Goal: Task Accomplishment & Management: Use online tool/utility

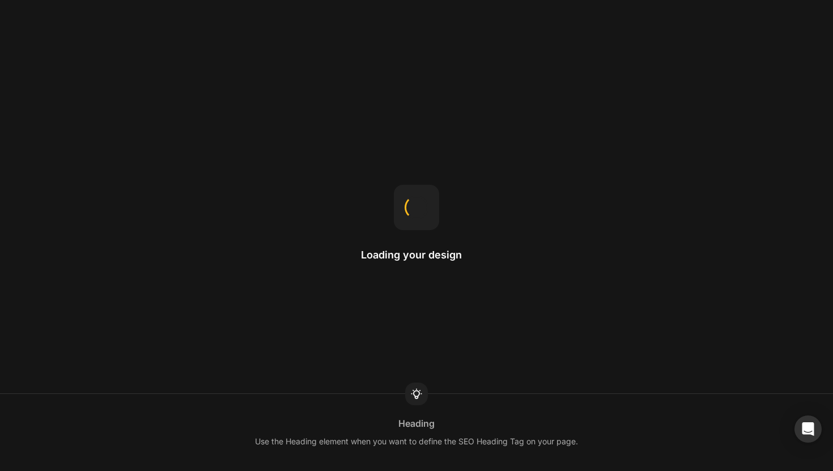
click at [411, 144] on div "Loading your design Heading Use the Heading element when you want to define the…" at bounding box center [416, 235] width 833 height 471
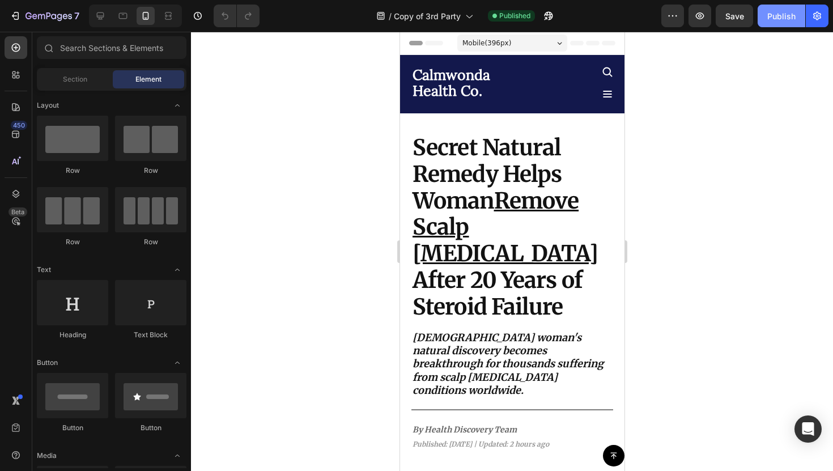
click at [776, 16] on div "Publish" at bounding box center [781, 16] width 28 height 12
click at [22, 20] on div "7" at bounding box center [45, 16] width 70 height 14
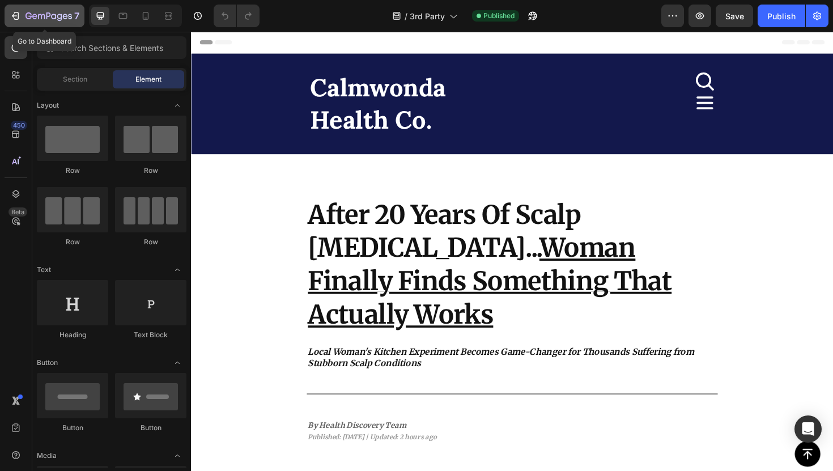
click at [7, 24] on button "7" at bounding box center [45, 16] width 80 height 23
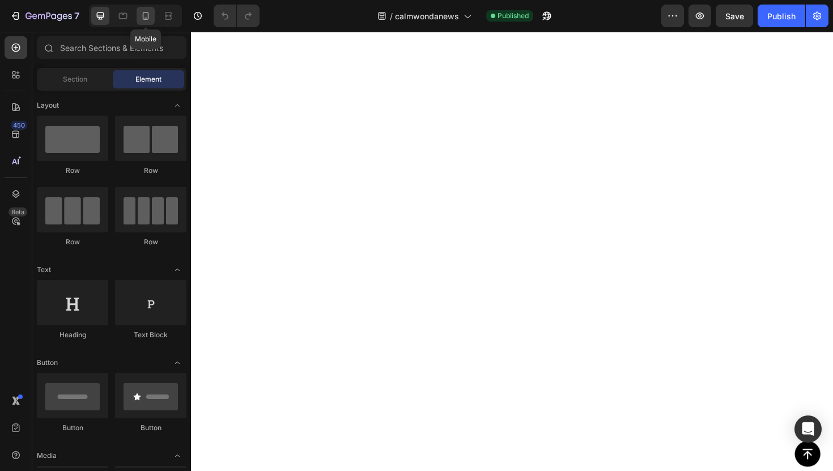
click at [148, 13] on icon at bounding box center [145, 15] width 11 height 11
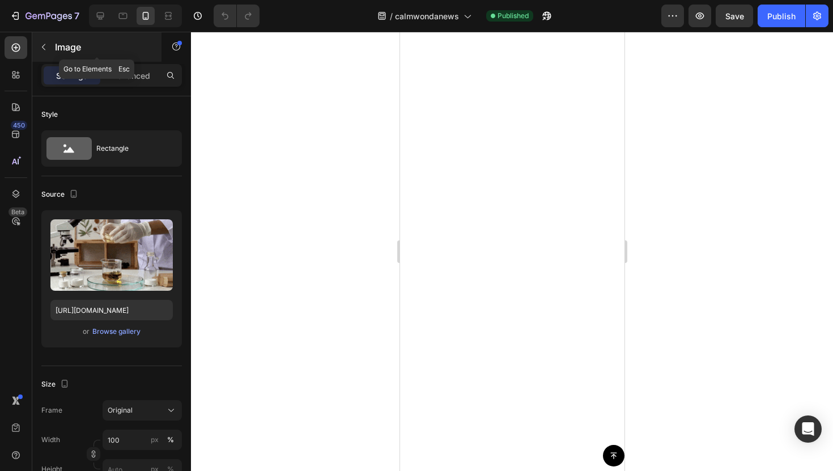
click at [50, 39] on button "button" at bounding box center [44, 47] width 18 height 18
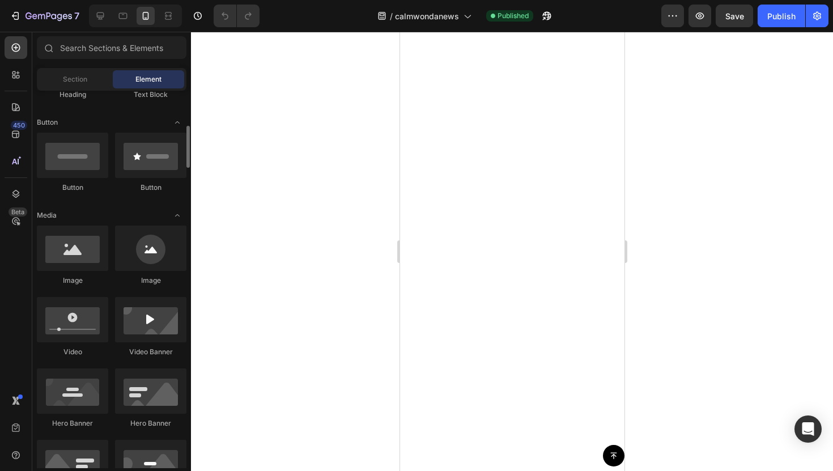
scroll to position [266, 0]
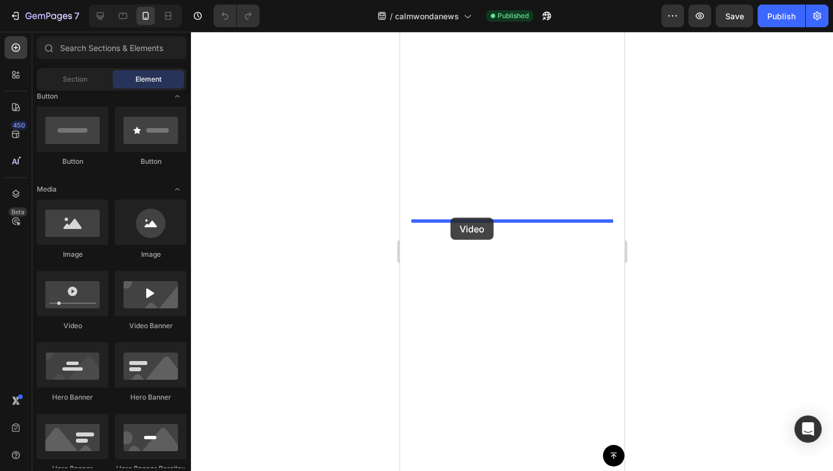
drag, startPoint x: 472, startPoint y: 310, endPoint x: 450, endPoint y: 217, distance: 95.1
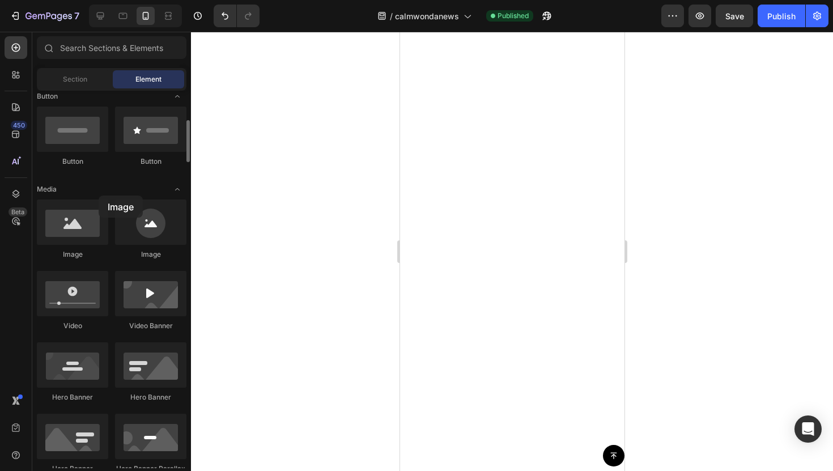
drag, startPoint x: 84, startPoint y: 215, endPoint x: 99, endPoint y: 195, distance: 23.9
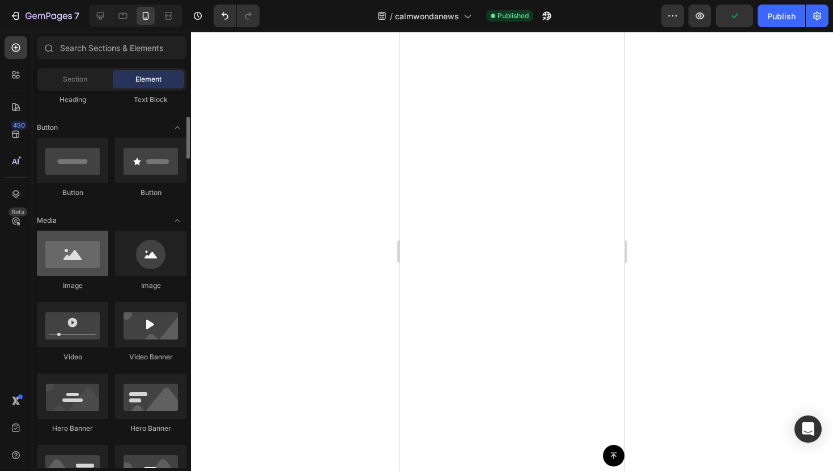
scroll to position [232, 0]
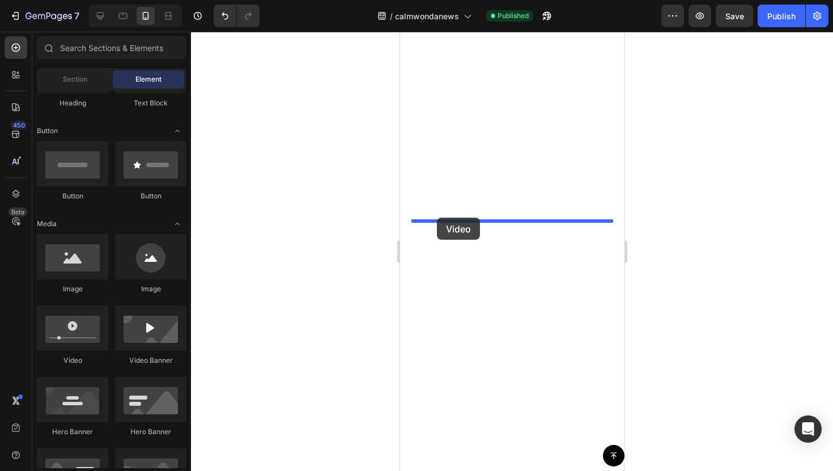
drag, startPoint x: 472, startPoint y: 362, endPoint x: 436, endPoint y: 217, distance: 148.9
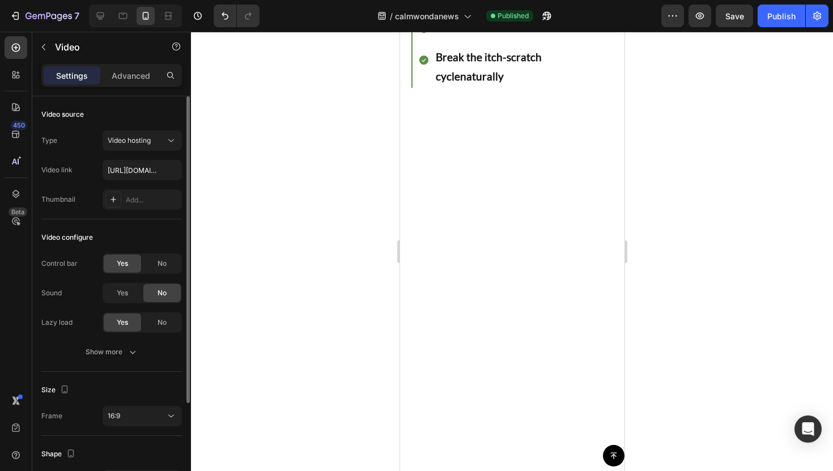
click at [140, 158] on div "Type Video hosting Video link [URL][DOMAIN_NAME] Thumbnail Add..." at bounding box center [111, 169] width 140 height 79
click at [140, 167] on input "[URL][DOMAIN_NAME]" at bounding box center [142, 170] width 79 height 20
click at [154, 140] on div "Video hosting" at bounding box center [137, 140] width 58 height 10
click at [91, 251] on div "Video configure Control bar Yes No Sound Yes No Lazy load Yes No Show more" at bounding box center [111, 295] width 140 height 152
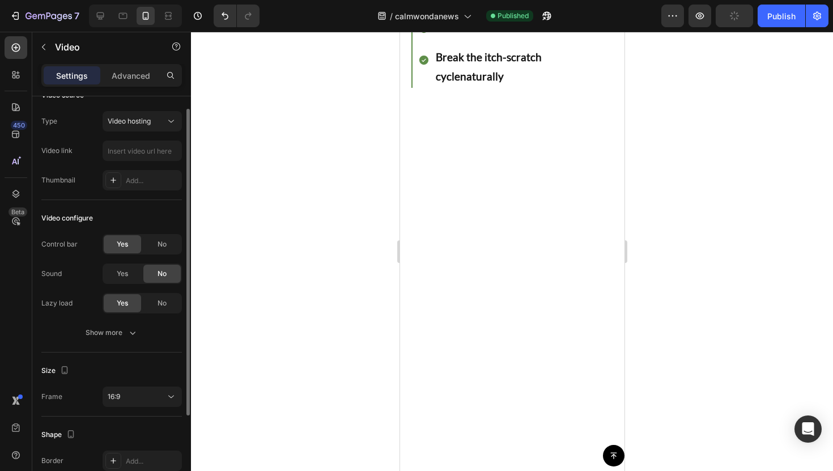
scroll to position [18, 0]
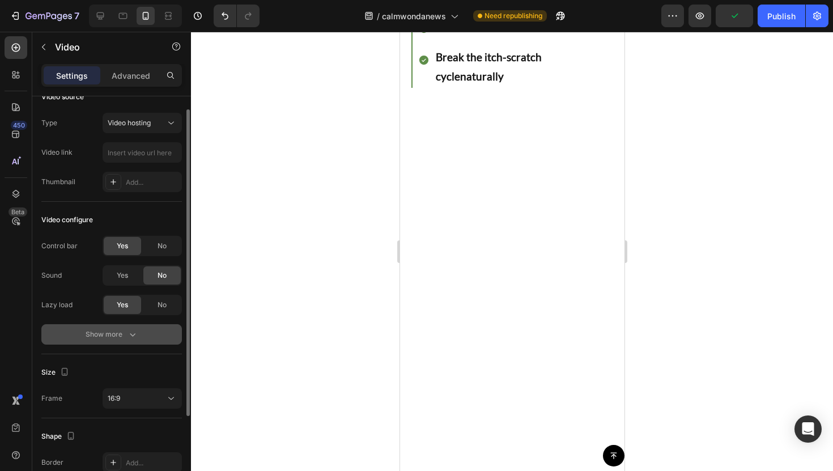
click at [102, 338] on div "Show more" at bounding box center [112, 334] width 53 height 11
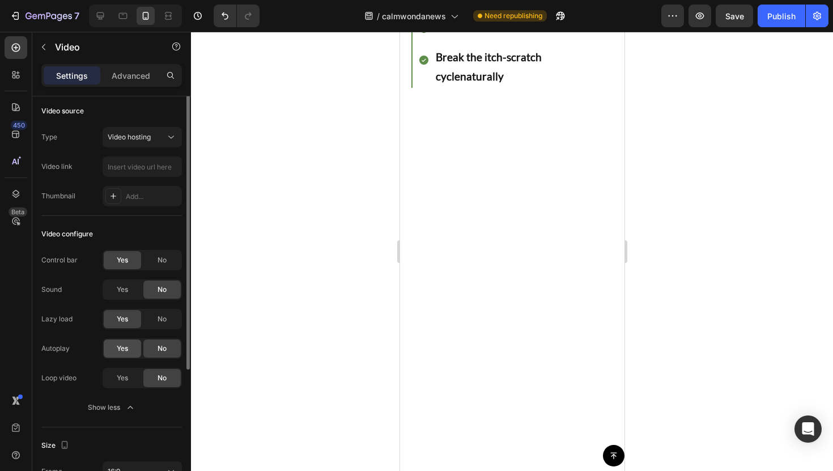
scroll to position [0, 0]
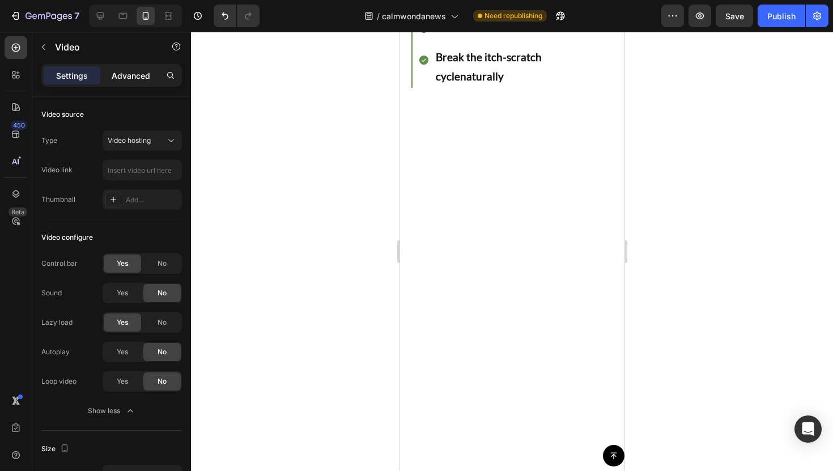
click at [116, 77] on p "Advanced" at bounding box center [131, 76] width 39 height 12
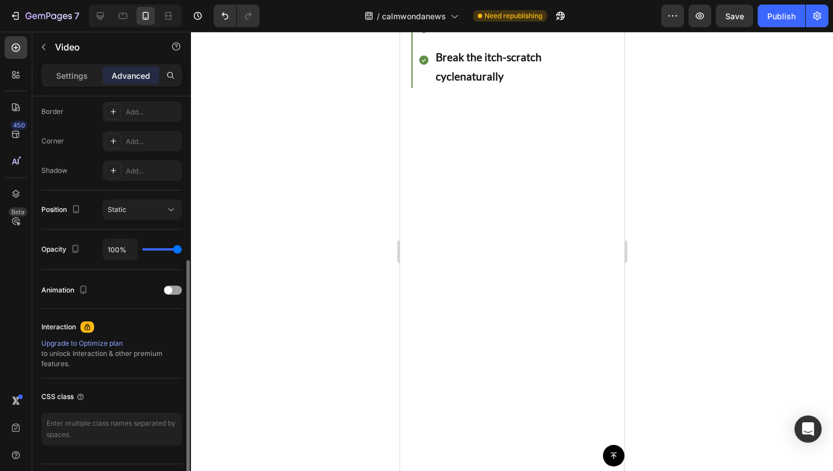
scroll to position [349, 0]
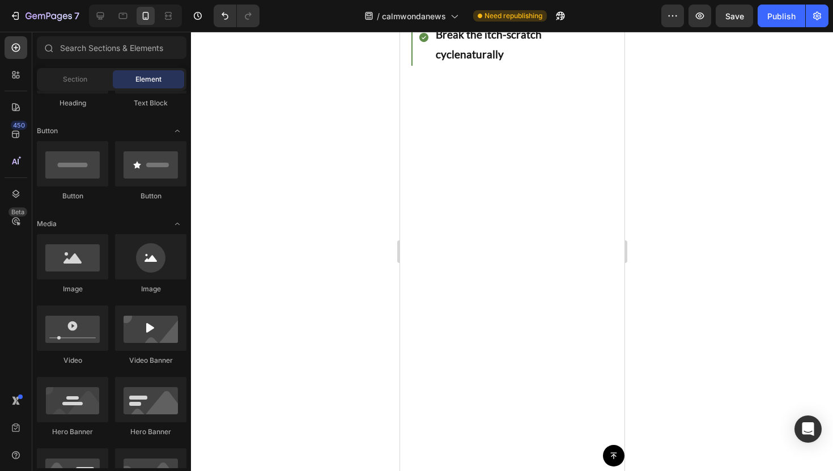
scroll to position [1892, 0]
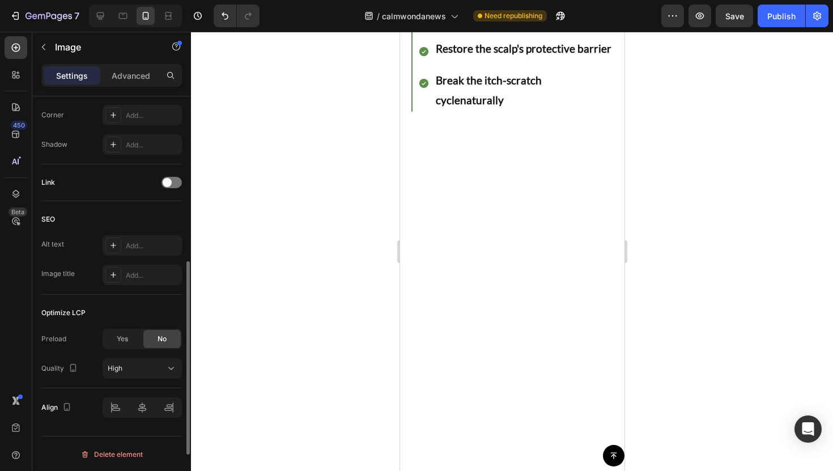
scroll to position [449, 0]
click at [137, 369] on div "High" at bounding box center [137, 367] width 58 height 10
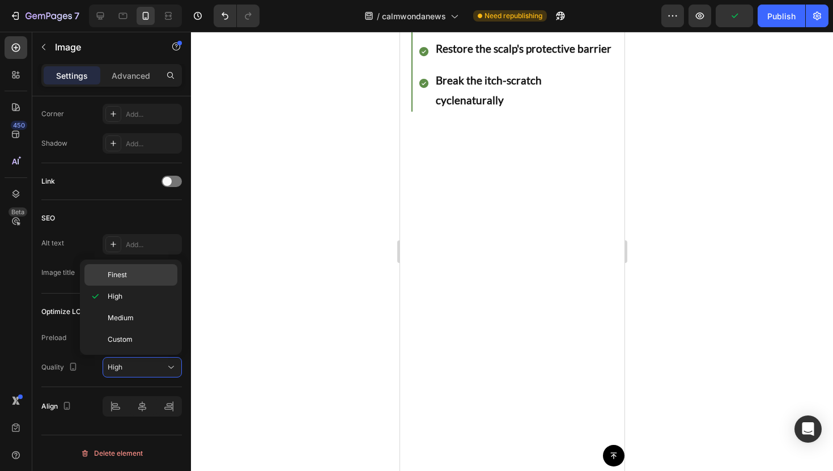
click at [145, 278] on p "Finest" at bounding box center [140, 275] width 65 height 10
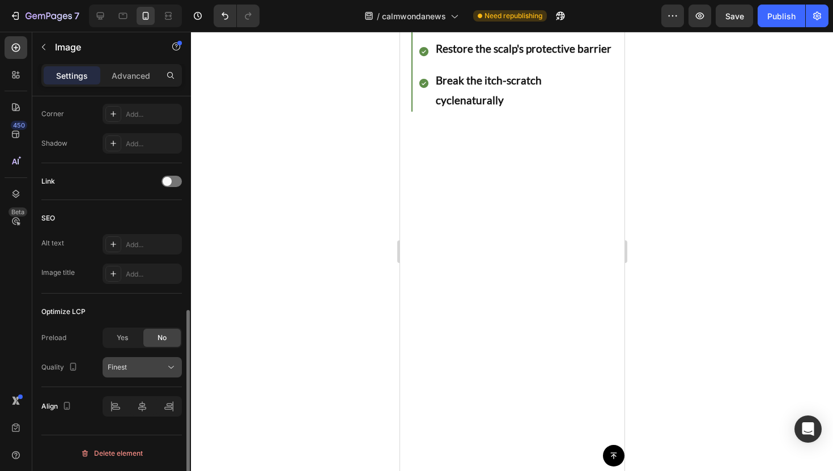
click at [133, 357] on button "Finest" at bounding box center [142, 367] width 79 height 20
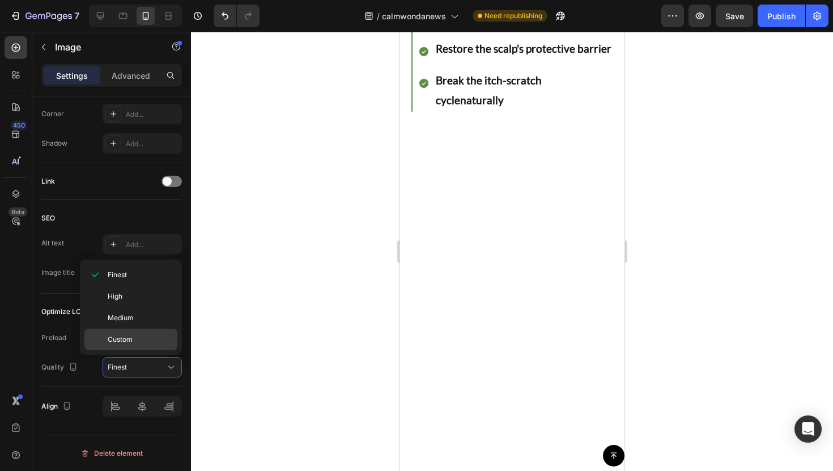
click at [139, 332] on div "Custom" at bounding box center [130, 340] width 93 height 22
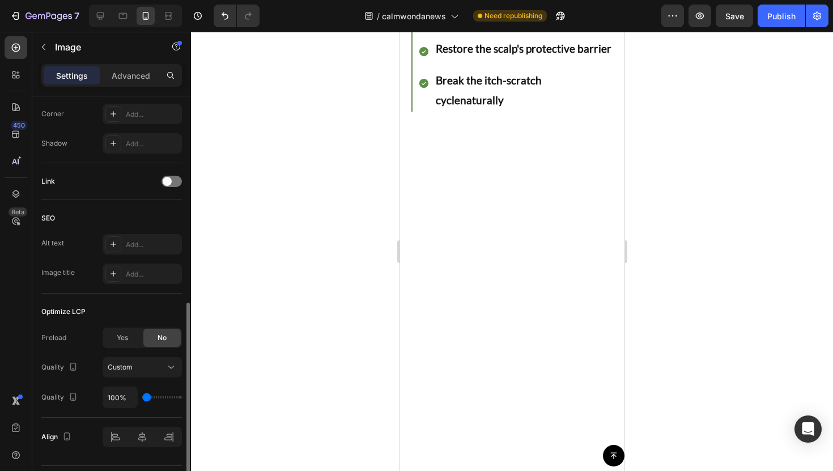
type input "150%"
type input "150"
type input "200%"
type input "200"
type input "250%"
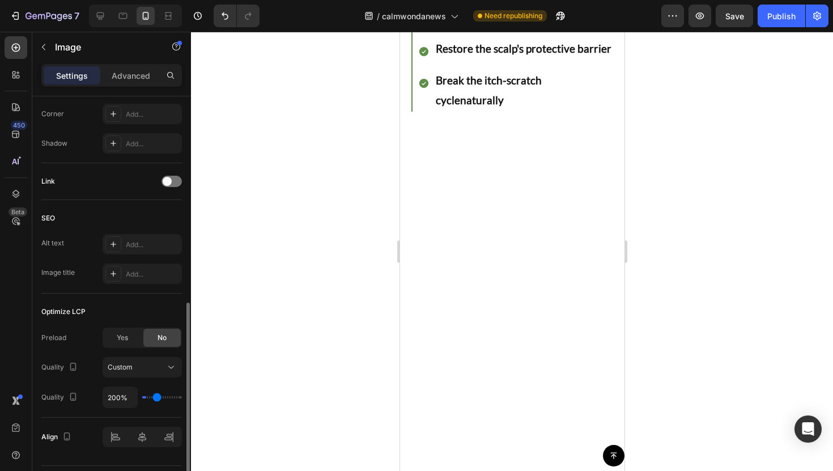
type input "250"
type input "300%"
type input "300"
type input "350%"
type input "350"
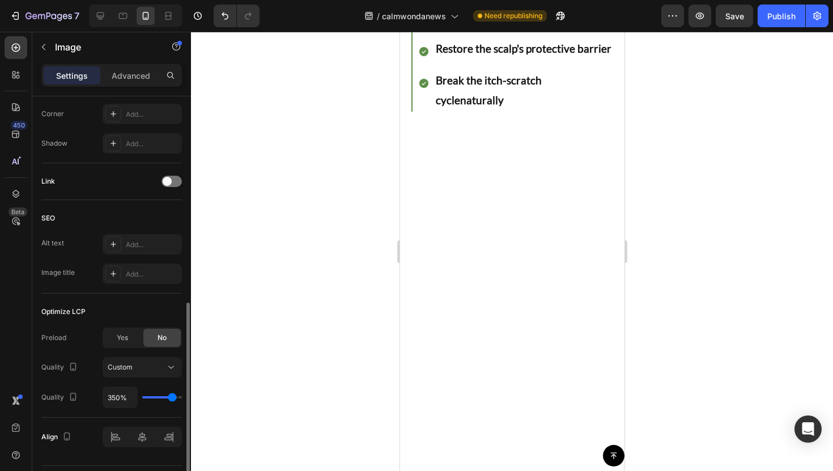
type input "400%"
type input "400"
type input "350%"
type input "350"
type input "300%"
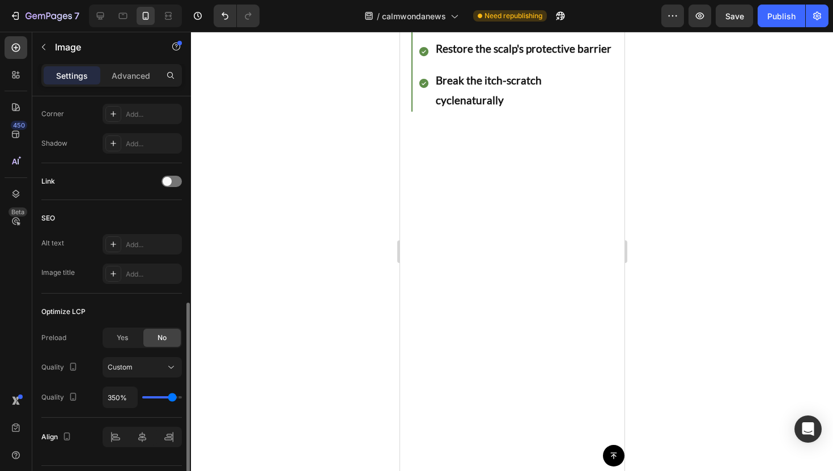
type input "300"
type input "250%"
type input "250"
type input "200%"
type input "200"
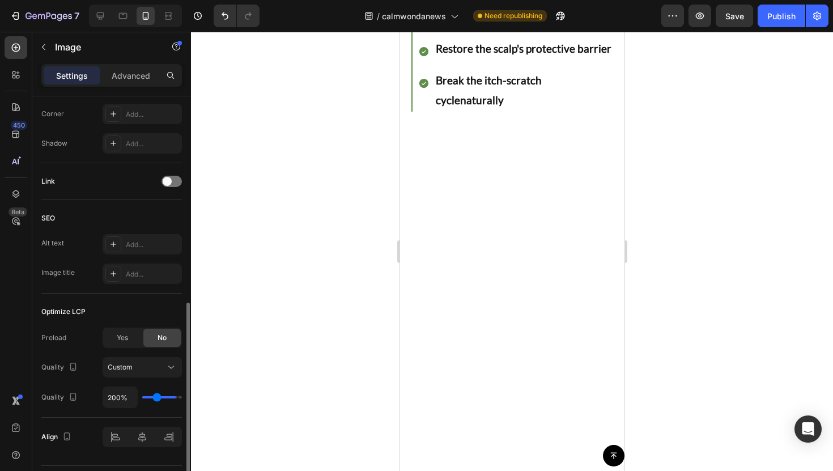
type input "150%"
type input "150"
type input "100%"
type input "100"
drag, startPoint x: 146, startPoint y: 395, endPoint x: 112, endPoint y: 395, distance: 33.4
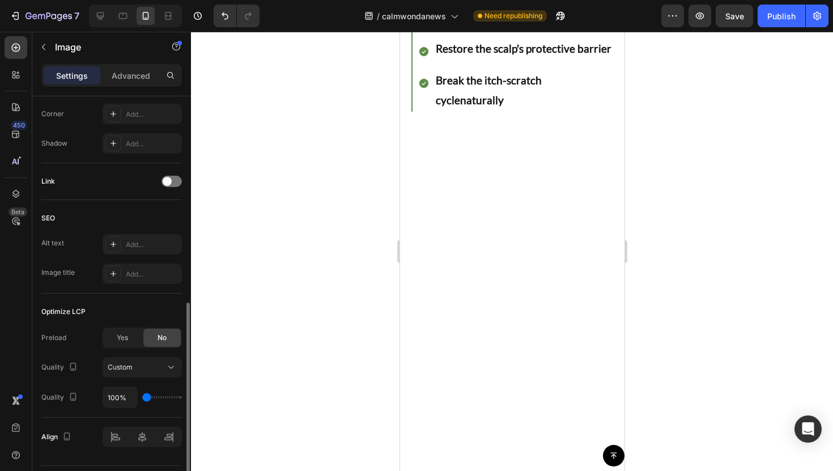
click at [142, 396] on input "range" at bounding box center [162, 397] width 40 height 2
click at [126, 374] on button "Custom" at bounding box center [142, 367] width 79 height 20
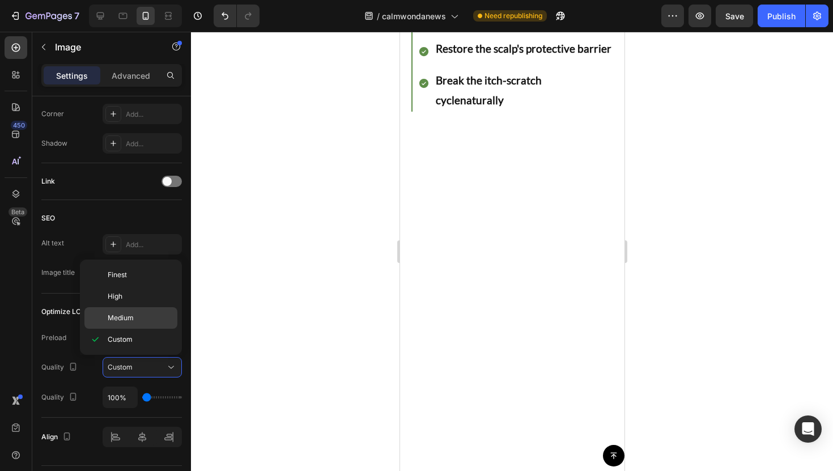
click at [139, 323] on div "Medium" at bounding box center [130, 318] width 93 height 22
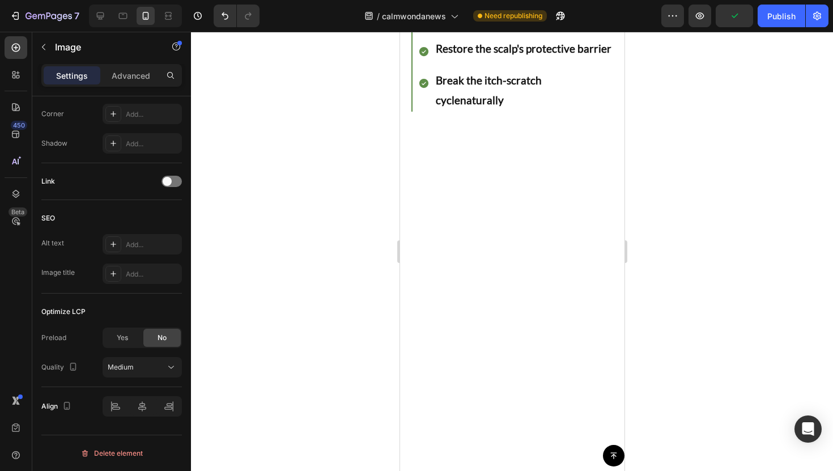
click at [311, 335] on div at bounding box center [512, 251] width 642 height 439
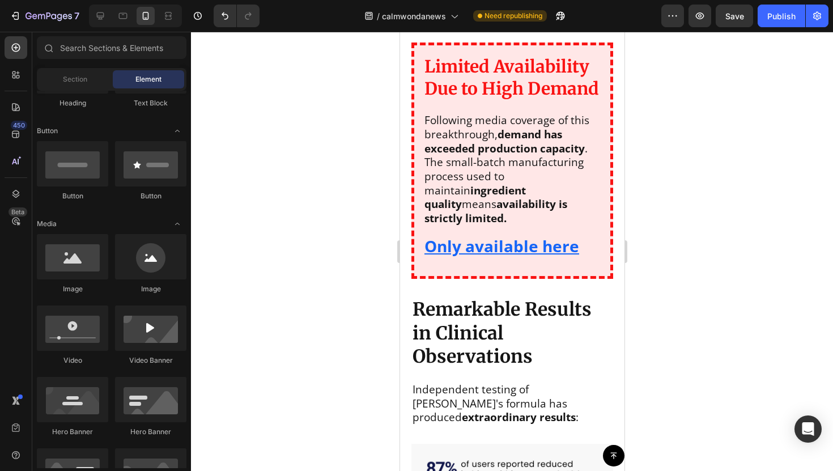
scroll to position [2452, 0]
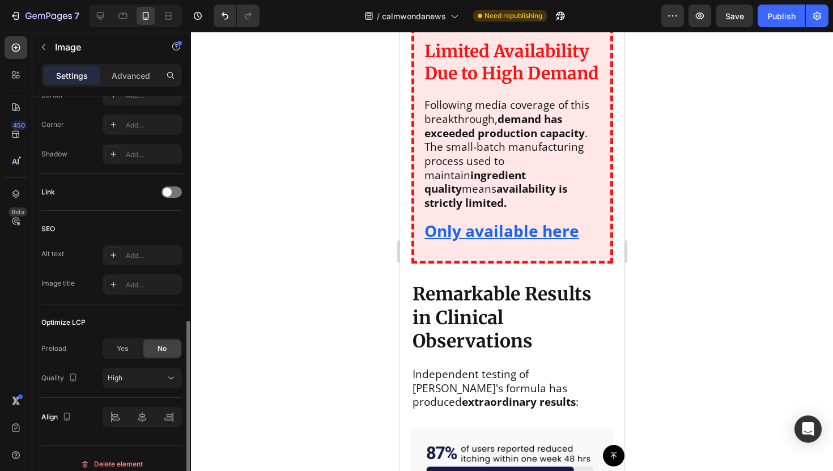
scroll to position [449, 0]
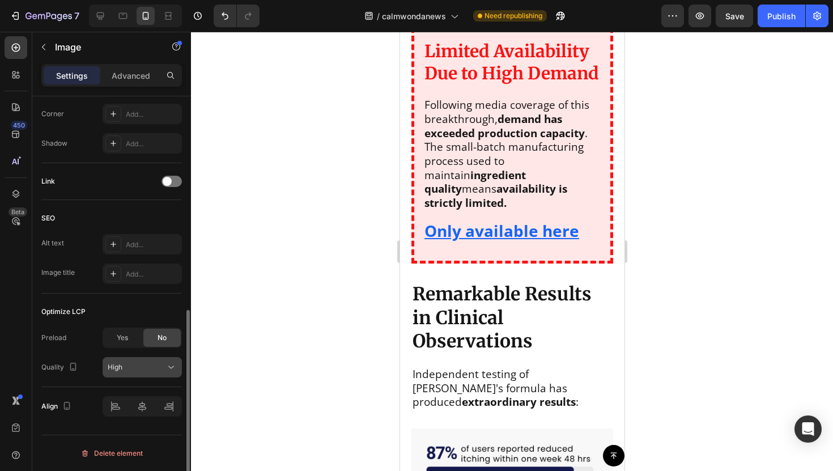
click at [134, 368] on div "High" at bounding box center [137, 367] width 58 height 10
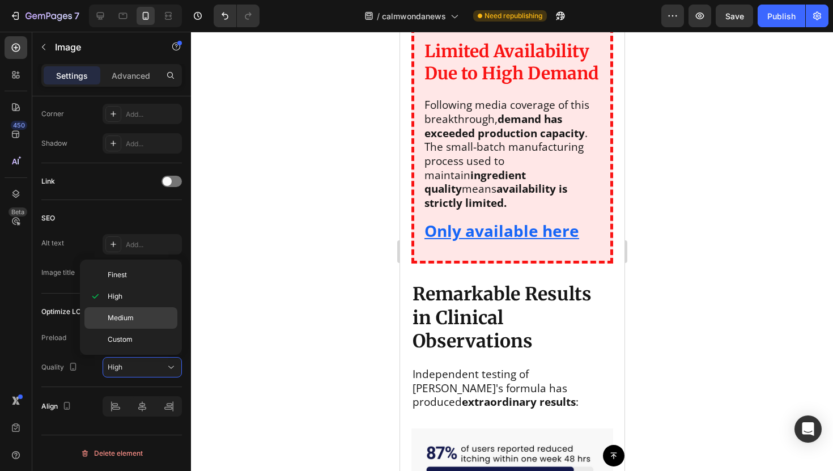
click at [129, 321] on span "Medium" at bounding box center [121, 318] width 26 height 10
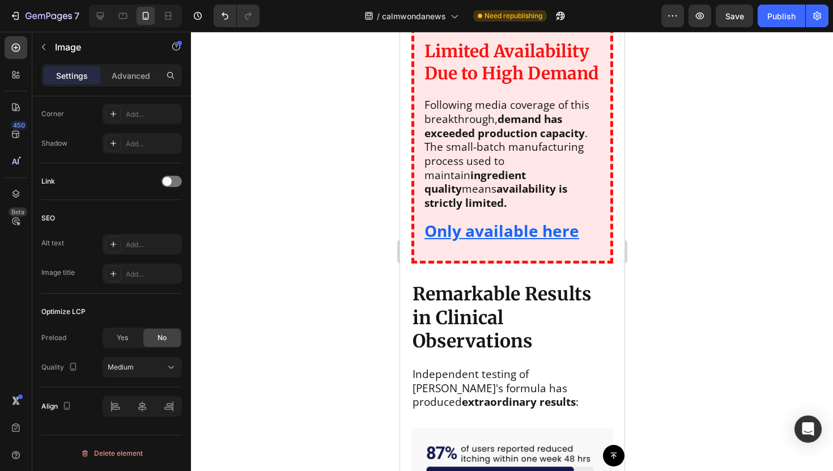
click at [341, 336] on div at bounding box center [512, 251] width 642 height 439
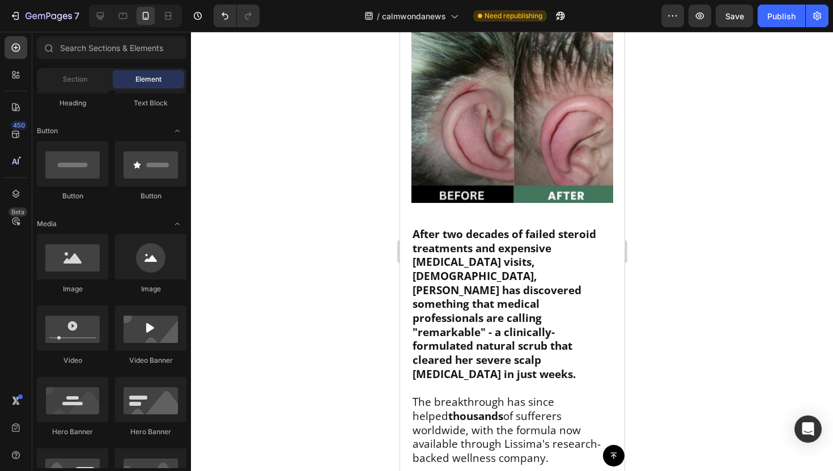
scroll to position [451, 0]
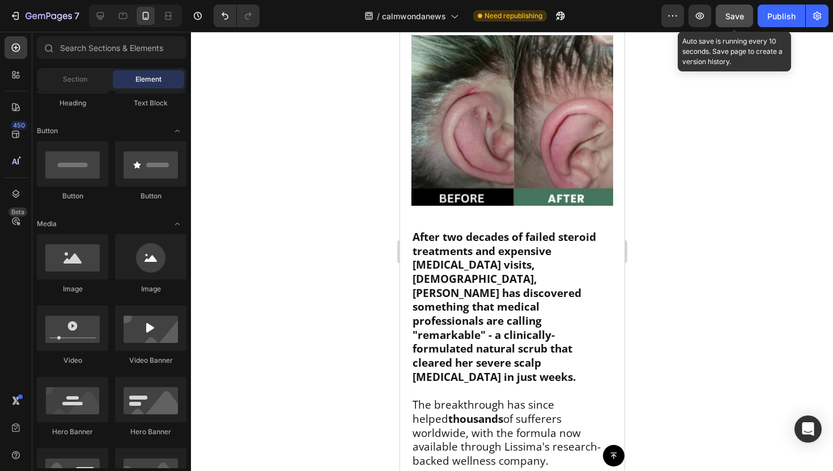
click at [736, 20] on span "Save" at bounding box center [734, 16] width 19 height 10
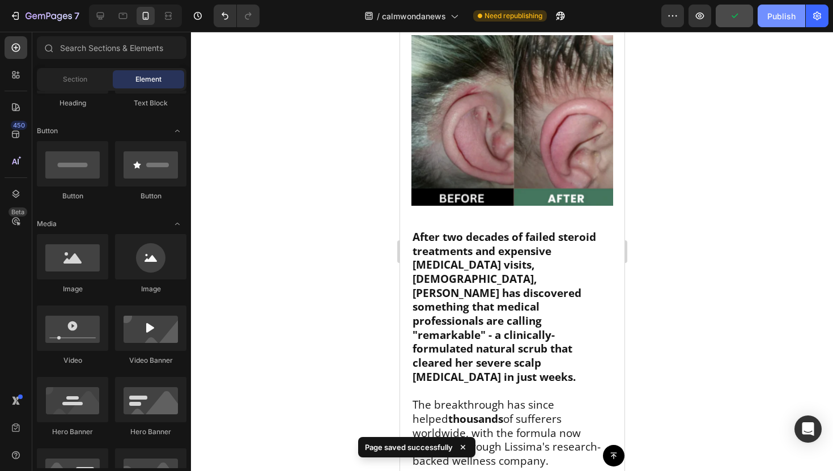
click at [760, 23] on button "Publish" at bounding box center [781, 16] width 48 height 23
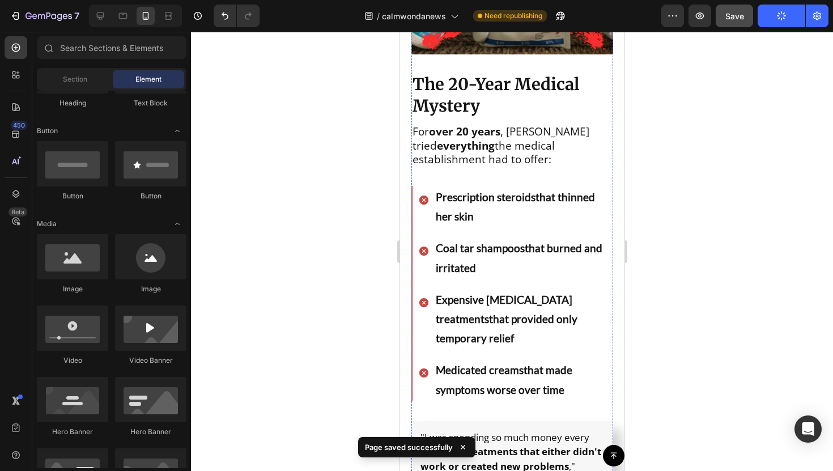
scroll to position [1049, 0]
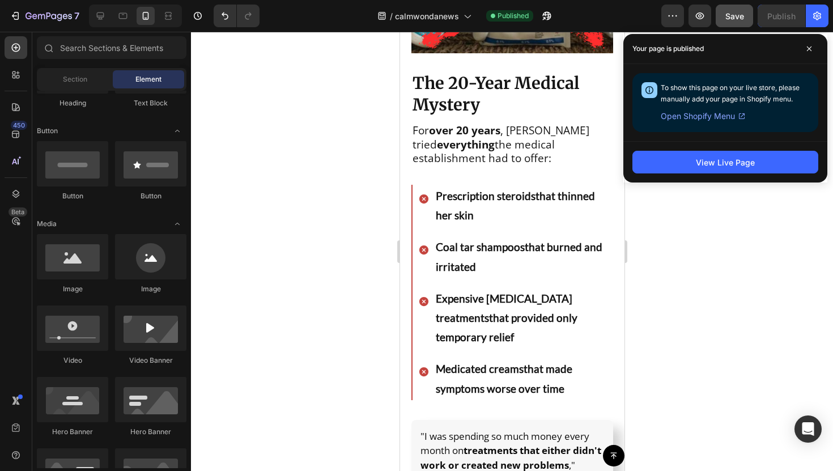
click at [818, 45] on div "Your page is published" at bounding box center [725, 49] width 204 height 30
click at [815, 48] on span at bounding box center [809, 49] width 18 height 18
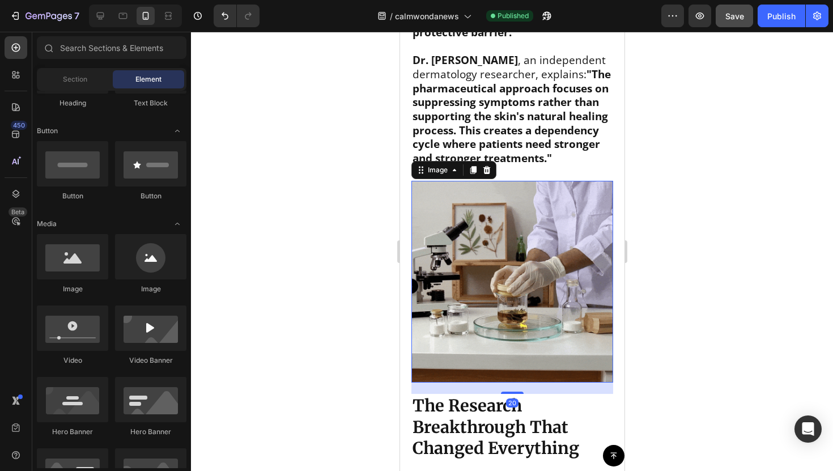
click at [568, 219] on img at bounding box center [512, 282] width 202 height 202
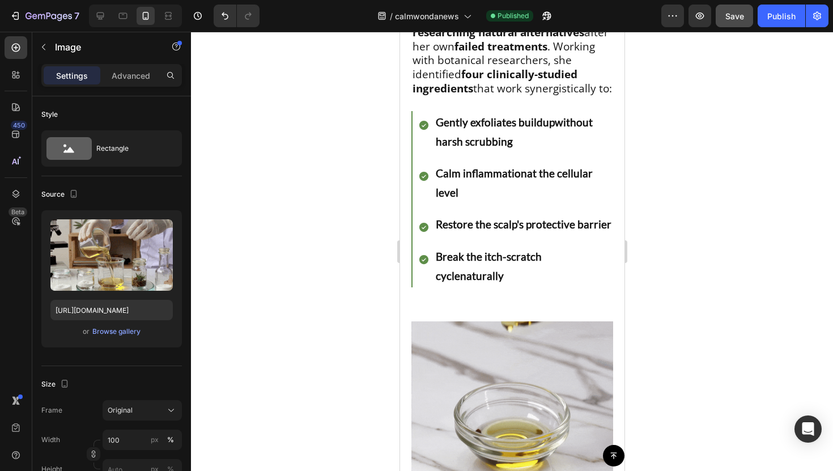
scroll to position [2420, 0]
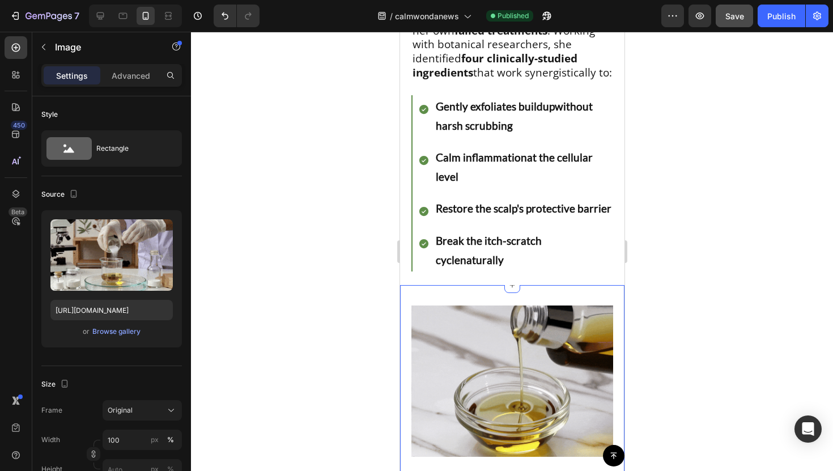
click at [551, 305] on img at bounding box center [512, 380] width 202 height 151
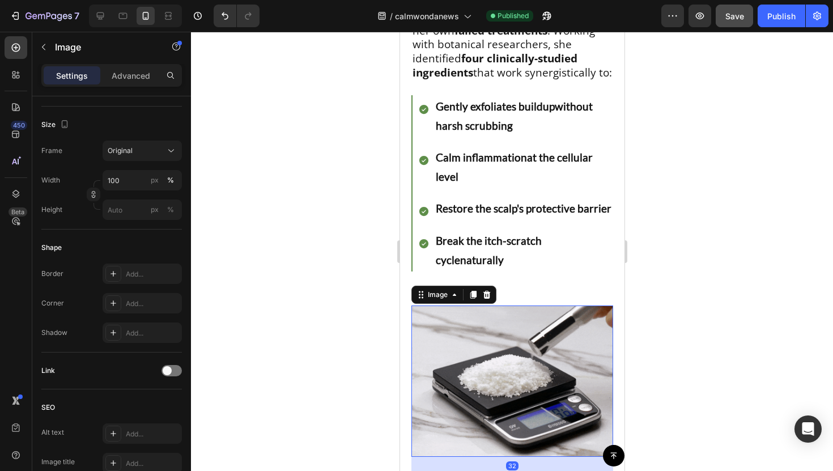
scroll to position [0, 0]
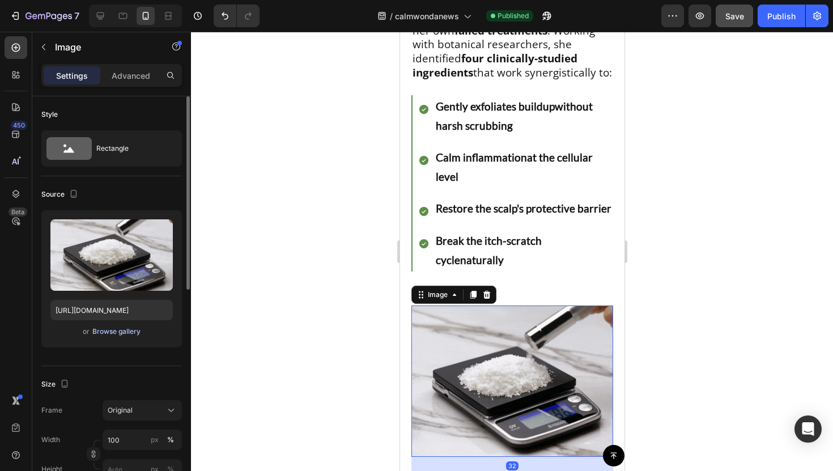
click at [116, 328] on div "Browse gallery" at bounding box center [116, 331] width 48 height 10
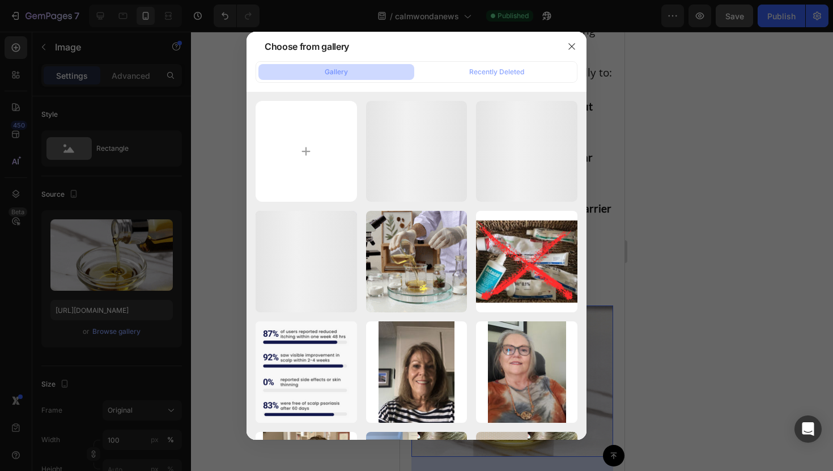
click at [117, 287] on div at bounding box center [416, 235] width 833 height 471
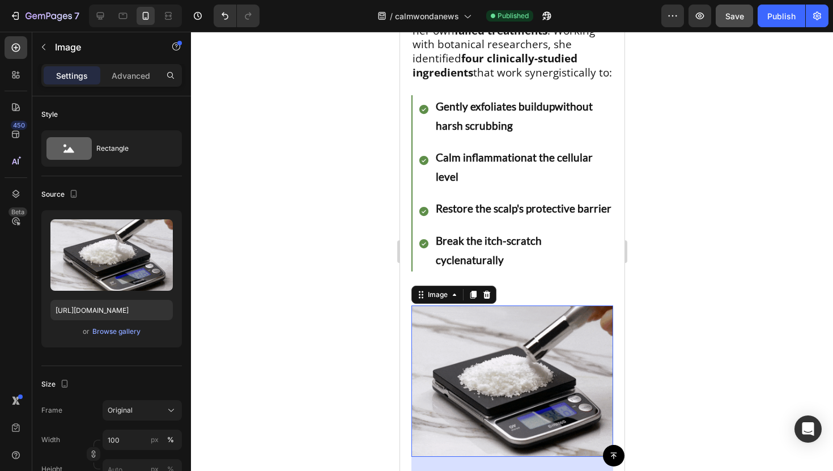
click at [117, 248] on label at bounding box center [111, 254] width 122 height 71
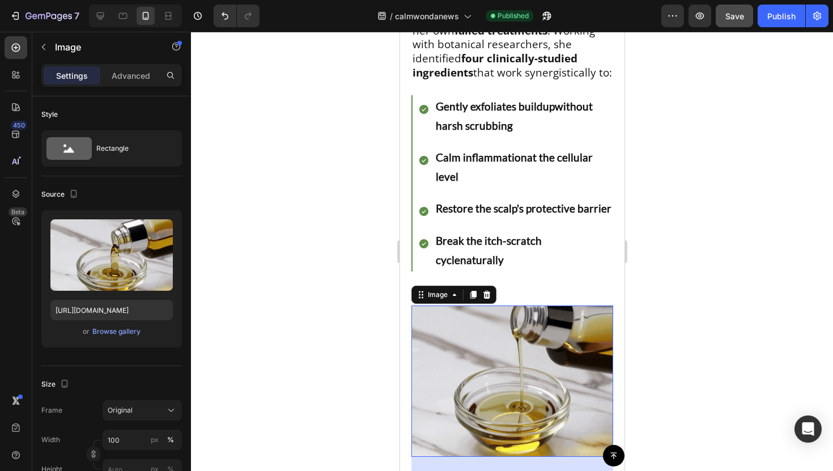
click at [117, 264] on input "file" at bounding box center [111, 273] width 78 height 19
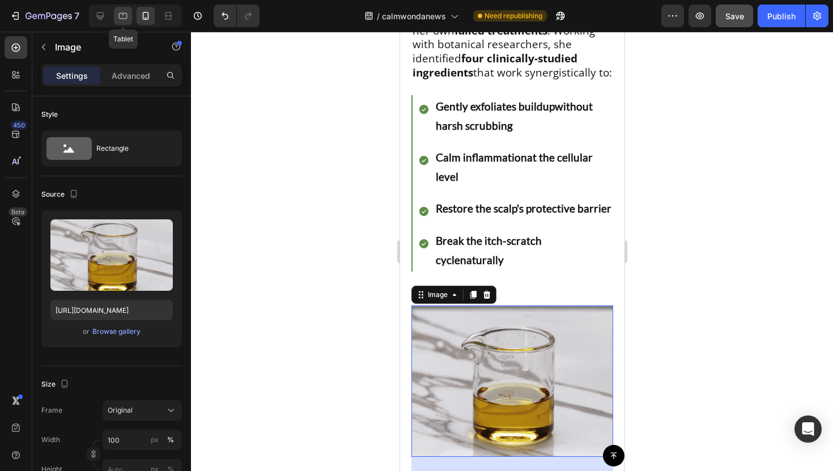
click at [127, 17] on icon at bounding box center [122, 15] width 11 height 11
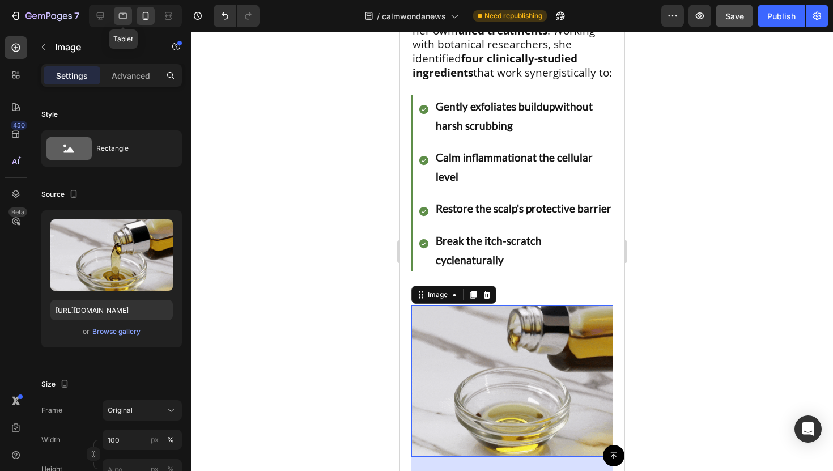
type input "[URL][DOMAIN_NAME]"
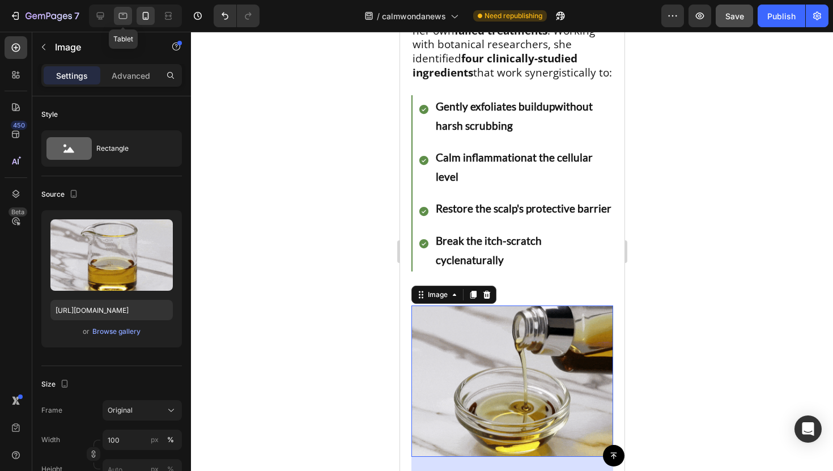
type input "60"
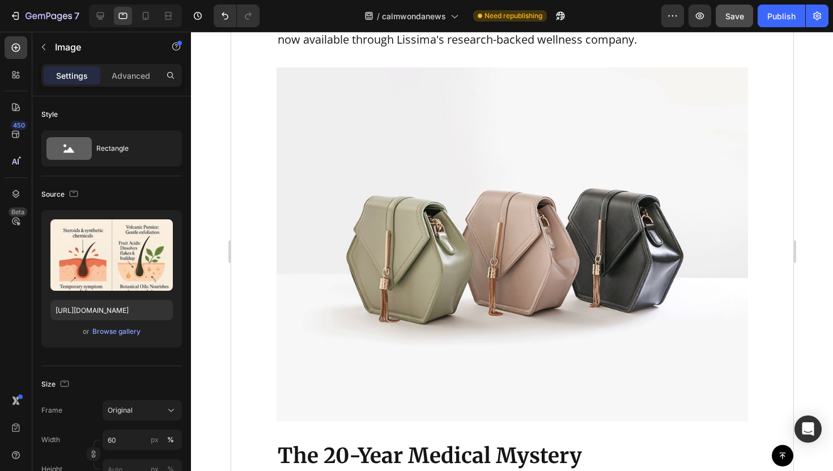
scroll to position [822, 0]
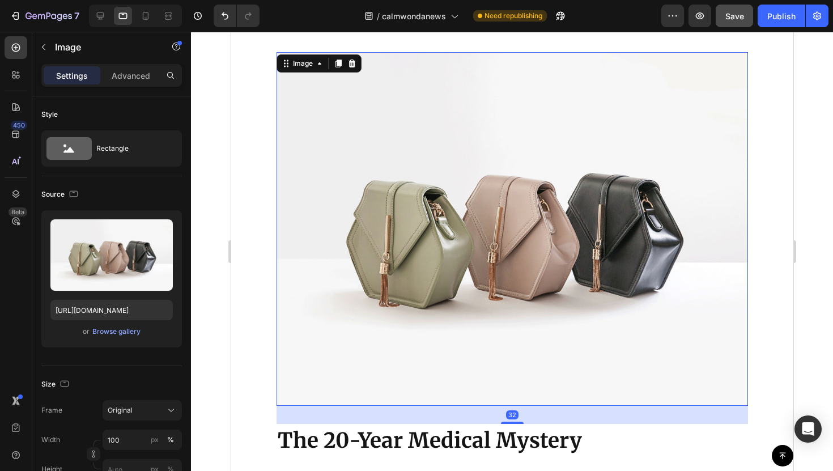
click at [355, 171] on img at bounding box center [511, 228] width 471 height 353
click at [127, 329] on div "Browse gallery" at bounding box center [116, 331] width 48 height 10
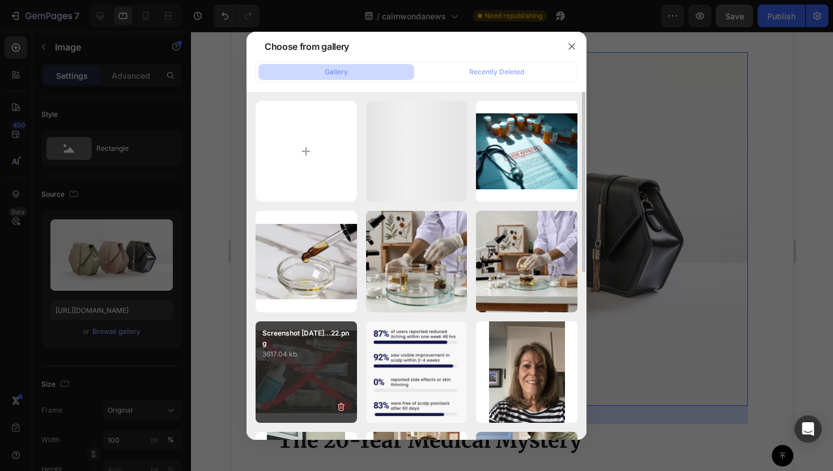
click at [318, 385] on div "Screenshot [DATE]...22.png 3617.04 kb" at bounding box center [305, 371] width 101 height 101
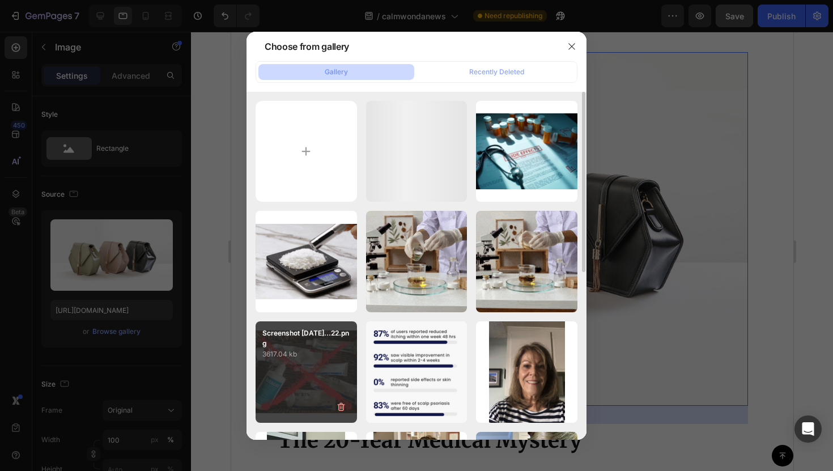
type input "[URL][DOMAIN_NAME]"
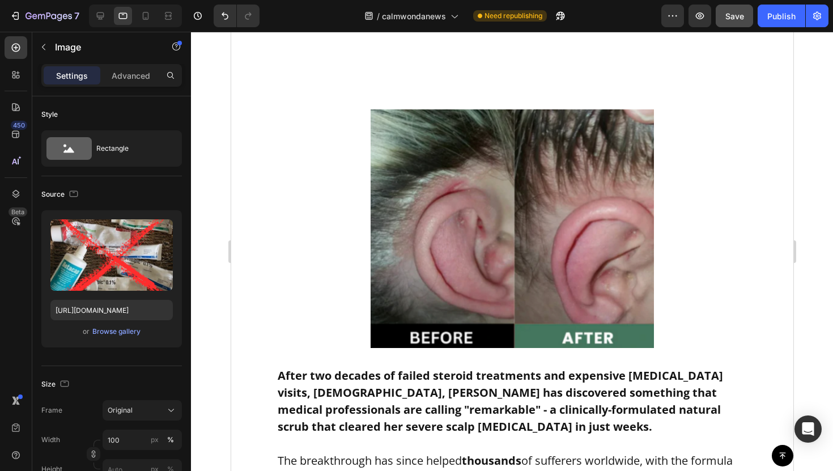
scroll to position [331, 0]
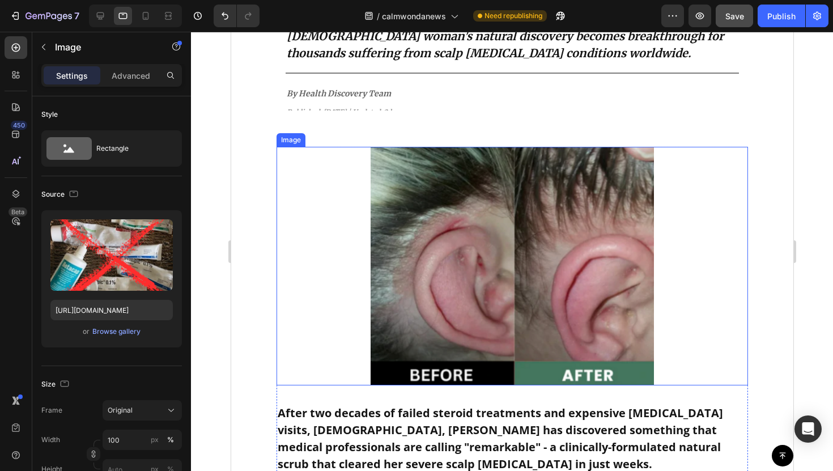
click at [410, 338] on img at bounding box center [511, 266] width 283 height 238
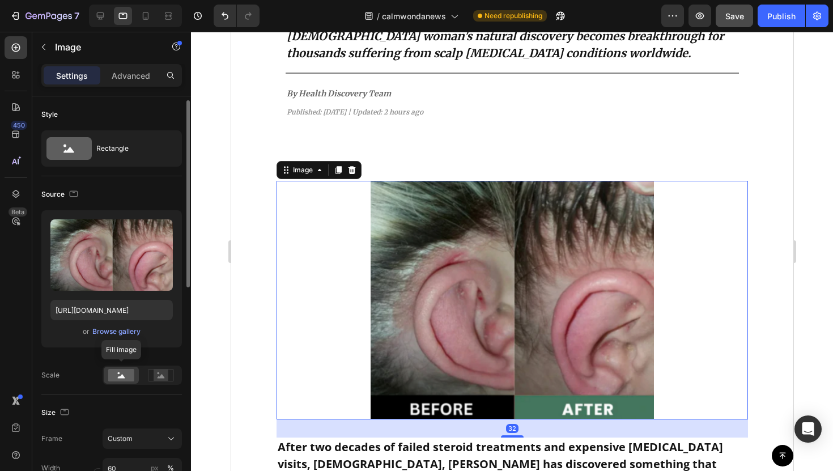
scroll to position [33, 0]
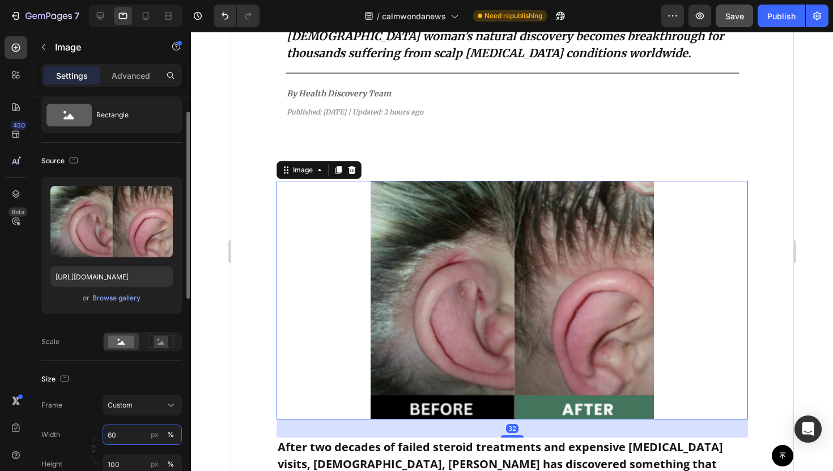
click at [127, 427] on input "60" at bounding box center [142, 434] width 79 height 20
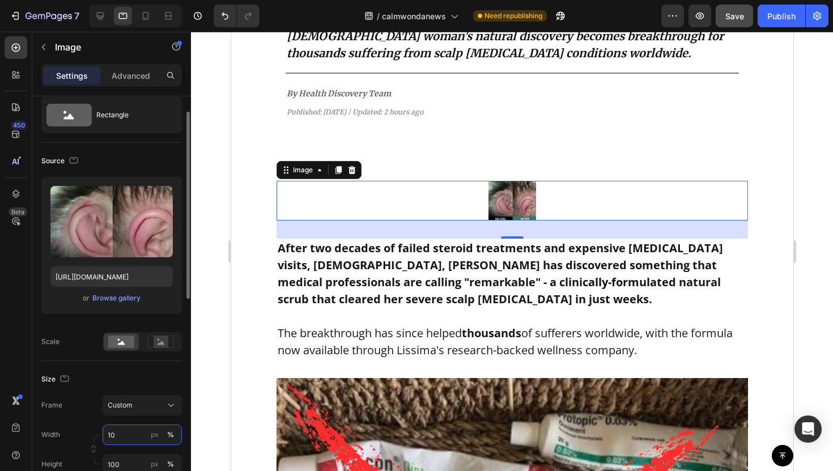
type input "100"
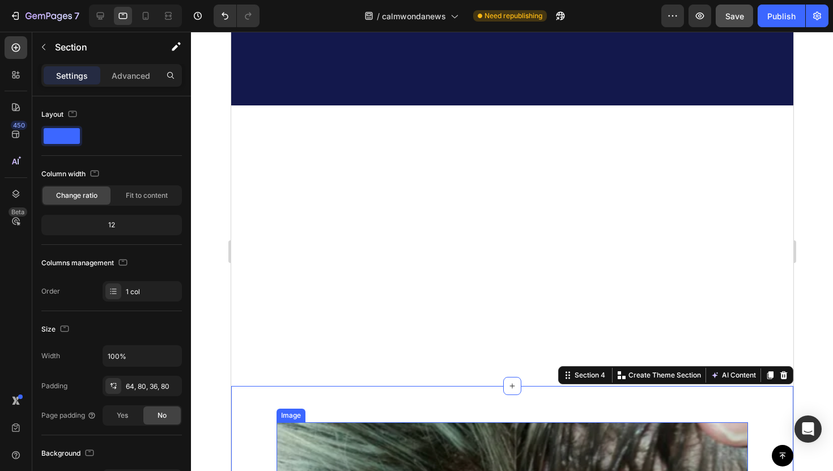
scroll to position [0, 0]
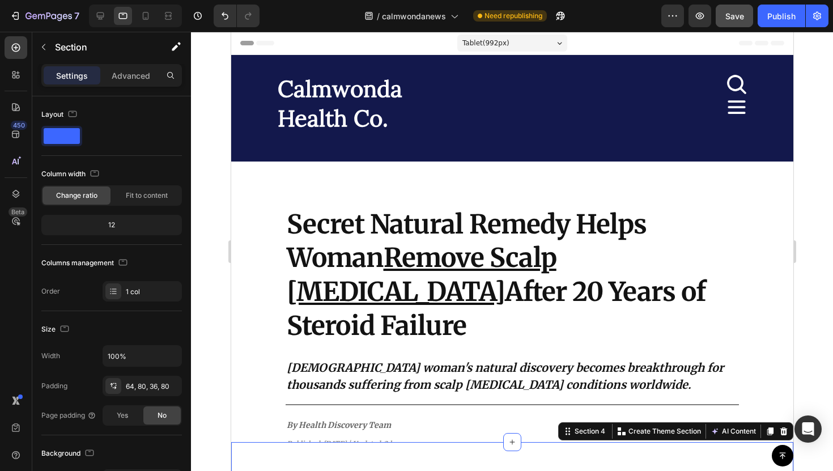
click at [214, 140] on div at bounding box center [512, 251] width 642 height 439
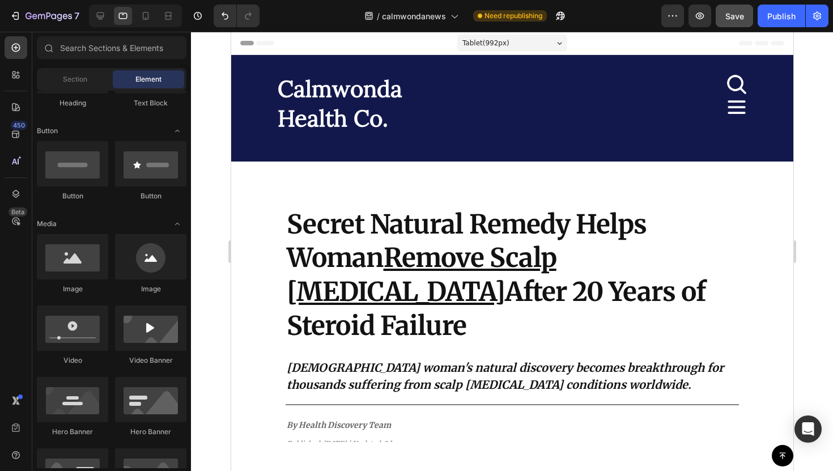
click at [214, 140] on div at bounding box center [512, 251] width 642 height 439
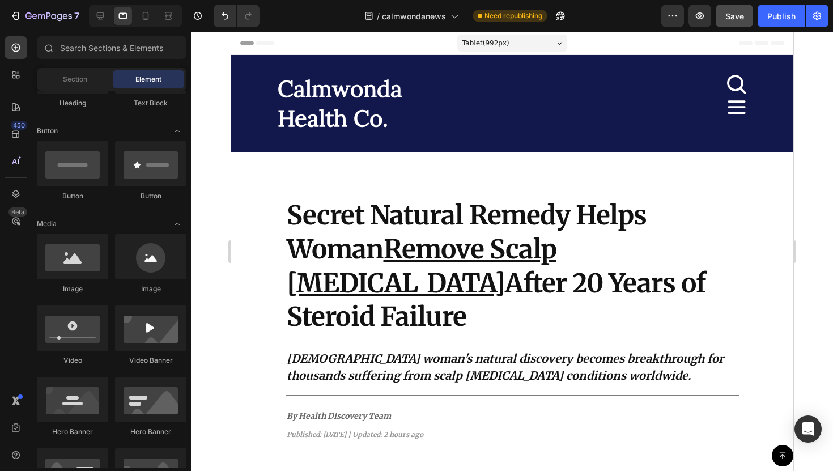
click at [215, 140] on div at bounding box center [512, 251] width 642 height 439
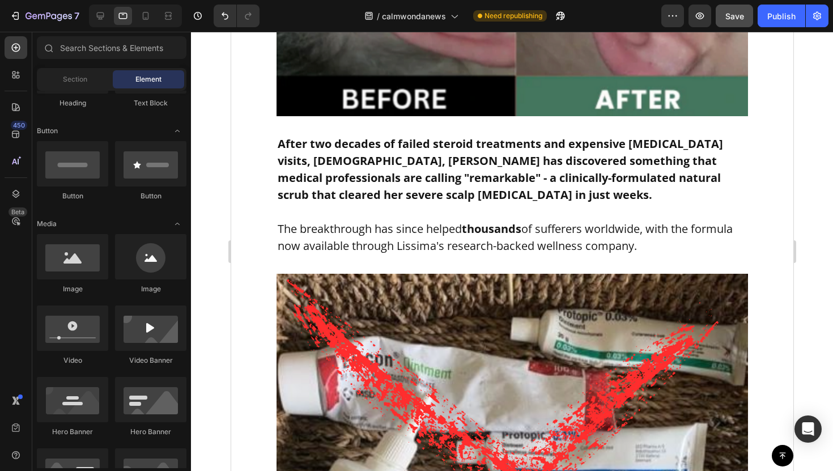
scroll to position [755, 0]
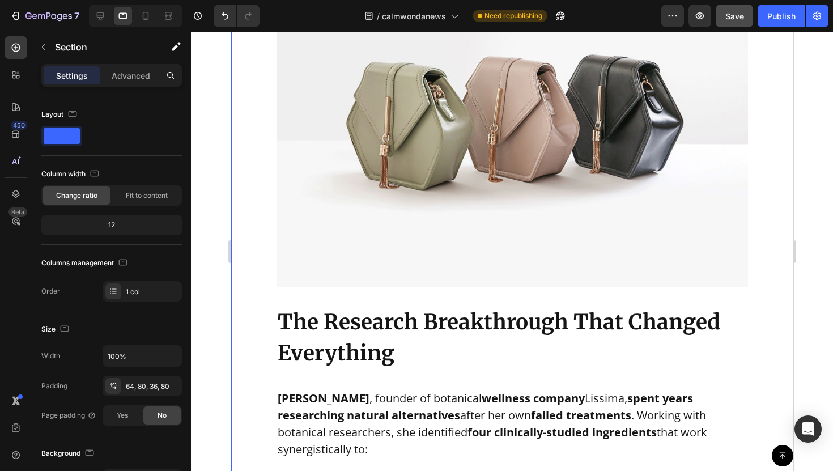
scroll to position [2348, 0]
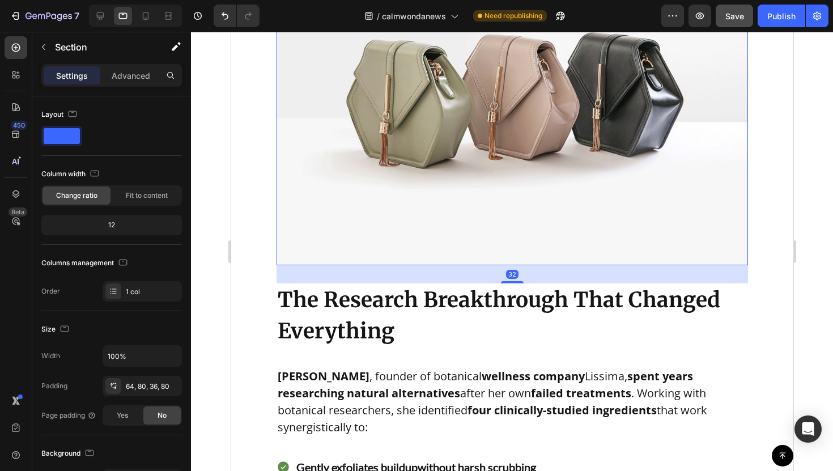
click at [345, 175] on img at bounding box center [511, 88] width 471 height 353
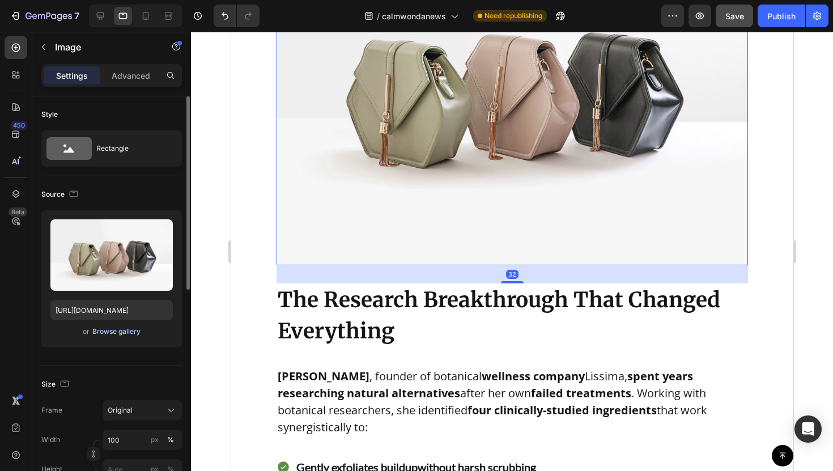
click at [135, 328] on div "Browse gallery" at bounding box center [116, 331] width 48 height 10
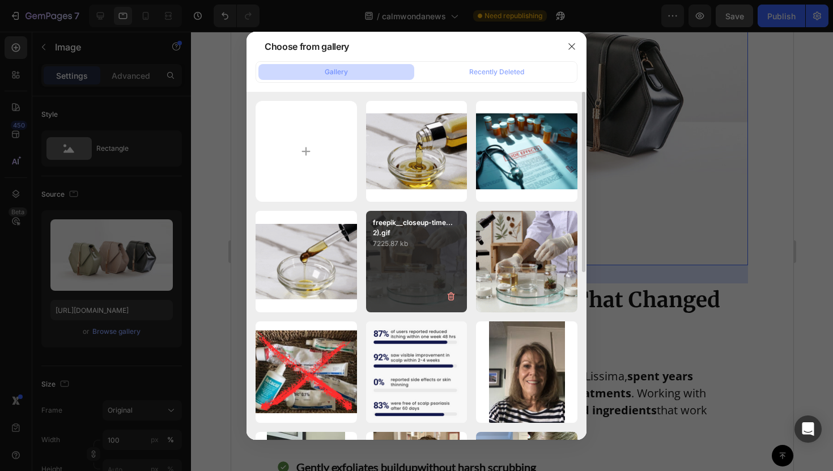
click at [424, 262] on div "freepik__closeup-time...2).gif 7225.87 kb" at bounding box center [416, 261] width 101 height 101
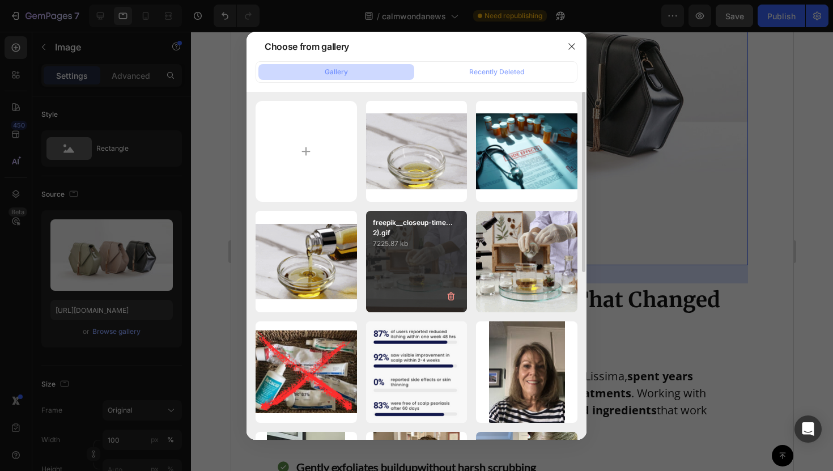
type input "[URL][DOMAIN_NAME]"
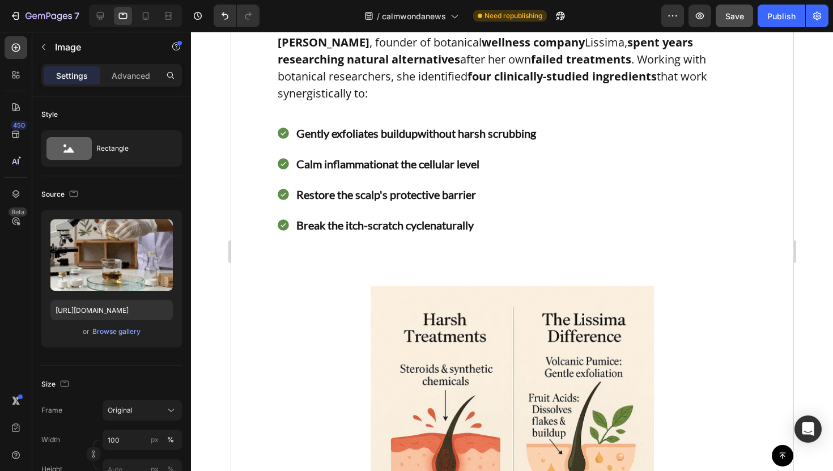
scroll to position [2800, 0]
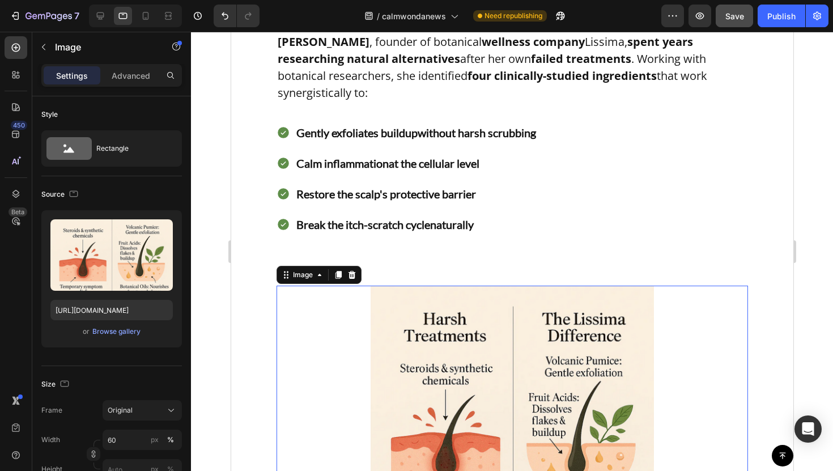
click at [430, 285] on img at bounding box center [511, 424] width 283 height 279
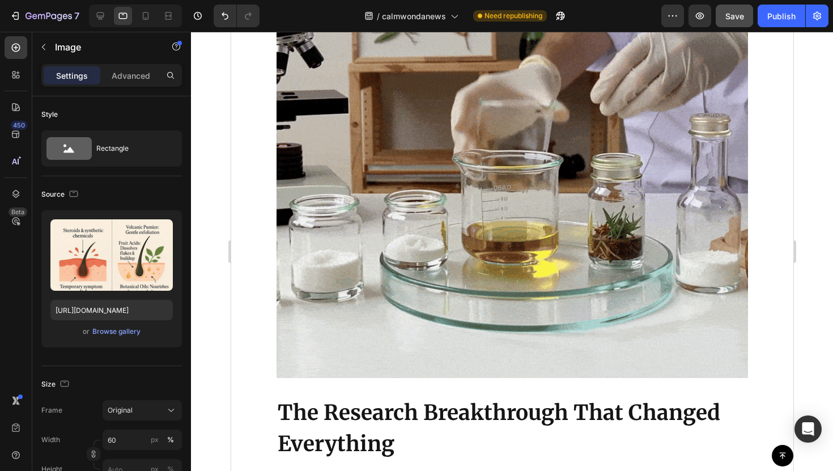
scroll to position [2290, 0]
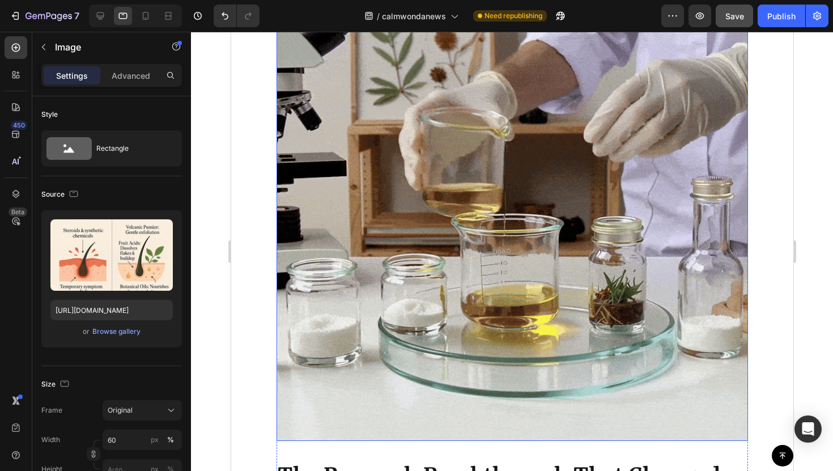
click at [359, 214] on img at bounding box center [511, 204] width 471 height 471
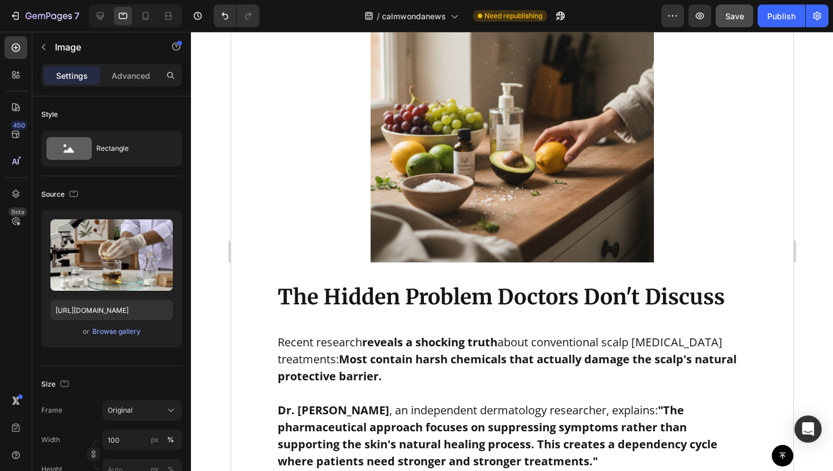
scroll to position [1777, 0]
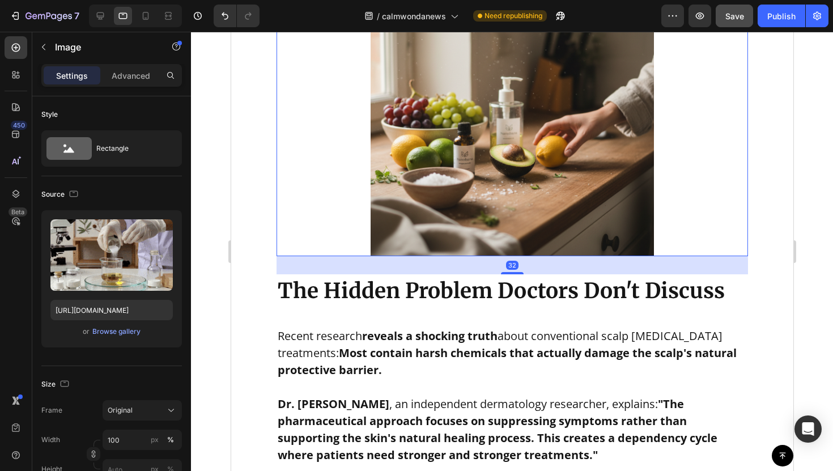
click at [395, 207] on img at bounding box center [511, 114] width 283 height 283
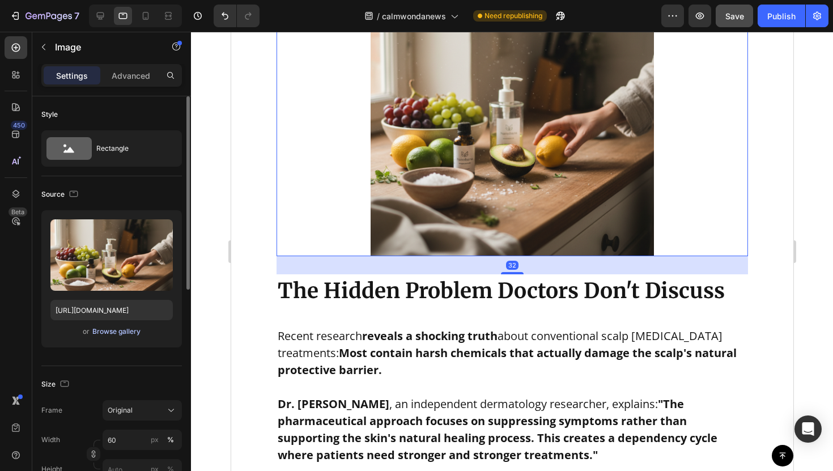
click at [130, 328] on div "Browse gallery" at bounding box center [116, 331] width 48 height 10
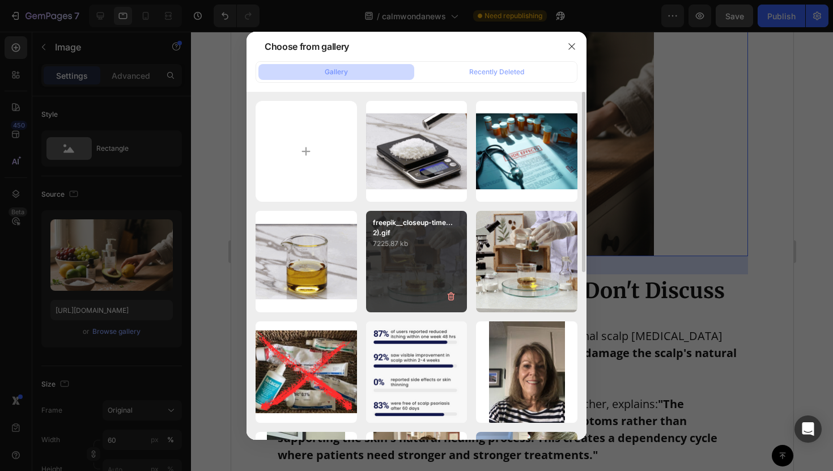
click at [407, 259] on div "freepik__closeup-time...2).gif 7225.87 kb" at bounding box center [416, 261] width 101 height 101
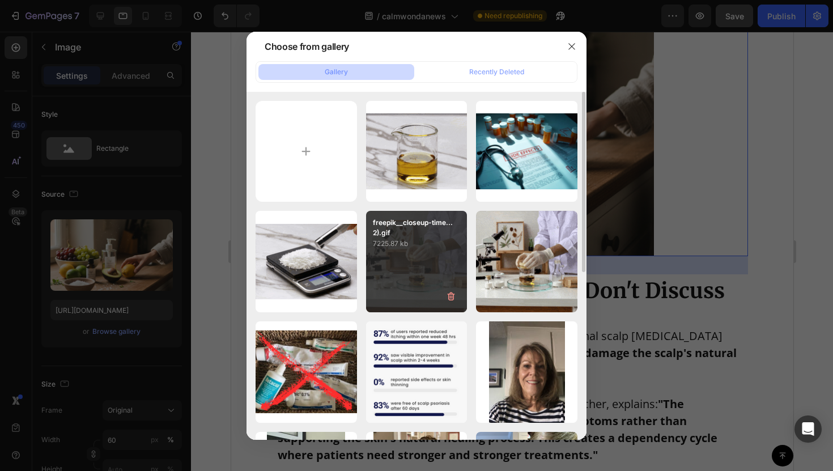
type input "[URL][DOMAIN_NAME]"
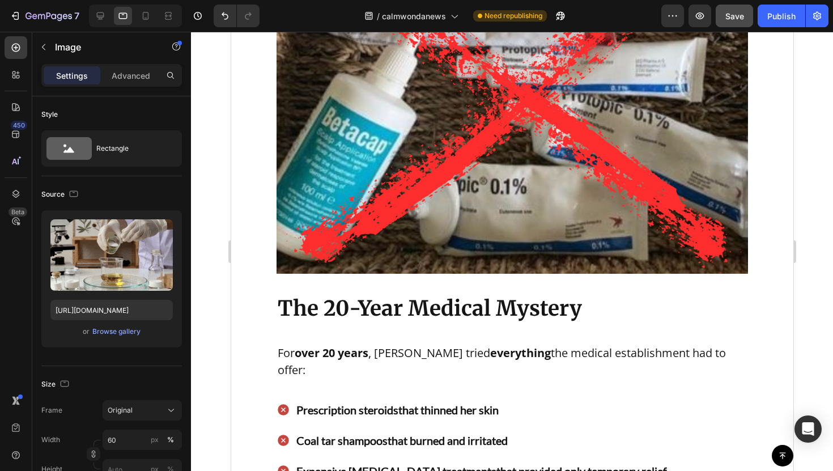
scroll to position [1056, 0]
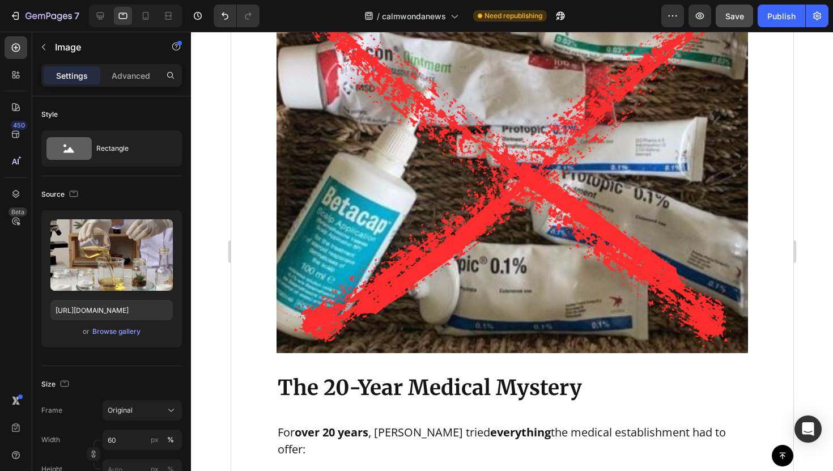
click at [407, 259] on img at bounding box center [511, 160] width 471 height 385
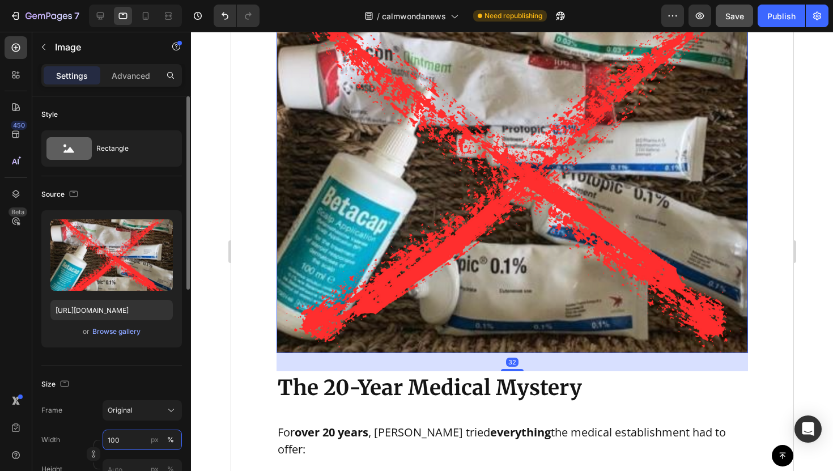
click at [114, 430] on input "100" at bounding box center [142, 439] width 79 height 20
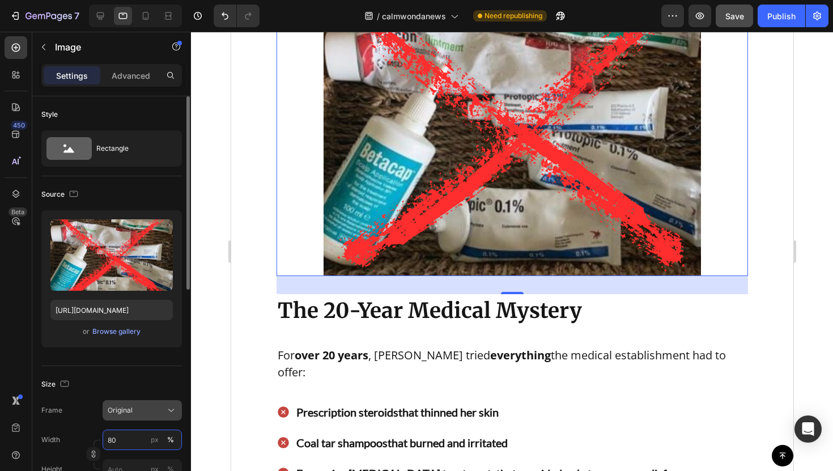
type input "8"
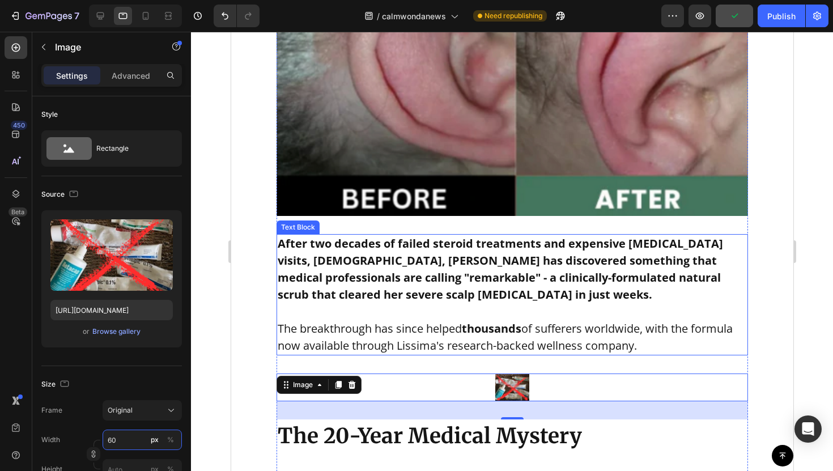
scroll to position [741, 0]
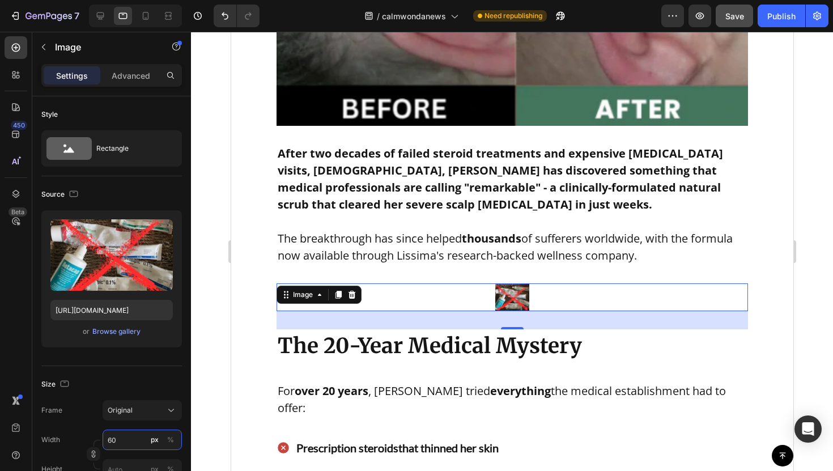
type input "60"
click at [448, 308] on div at bounding box center [511, 297] width 471 height 28
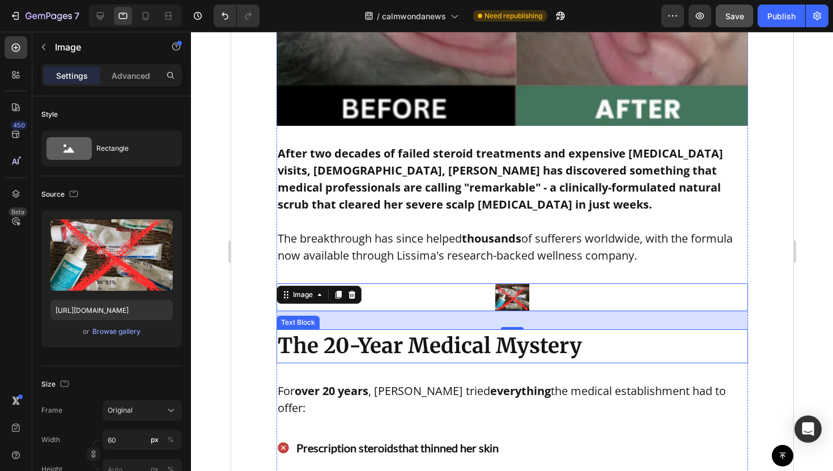
click at [443, 335] on p "The 20-Year Medical Mystery" at bounding box center [511, 346] width 469 height 32
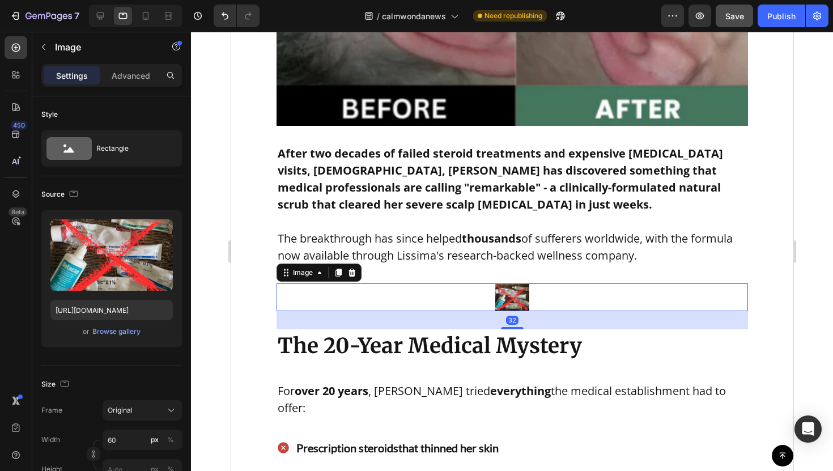
click at [454, 298] on div at bounding box center [511, 297] width 471 height 28
click at [130, 438] on input "60" at bounding box center [142, 439] width 79 height 20
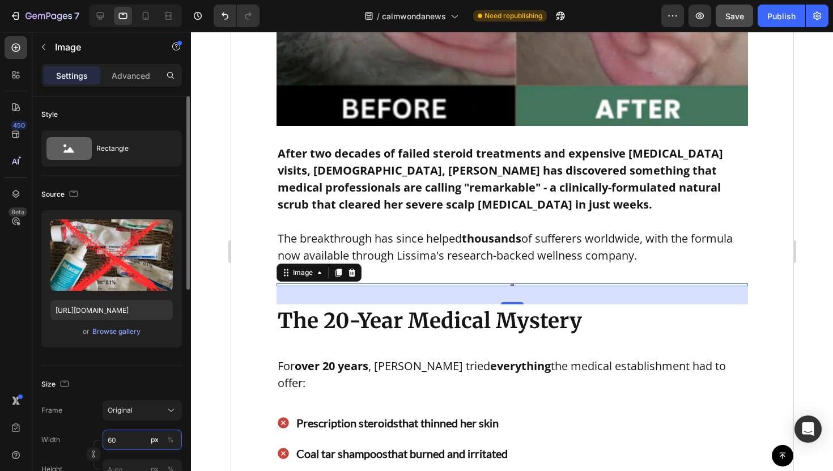
type input "6"
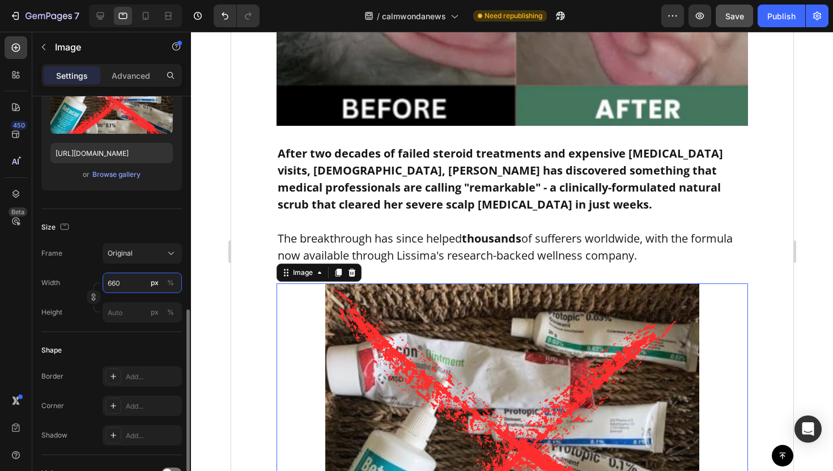
scroll to position [449, 0]
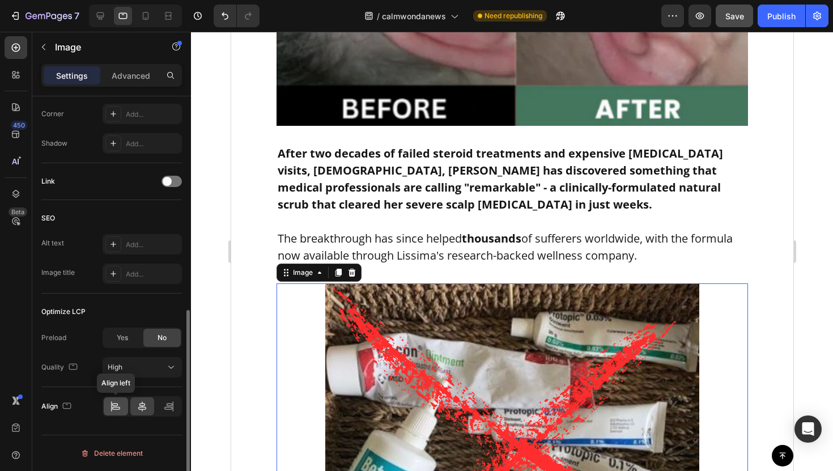
type input "660"
click at [105, 405] on div at bounding box center [116, 406] width 24 height 18
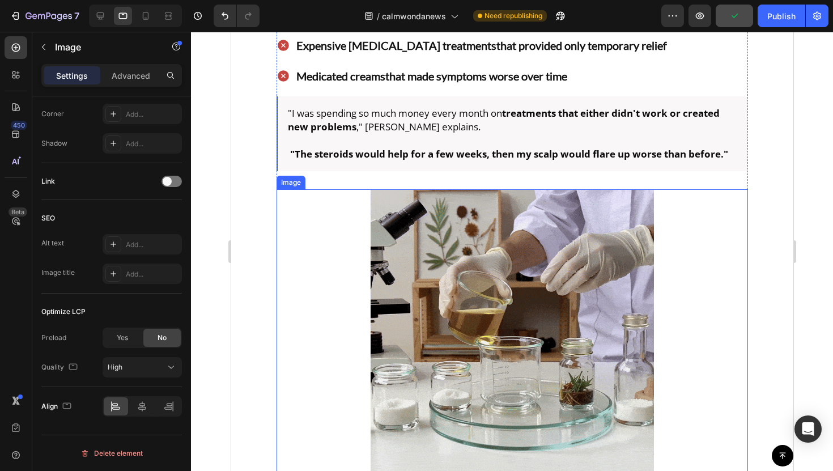
scroll to position [1486, 0]
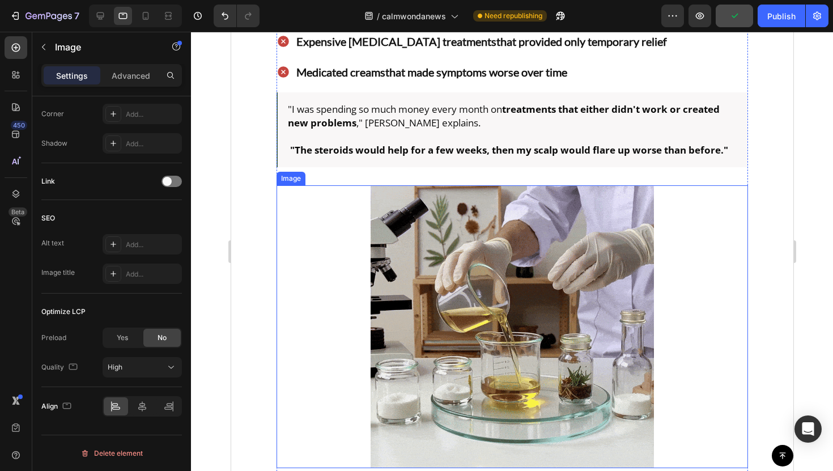
click at [429, 330] on img at bounding box center [511, 326] width 283 height 283
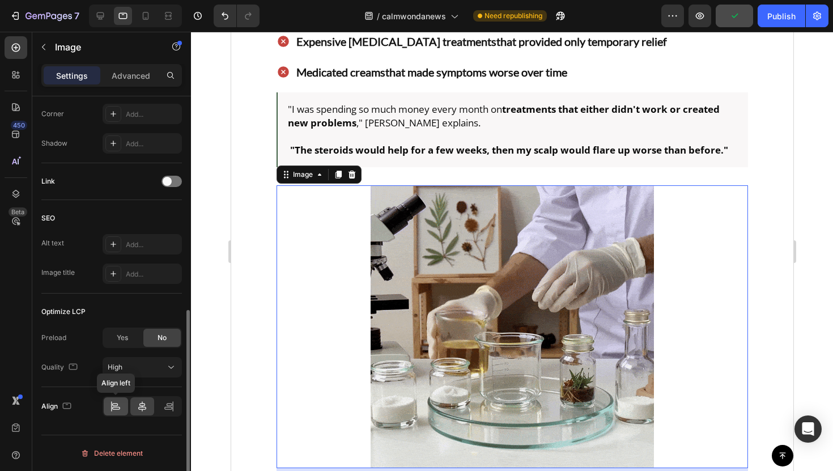
click at [120, 400] on icon at bounding box center [115, 405] width 11 height 11
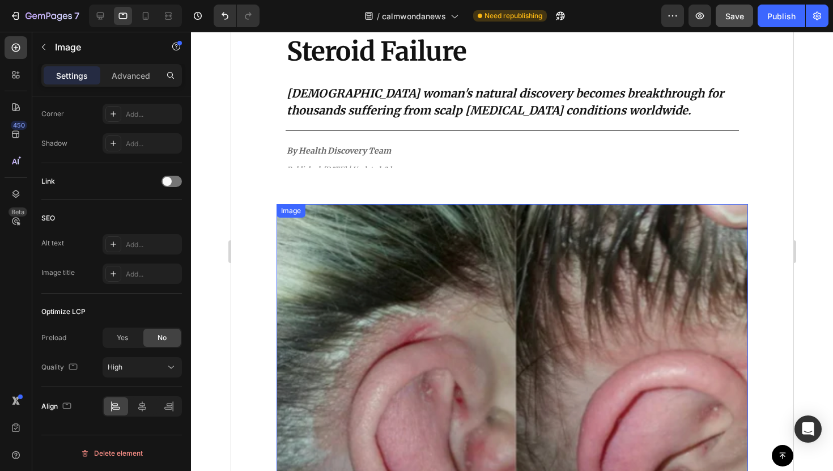
scroll to position [190, 0]
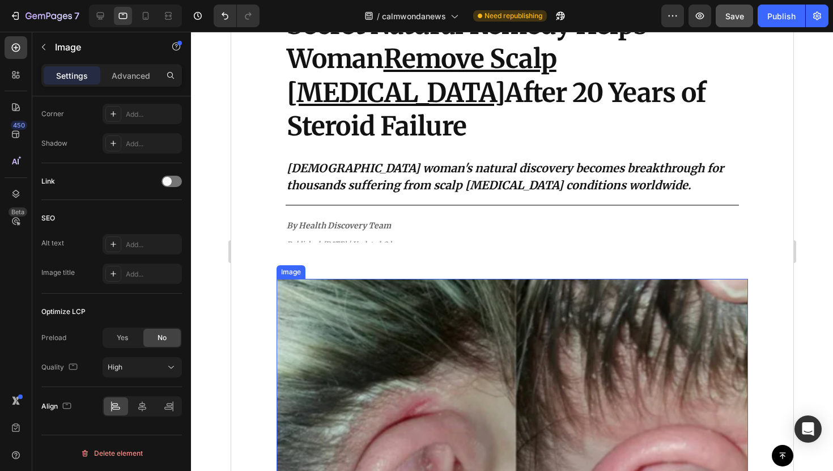
click at [331, 312] on img at bounding box center [511, 478] width 471 height 398
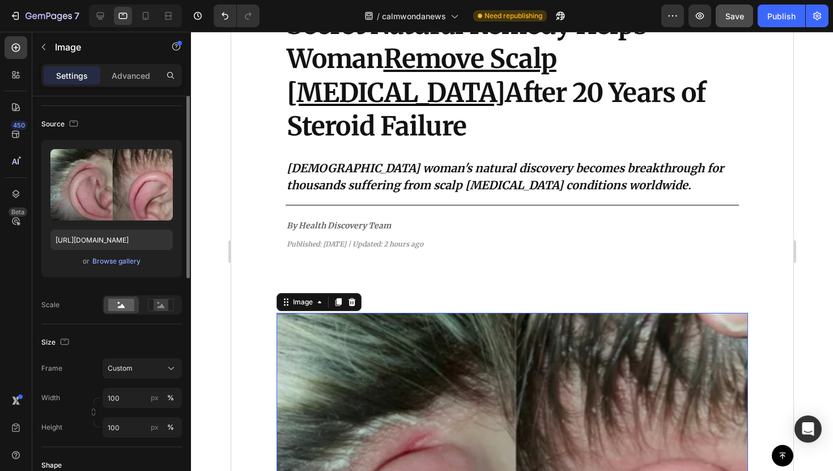
scroll to position [97, 0]
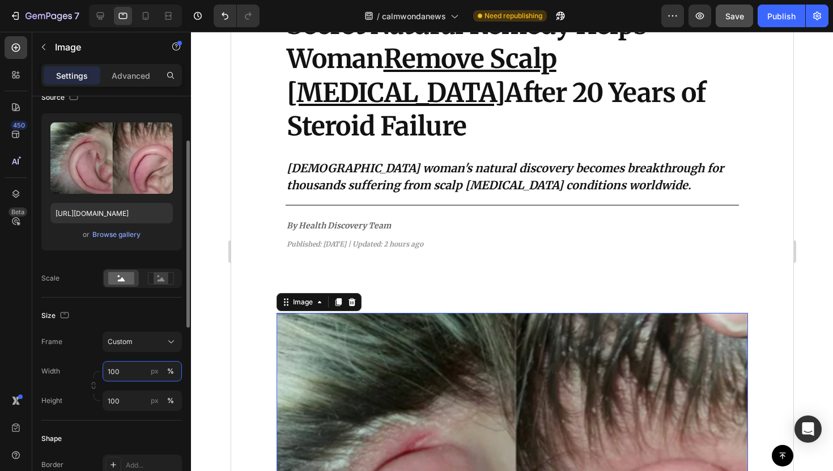
click at [135, 381] on div "Width 100 px % Height 100 px %" at bounding box center [111, 386] width 140 height 50
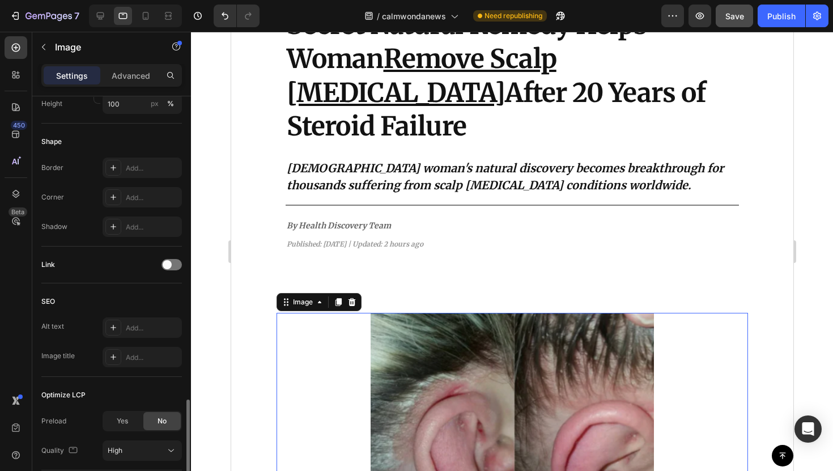
scroll to position [477, 0]
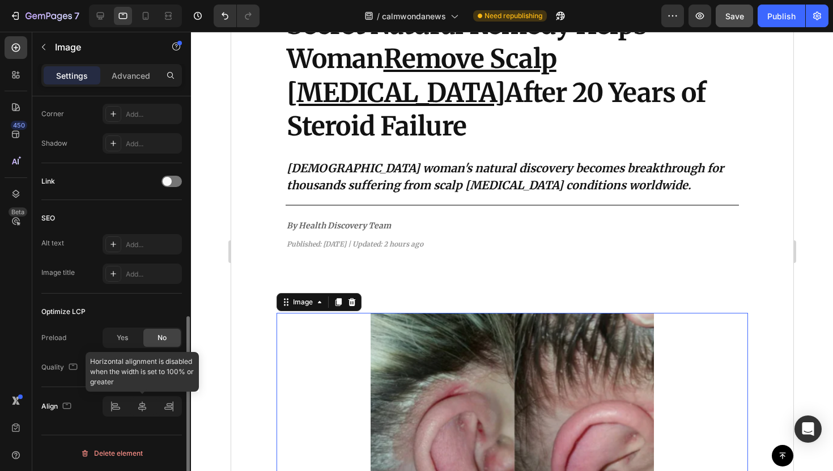
type input "60"
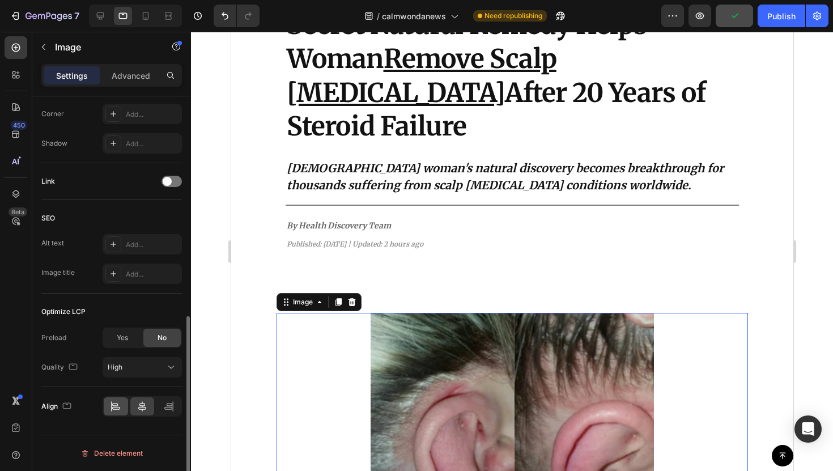
click at [121, 407] on div at bounding box center [116, 406] width 24 height 18
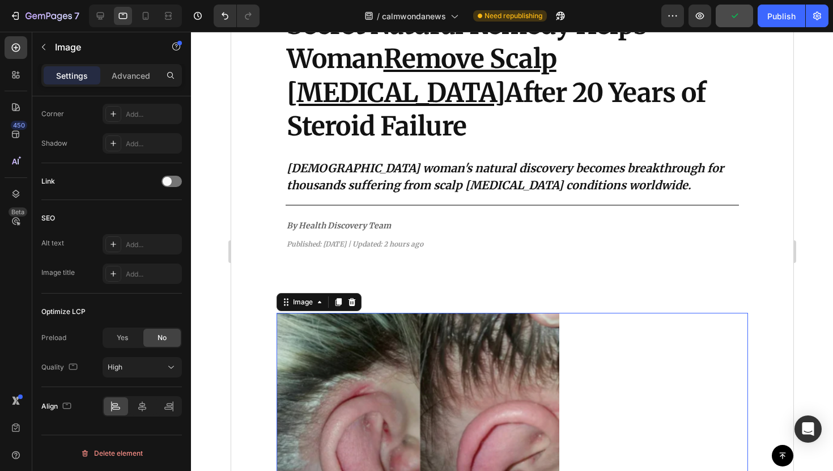
click at [372, 360] on img at bounding box center [417, 432] width 283 height 238
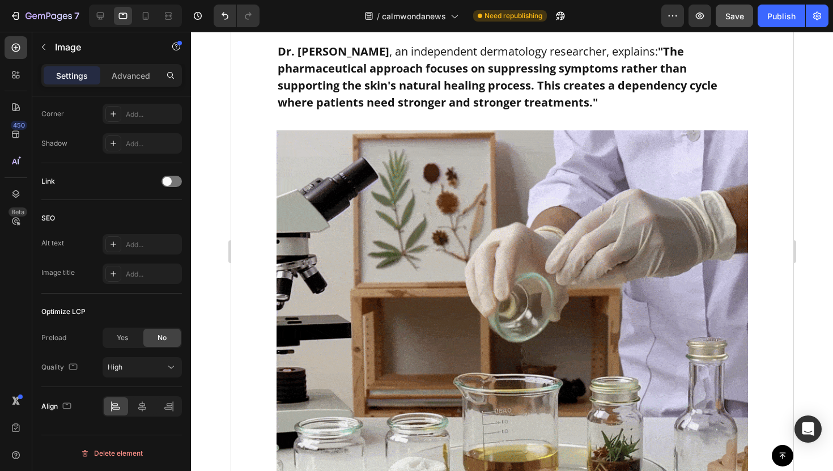
scroll to position [1959, 0]
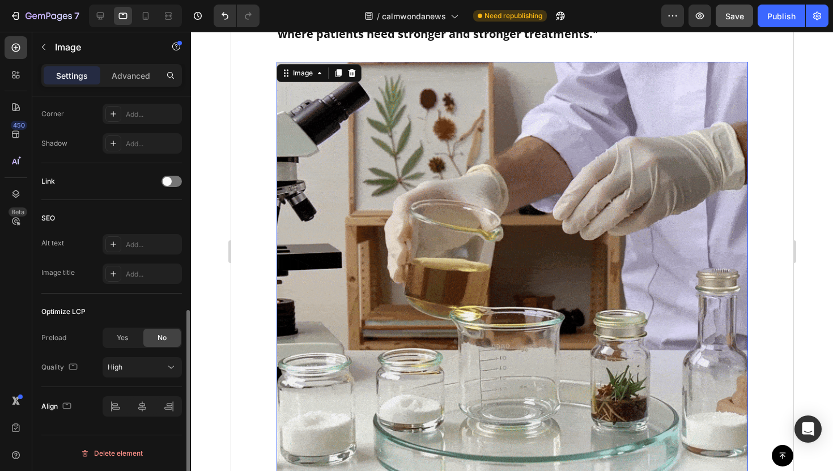
click at [362, 335] on img at bounding box center [511, 297] width 471 height 471
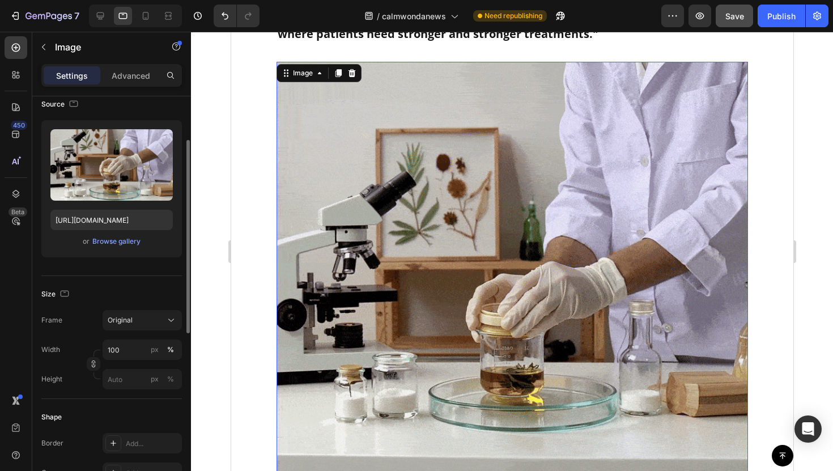
scroll to position [91, 0]
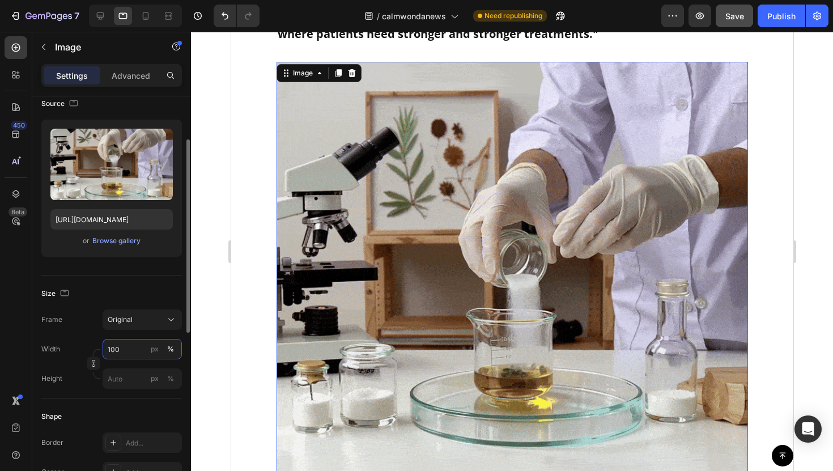
click at [131, 344] on input "100" at bounding box center [142, 349] width 79 height 20
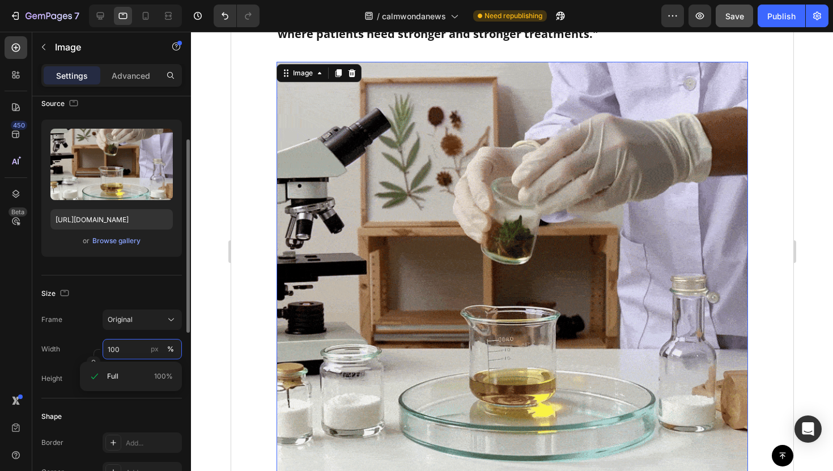
click at [131, 344] on input "100" at bounding box center [142, 349] width 79 height 20
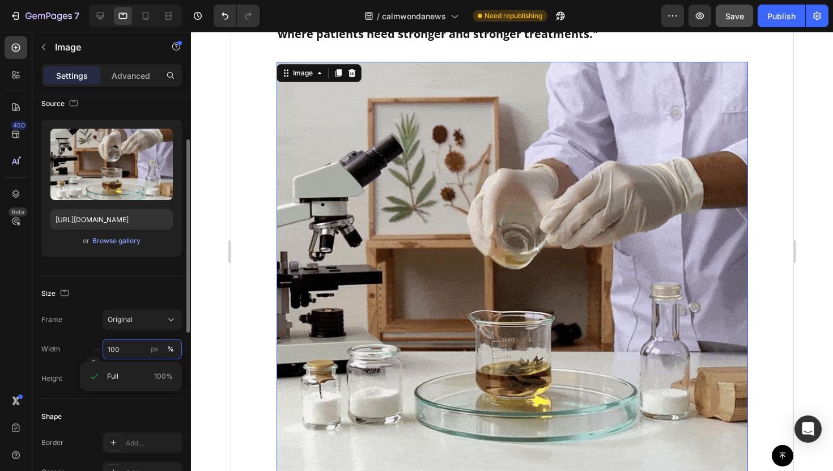
click at [138, 344] on input "100" at bounding box center [142, 349] width 79 height 20
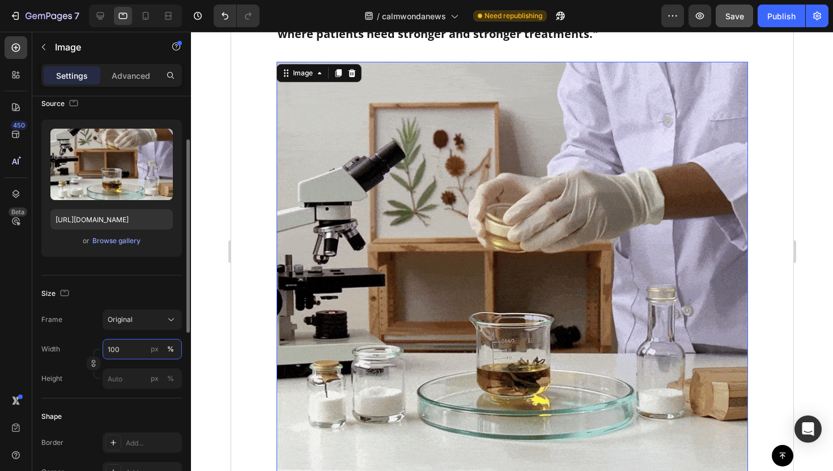
click at [124, 347] on input "100" at bounding box center [142, 349] width 79 height 20
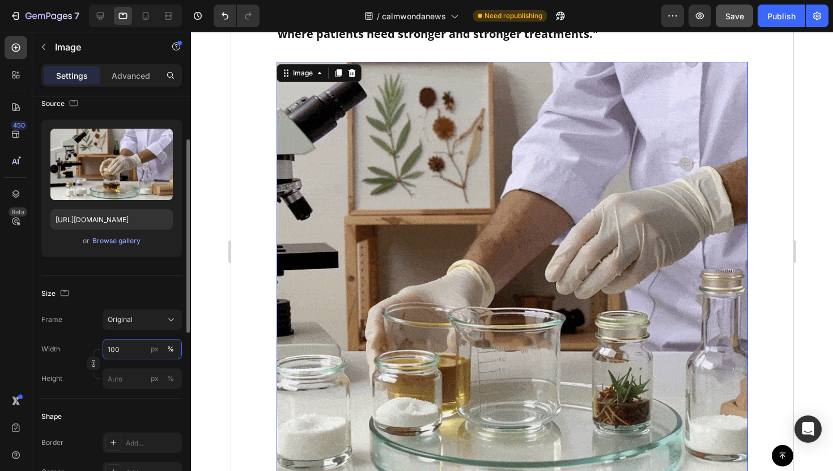
click at [124, 347] on input "100" at bounding box center [142, 349] width 79 height 20
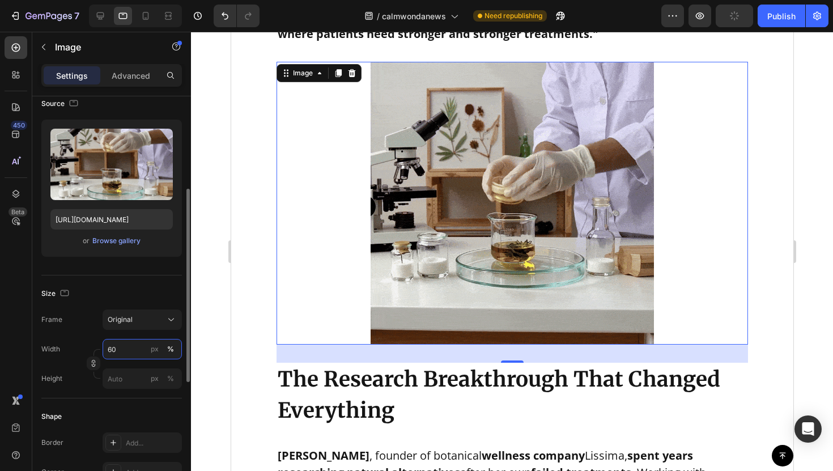
scroll to position [449, 0]
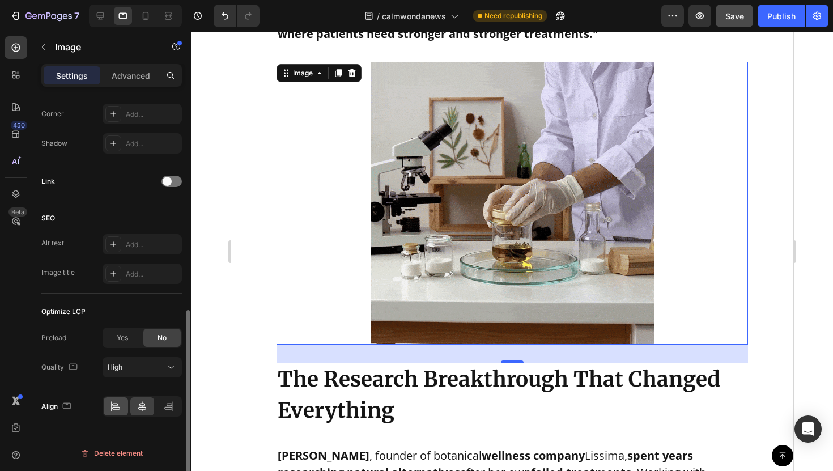
type input "60"
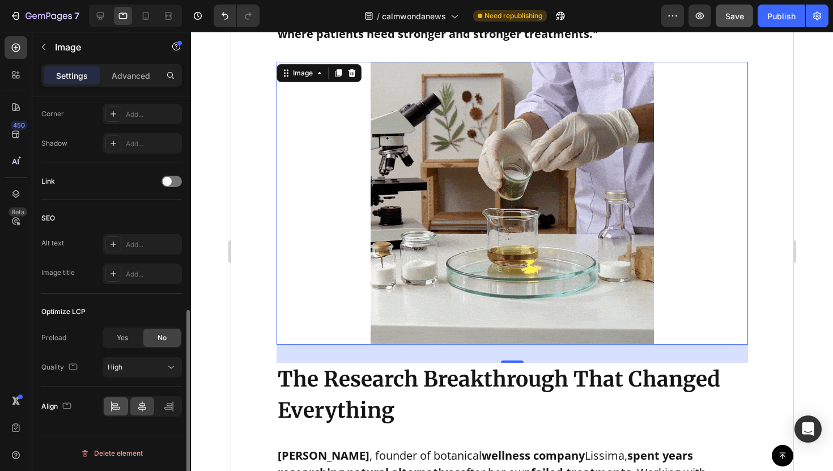
click at [121, 399] on div at bounding box center [116, 406] width 24 height 18
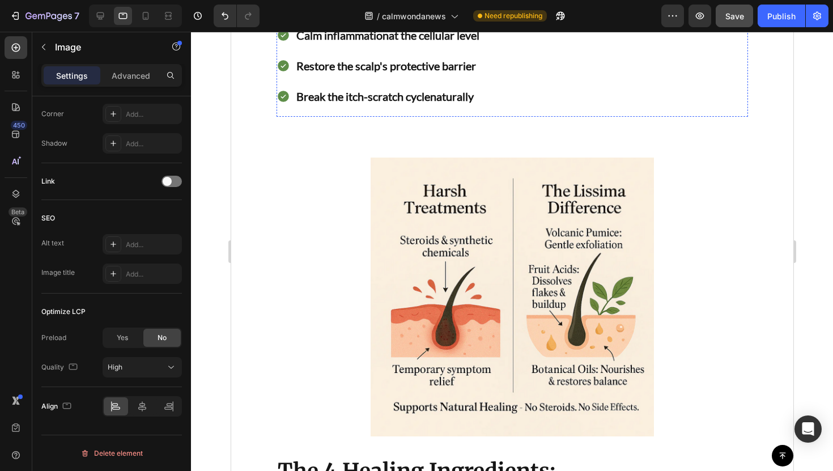
scroll to position [2509, 0]
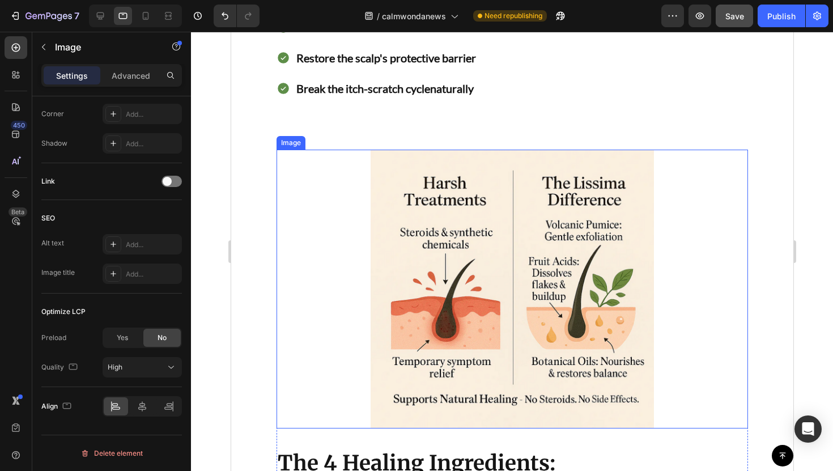
click at [346, 333] on div at bounding box center [511, 289] width 471 height 279
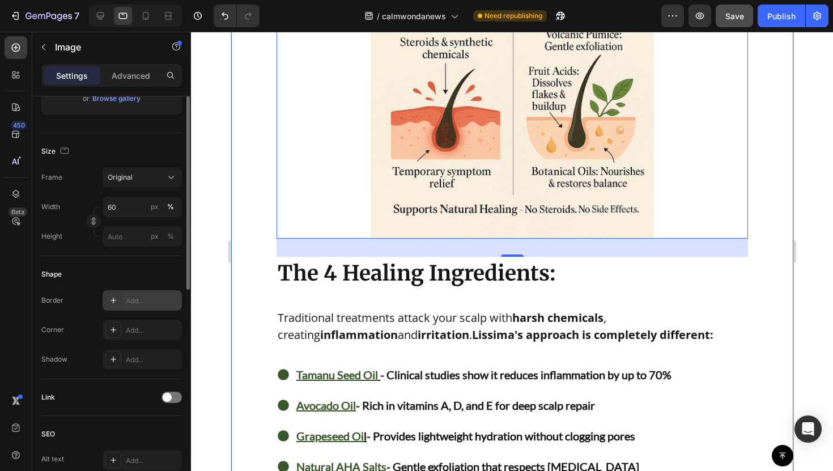
scroll to position [0, 0]
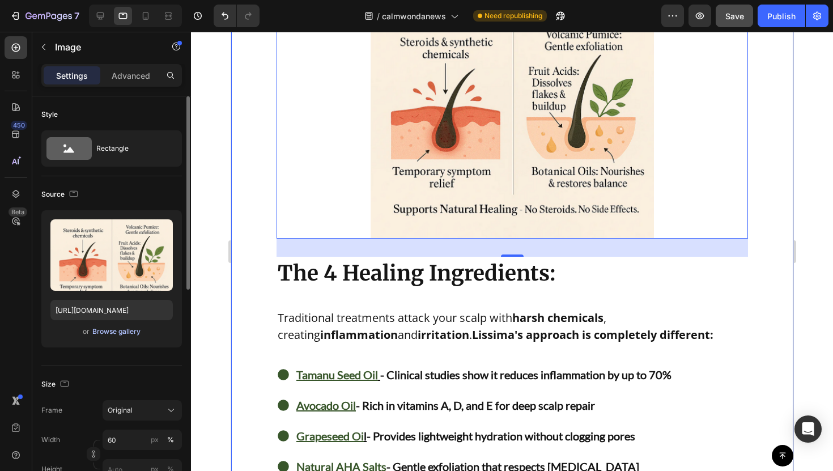
click at [127, 335] on div "Browse gallery" at bounding box center [116, 331] width 48 height 10
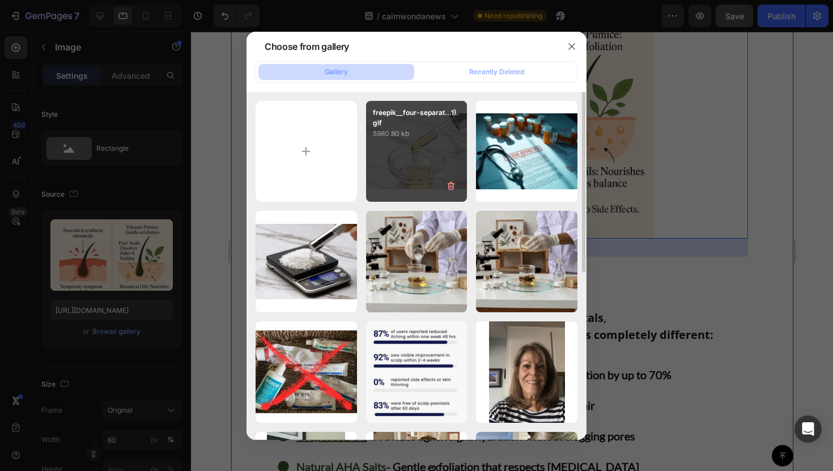
click at [374, 183] on div "freepik__four-separat...1).gif 5980.80 kb" at bounding box center [416, 151] width 101 height 101
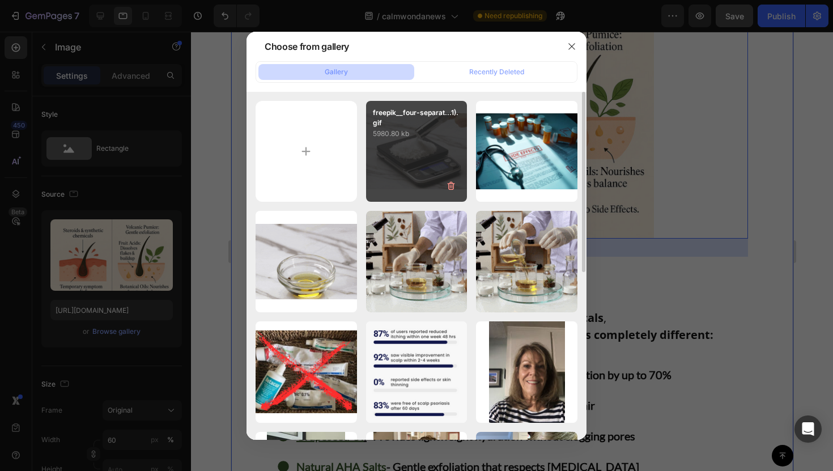
type input "[URL][DOMAIN_NAME]"
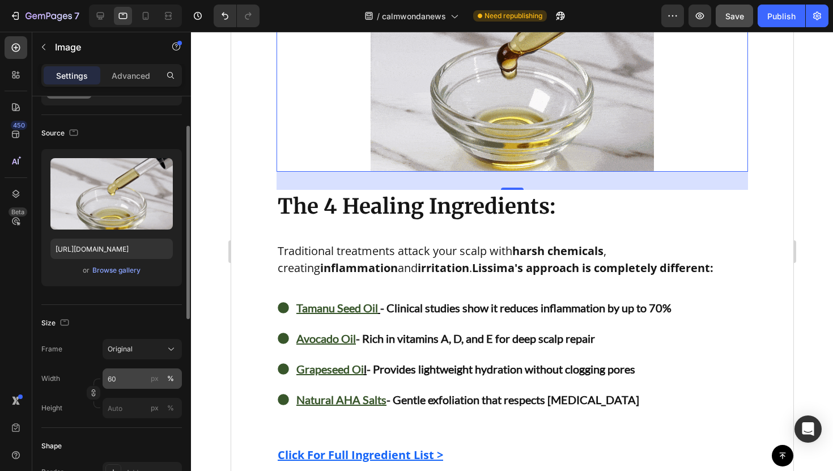
scroll to position [449, 0]
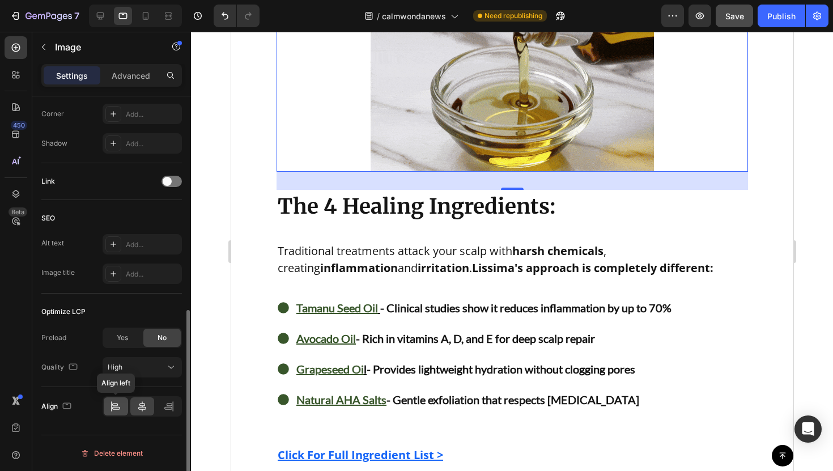
click at [122, 403] on div at bounding box center [116, 406] width 24 height 18
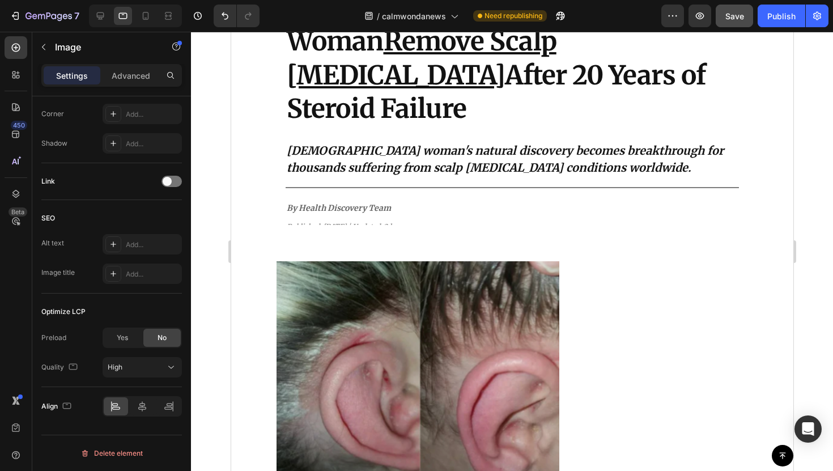
scroll to position [0, 0]
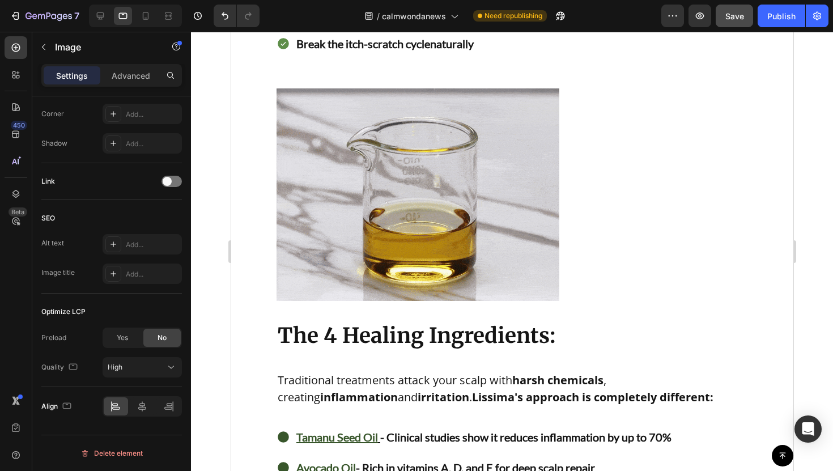
click at [326, 237] on img at bounding box center [417, 194] width 283 height 212
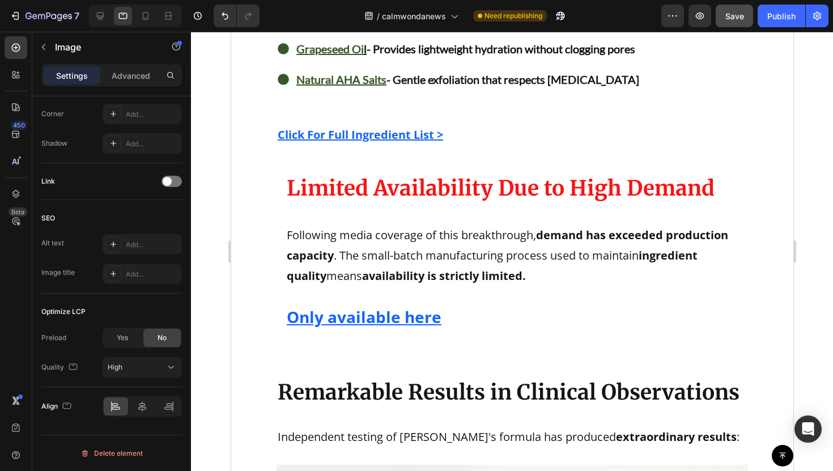
scroll to position [3012, 0]
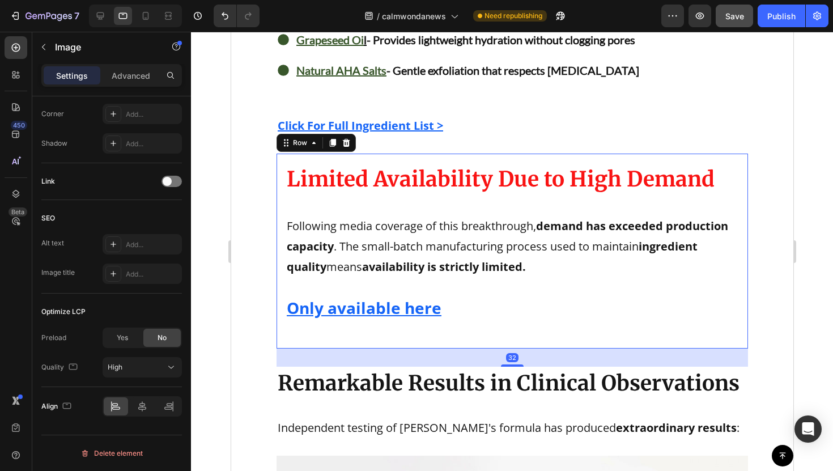
click at [407, 335] on div "Limited Availability Due to High Demand Text Block Following media coverage of …" at bounding box center [511, 251] width 453 height 177
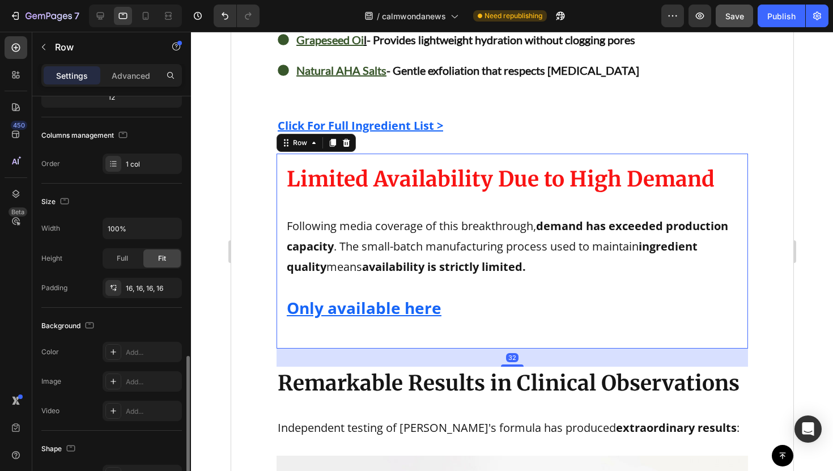
scroll to position [255, 0]
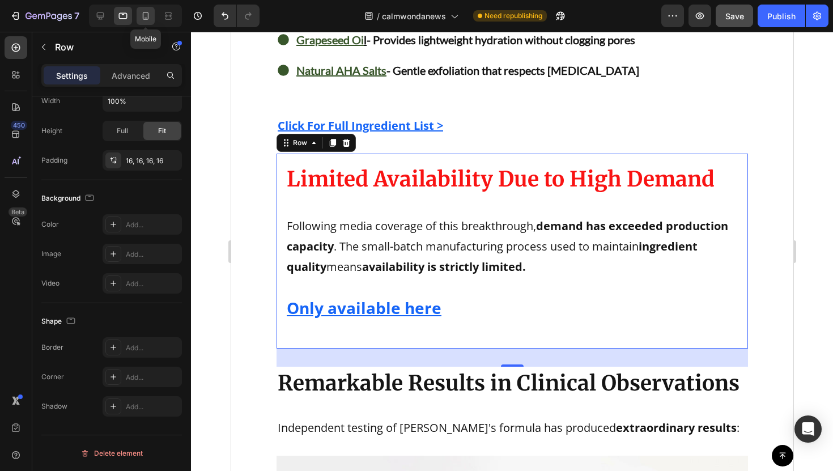
click at [144, 20] on icon at bounding box center [145, 15] width 11 height 11
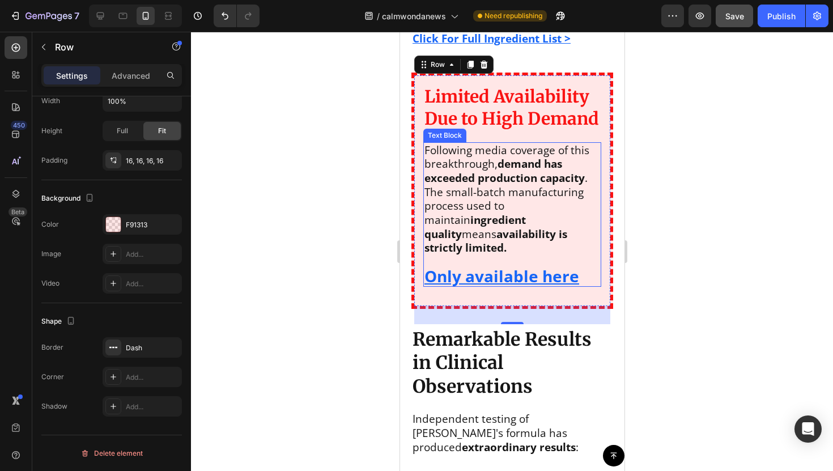
scroll to position [3176, 0]
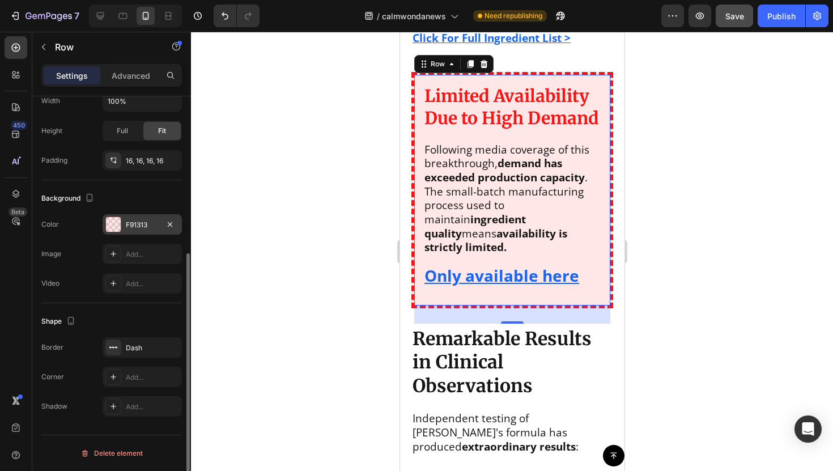
click at [141, 234] on div "F91313" at bounding box center [142, 224] width 79 height 20
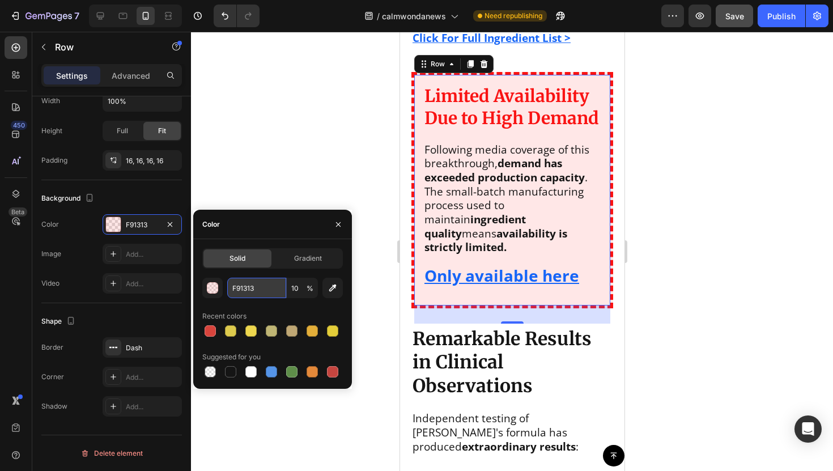
click at [255, 282] on input "F91313" at bounding box center [256, 288] width 59 height 20
click at [125, 18] on icon at bounding box center [123, 16] width 8 height 6
type input "000000"
type input "100"
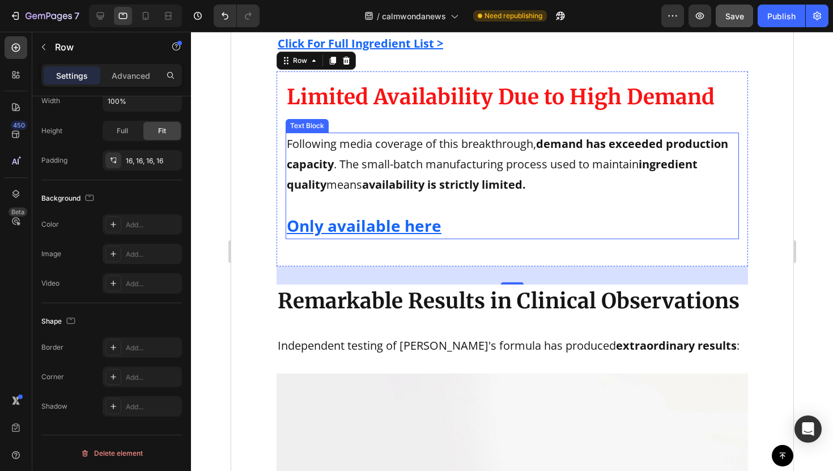
scroll to position [3064, 0]
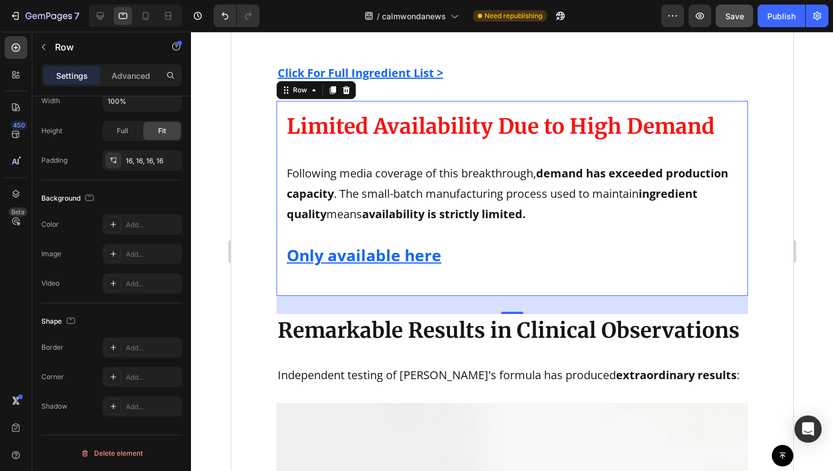
click at [328, 271] on div "Limited Availability Due to High Demand Text Block Following media coverage of …" at bounding box center [511, 198] width 453 height 177
click at [133, 221] on div "Add..." at bounding box center [152, 225] width 53 height 10
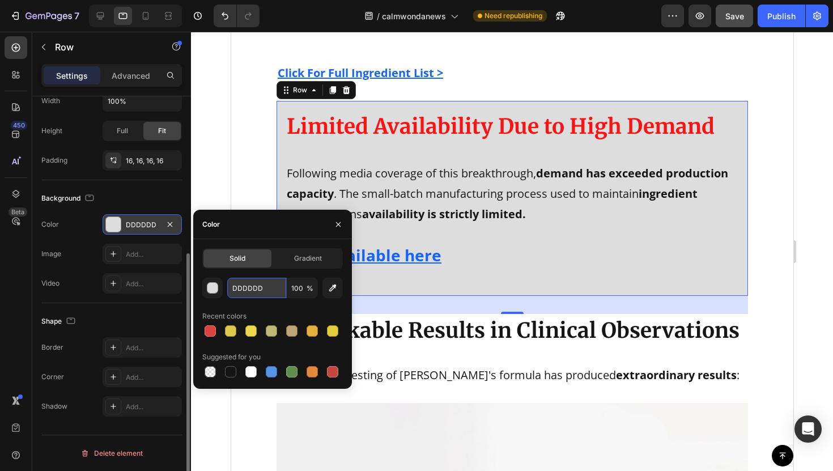
click at [261, 292] on input "DDDDDD" at bounding box center [256, 288] width 59 height 20
paste input "F91313"
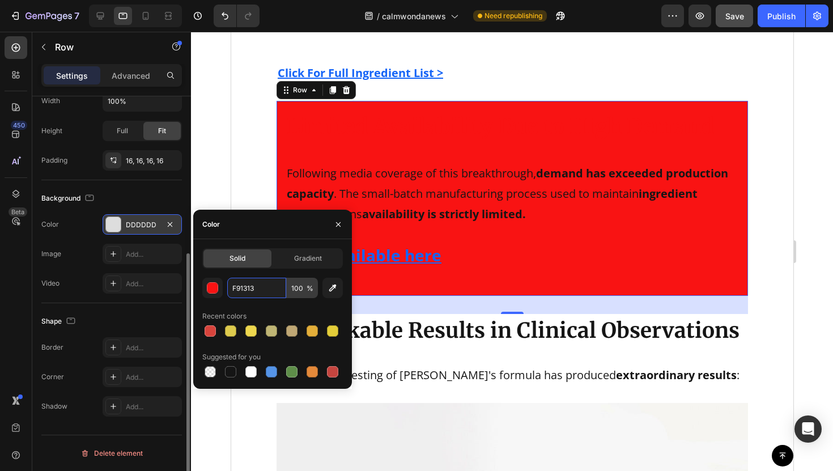
type input "F91313"
click at [295, 291] on input "100" at bounding box center [302, 288] width 31 height 20
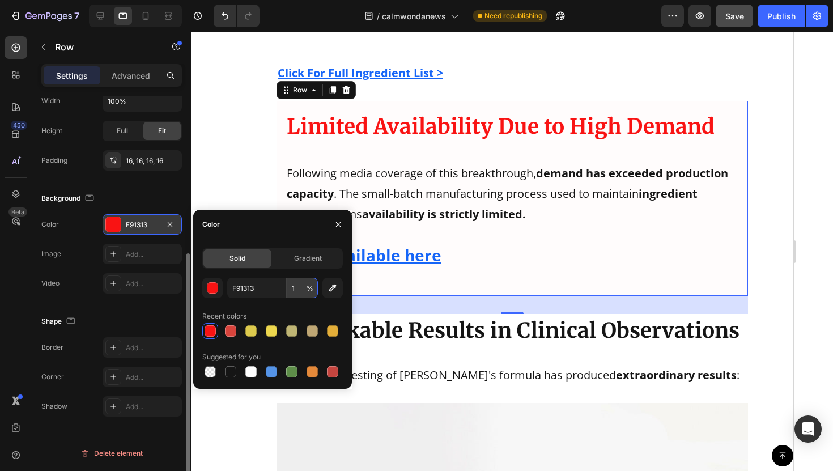
type input "10"
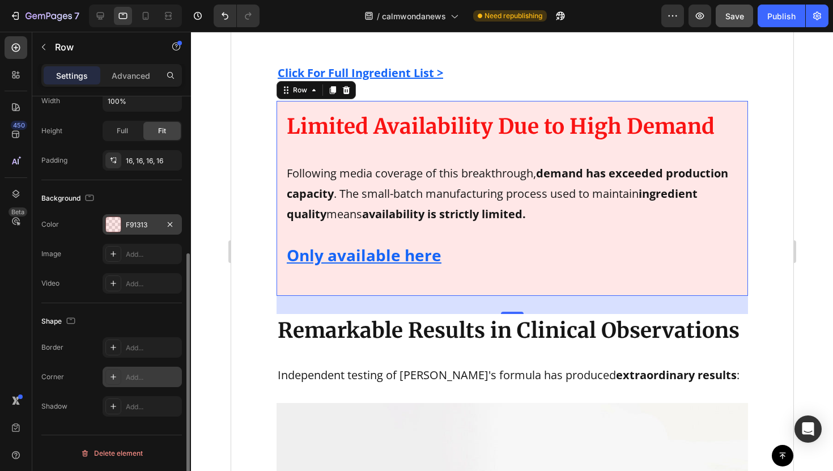
click at [140, 369] on div "Add..." at bounding box center [142, 376] width 79 height 20
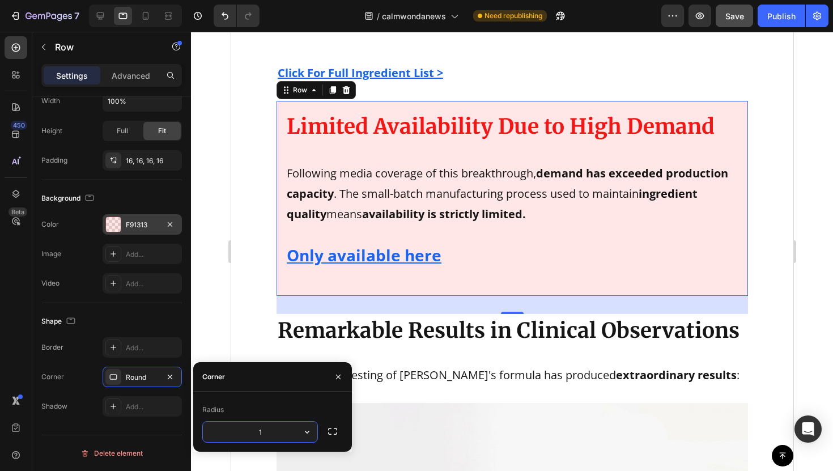
type input "10"
click at [148, 355] on div "Add..." at bounding box center [142, 347] width 79 height 20
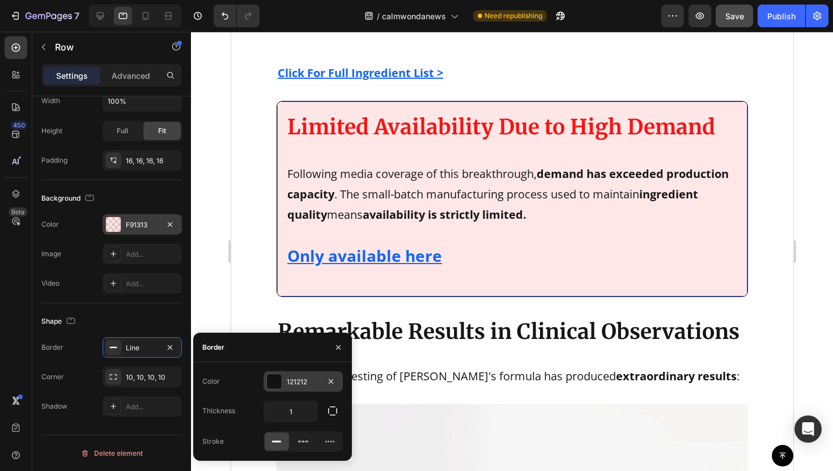
click at [296, 382] on div "121212" at bounding box center [303, 382] width 33 height 10
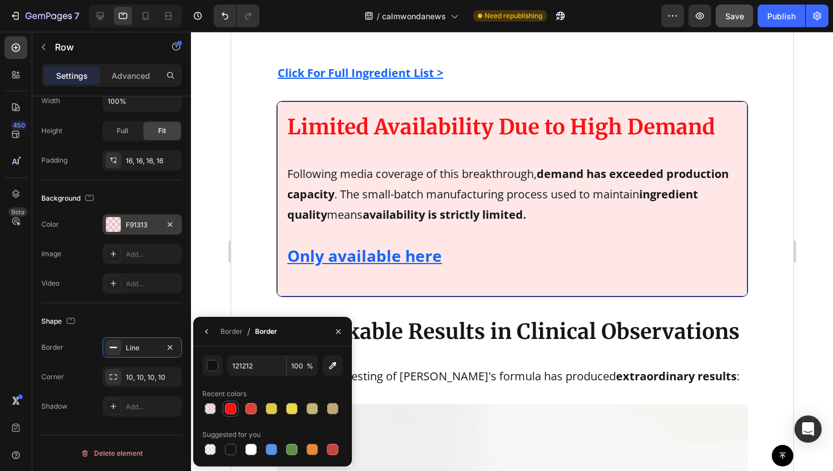
click at [234, 410] on div at bounding box center [230, 408] width 11 height 11
type input "F91313"
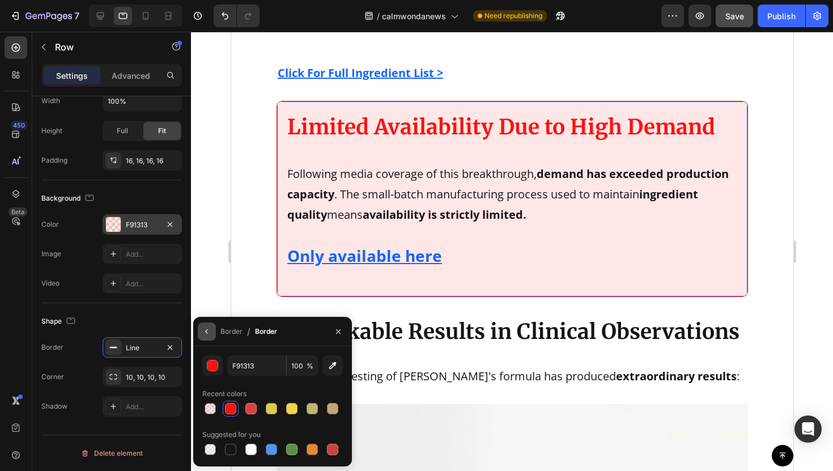
click at [215, 327] on button "button" at bounding box center [207, 331] width 18 height 18
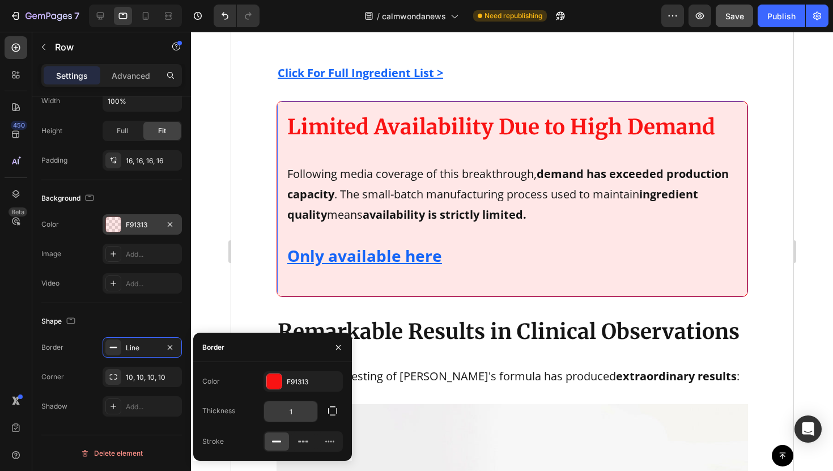
click at [286, 408] on input "1" at bounding box center [290, 411] width 53 height 20
click at [299, 410] on input "1" at bounding box center [290, 411] width 53 height 20
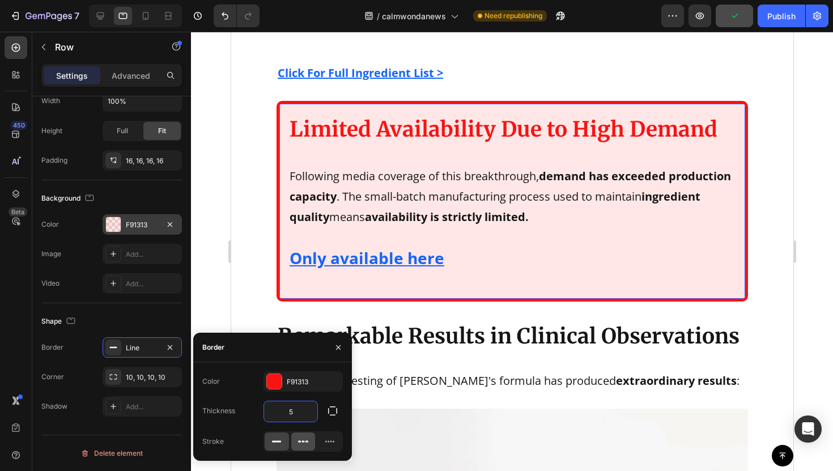
type input "5"
click at [311, 441] on div at bounding box center [303, 441] width 24 height 18
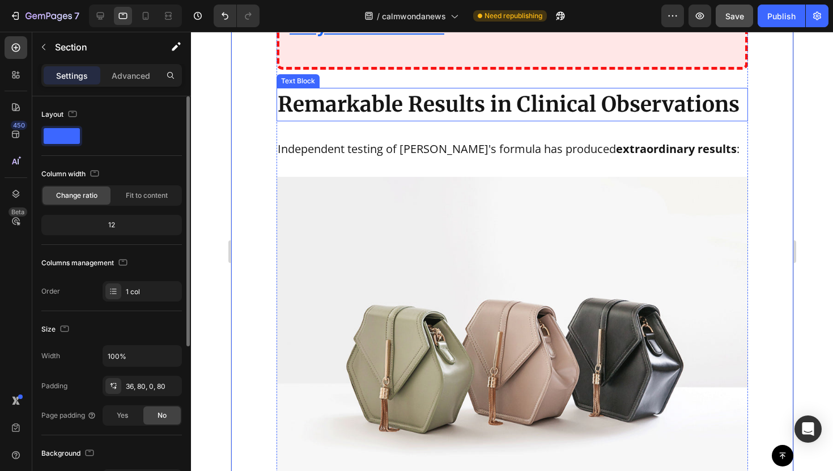
scroll to position [3367, 0]
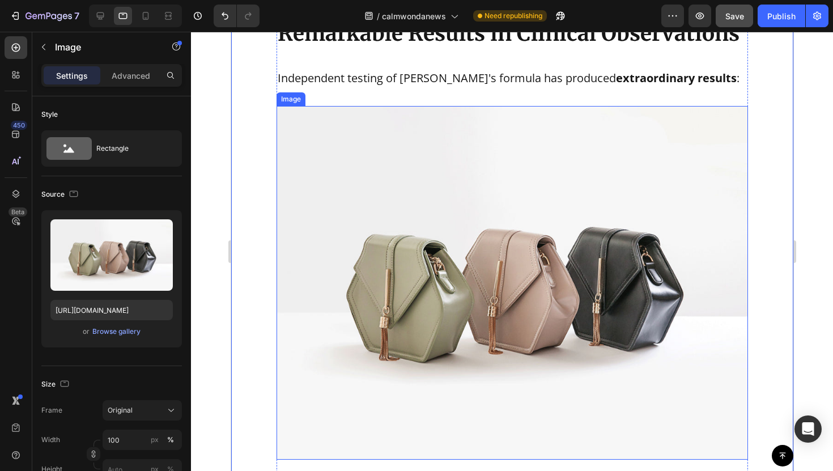
click at [324, 296] on img at bounding box center [511, 282] width 471 height 353
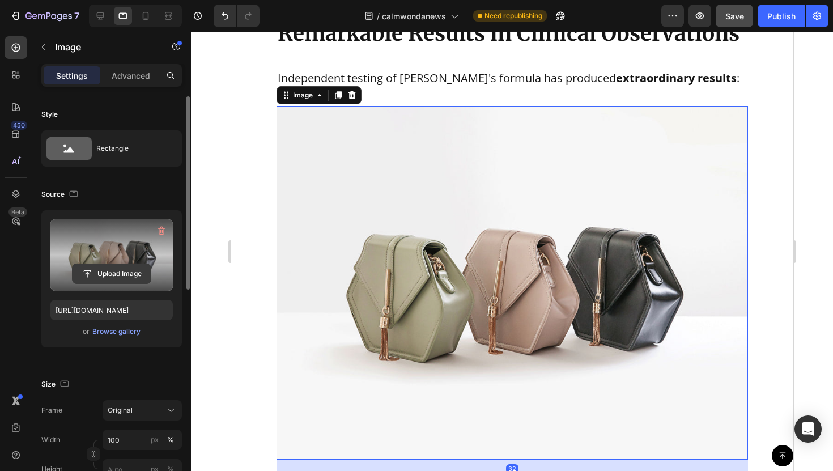
click at [99, 279] on input "file" at bounding box center [111, 273] width 78 height 19
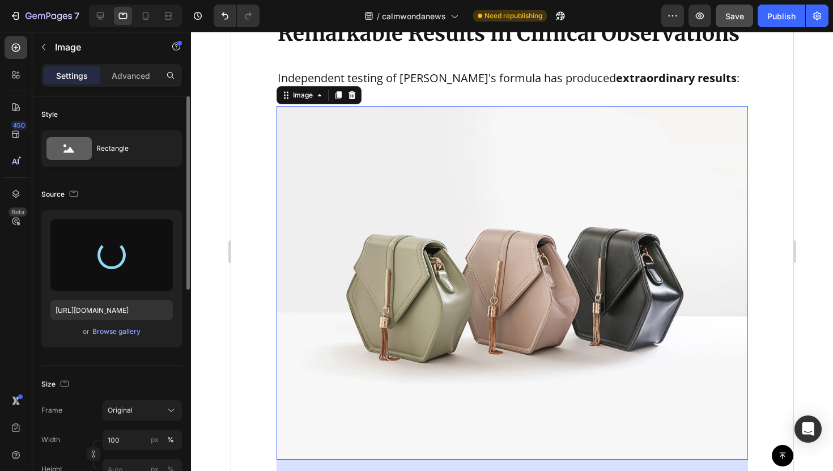
type input "[URL][DOMAIN_NAME]"
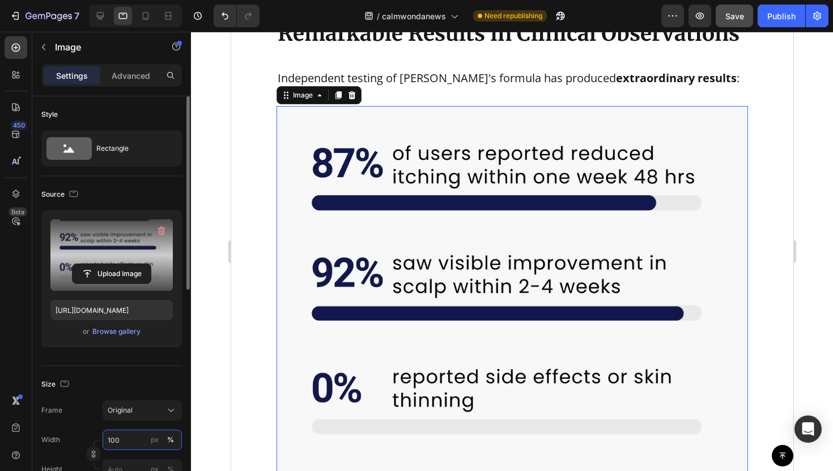
click at [135, 439] on input "100" at bounding box center [142, 439] width 79 height 20
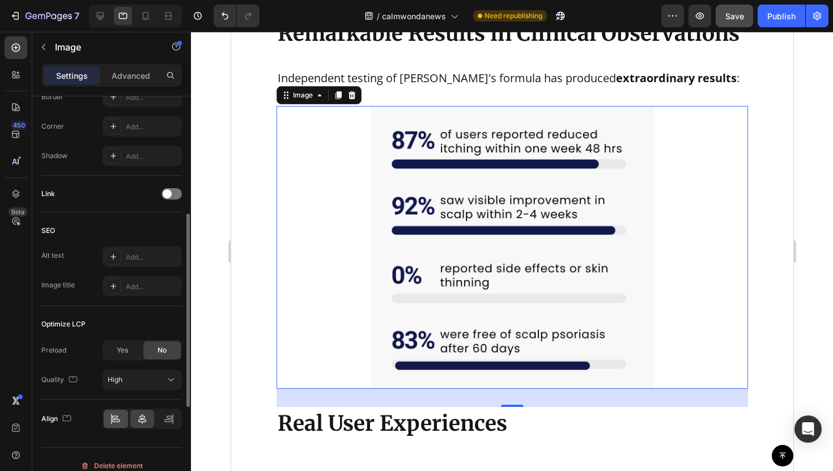
scroll to position [449, 0]
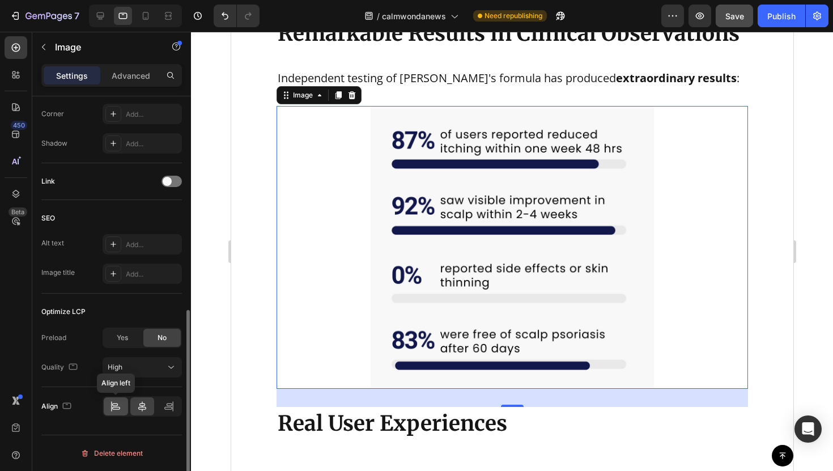
type input "60"
click at [112, 413] on div at bounding box center [116, 406] width 24 height 18
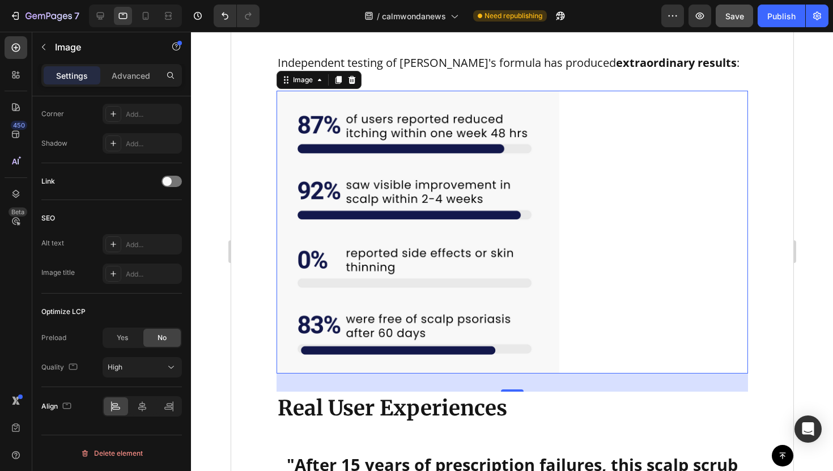
scroll to position [3383, 0]
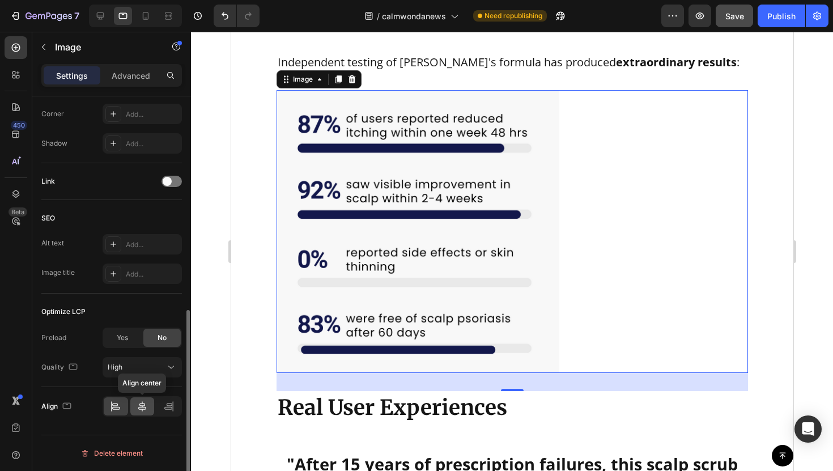
click at [146, 402] on icon at bounding box center [142, 405] width 11 height 11
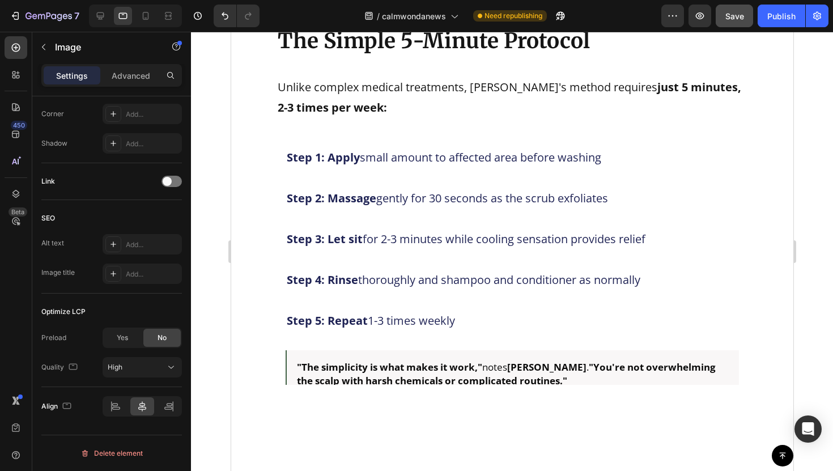
scroll to position [5708, 0]
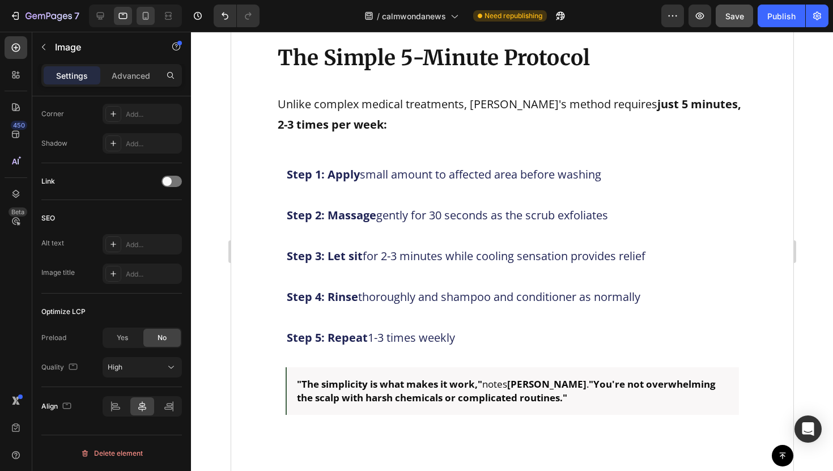
click at [145, 24] on div at bounding box center [146, 16] width 18 height 18
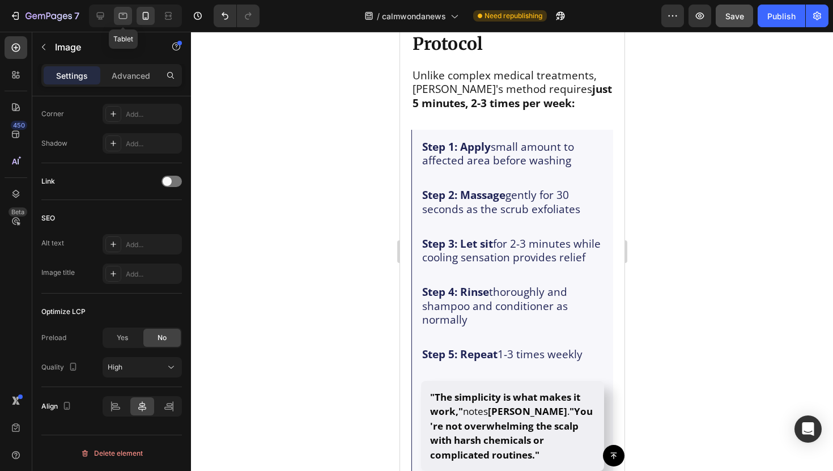
click at [117, 20] on icon at bounding box center [122, 15] width 11 height 11
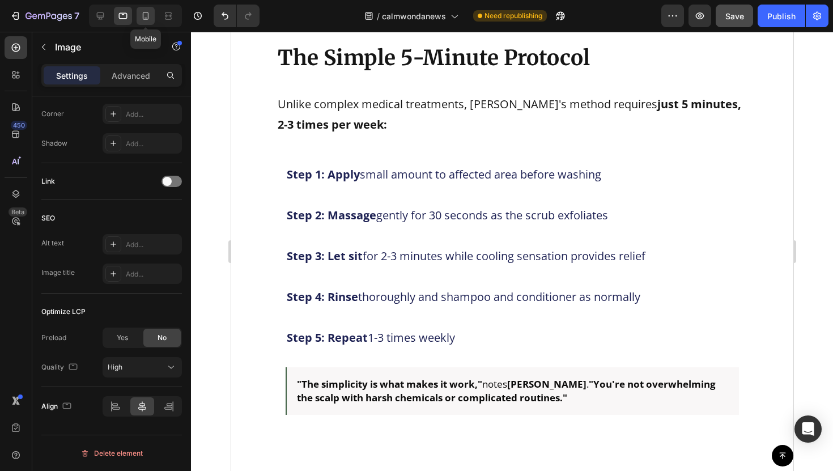
click at [145, 18] on icon at bounding box center [145, 18] width 3 height 1
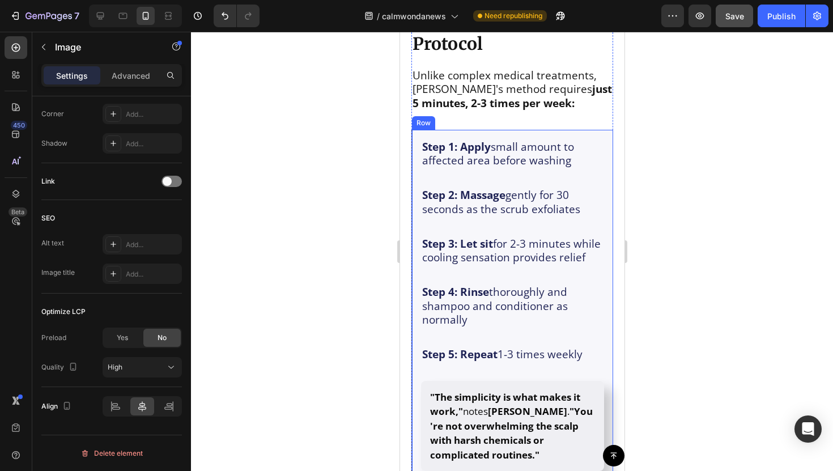
click at [417, 188] on div "Step 1: Apply small amount to affected area before washing Text Block Step 2: M…" at bounding box center [512, 314] width 202 height 368
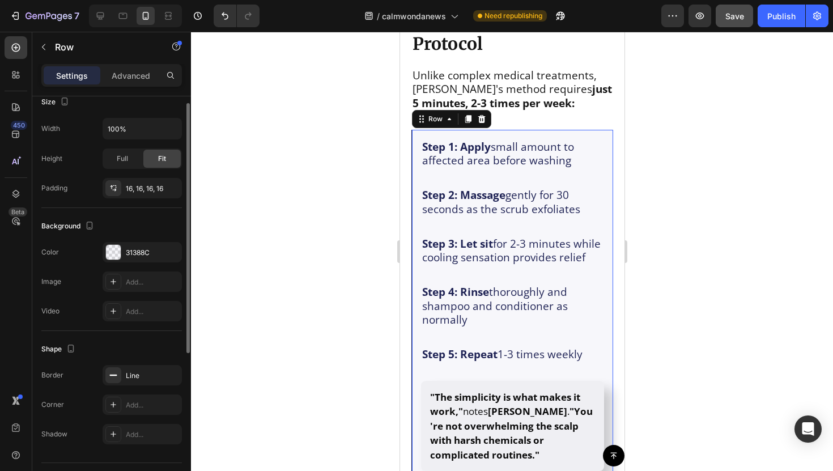
scroll to position [255, 0]
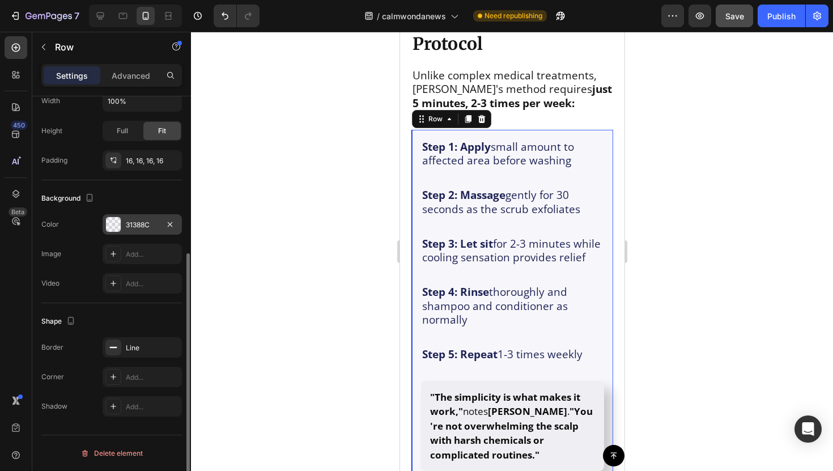
click at [138, 225] on div "31388C" at bounding box center [142, 225] width 33 height 10
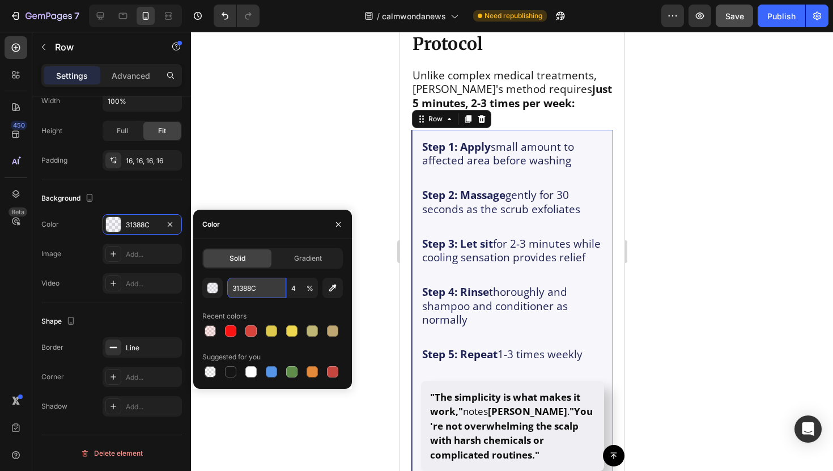
click at [249, 287] on input "31388C" at bounding box center [256, 288] width 59 height 20
click at [253, 289] on input "31388C" at bounding box center [256, 288] width 59 height 20
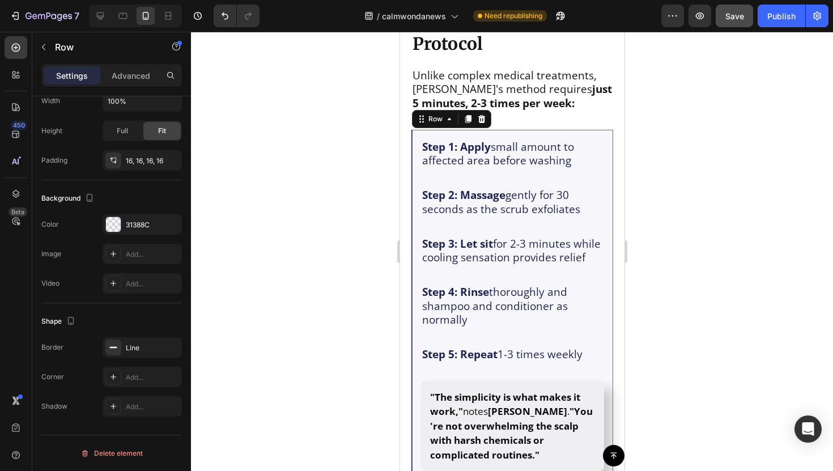
click at [127, 25] on div at bounding box center [135, 16] width 93 height 23
click at [127, 23] on div at bounding box center [123, 16] width 18 height 18
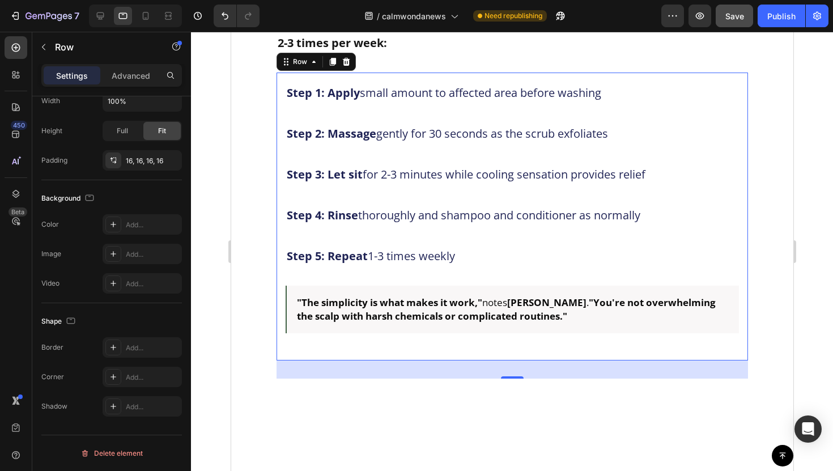
scroll to position [5790, 0]
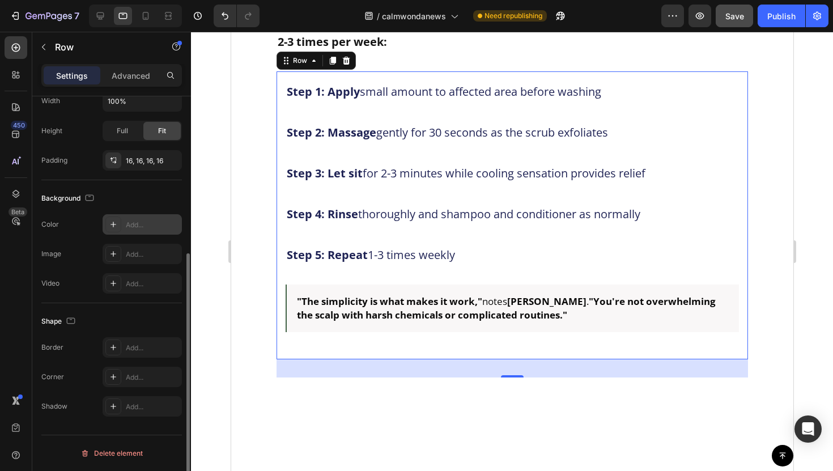
click at [129, 225] on div "Add..." at bounding box center [152, 225] width 53 height 10
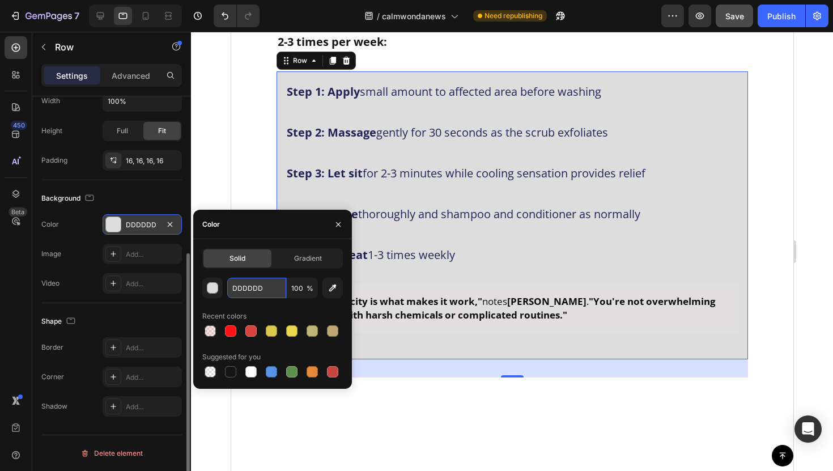
click at [263, 291] on input "DDDDDD" at bounding box center [256, 288] width 59 height 20
paste input "31388C"
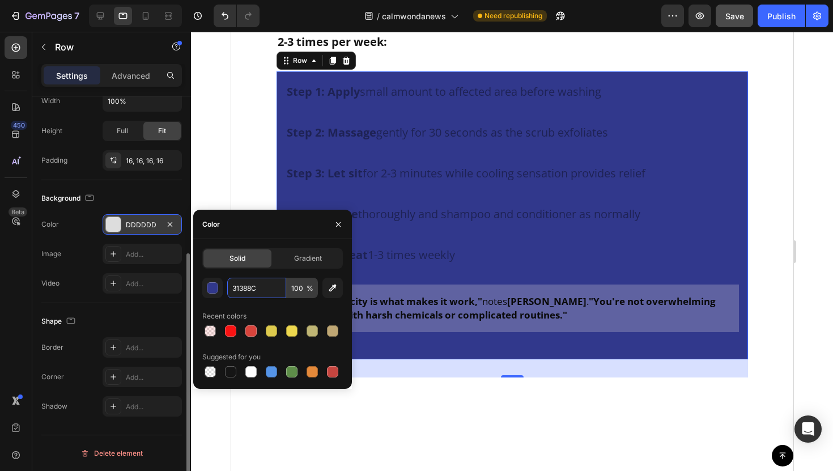
type input "31388C"
click at [304, 291] on input "100" at bounding box center [302, 288] width 31 height 20
type input "4"
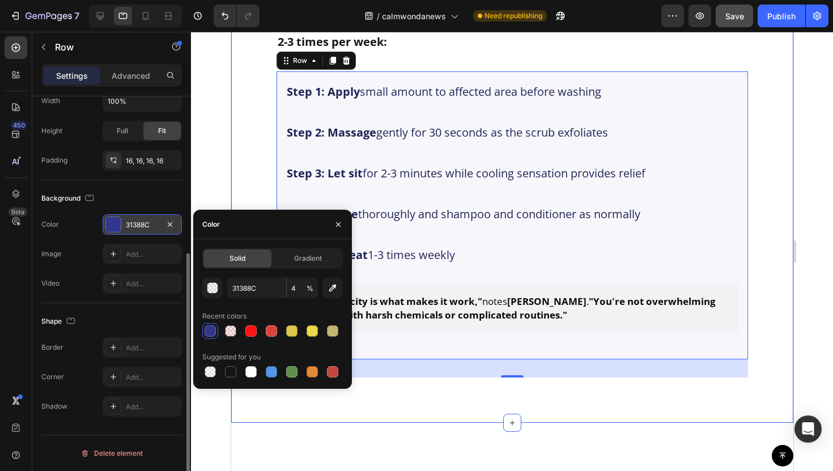
click at [250, 172] on div "The Simple 5-Minute Protocol Text Block Unlike complex medical treatments, [PER…" at bounding box center [512, 168] width 562 height 510
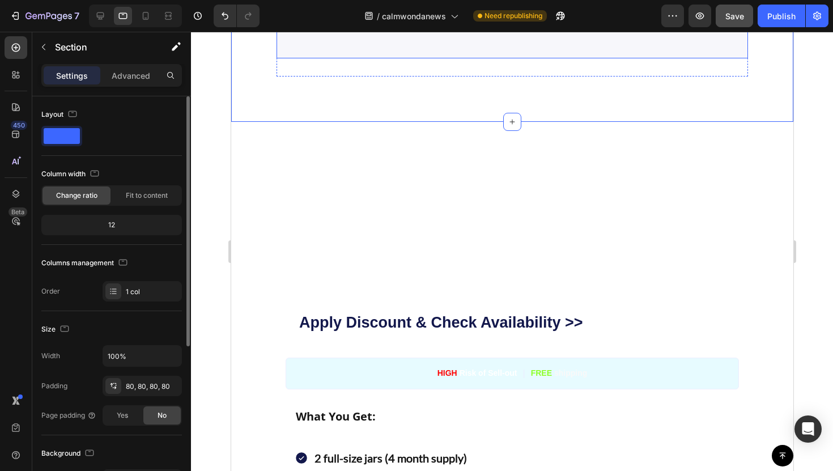
scroll to position [6134, 0]
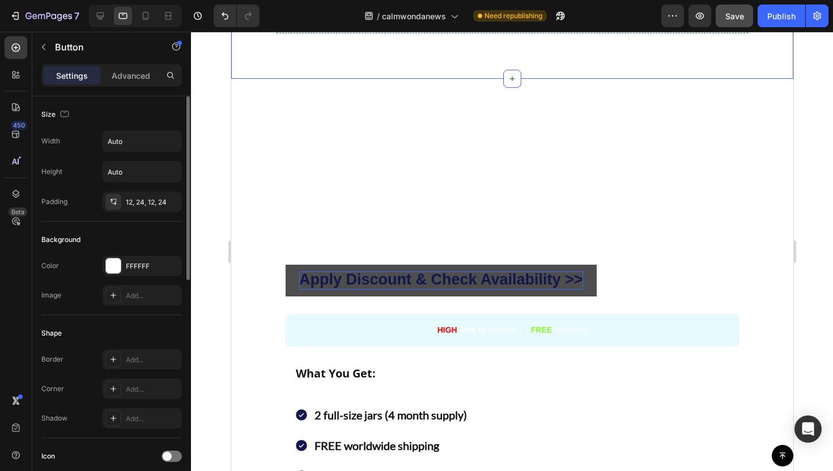
click at [320, 274] on strong "Apply Discount & Check Availability >>" at bounding box center [440, 279] width 284 height 17
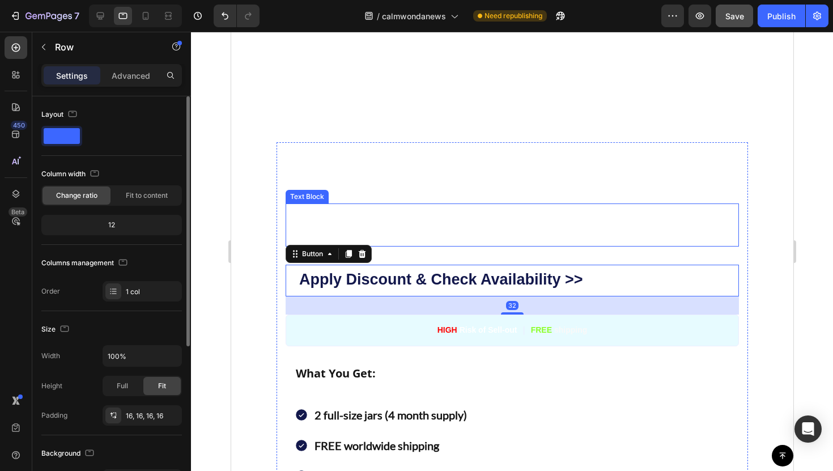
click at [355, 198] on div "Get Your Natural Scalp Scrub Risk-Free Text Block For a limited time only , you…" at bounding box center [511, 346] width 453 height 391
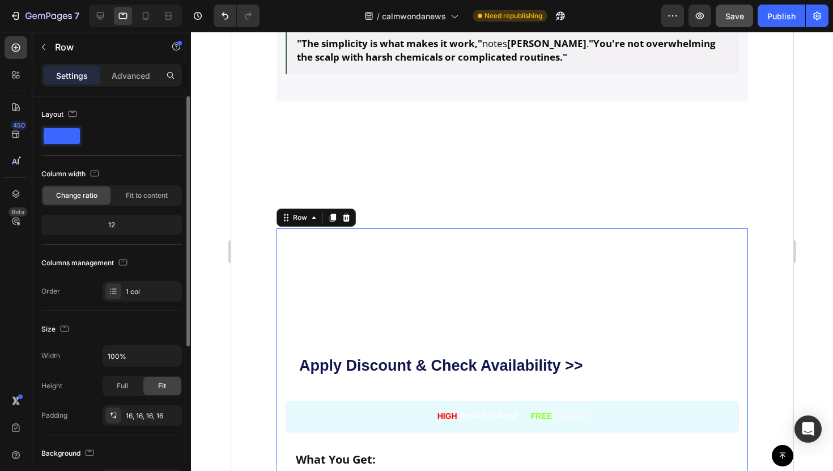
scroll to position [6030, 0]
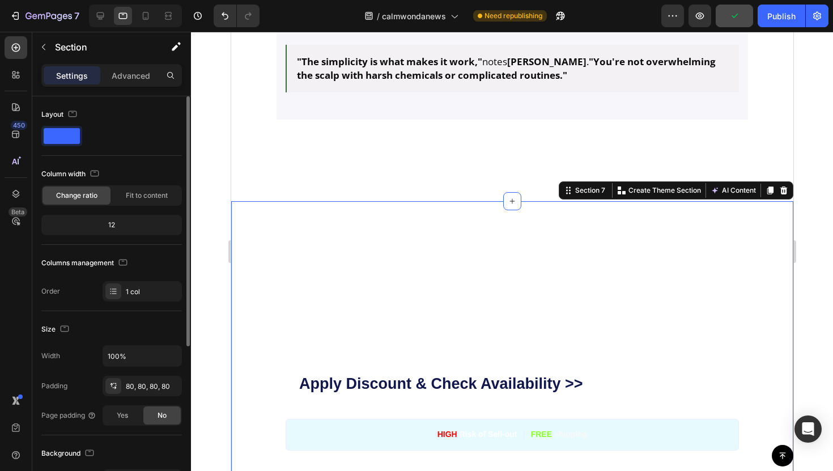
click at [326, 257] on div "Get Your Natural Scalp Scrub Risk-Free" at bounding box center [511, 272] width 453 height 34
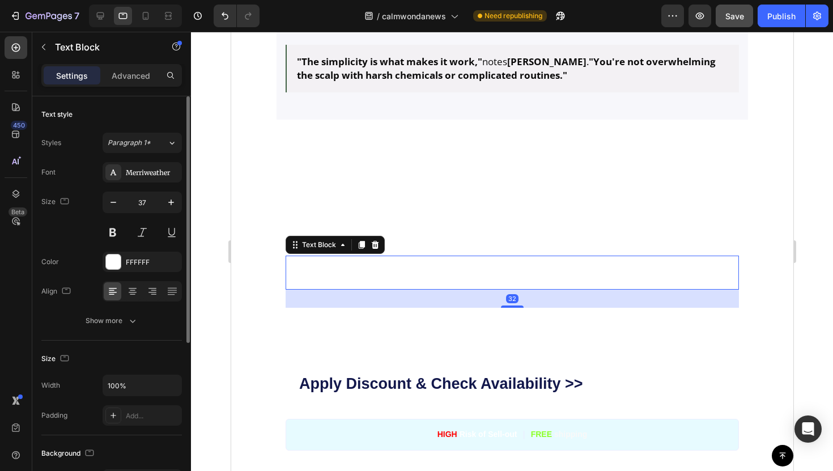
click at [327, 305] on div "32" at bounding box center [511, 298] width 453 height 18
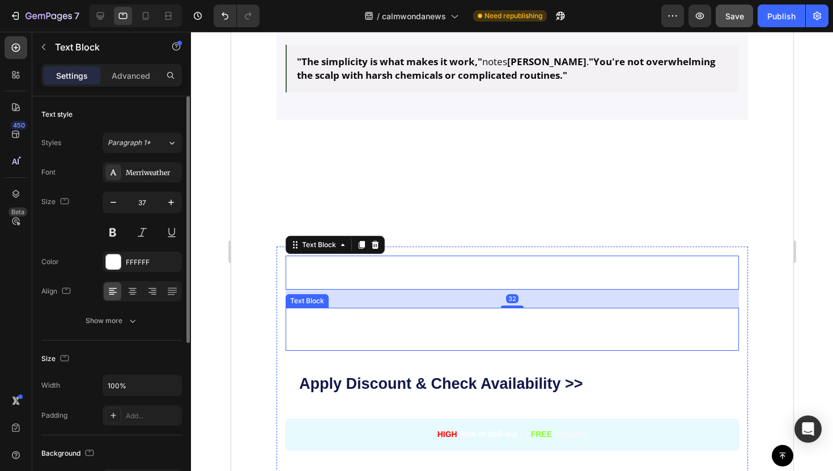
click at [327, 318] on strong "limited time only" at bounding box center [360, 318] width 97 height 15
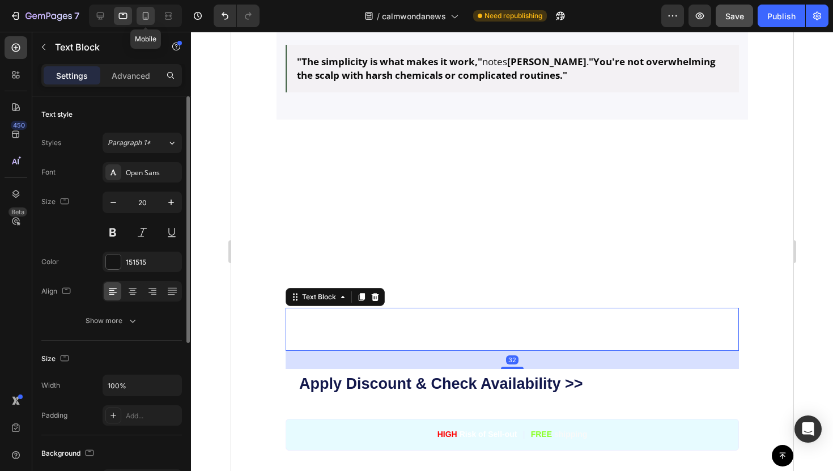
click at [150, 19] on icon at bounding box center [145, 15] width 11 height 11
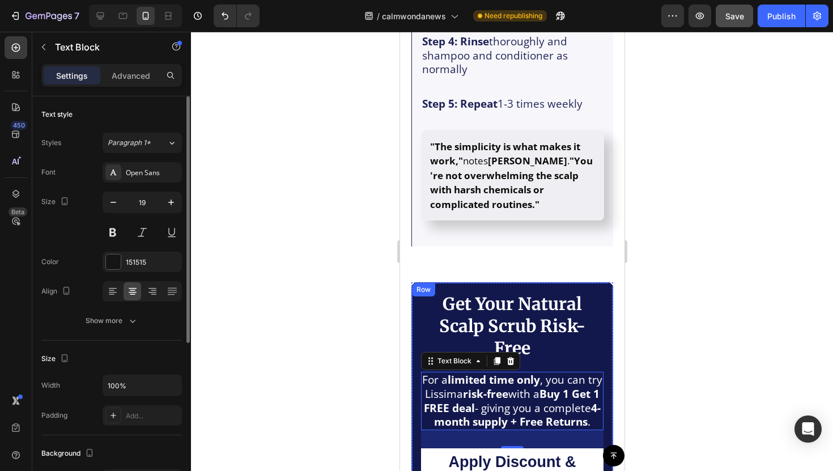
scroll to position [5957, 0]
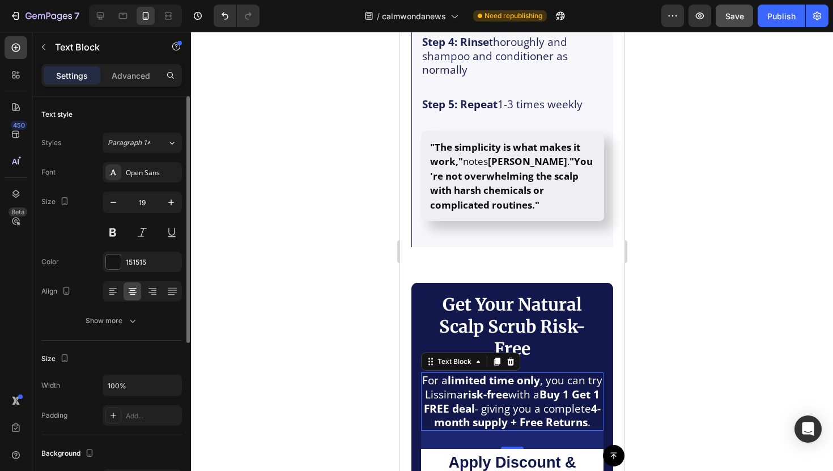
click at [130, 28] on div "7 Version history / calmwondanews Need republishing Preview Save Publish" at bounding box center [416, 16] width 833 height 32
click at [124, 22] on div at bounding box center [123, 16] width 18 height 18
type input "20"
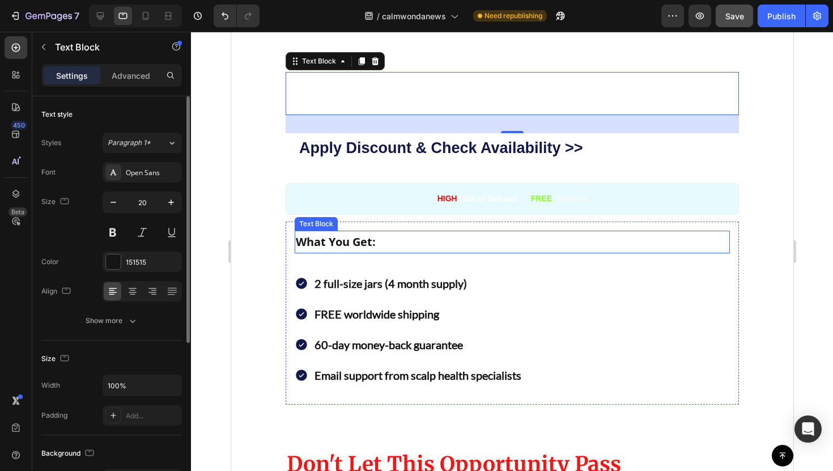
scroll to position [6203, 0]
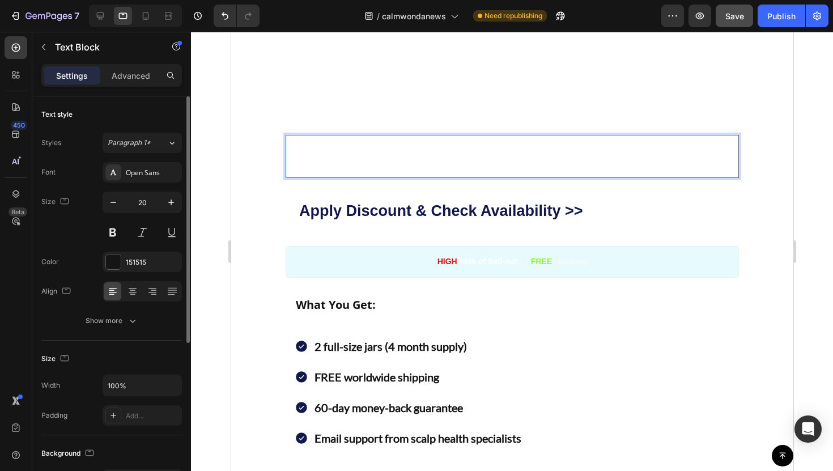
click at [361, 169] on span "For a limited time only , you can try Lissima risk-free with a Buy 1 Get 1 FREE…" at bounding box center [500, 156] width 429 height 36
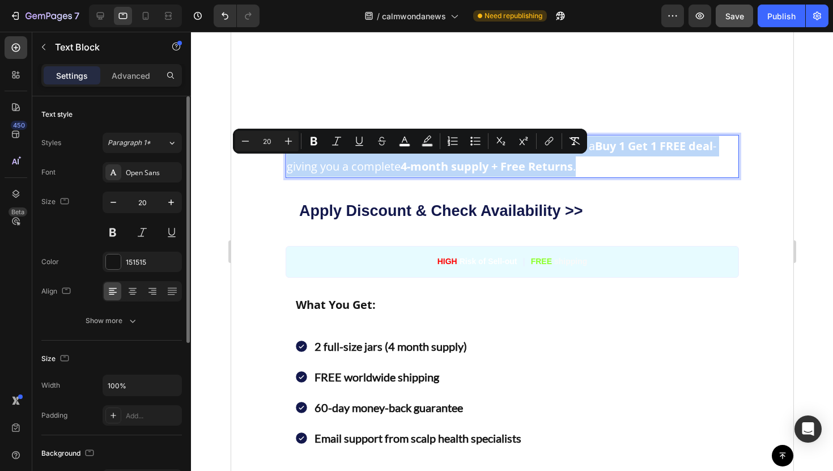
click at [361, 169] on span "For a limited time only , you can try Lissima risk-free with a Buy 1 Get 1 FREE…" at bounding box center [500, 156] width 429 height 36
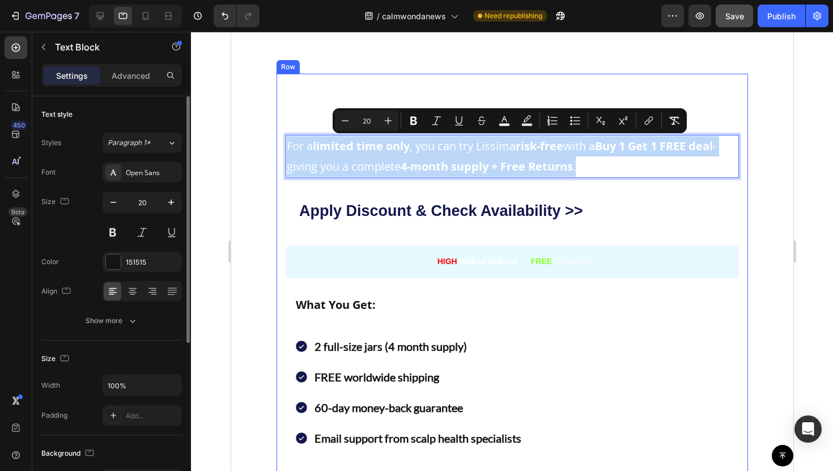
click at [326, 78] on div "Get Your Natural Scalp Scrub Risk-Free Text Block For a limited time only , you…" at bounding box center [511, 279] width 471 height 410
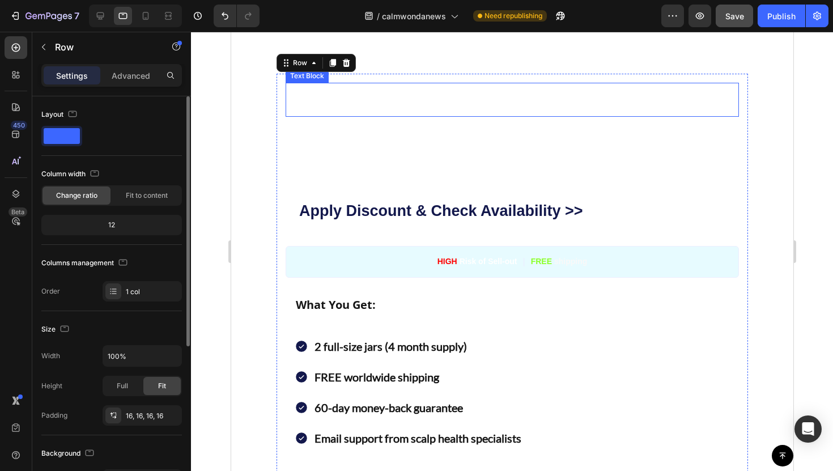
click at [372, 96] on span "Get Your Natural Scalp Scrub Risk-Free" at bounding box center [486, 99] width 401 height 26
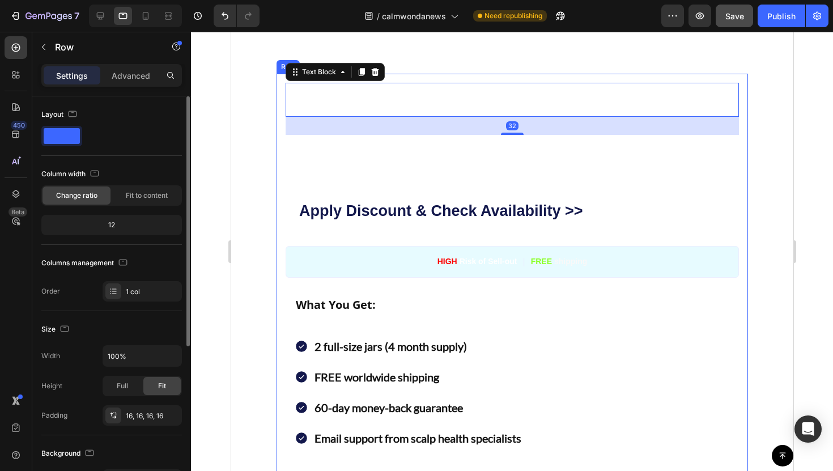
click at [278, 126] on div "Get Your Natural Scalp Scrub Risk-Free Text Block 32 For a limited time only , …" at bounding box center [511, 279] width 471 height 410
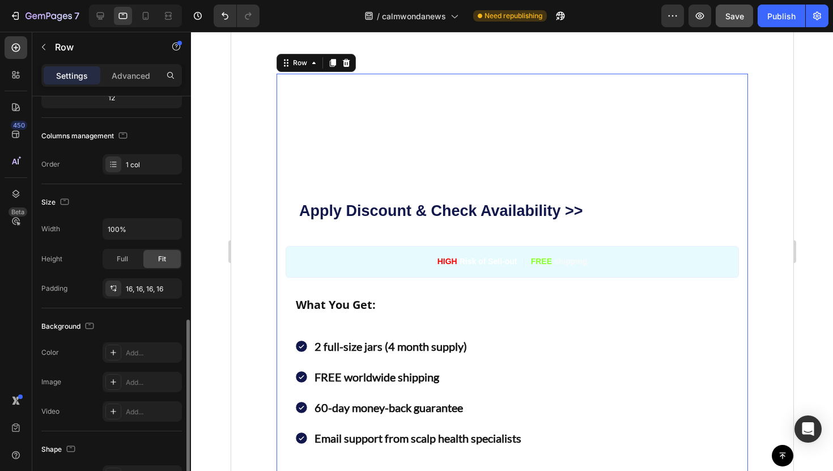
scroll to position [255, 0]
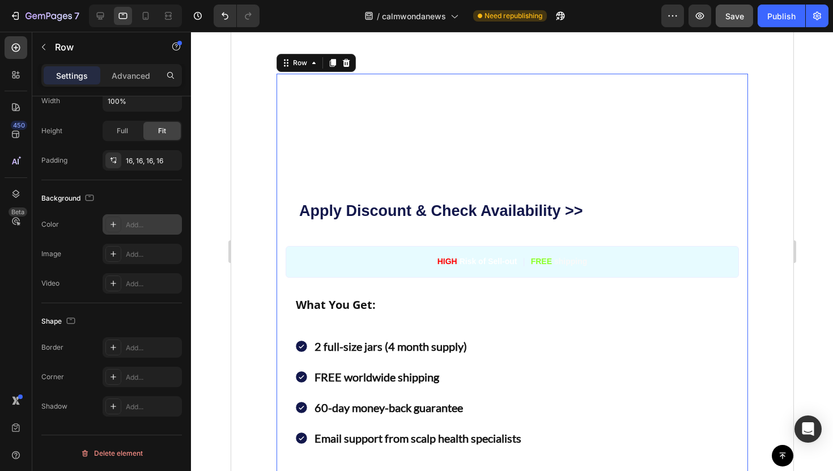
click at [123, 233] on div "Add..." at bounding box center [142, 224] width 79 height 20
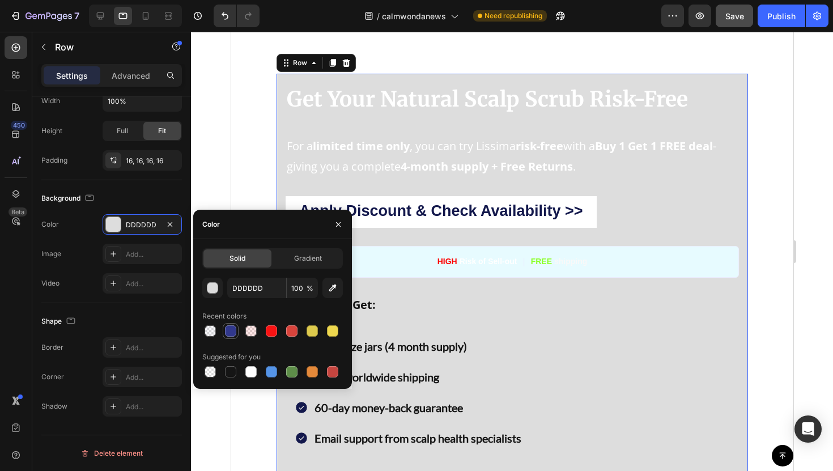
click at [226, 326] on div at bounding box center [230, 330] width 11 height 11
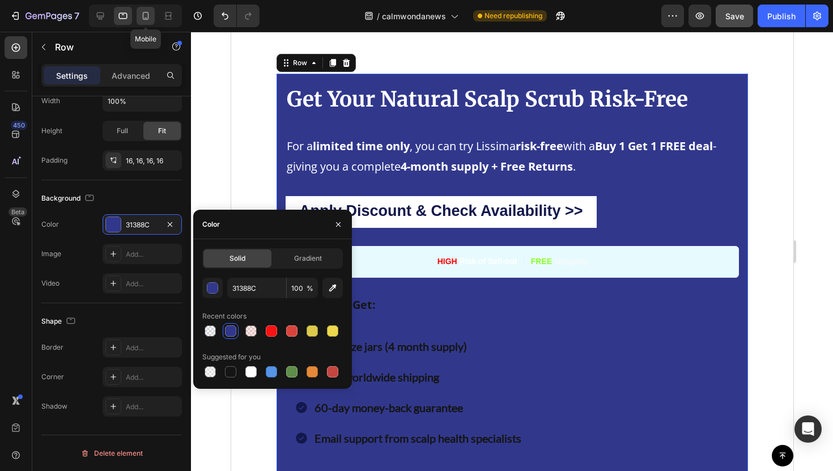
click at [141, 14] on icon at bounding box center [145, 15] width 11 height 11
type input "13184C"
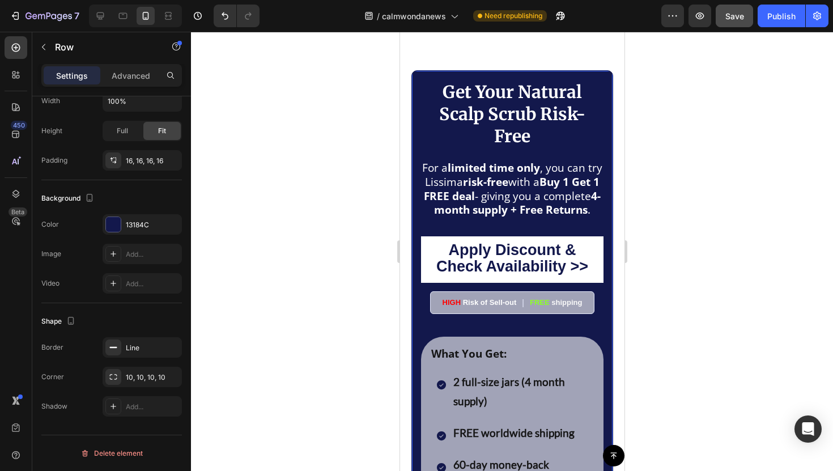
scroll to position [6173, 0]
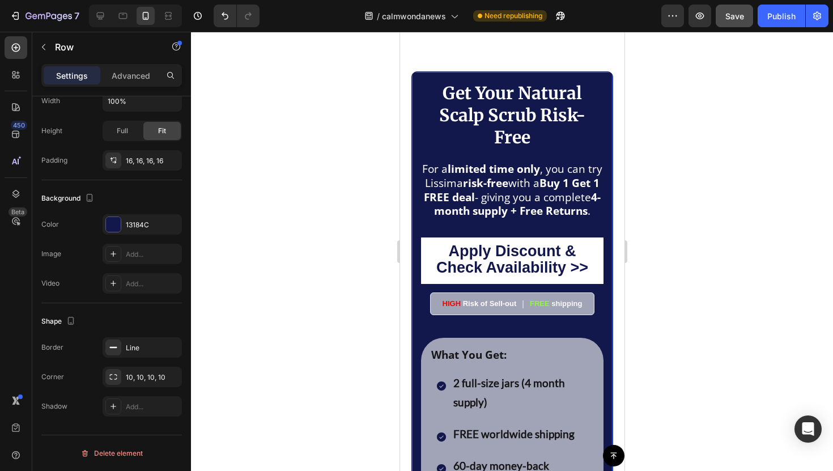
click at [416, 131] on div "Get Your Natural Scalp Scrub Risk-Free Text Block For a limited time only , you…" at bounding box center [512, 332] width 202 height 522
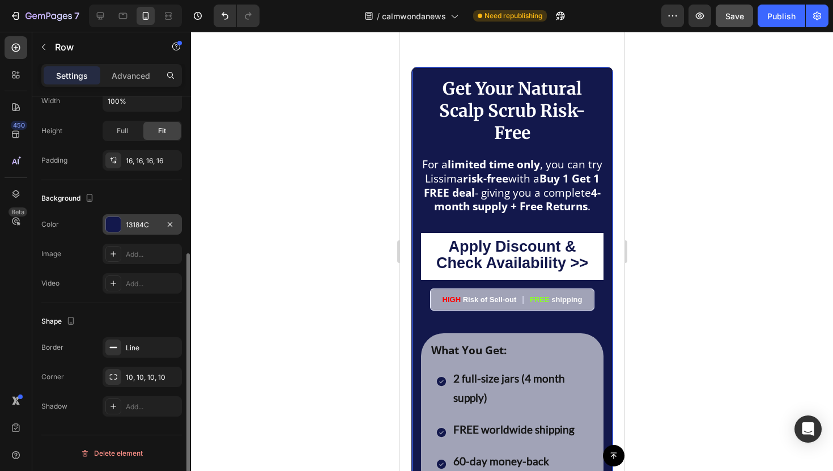
click at [127, 225] on div "13184C" at bounding box center [142, 225] width 33 height 10
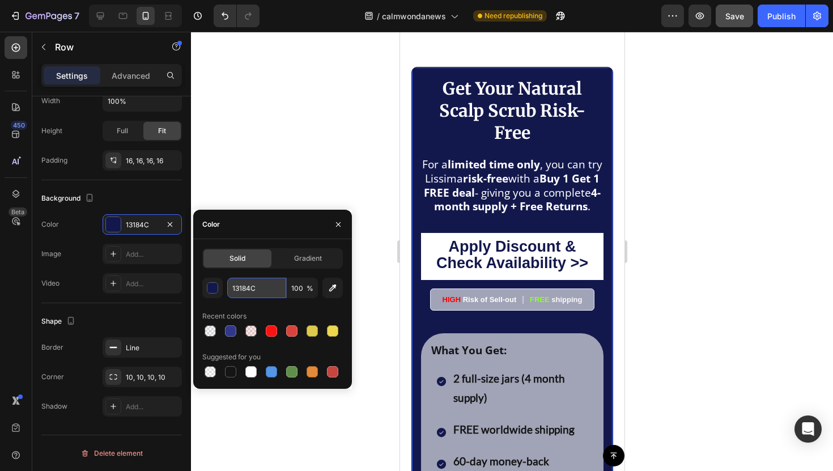
click at [257, 287] on input "13184C" at bounding box center [256, 288] width 59 height 20
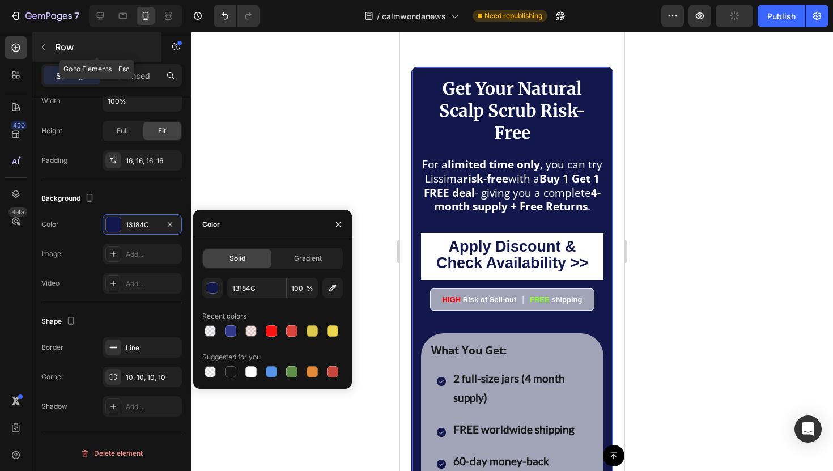
click at [127, 35] on div "Row" at bounding box center [96, 46] width 129 height 29
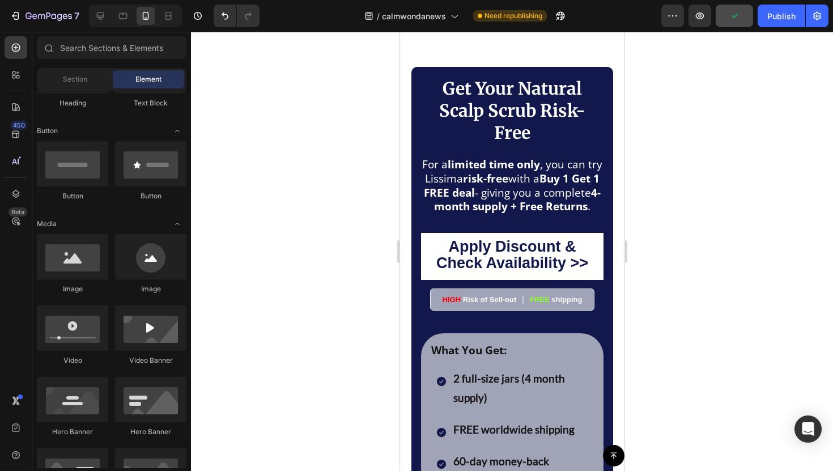
click at [126, 26] on div at bounding box center [135, 16] width 93 height 23
click at [118, 20] on icon at bounding box center [122, 15] width 11 height 11
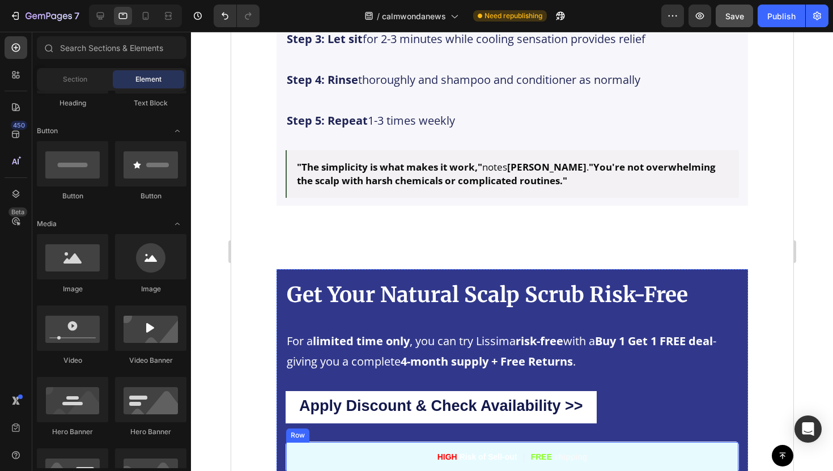
scroll to position [5920, 0]
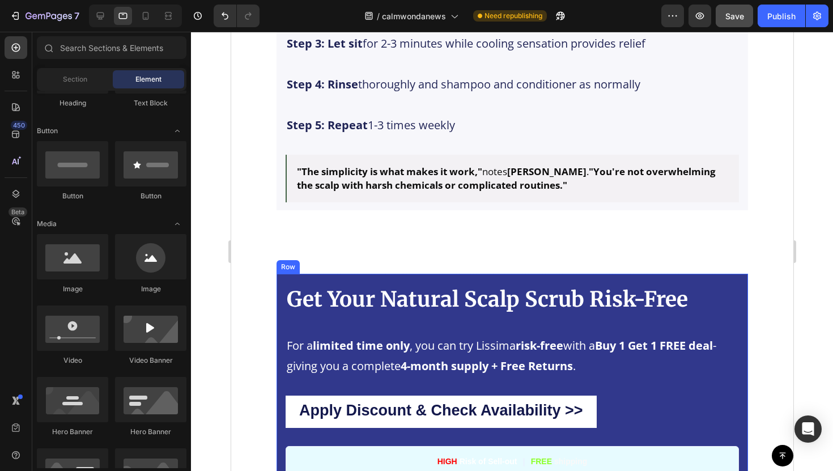
click at [285, 323] on div "Get Your Natural Scalp Scrub Risk-Free Text Block For a limited time only , you…" at bounding box center [511, 478] width 453 height 391
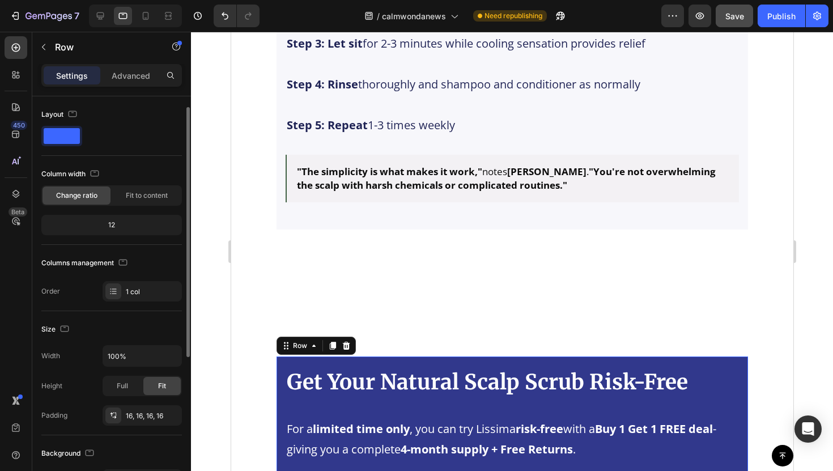
scroll to position [255, 0]
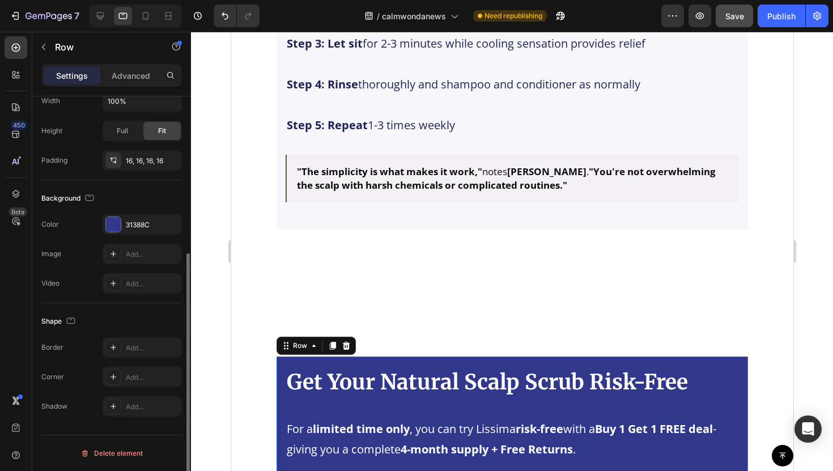
click at [124, 235] on div "The changes might be hidden by the video. Color 31388C Image Add... Video Add..." at bounding box center [111, 253] width 140 height 79
click at [126, 225] on div "31388C" at bounding box center [142, 225] width 33 height 10
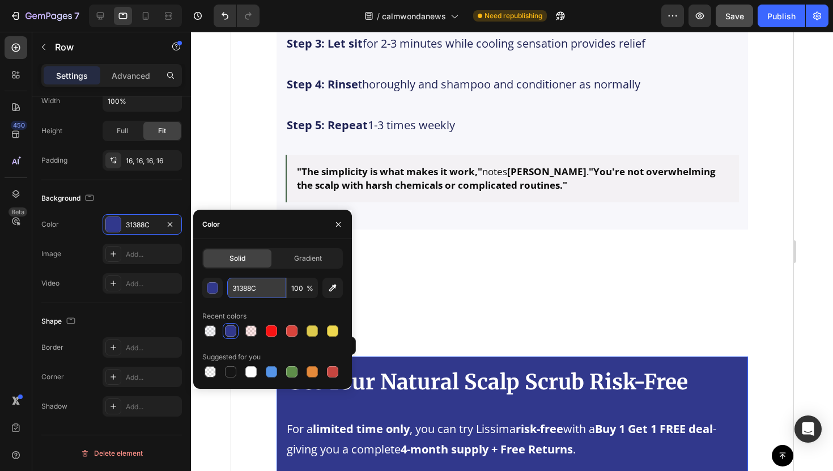
click at [246, 285] on input "31388C" at bounding box center [256, 288] width 59 height 20
paste input "13184"
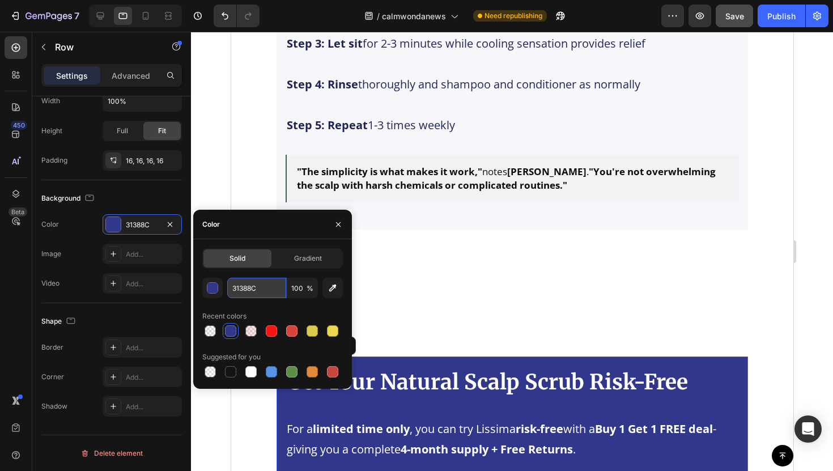
type input "13184C"
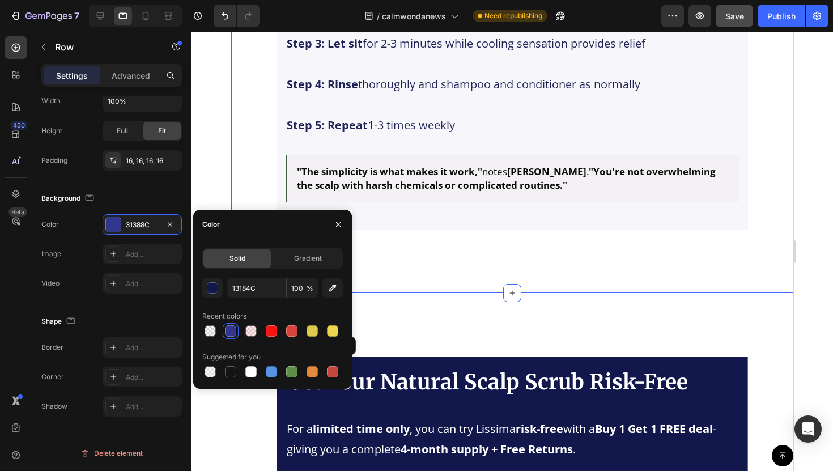
click at [413, 289] on div "The Simple 5-Minute Protocol Text Block Unlike complex medical treatments, [PER…" at bounding box center [512, 39] width 562 height 510
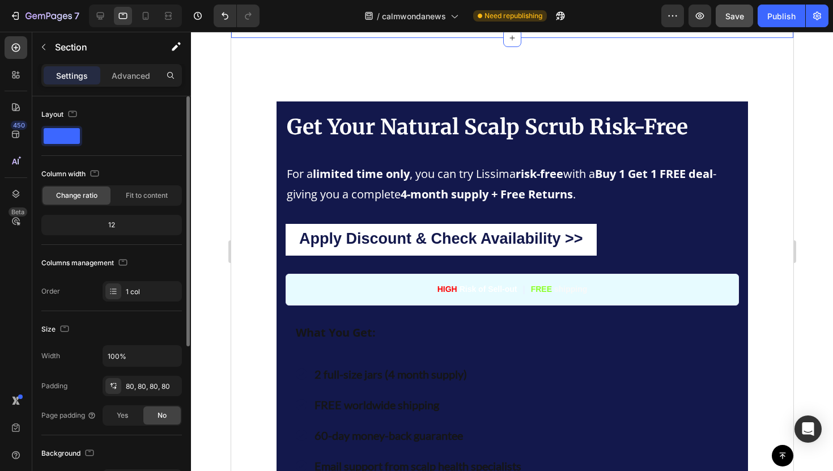
scroll to position [6176, 0]
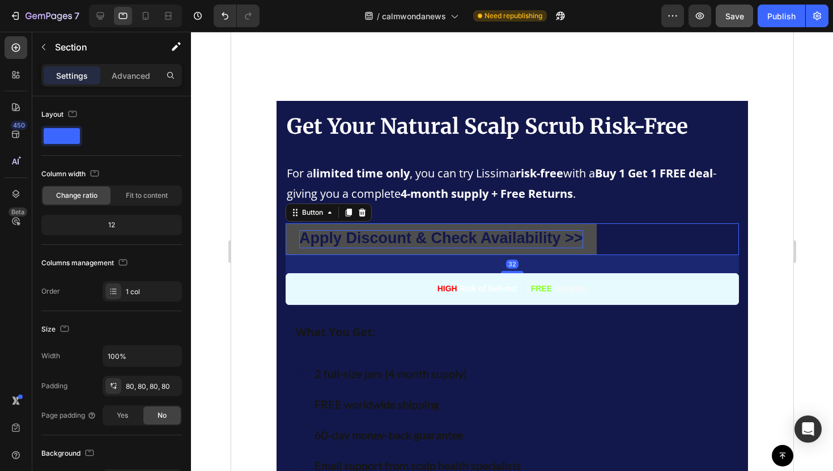
click at [514, 231] on strong "Apply Discount & Check Availability >>" at bounding box center [440, 237] width 284 height 17
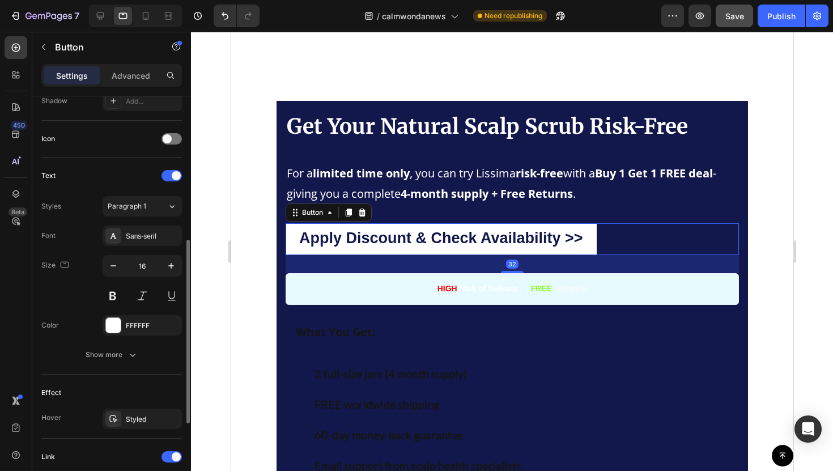
scroll to position [494, 0]
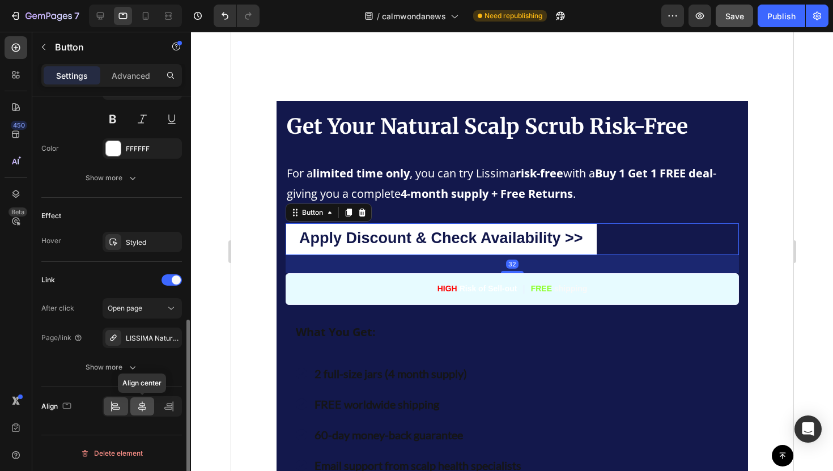
click at [140, 405] on icon at bounding box center [142, 406] width 8 height 10
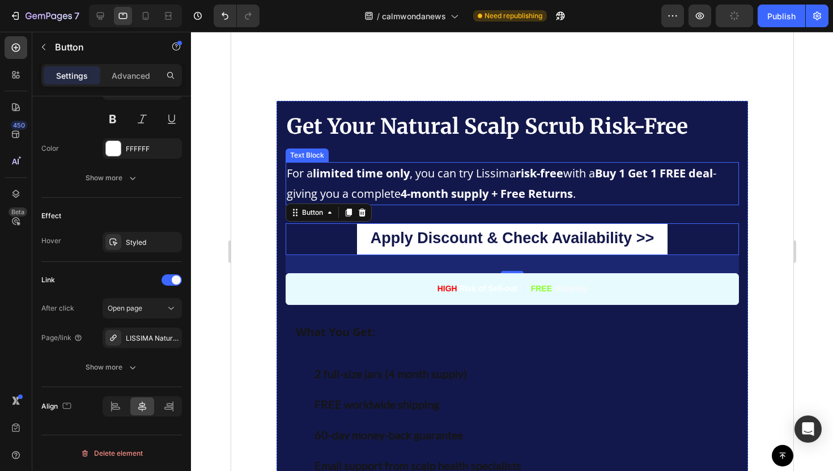
click at [351, 184] on p "For a limited time only , you can try Lissima risk-free with a Buy 1 Get 1 FREE…" at bounding box center [511, 183] width 451 height 41
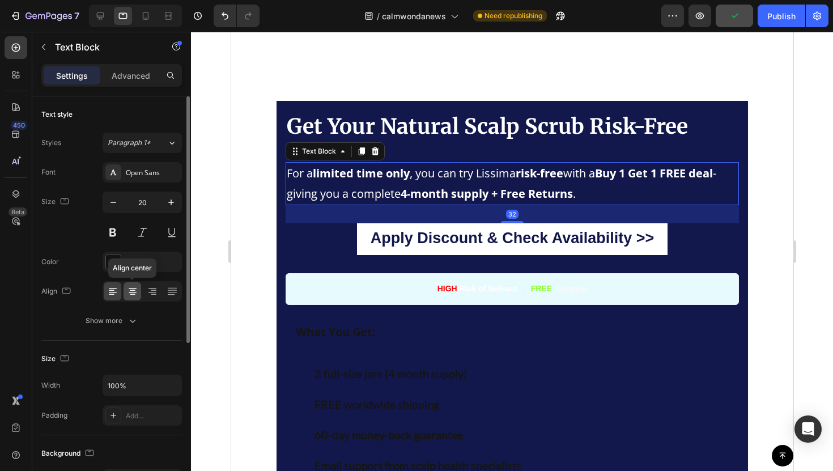
click at [138, 293] on div at bounding box center [132, 291] width 18 height 18
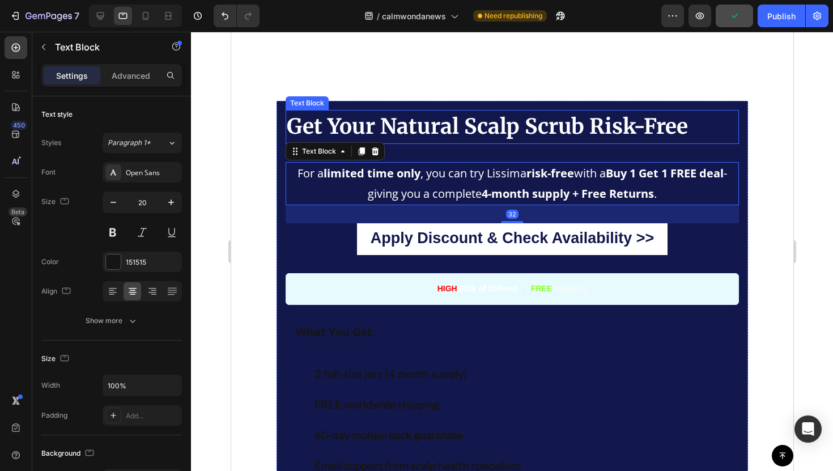
click at [395, 131] on span "Get Your Natural Scalp Scrub Risk-Free" at bounding box center [486, 126] width 401 height 26
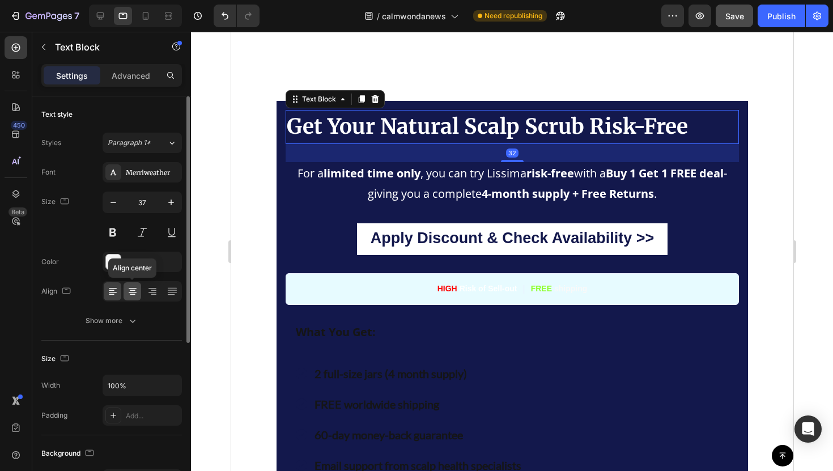
click at [134, 296] on icon at bounding box center [132, 290] width 11 height 11
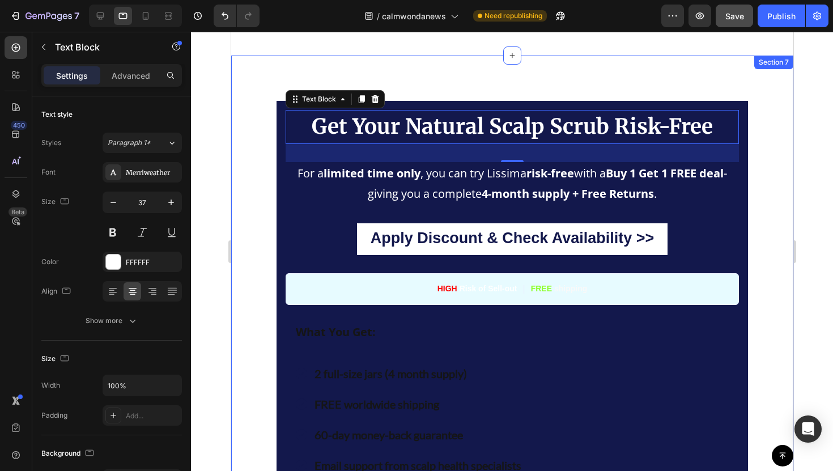
click at [270, 220] on div "Get Your Natural Scalp Scrub Risk-Free Text Block 32 For a limited time only , …" at bounding box center [512, 453] width 562 height 795
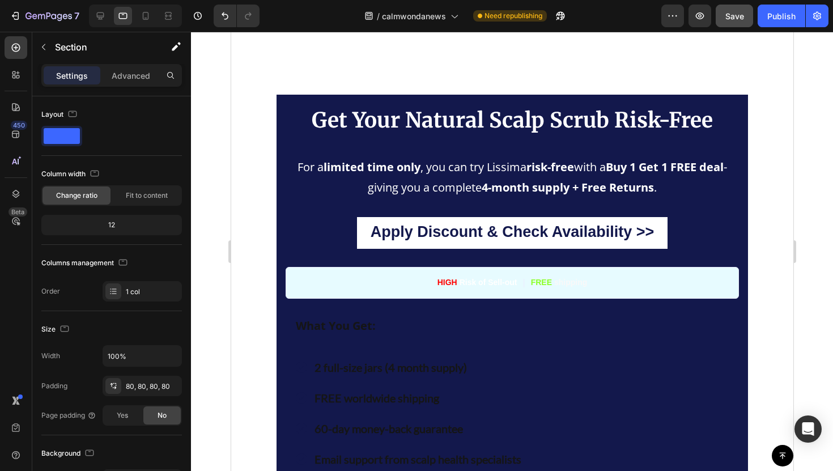
scroll to position [6185, 0]
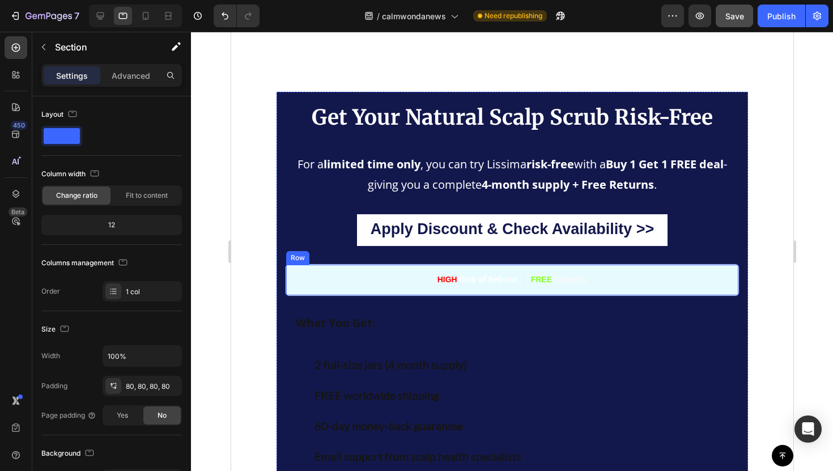
click at [302, 278] on div "HIGH Risk of Sell-out Text Block | Text Block FREE shipping Text Block Row" at bounding box center [511, 279] width 453 height 31
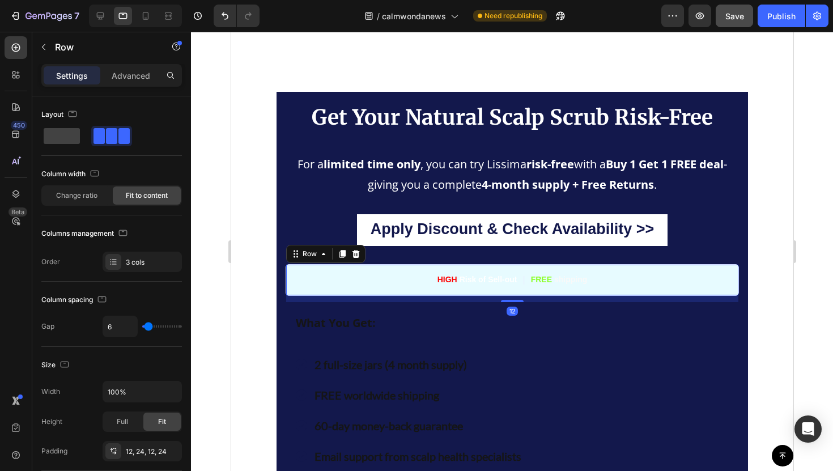
click at [302, 278] on div "HIGH Risk of Sell-out Text Block | Text Block FREE shipping Text Block Row 12" at bounding box center [511, 279] width 453 height 31
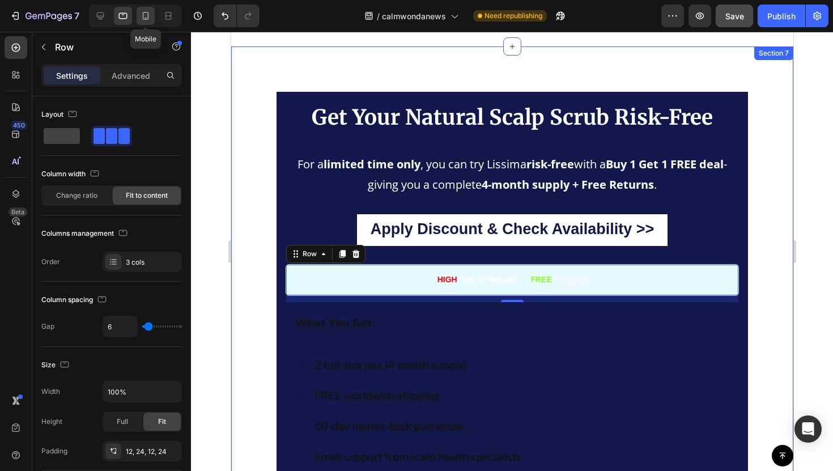
click at [149, 13] on icon at bounding box center [145, 15] width 11 height 11
type input "90%"
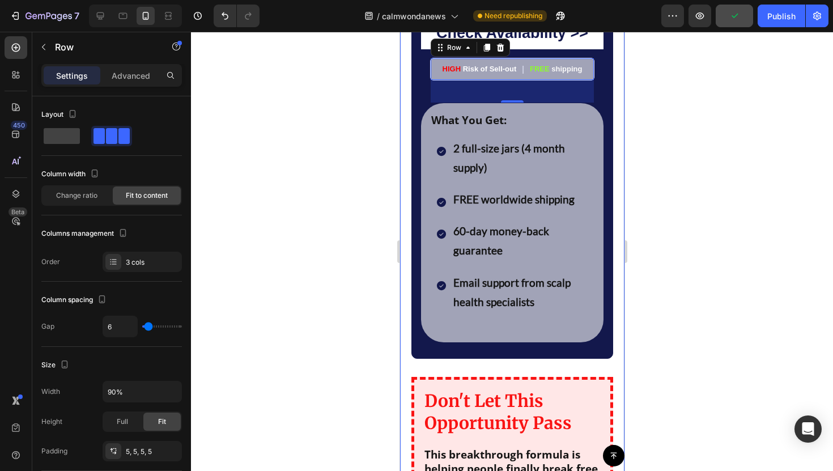
scroll to position [6409, 0]
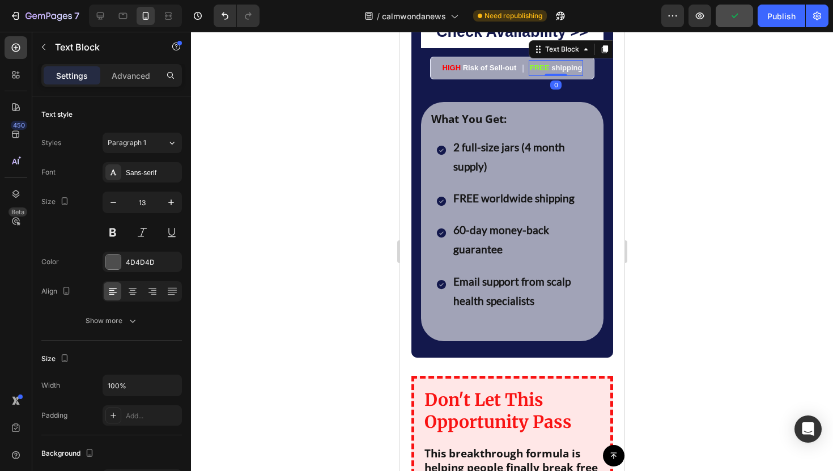
click at [532, 74] on p "FREE shipping" at bounding box center [555, 67] width 52 height 13
click at [523, 75] on div "| Text Block" at bounding box center [522, 67] width 5 height 15
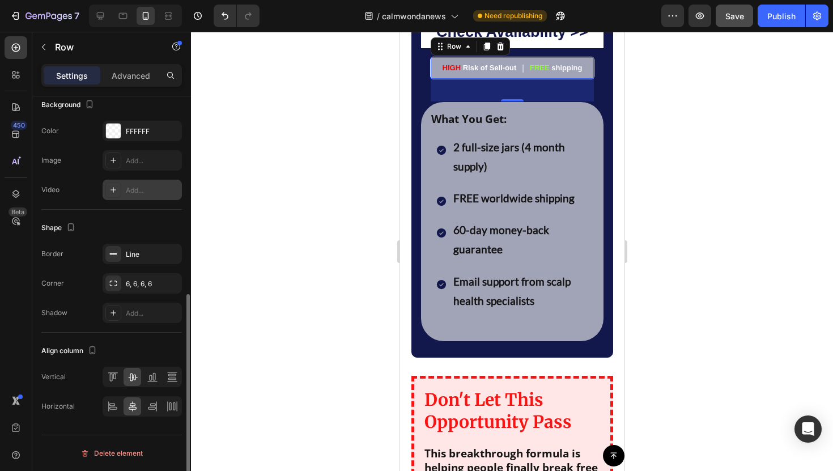
scroll to position [360, 0]
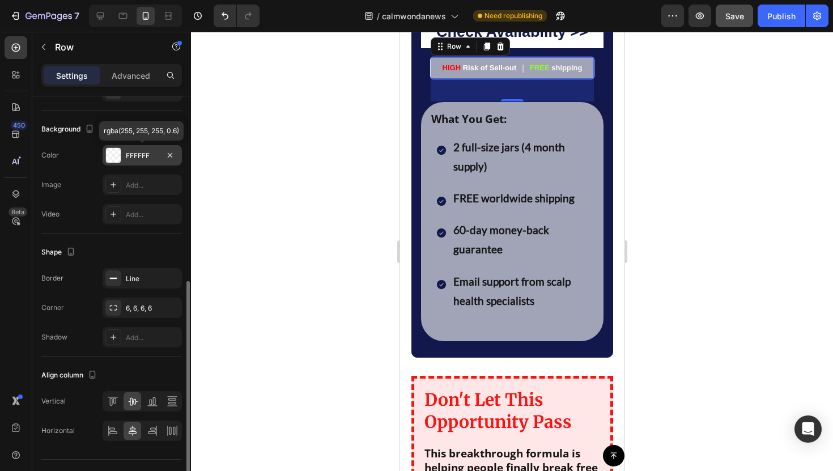
click at [132, 157] on div "FFFFFF" at bounding box center [142, 156] width 33 height 10
click at [287, 121] on div at bounding box center [512, 251] width 642 height 439
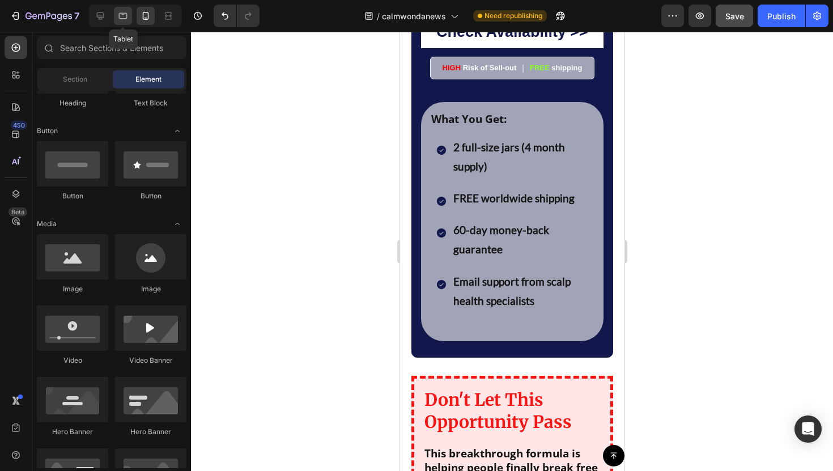
click at [129, 21] on div at bounding box center [123, 16] width 18 height 18
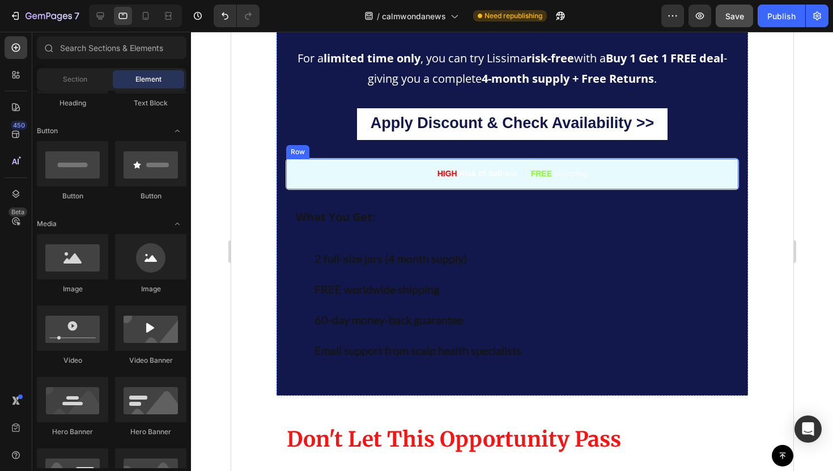
click at [296, 182] on div "HIGH Risk of Sell-out Text Block | Text Block FREE shipping Text Block Row" at bounding box center [511, 173] width 453 height 31
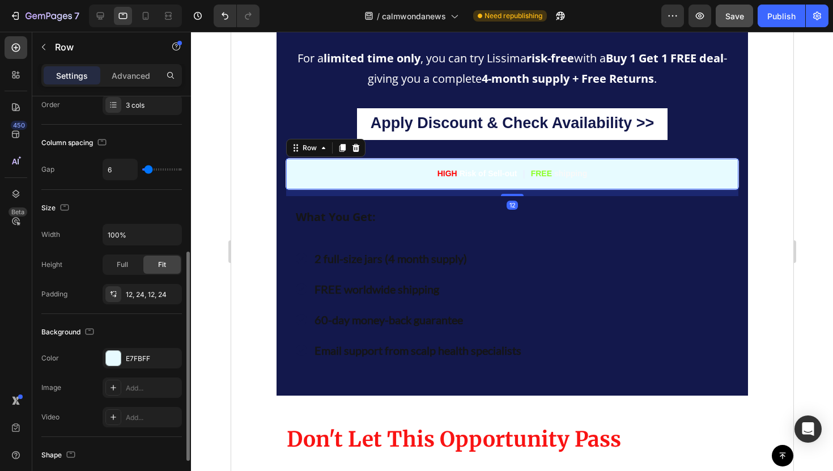
scroll to position [384, 0]
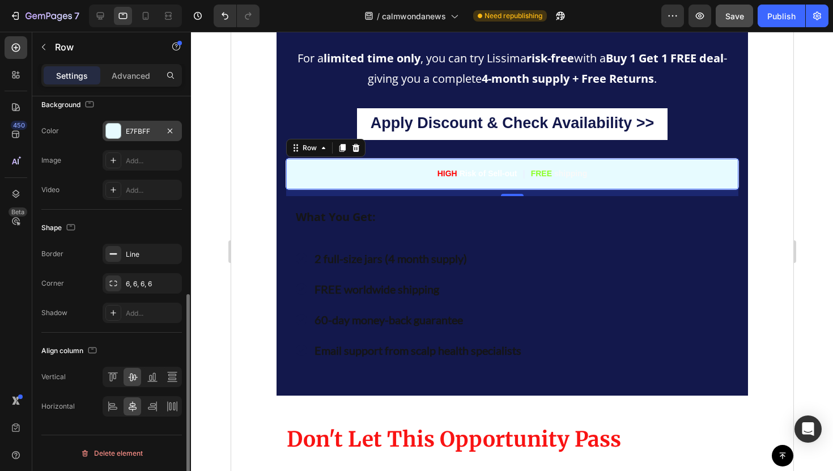
click at [136, 140] on div "E7FBFF" at bounding box center [142, 131] width 79 height 20
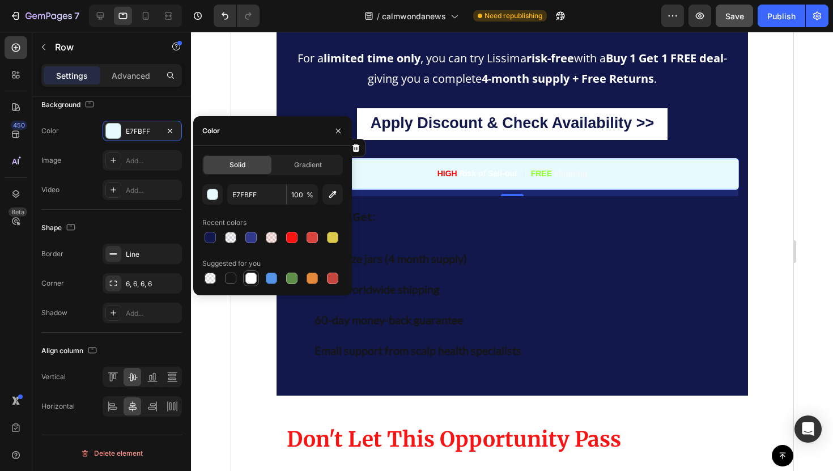
click at [250, 276] on div at bounding box center [250, 277] width 11 height 11
type input "FFFFFF"
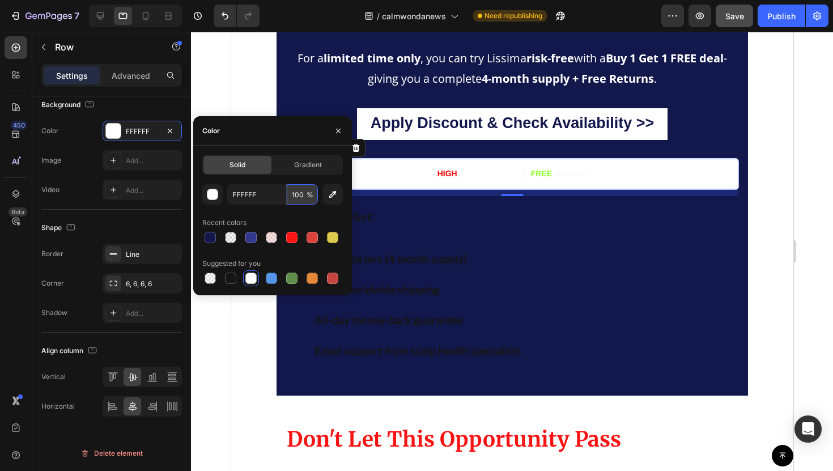
click at [301, 191] on input "100" at bounding box center [302, 194] width 31 height 20
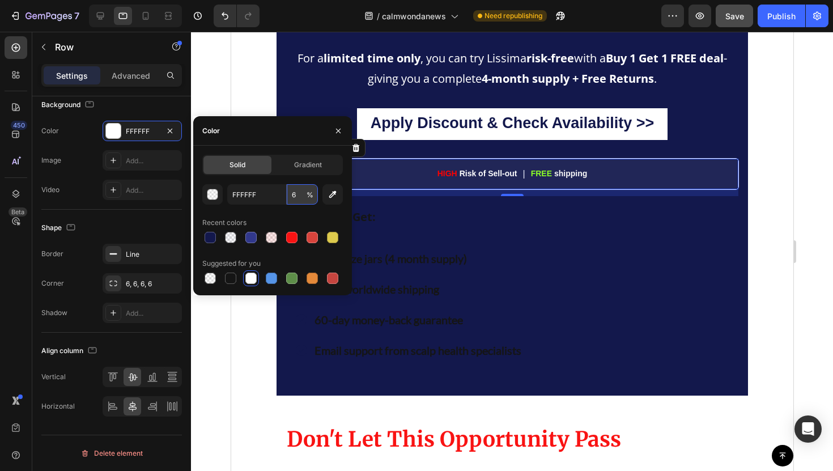
type input "60"
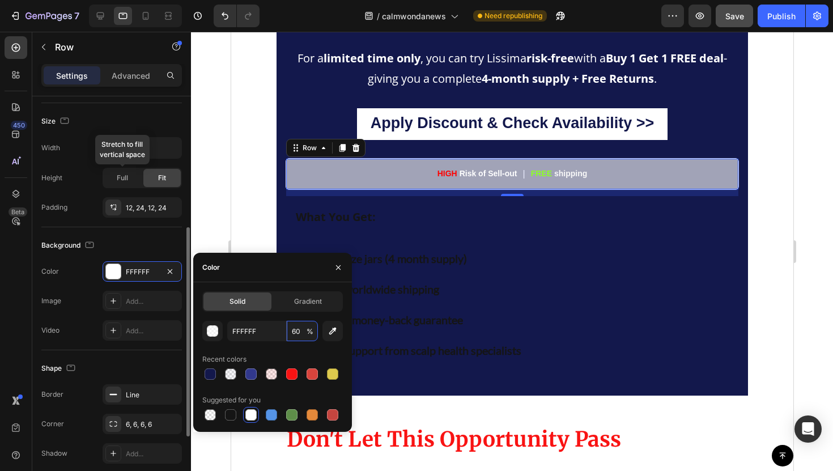
scroll to position [215, 0]
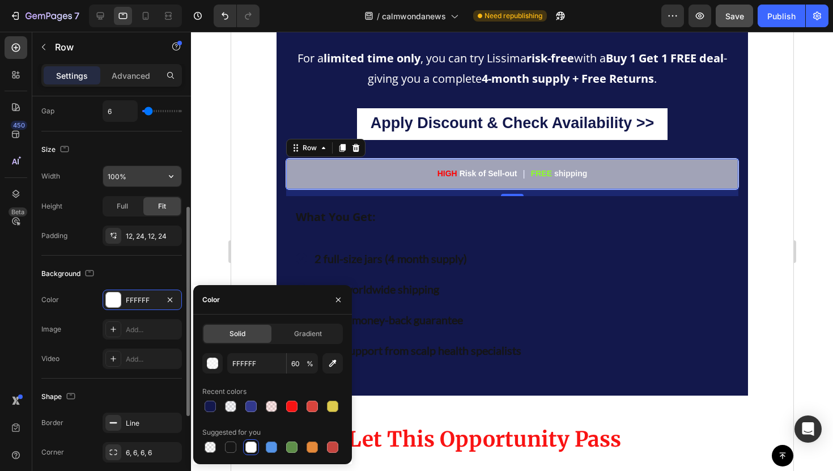
click at [139, 176] on input "100%" at bounding box center [142, 176] width 78 height 20
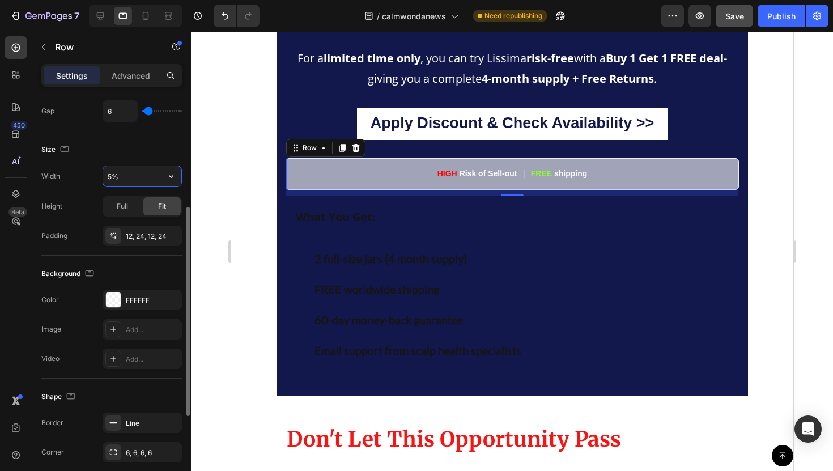
type input "50%"
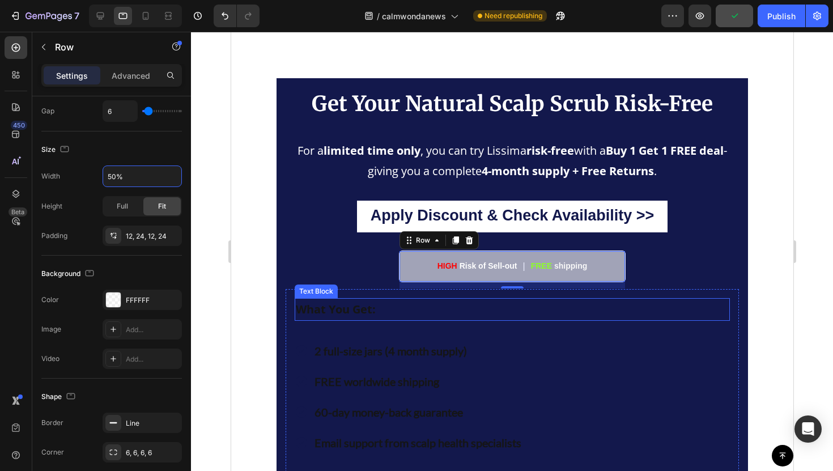
scroll to position [6195, 0]
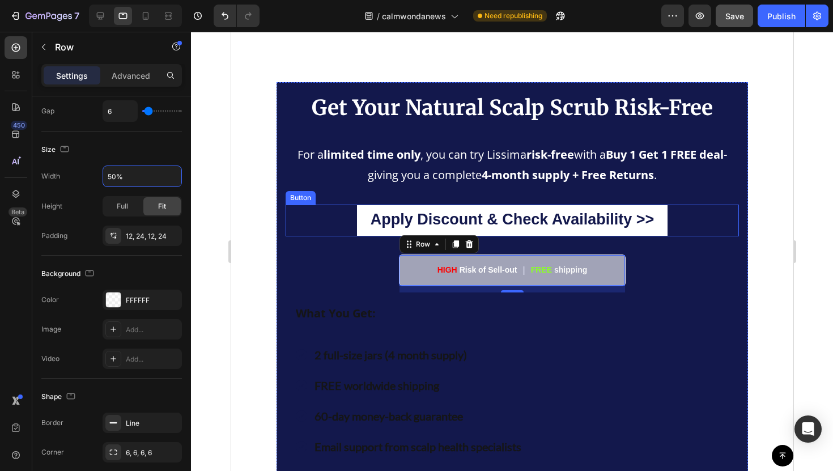
click at [354, 224] on div "Apply Discount & Check Availability >> Button" at bounding box center [511, 220] width 453 height 32
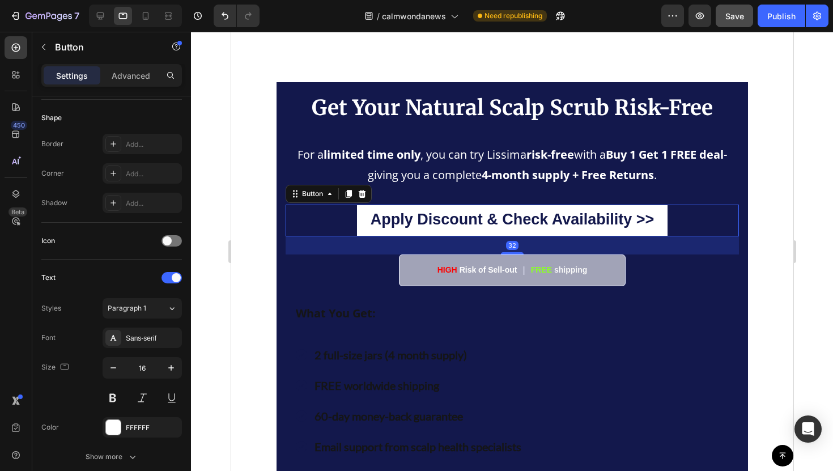
scroll to position [0, 0]
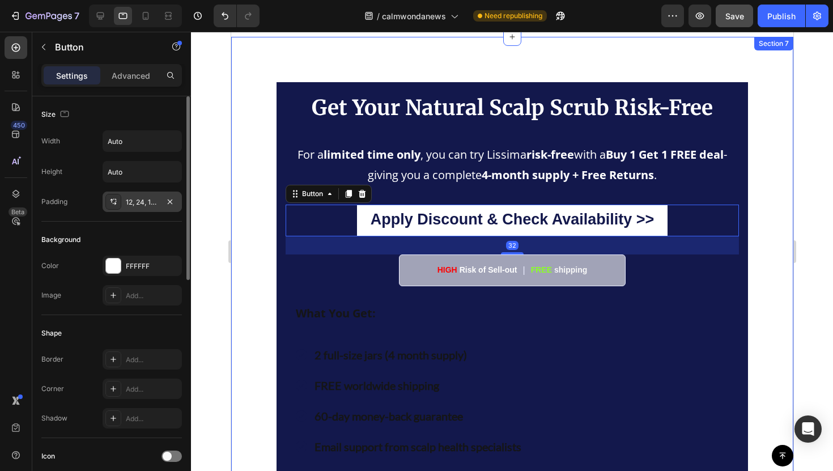
click at [140, 201] on div "12, 24, 12, 24" at bounding box center [142, 202] width 33 height 10
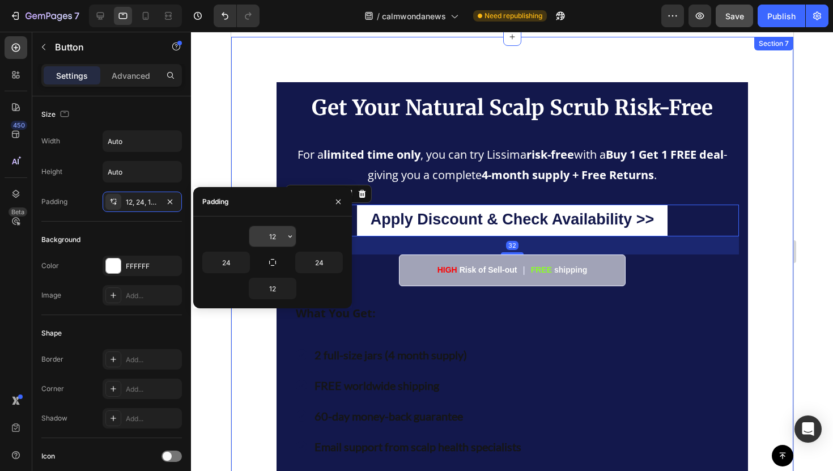
click at [275, 241] on input "12" at bounding box center [272, 236] width 46 height 20
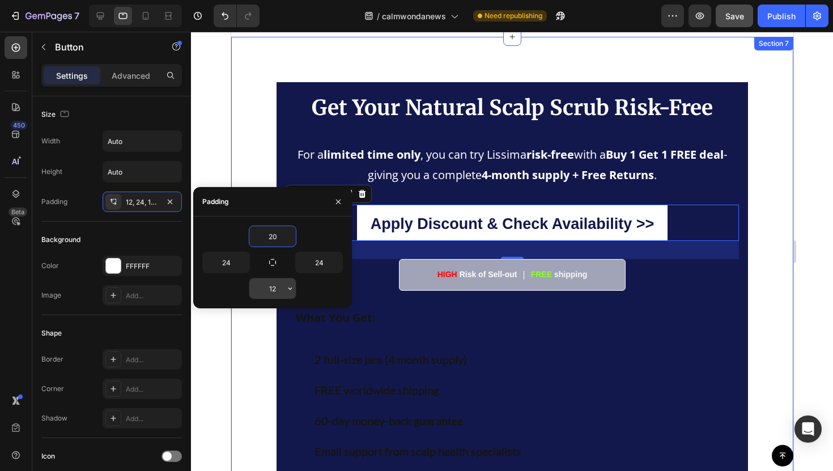
type input "20"
click at [278, 293] on input "12" at bounding box center [272, 288] width 46 height 20
type input "20"
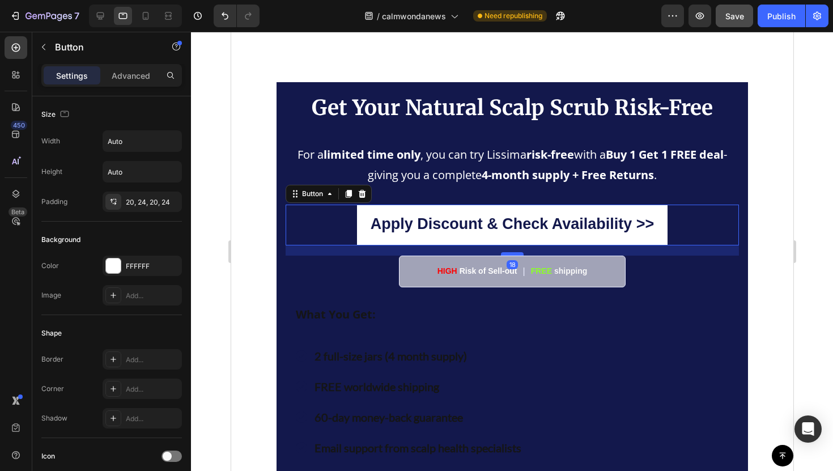
drag, startPoint x: 520, startPoint y: 262, endPoint x: 519, endPoint y: 254, distance: 7.9
click at [519, 254] on div at bounding box center [511, 253] width 23 height 3
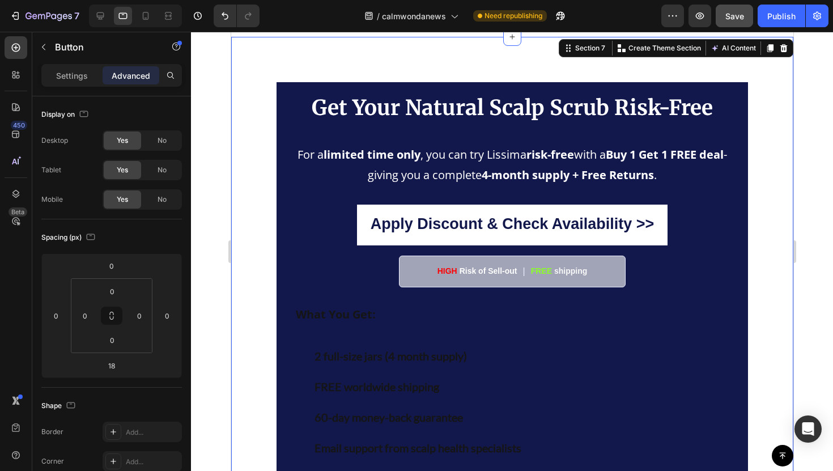
click at [757, 259] on div "Get Your Natural Scalp Scrub Risk-Free Text Block For a limited time only , you…" at bounding box center [512, 435] width 562 height 796
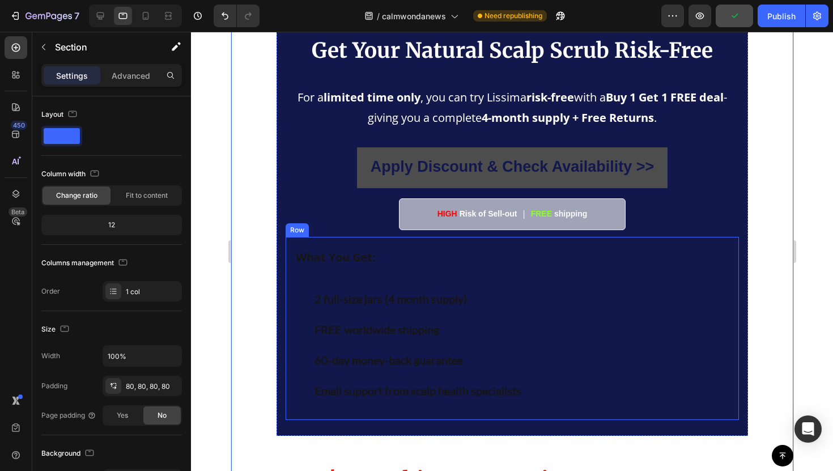
scroll to position [6260, 0]
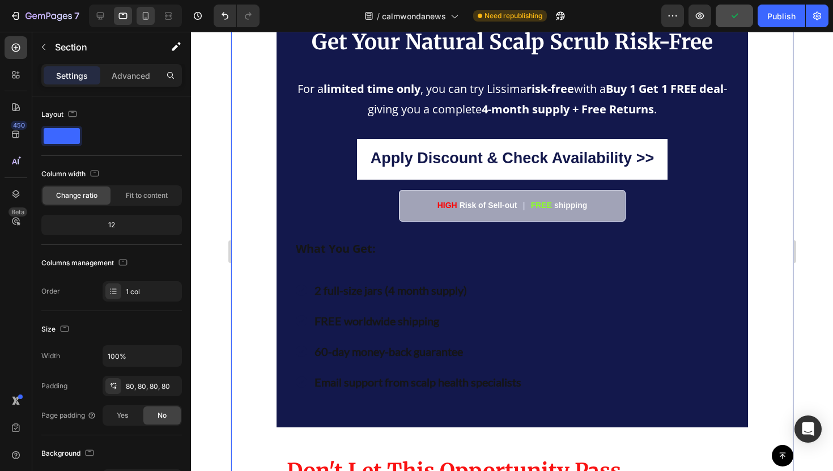
click at [142, 12] on icon at bounding box center [145, 15] width 11 height 11
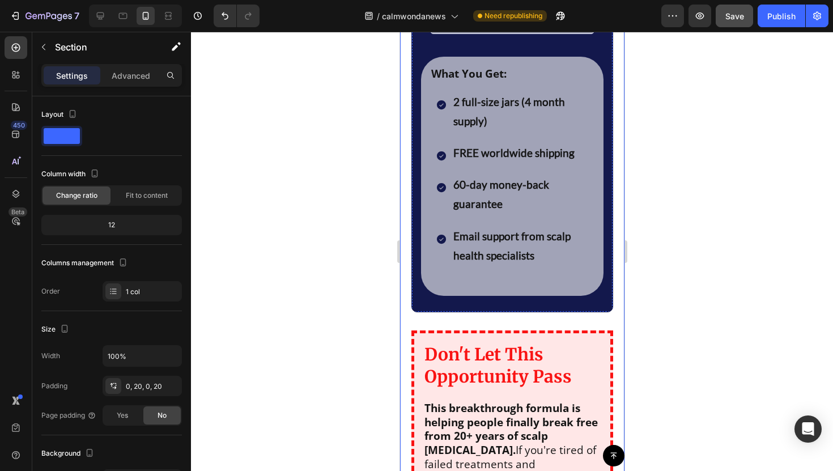
scroll to position [6472, 0]
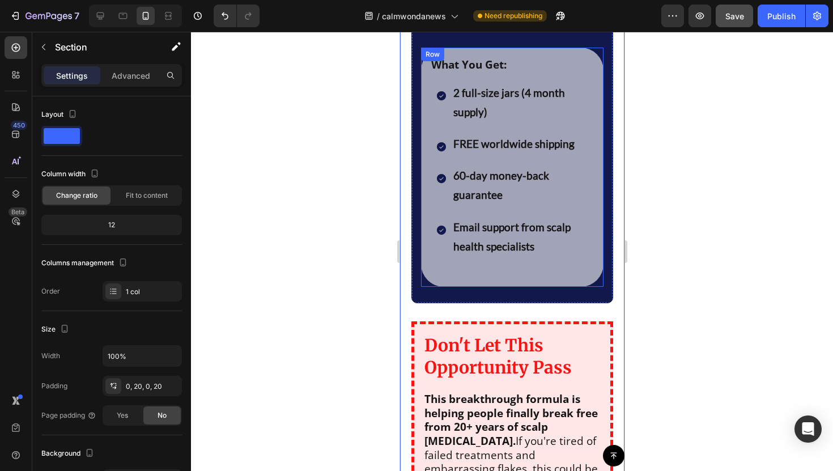
click at [425, 260] on div "What You Get: Text Block 2 full-size jars (4 month supply) FREE worldwide shipp…" at bounding box center [511, 167] width 182 height 239
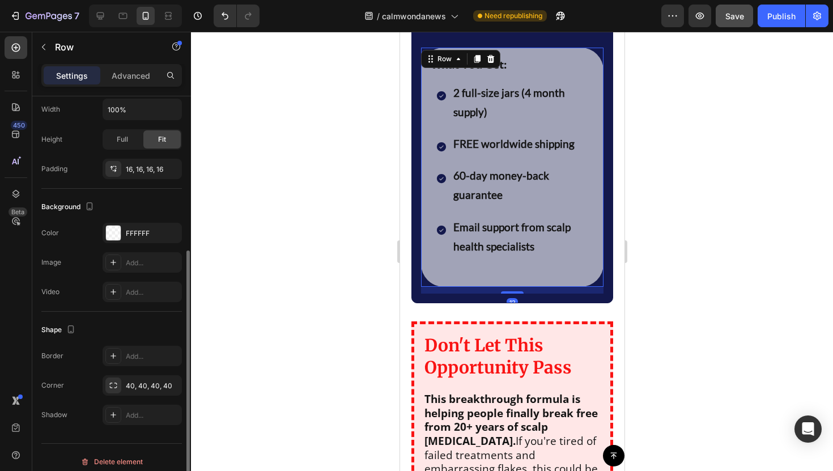
scroll to position [249, 0]
click at [134, 231] on div "FFFFFF" at bounding box center [142, 230] width 33 height 10
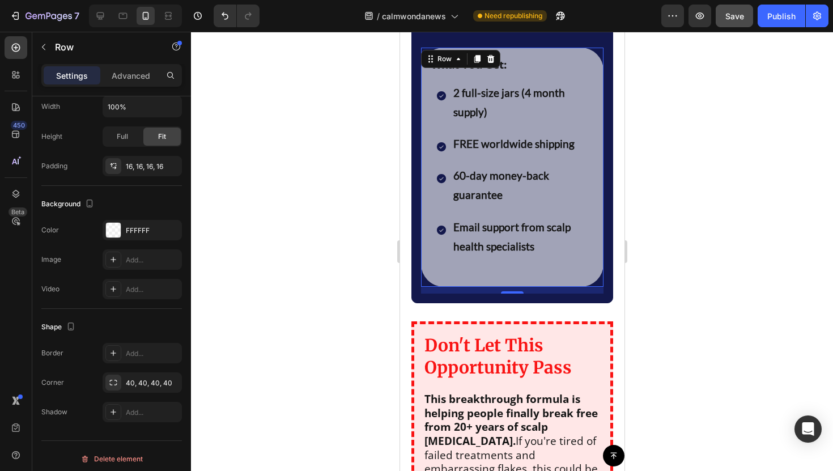
click at [121, 25] on div at bounding box center [135, 16] width 93 height 23
click at [121, 23] on div at bounding box center [123, 16] width 18 height 18
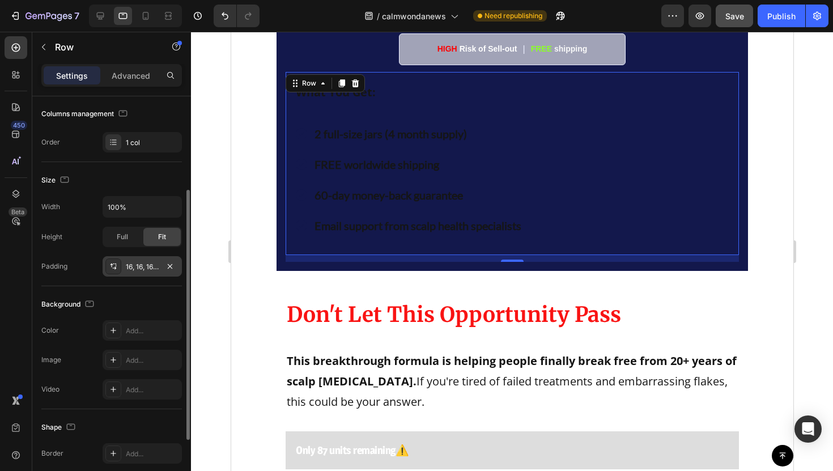
scroll to position [151, 0]
click at [134, 330] on div "Add..." at bounding box center [152, 328] width 53 height 10
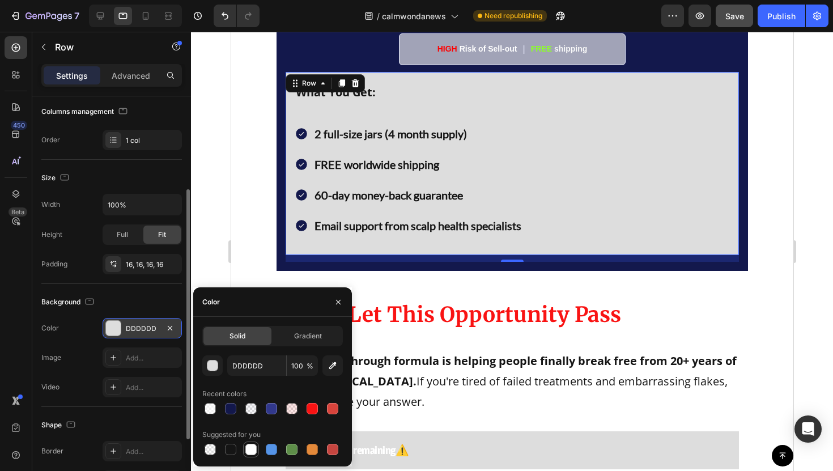
click at [253, 447] on div at bounding box center [250, 448] width 11 height 11
type input "FFFFFF"
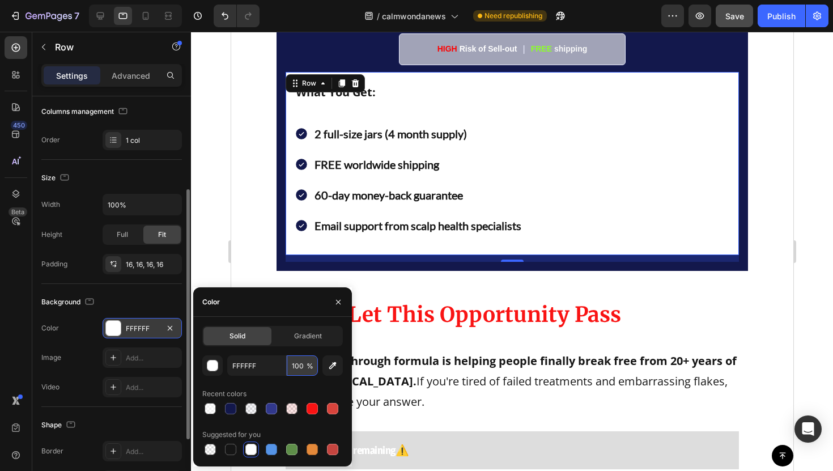
click at [295, 363] on input "100" at bounding box center [302, 365] width 31 height 20
type input "60"
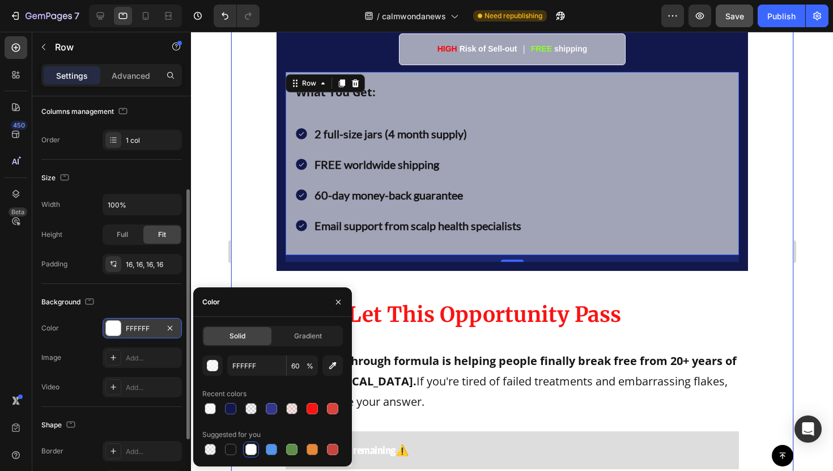
click at [261, 211] on div "Get Your Natural Scalp Scrub Risk-Free Text Block For a limited time only , you…" at bounding box center [512, 213] width 562 height 796
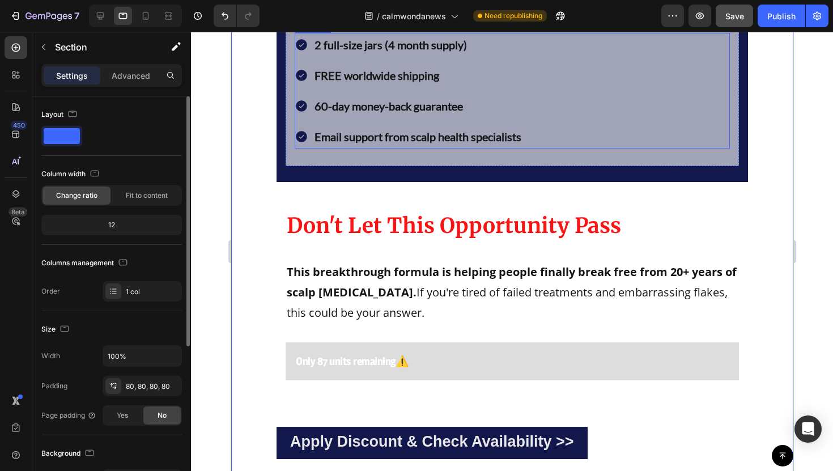
scroll to position [6522, 0]
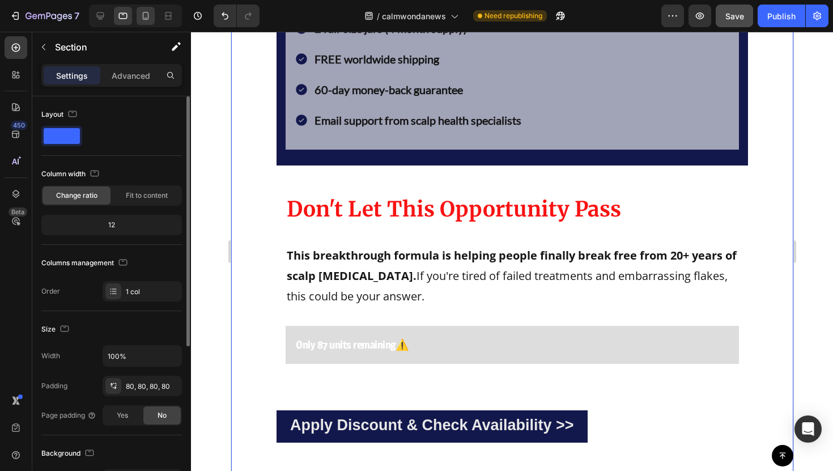
click at [144, 17] on icon at bounding box center [145, 15] width 11 height 11
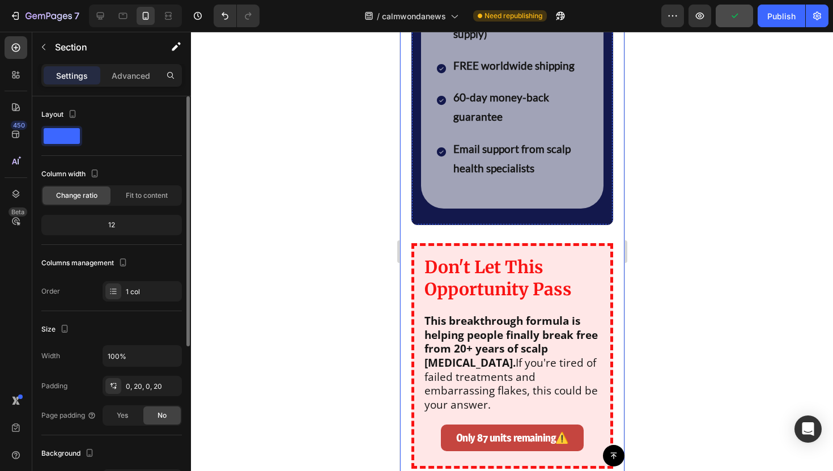
scroll to position [6563, 0]
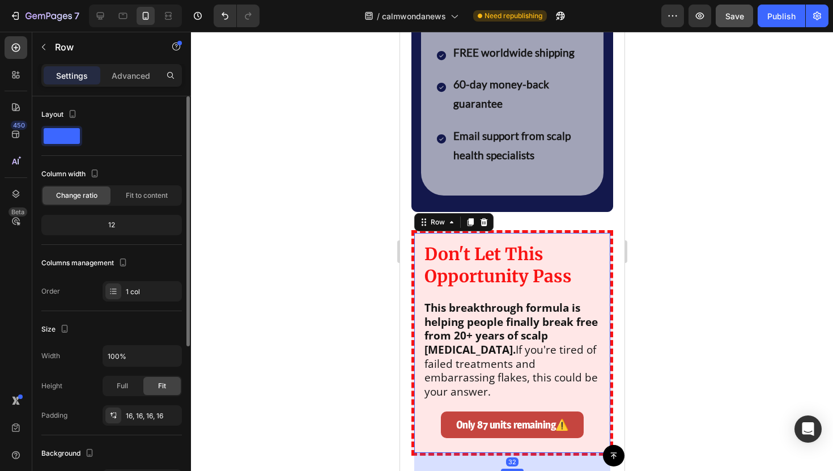
click at [596, 303] on div "Don't Let This Opportunity Pass Text Block This breakthrough formula is helping…" at bounding box center [512, 343] width 178 height 202
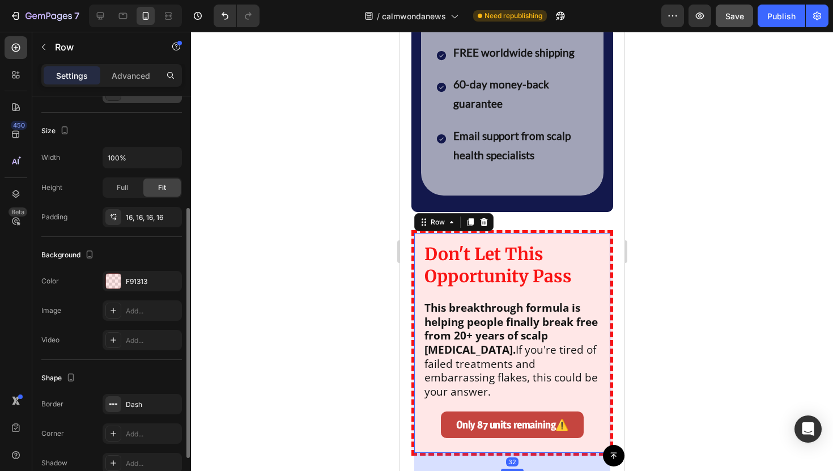
scroll to position [210, 0]
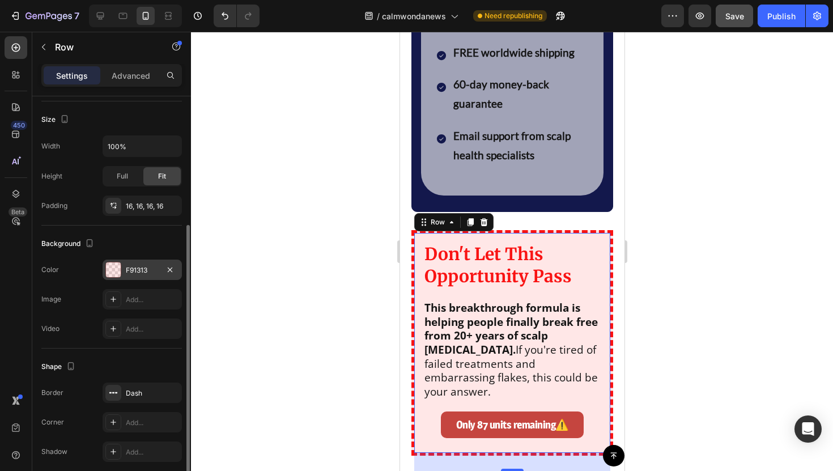
click at [128, 279] on div "F91313" at bounding box center [142, 269] width 79 height 20
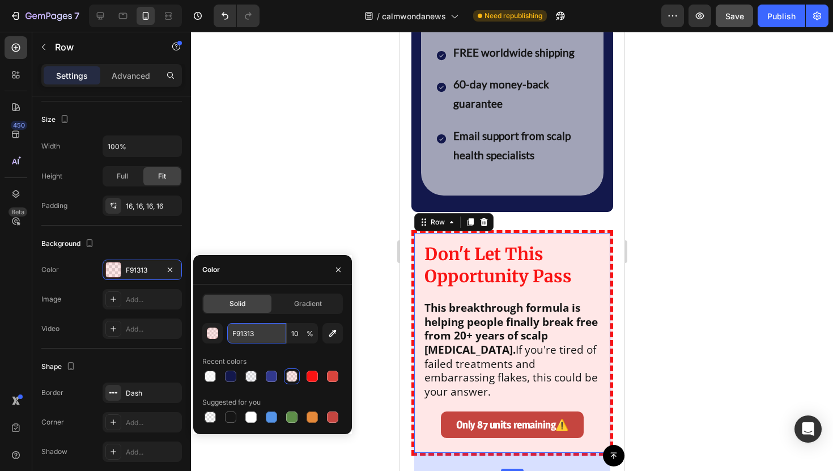
click at [253, 337] on input "F91313" at bounding box center [256, 333] width 59 height 20
click at [112, 18] on div at bounding box center [135, 16] width 93 height 23
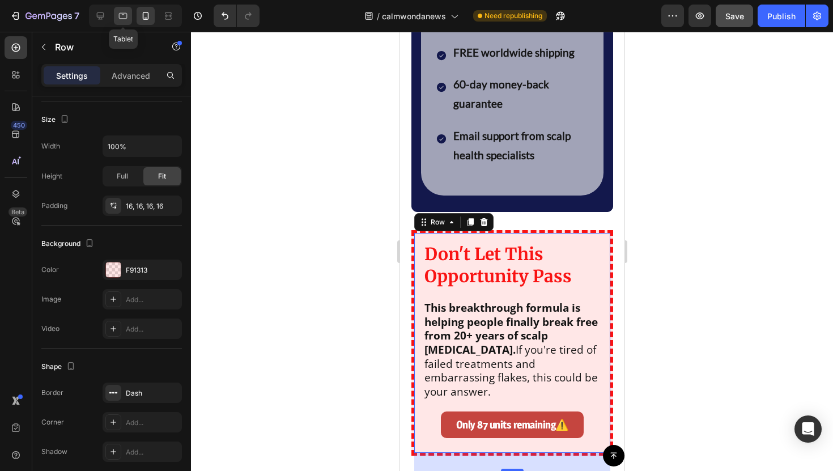
click at [117, 17] on icon at bounding box center [122, 15] width 11 height 11
type input "000000"
type input "100"
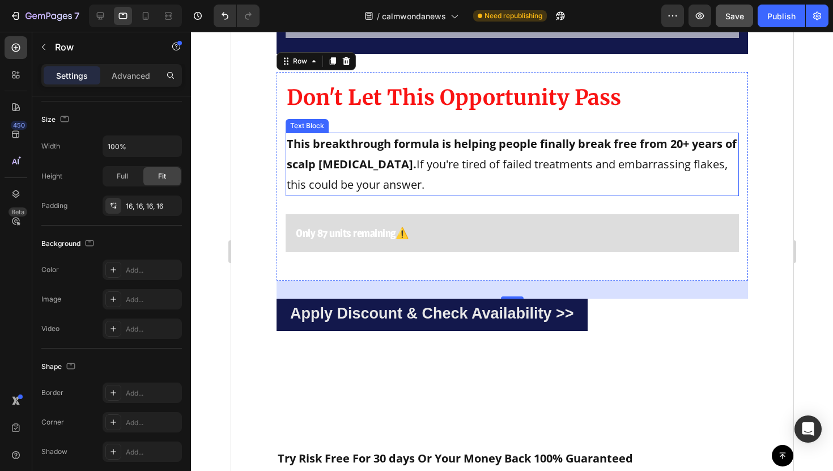
scroll to position [6641, 0]
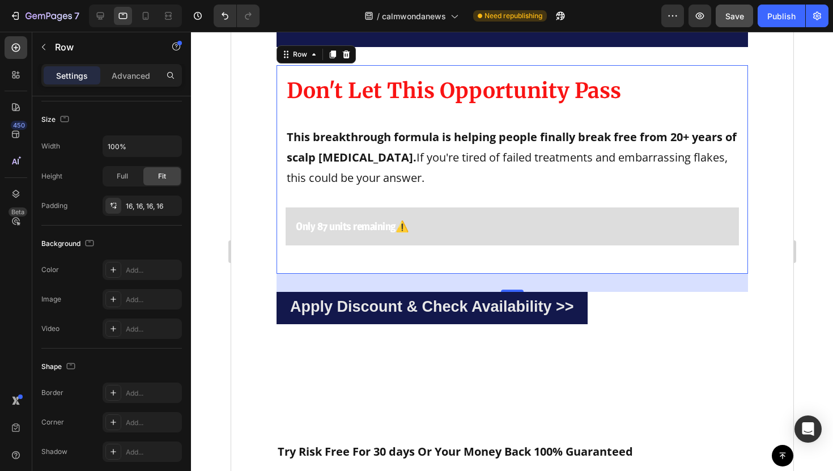
click at [281, 144] on div "Don't Let This Opportunity Pass Text Block This breakthrough formula is helping…" at bounding box center [511, 169] width 471 height 208
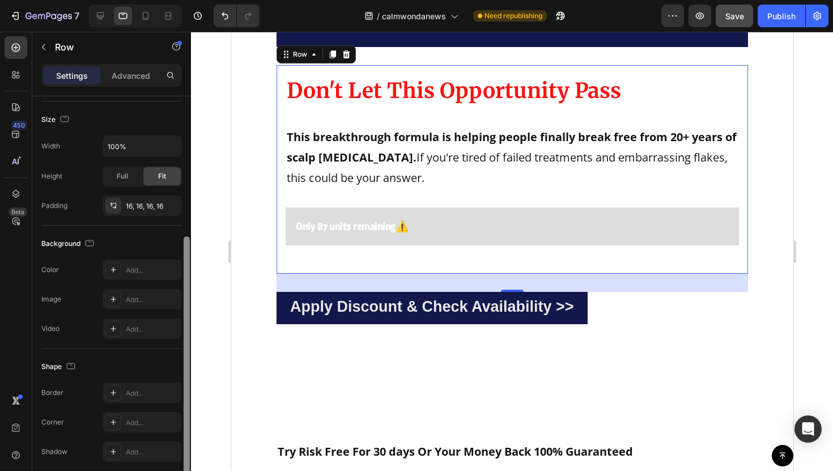
scroll to position [216, 0]
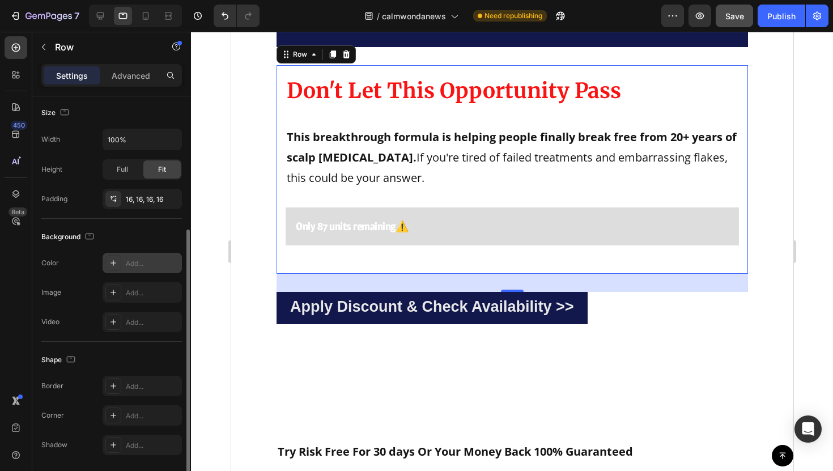
click at [151, 258] on div "Add..." at bounding box center [152, 263] width 53 height 10
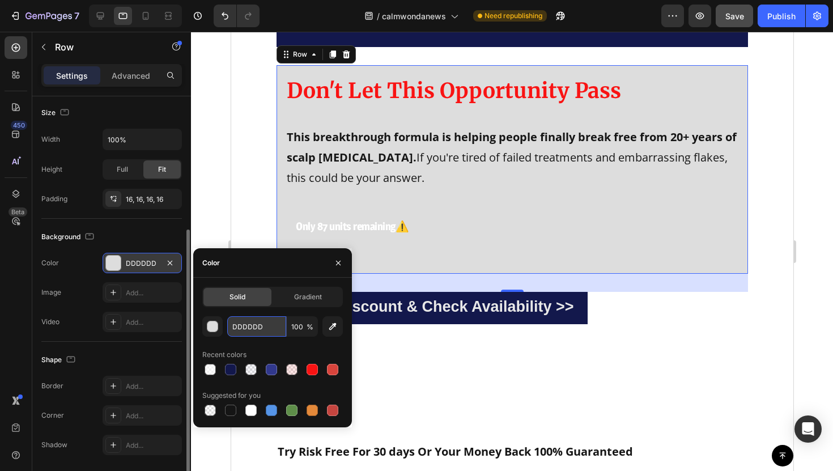
click at [262, 324] on input "DDDDDD" at bounding box center [256, 326] width 59 height 20
paste input "F91313"
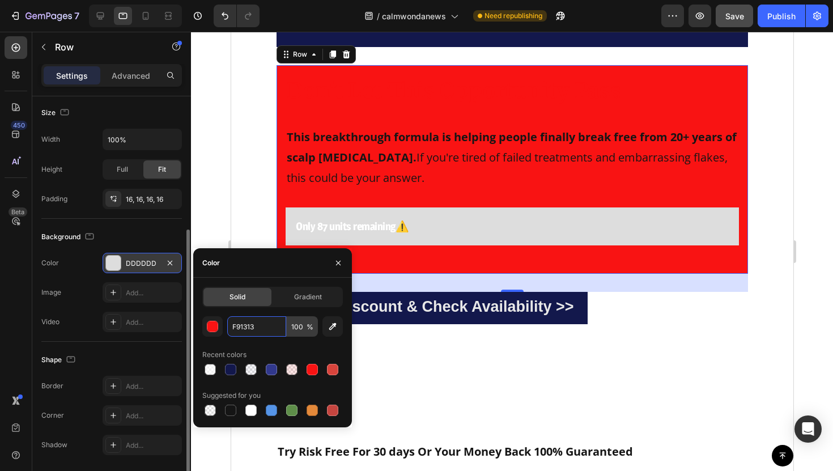
type input "F91313"
click at [297, 327] on input "100" at bounding box center [302, 326] width 31 height 20
type input "10"
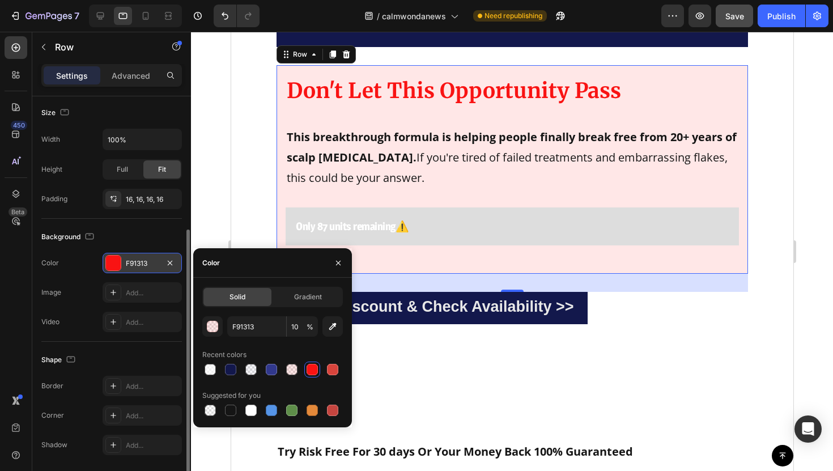
click at [148, 374] on div "Shape Border Add... Corner Add... Shadow Add..." at bounding box center [111, 403] width 140 height 122
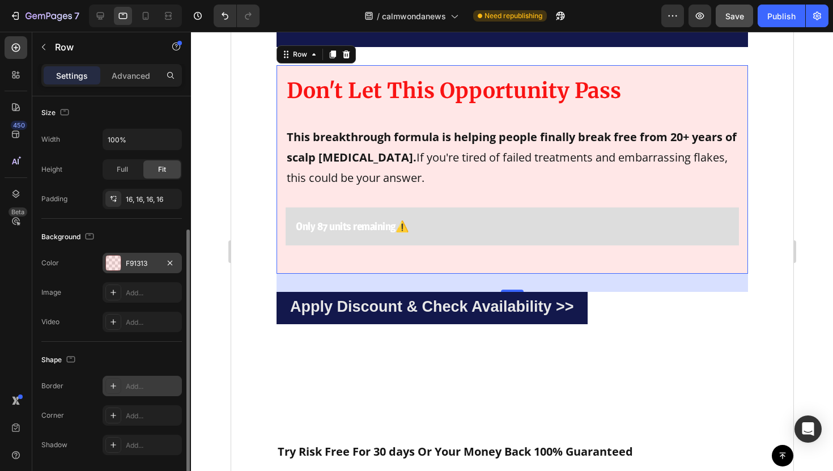
click at [148, 377] on div "Add..." at bounding box center [142, 386] width 79 height 20
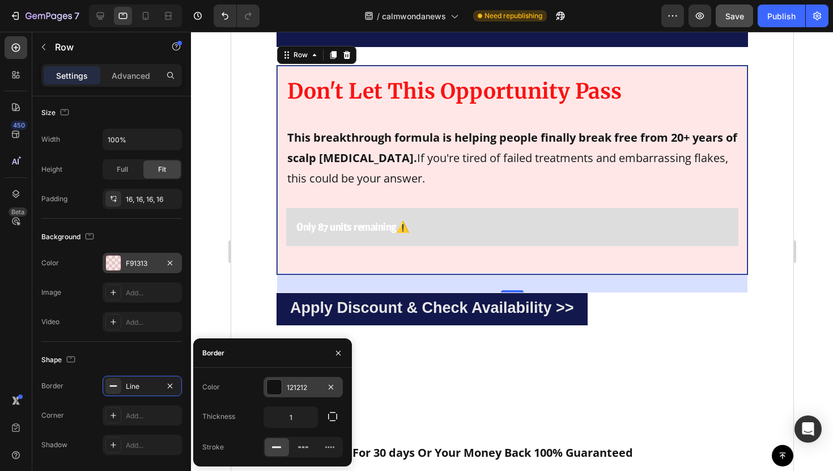
click at [295, 379] on div "121212" at bounding box center [302, 387] width 79 height 20
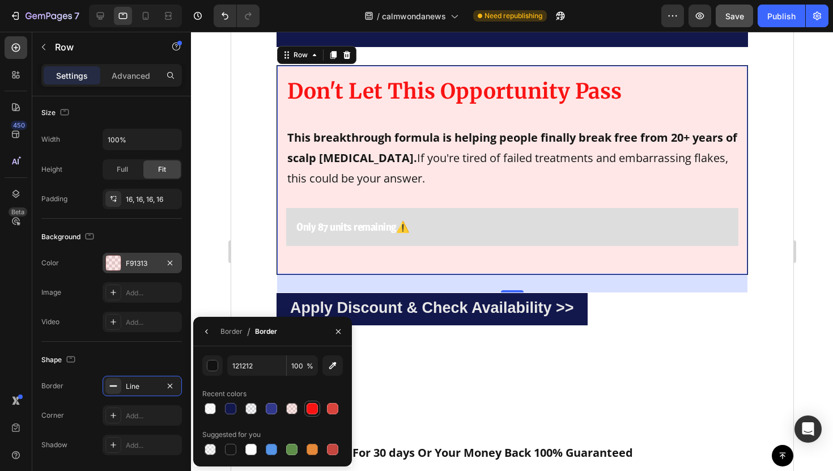
click at [315, 404] on div at bounding box center [311, 408] width 11 height 11
type input "F91313"
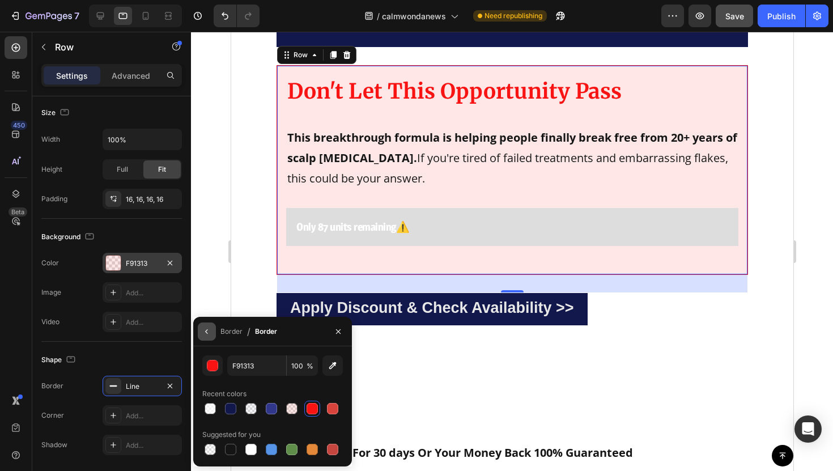
click at [209, 331] on icon "button" at bounding box center [206, 331] width 9 height 9
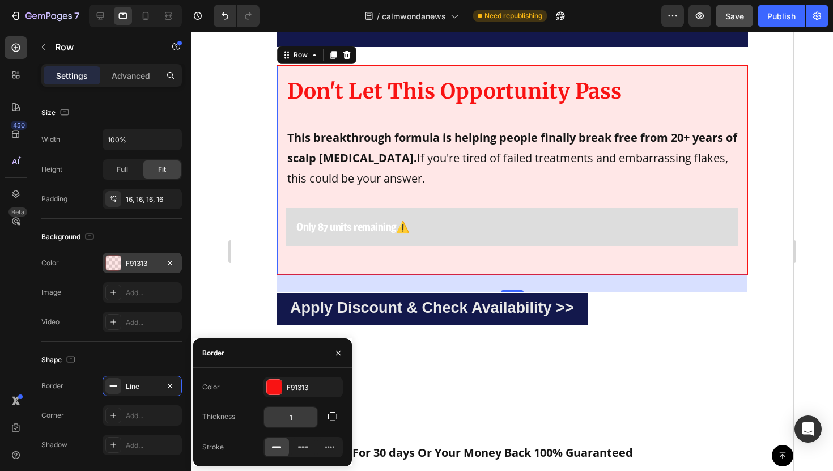
click at [290, 410] on input "1" at bounding box center [290, 417] width 53 height 20
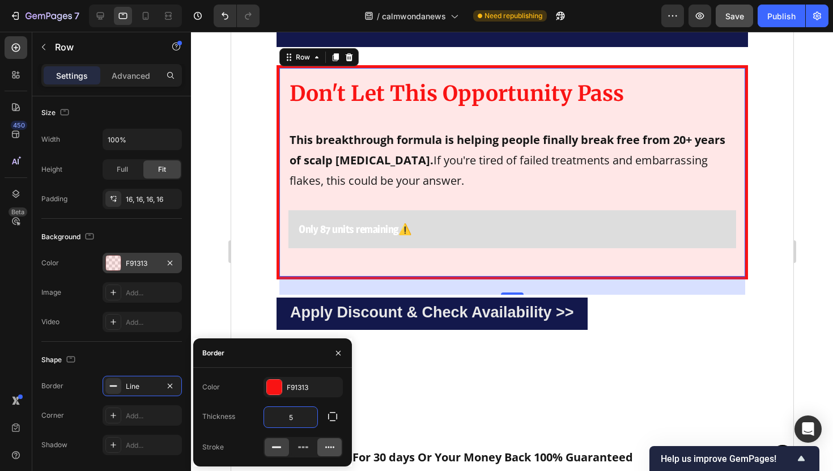
type input "5"
click at [323, 447] on div at bounding box center [329, 447] width 24 height 18
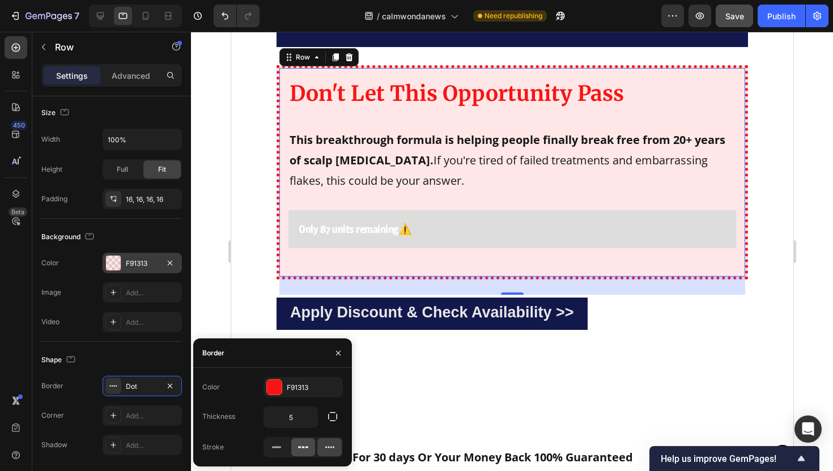
click at [308, 447] on icon at bounding box center [302, 446] width 11 height 11
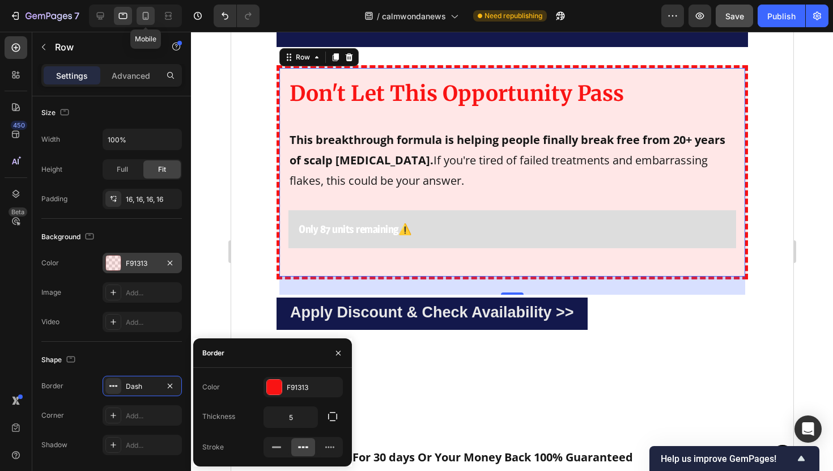
click at [147, 18] on icon at bounding box center [145, 15] width 11 height 11
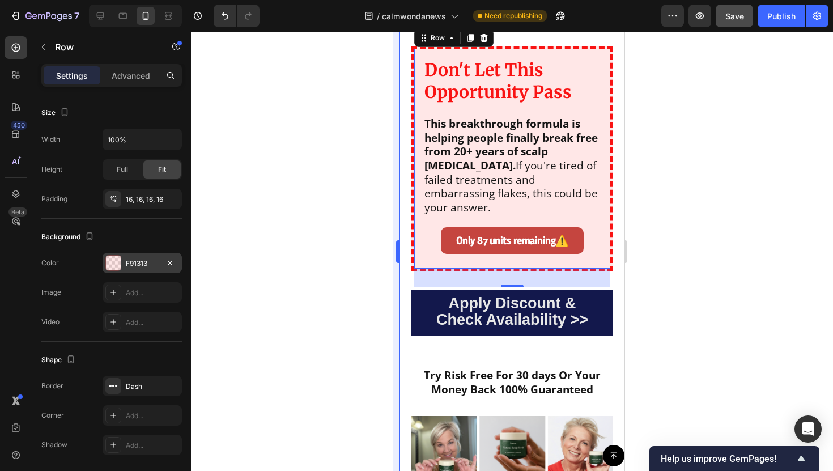
scroll to position [6736, 0]
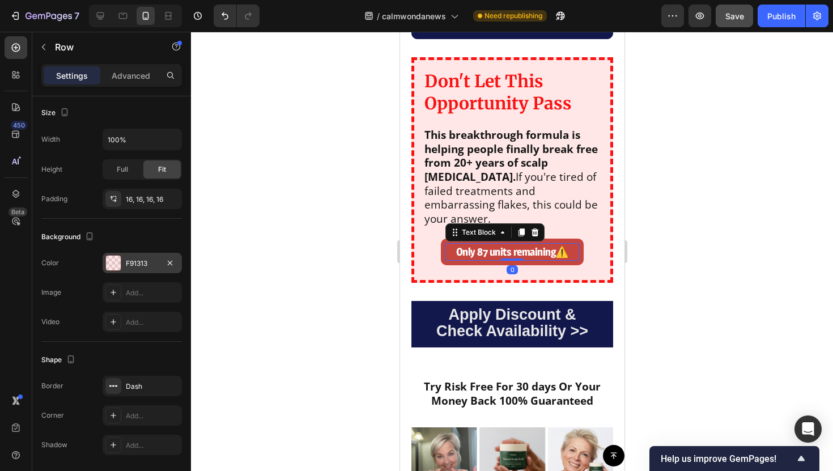
click at [451, 253] on p "Only 87 units remaining ⚠️" at bounding box center [511, 251] width 131 height 15
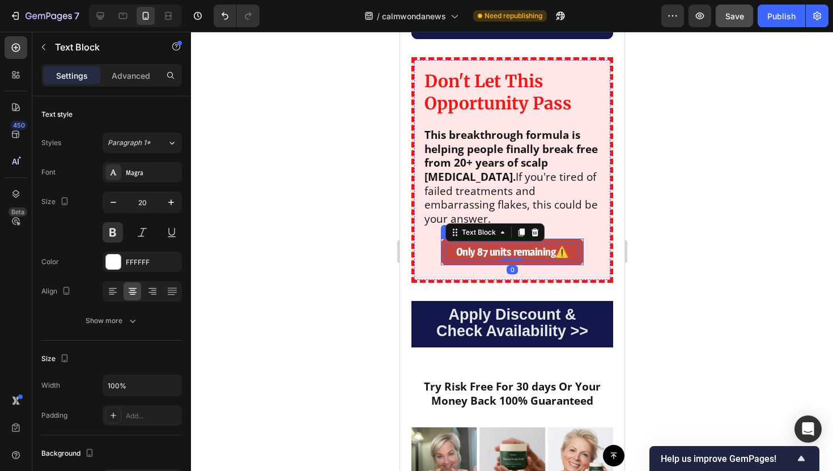
click at [450, 263] on div "Only 87 units remaining ⚠️ Text Block 0 Row" at bounding box center [511, 251] width 142 height 27
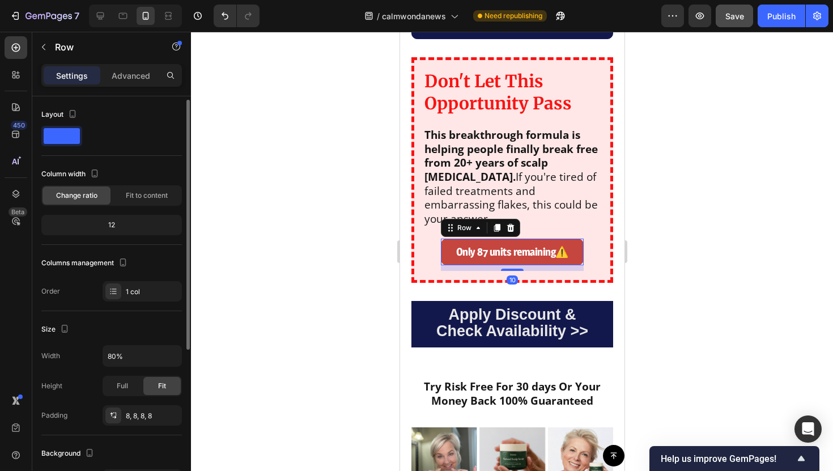
scroll to position [255, 0]
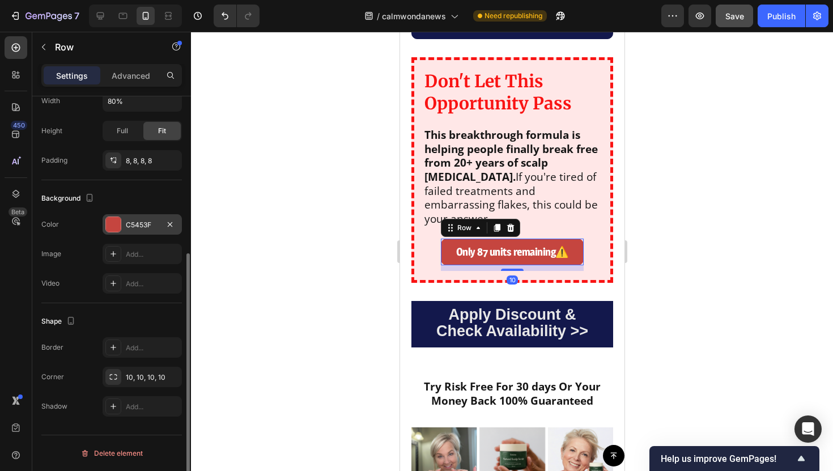
click at [136, 223] on div "C5453F" at bounding box center [142, 225] width 33 height 10
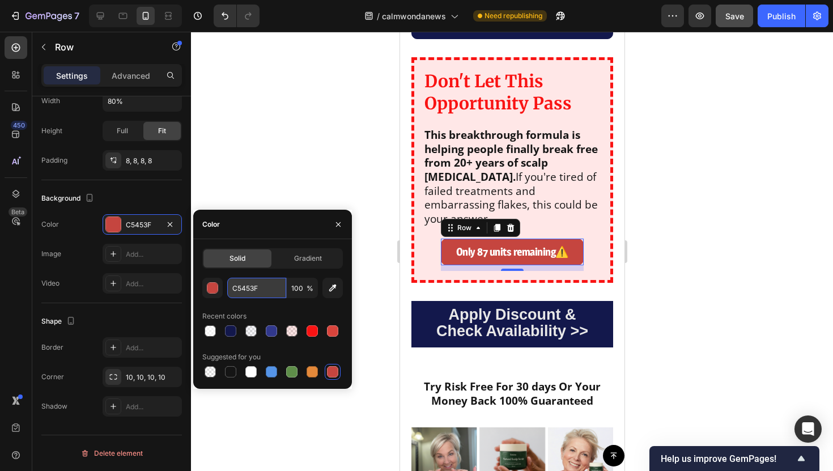
click at [246, 294] on input "C5453F" at bounding box center [256, 288] width 59 height 20
click at [115, 22] on div at bounding box center [123, 16] width 18 height 18
type input "100%"
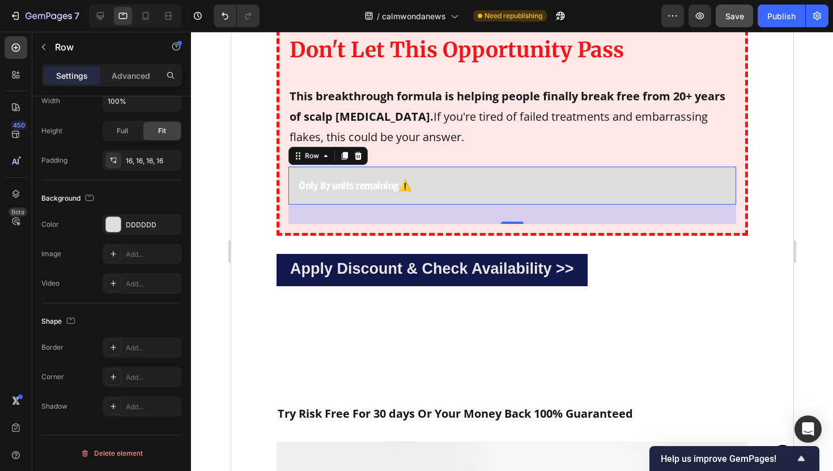
scroll to position [6671, 0]
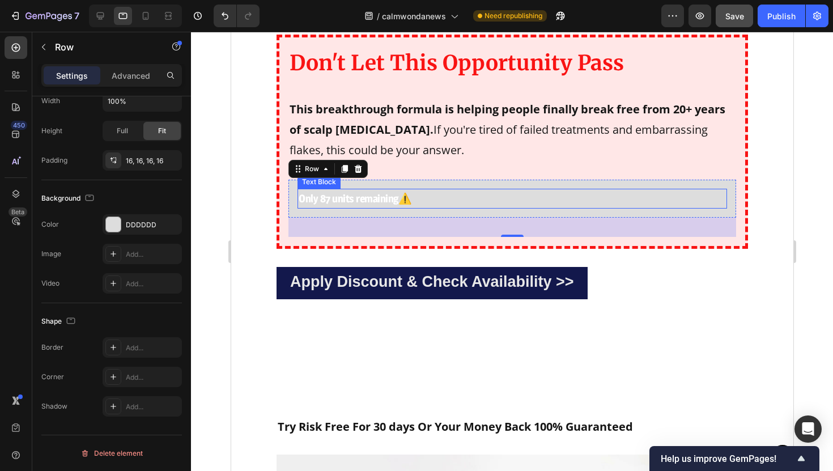
click at [453, 199] on p "Only 87 units remaining ⚠️" at bounding box center [511, 199] width 427 height 18
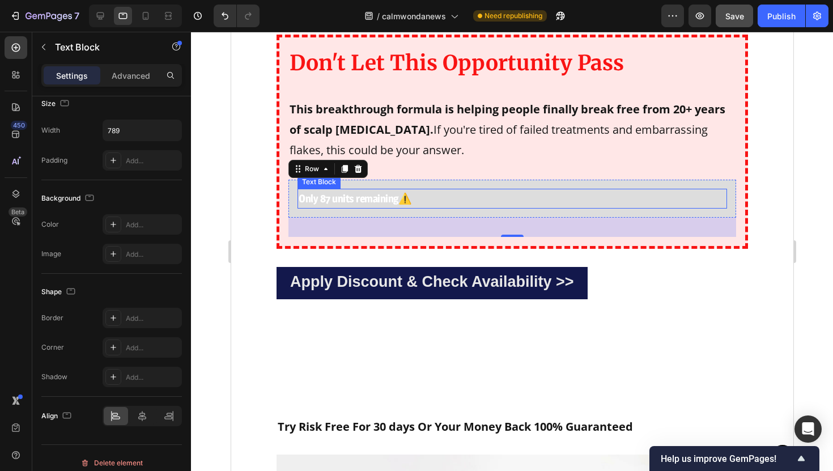
scroll to position [0, 0]
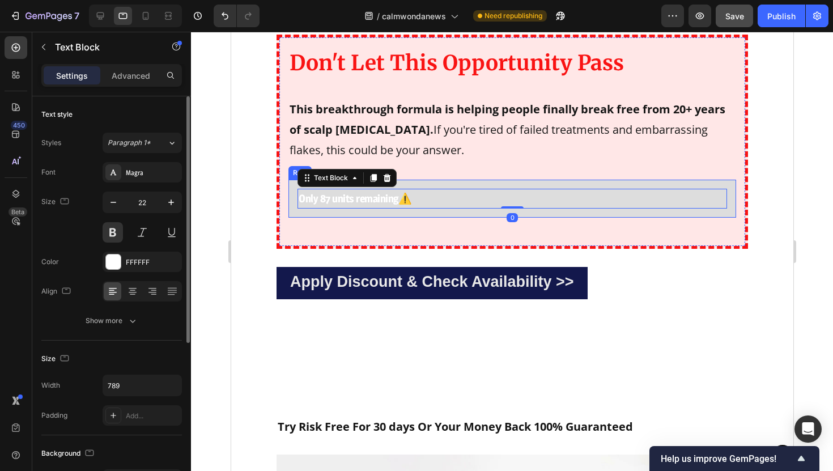
click at [447, 211] on div "Only 87 units remaining ⚠️ Text Block 0 Row" at bounding box center [511, 199] width 447 height 38
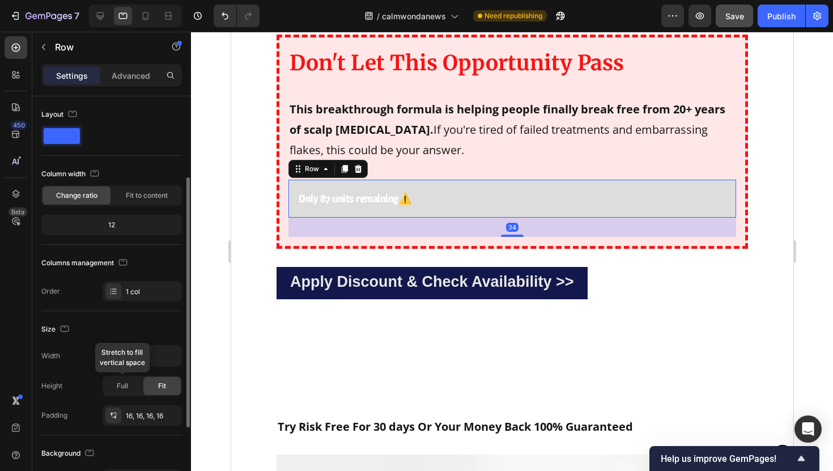
scroll to position [255, 0]
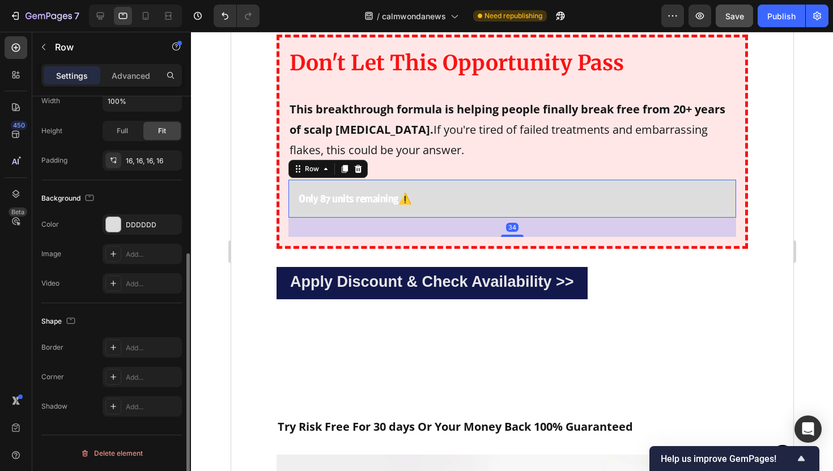
click at [139, 235] on div "The changes might be hidden by the video. Color DDDDDD Image Add... Video Add..." at bounding box center [111, 253] width 140 height 79
click at [139, 232] on div "DDDDDD" at bounding box center [142, 224] width 79 height 20
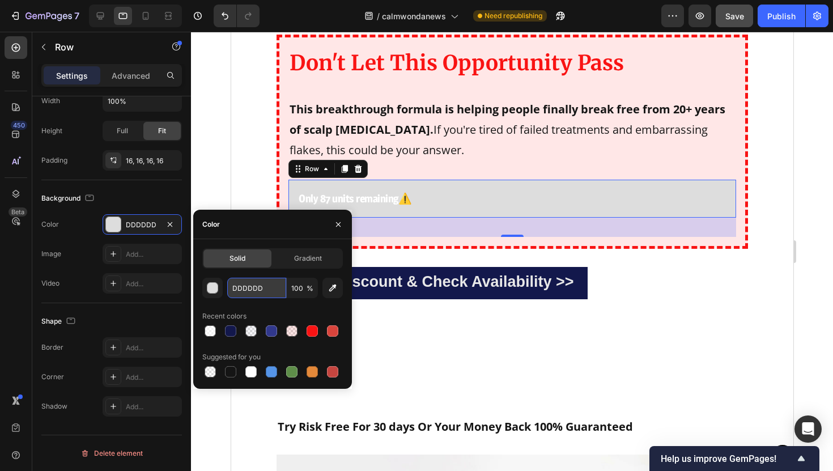
click at [249, 295] on input "DDDDDD" at bounding box center [256, 288] width 59 height 20
paste input "C5453F"
type input "C5453F"
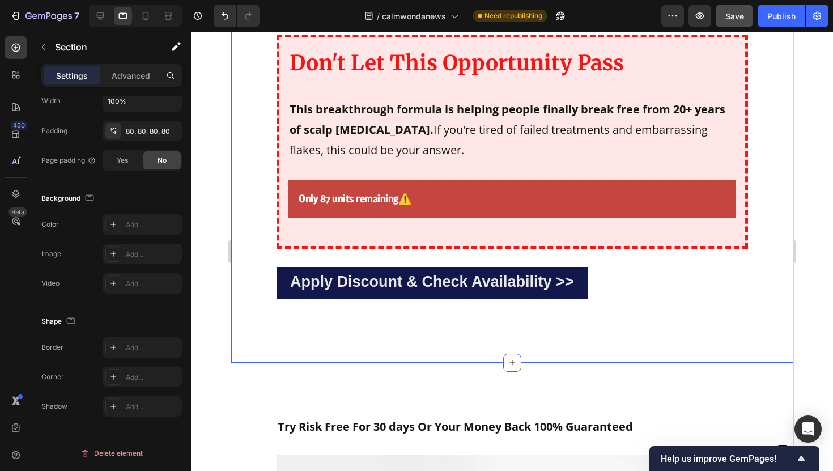
scroll to position [0, 0]
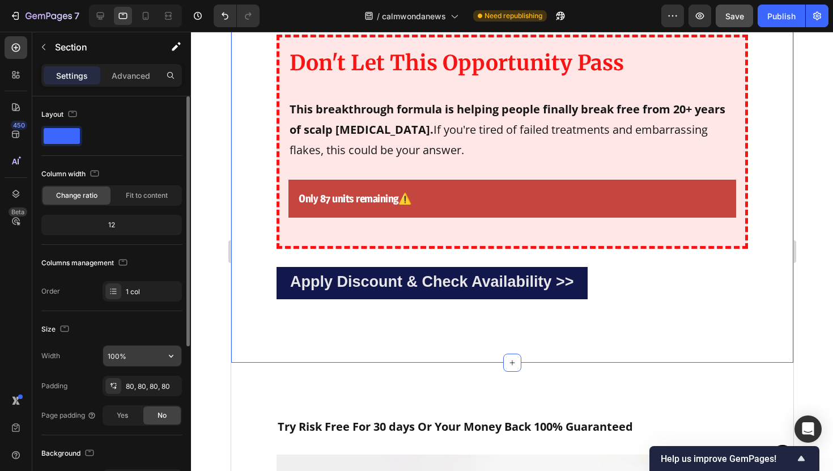
click at [130, 362] on input "100%" at bounding box center [142, 356] width 78 height 20
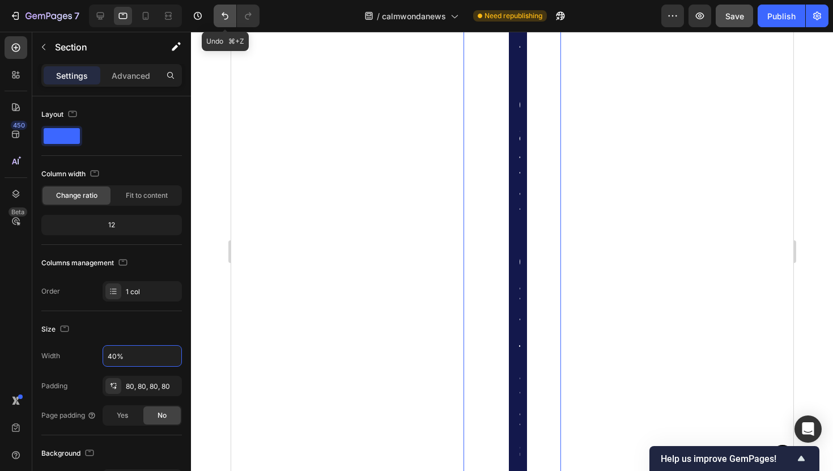
click at [217, 16] on button "Undo/Redo" at bounding box center [225, 16] width 23 height 23
type input "100%"
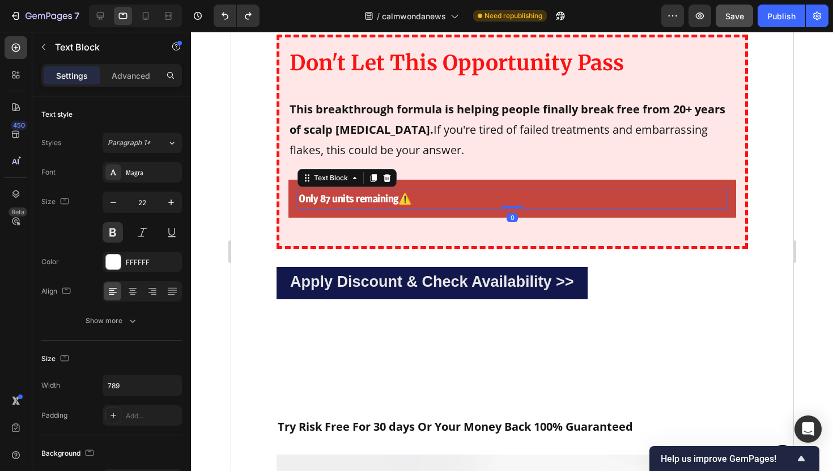
click at [433, 206] on div "Only 87 units remaining ⚠️" at bounding box center [511, 199] width 429 height 20
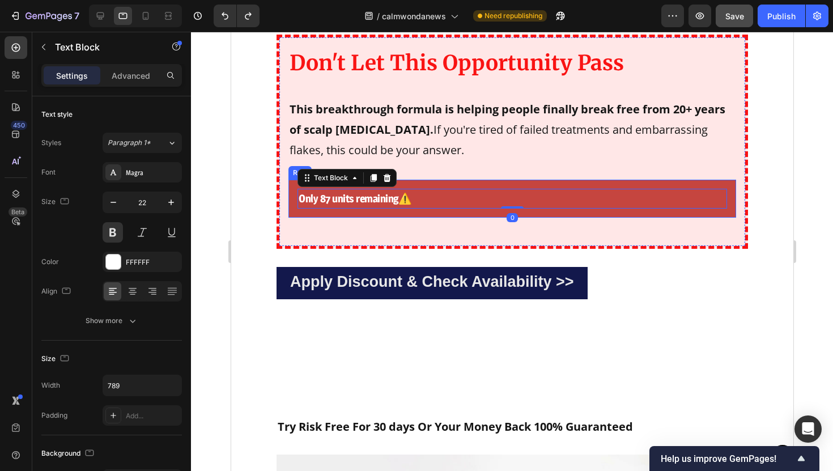
click at [436, 214] on div "Only 87 units remaining ⚠️ Text Block 0 Row" at bounding box center [511, 199] width 447 height 38
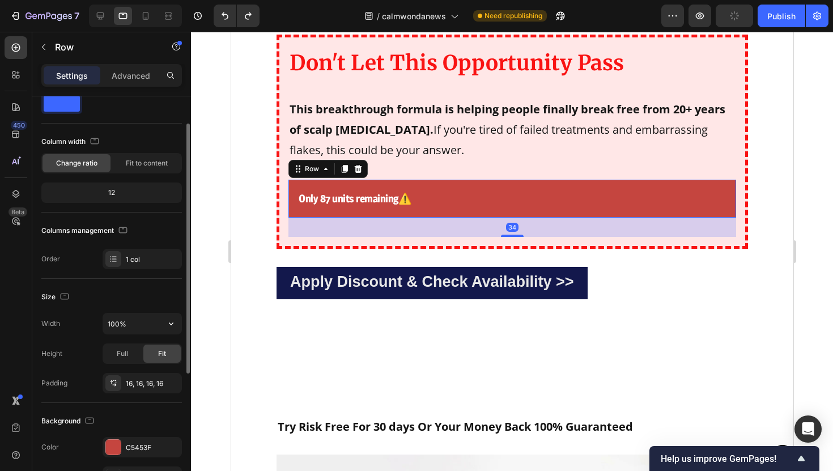
scroll to position [37, 0]
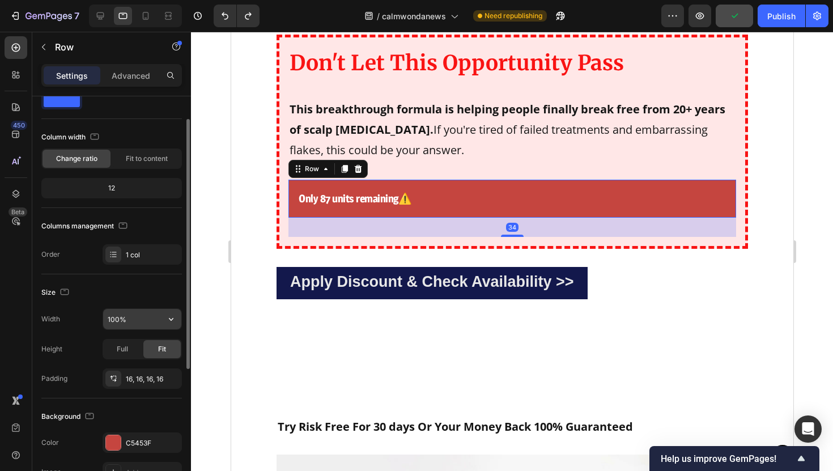
click at [144, 323] on input "100%" at bounding box center [142, 319] width 78 height 20
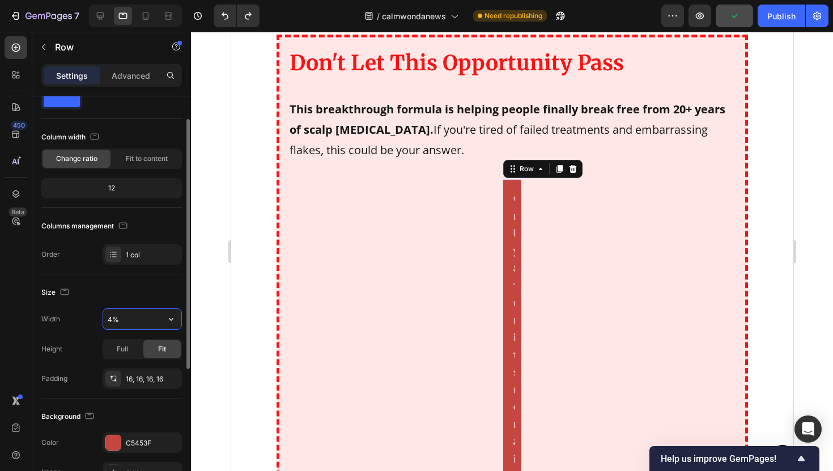
type input "40%"
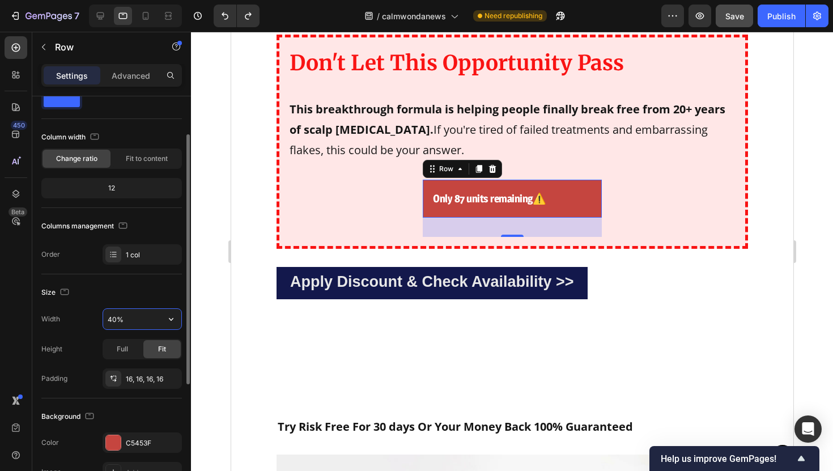
scroll to position [255, 0]
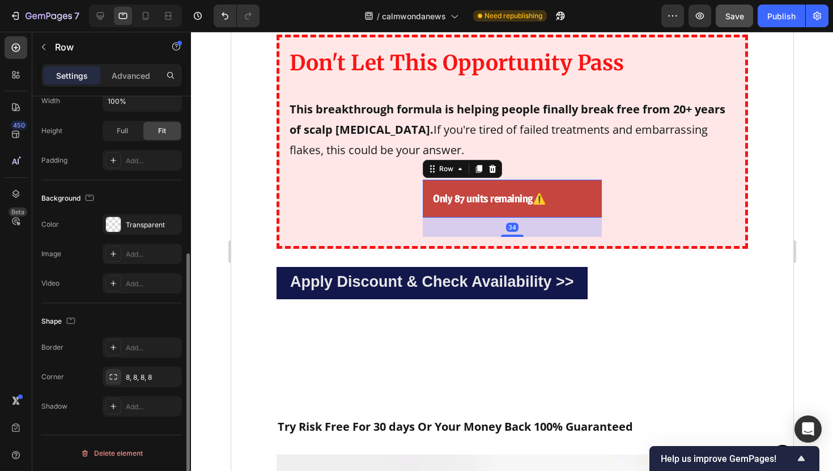
click at [430, 208] on div "Only 87 units remaining ⚠️ Text Block Row 34" at bounding box center [511, 199] width 179 height 38
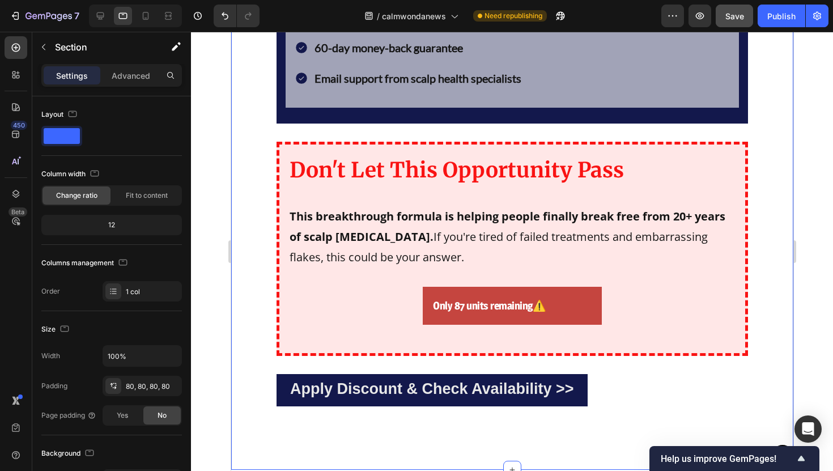
scroll to position [6594, 0]
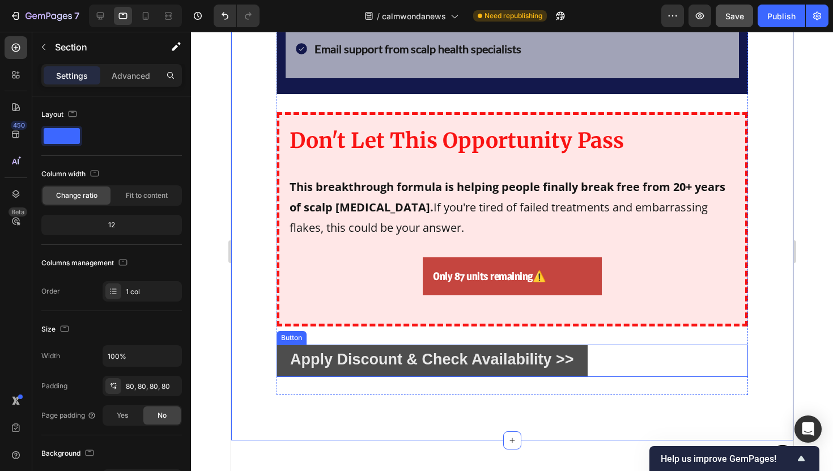
click at [279, 368] on link "Apply Discount & Check Availability >>" at bounding box center [431, 360] width 311 height 32
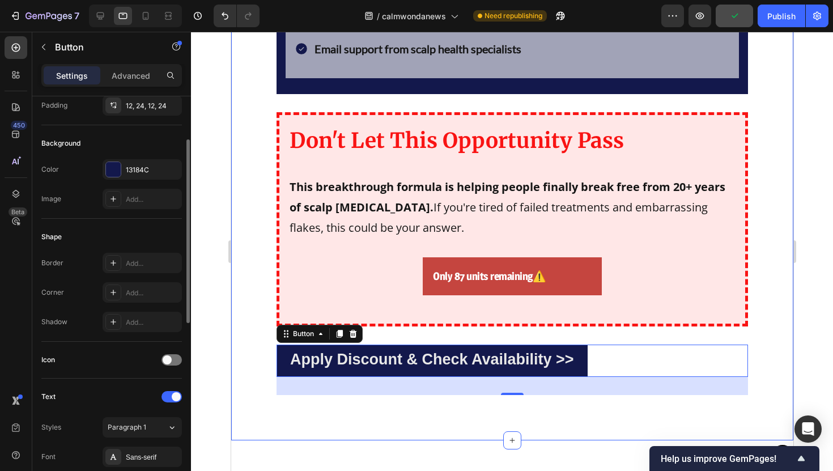
scroll to position [61, 0]
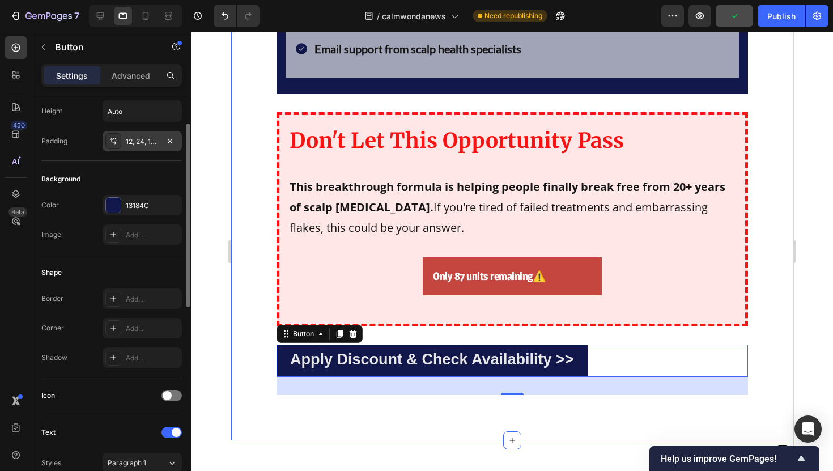
click at [145, 134] on div "12, 24, 12, 24" at bounding box center [142, 141] width 79 height 20
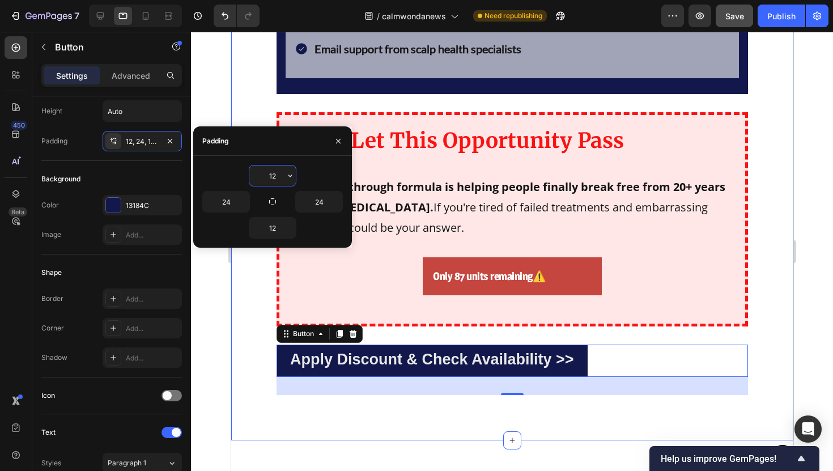
click at [258, 177] on input "12" at bounding box center [272, 175] width 46 height 20
click at [270, 177] on input "12" at bounding box center [272, 175] width 46 height 20
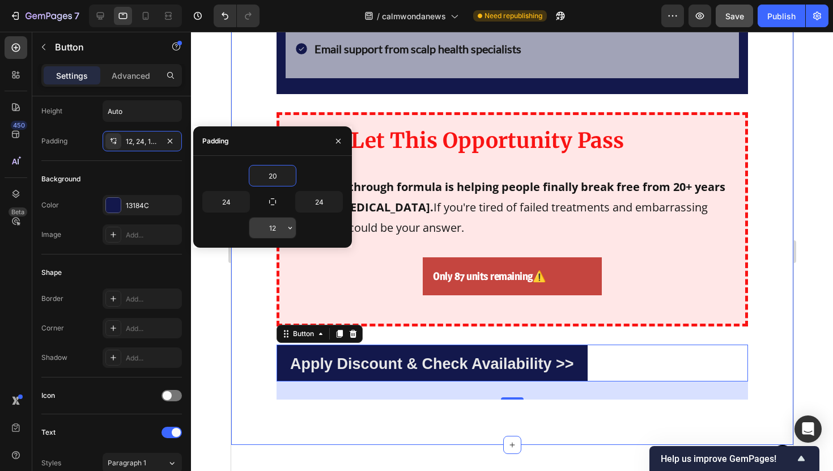
type input "20"
click at [277, 228] on input "12" at bounding box center [272, 227] width 46 height 20
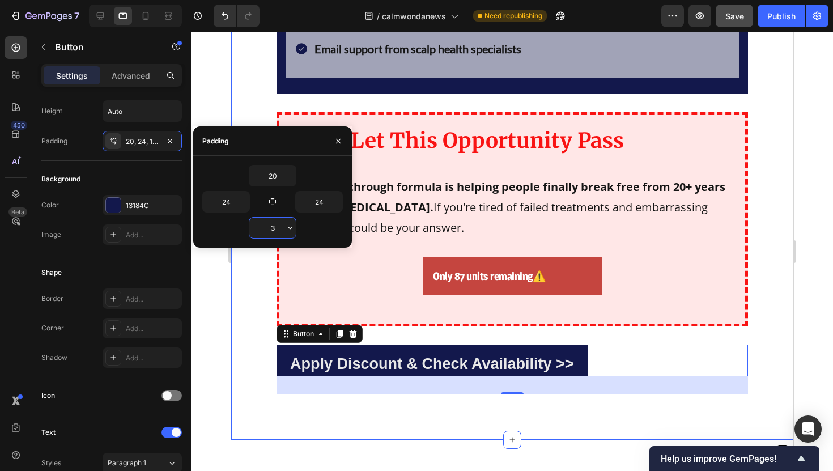
type input "30"
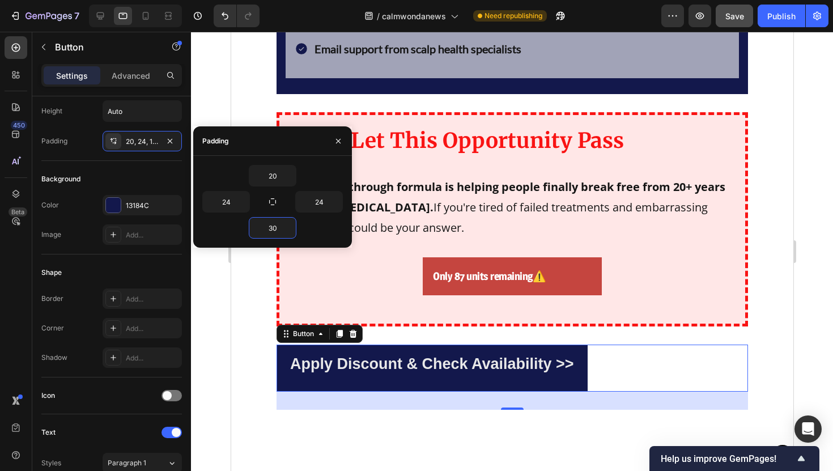
click at [217, 330] on div at bounding box center [512, 251] width 642 height 439
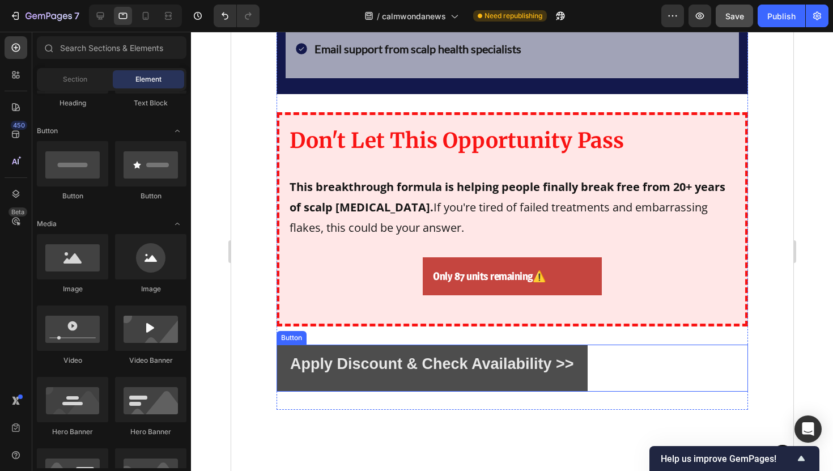
click at [306, 382] on link "Apply Discount & Check Availability >>" at bounding box center [431, 367] width 311 height 47
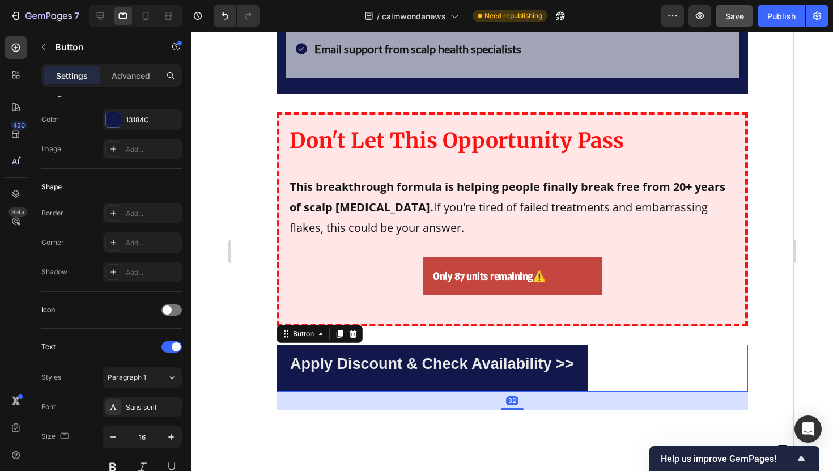
scroll to position [494, 0]
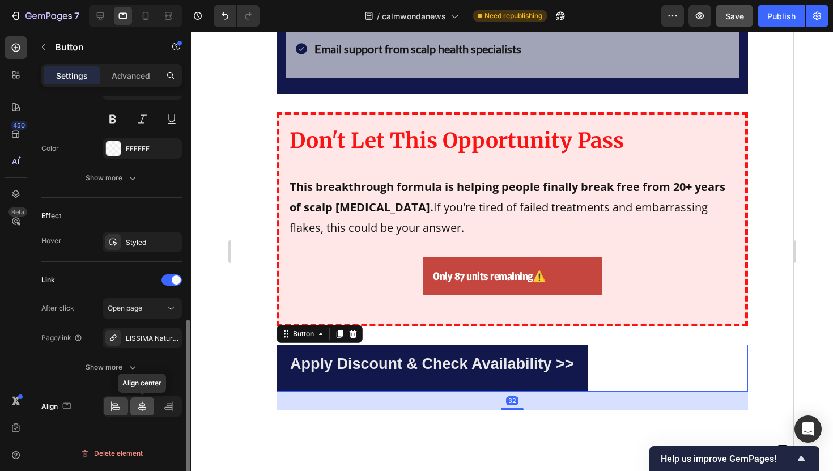
click at [143, 403] on icon at bounding box center [142, 406] width 8 height 10
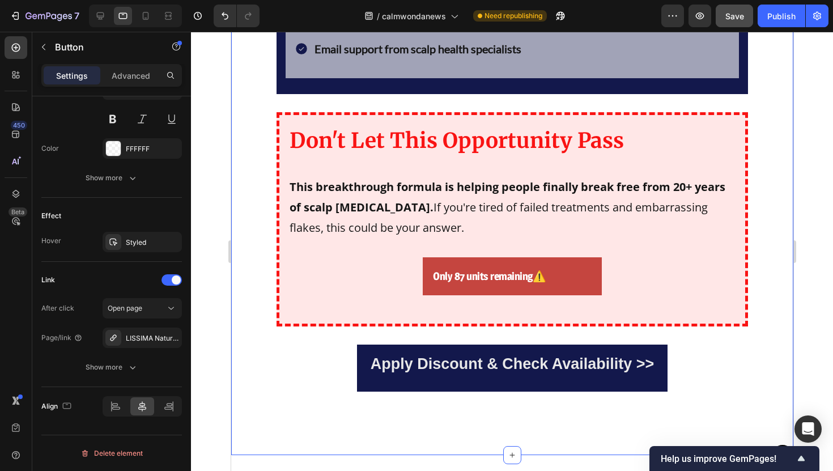
click at [248, 357] on div "Get Your Natural Scalp Scrub Risk-Free Text Block For a limited time only , you…" at bounding box center [512, 46] width 562 height 816
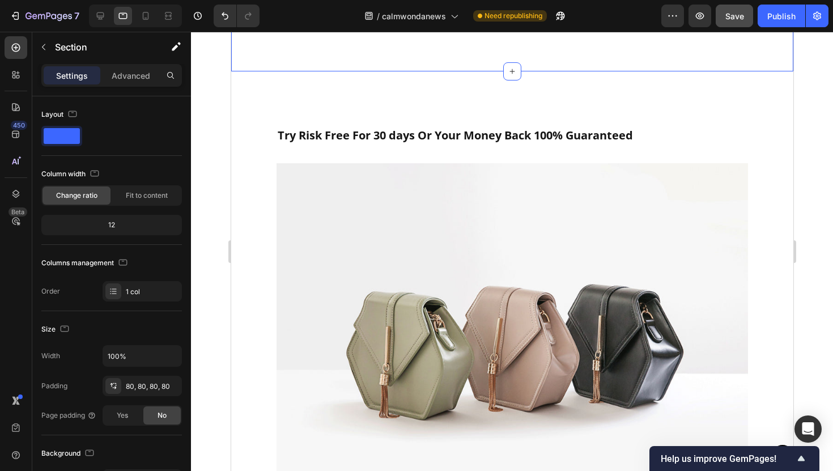
scroll to position [6978, 0]
click at [144, 16] on icon at bounding box center [145, 15] width 11 height 11
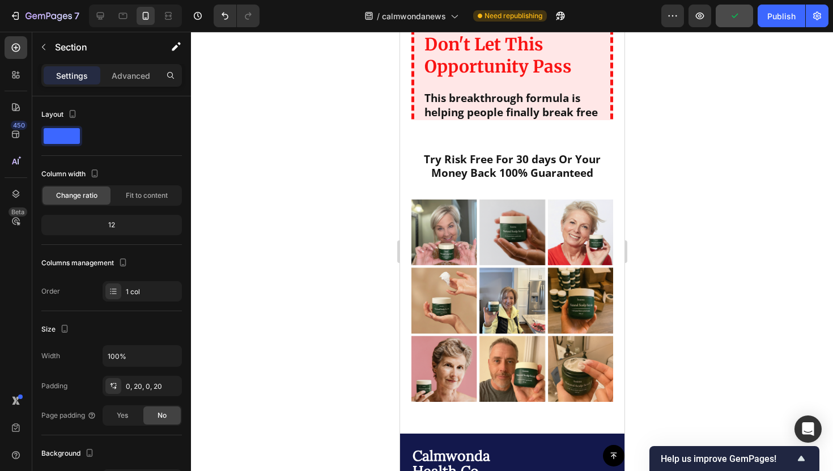
scroll to position [6748, 0]
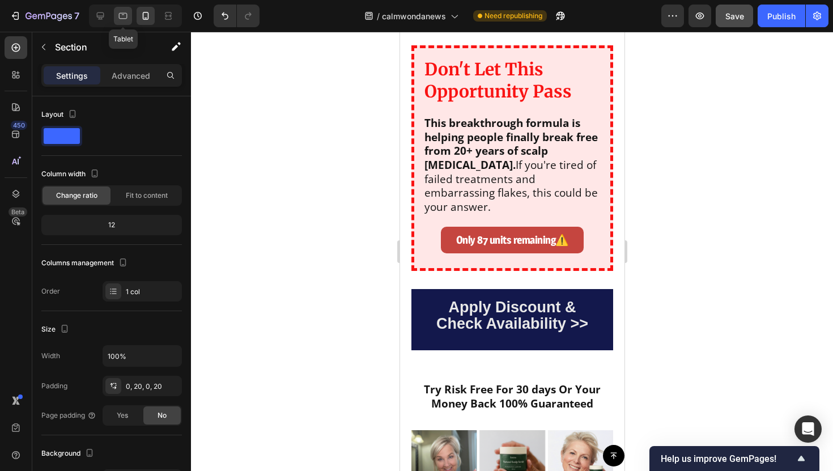
click at [123, 20] on icon at bounding box center [122, 15] width 11 height 11
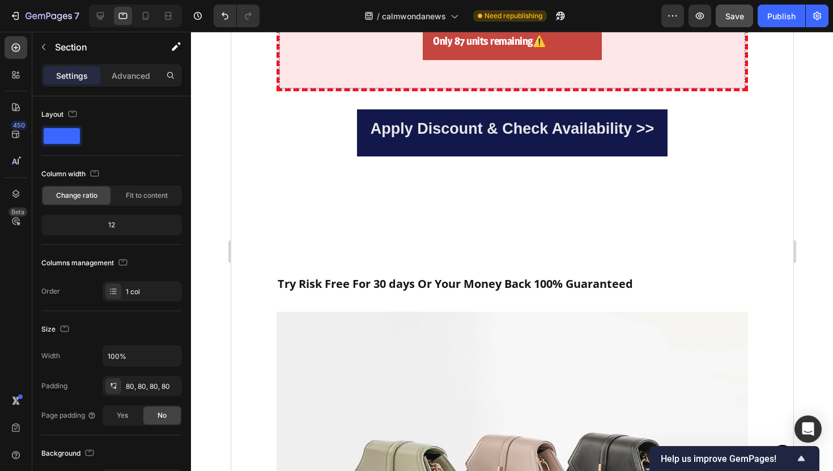
scroll to position [6834, 0]
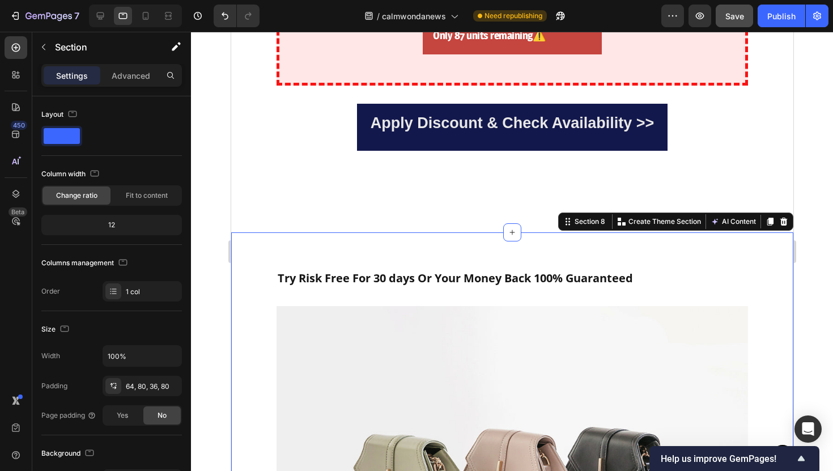
click at [399, 250] on div "Try Risk Free For 30 days Or Your Money Back 100% Guaranteed Text Block Image R…" at bounding box center [512, 465] width 562 height 466
click at [403, 282] on strong "Try Risk Free For 30 days Or Your Money Back 100% Guaranteed" at bounding box center [454, 277] width 355 height 15
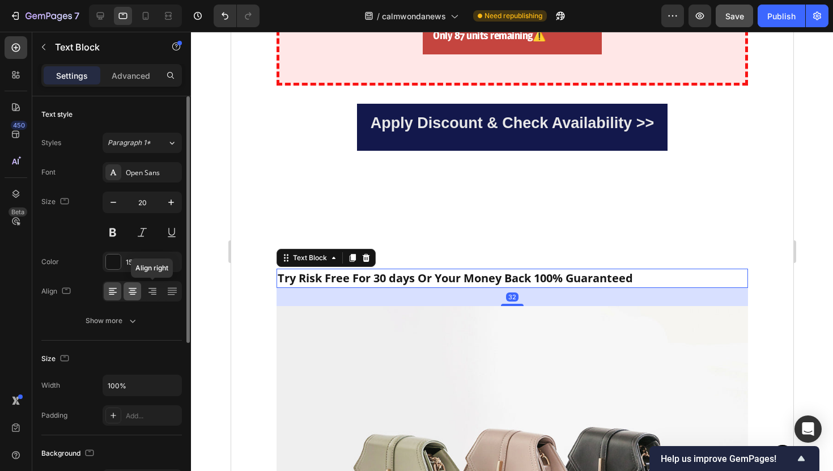
click at [140, 287] on div at bounding box center [132, 291] width 18 height 18
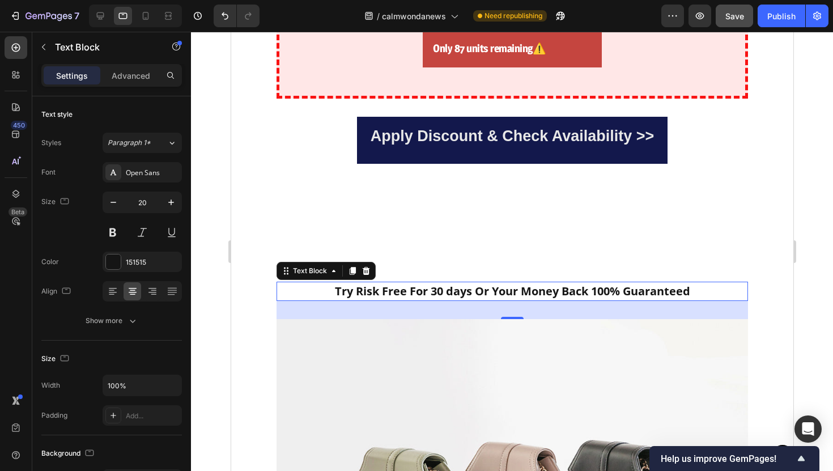
scroll to position [6817, 0]
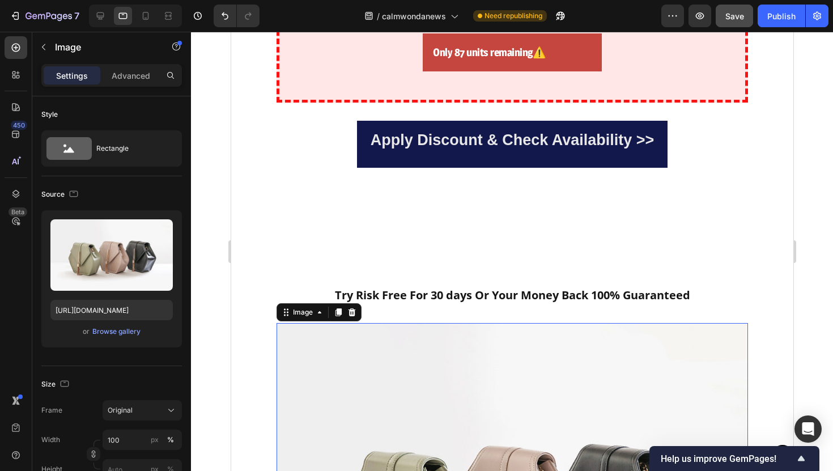
click at [144, 329] on div "or Browse gallery" at bounding box center [111, 332] width 122 height 14
click at [137, 330] on div "Browse gallery" at bounding box center [116, 331] width 48 height 10
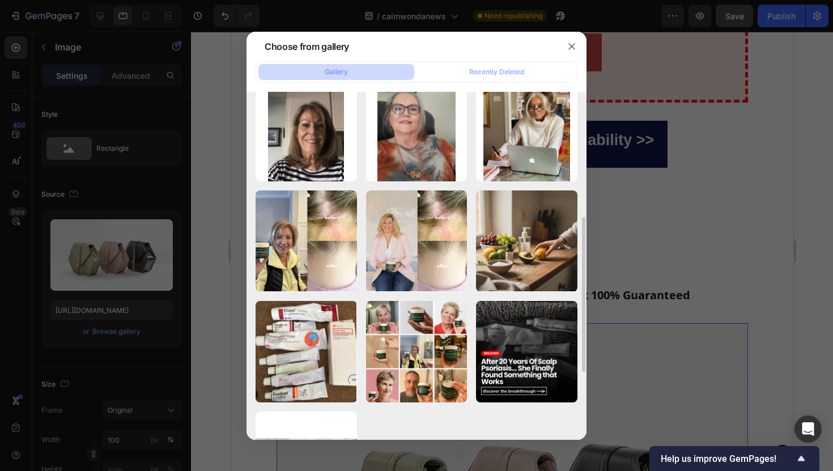
scroll to position [361, 0]
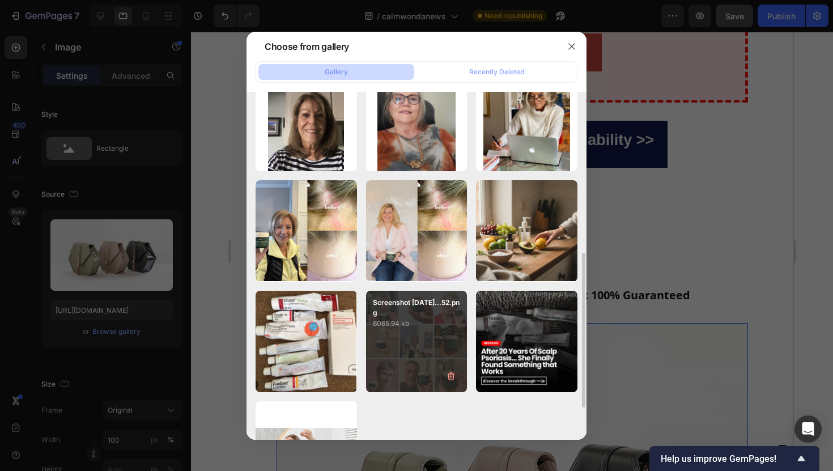
click at [399, 318] on p "6065.94 kb" at bounding box center [417, 323] width 88 height 11
type input "[URL][DOMAIN_NAME]"
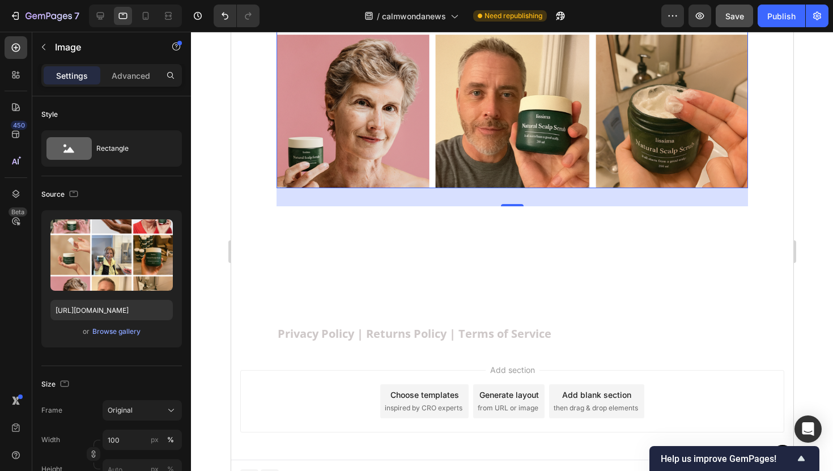
scroll to position [7435, 0]
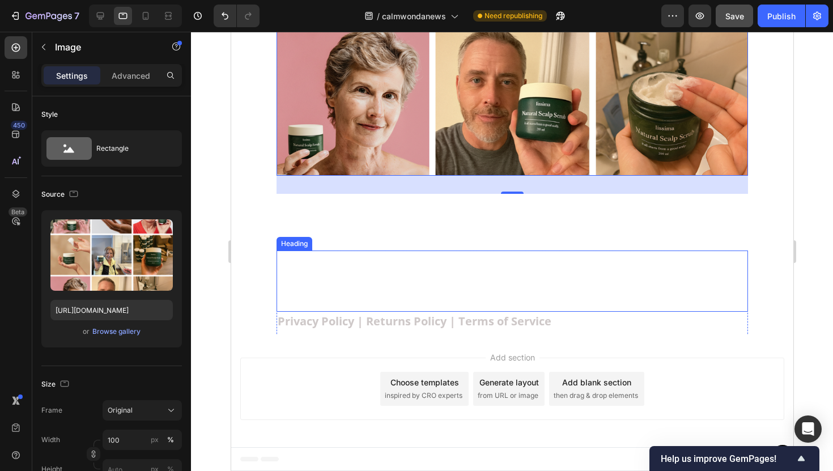
click at [378, 281] on h2 "Calmwonda Health Co." at bounding box center [511, 280] width 471 height 61
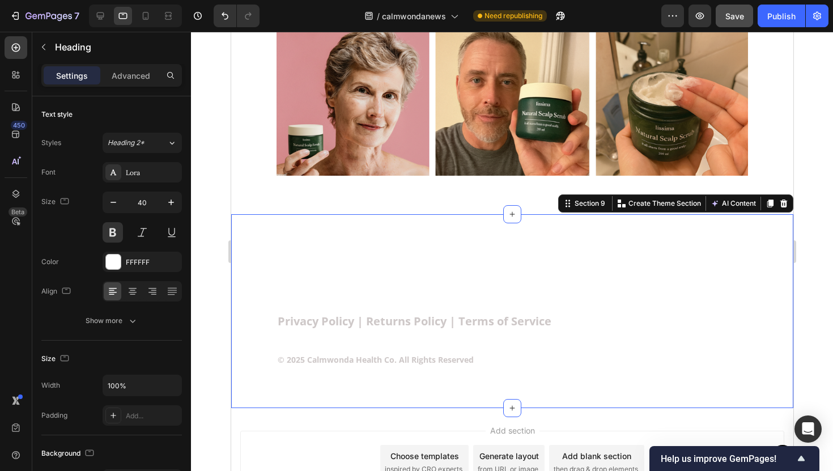
click at [261, 250] on div "Calmwonda Health Co. Heading Privacy Policy | Returns Policy | Terms of Service…" at bounding box center [512, 311] width 562 height 194
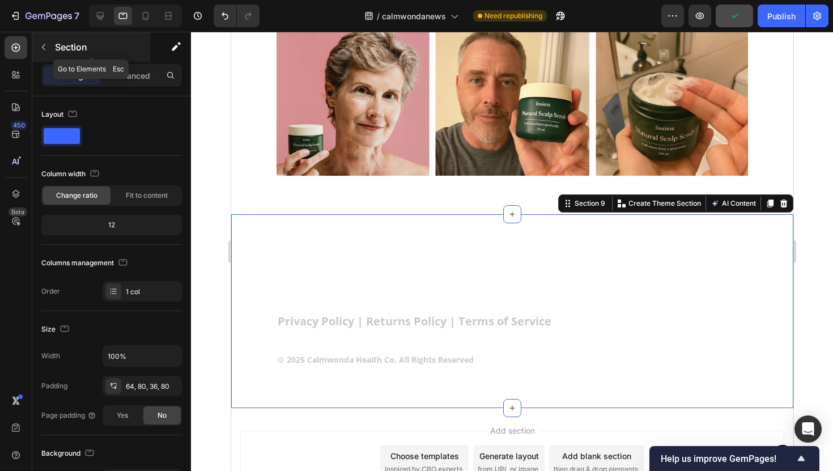
click at [41, 50] on icon "button" at bounding box center [43, 46] width 9 height 9
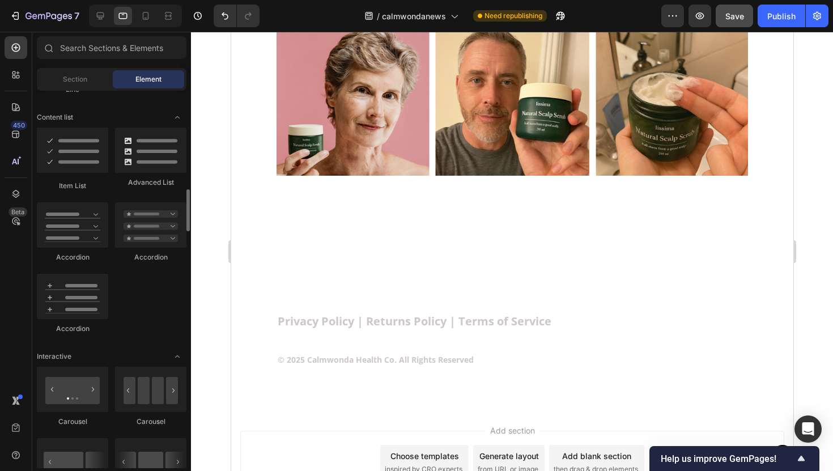
scroll to position [929, 0]
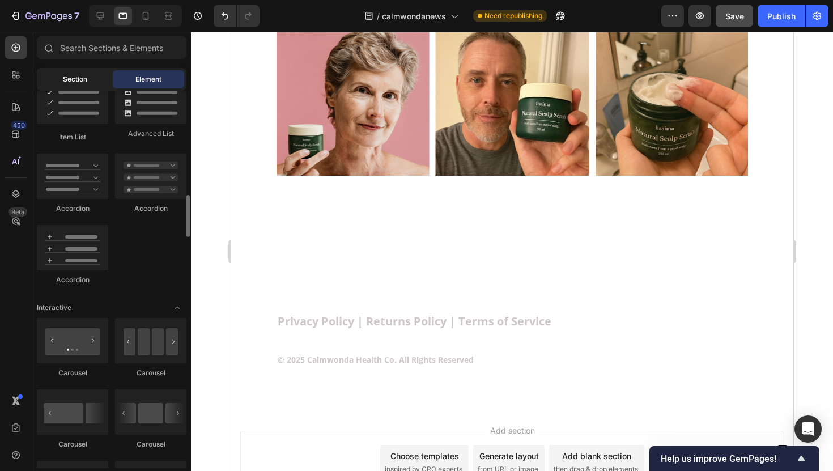
click at [87, 82] on div "Section" at bounding box center [74, 79] width 71 height 18
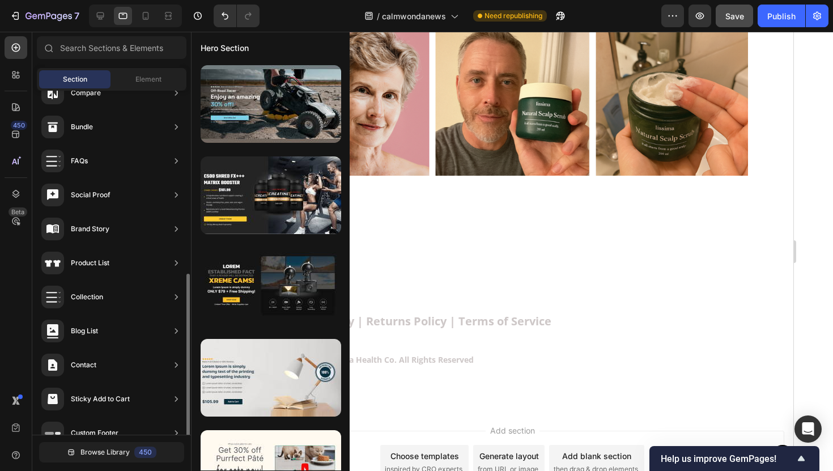
scroll to position [313, 0]
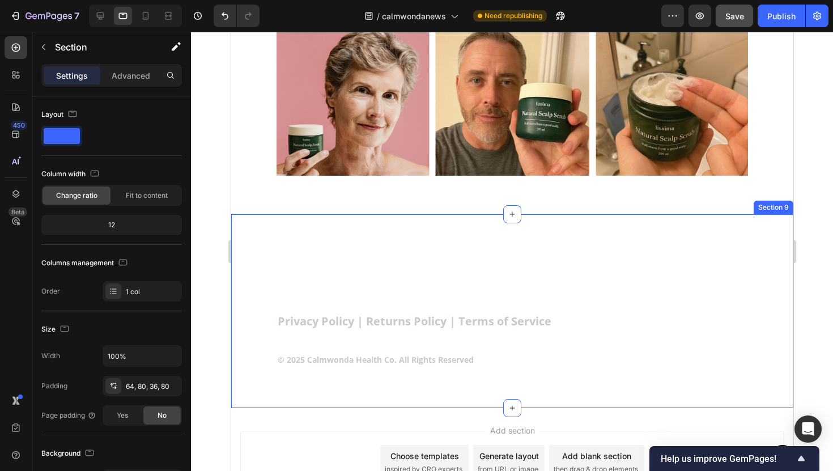
click at [261, 325] on div "Calmwonda Health Co. Heading Privacy Policy | Returns Policy | Terms of Service…" at bounding box center [512, 311] width 562 height 194
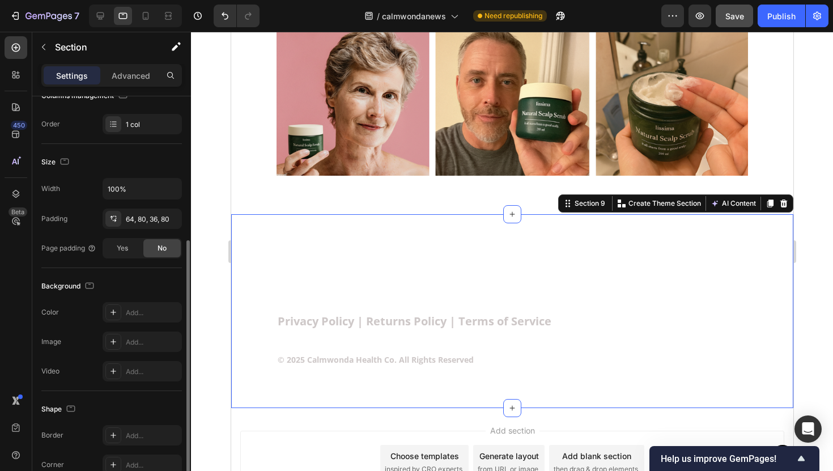
scroll to position [255, 0]
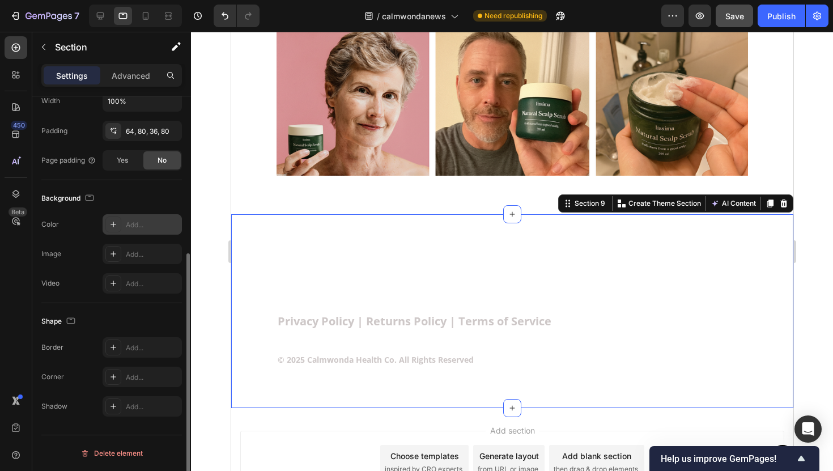
click at [131, 224] on div "Add..." at bounding box center [152, 225] width 53 height 10
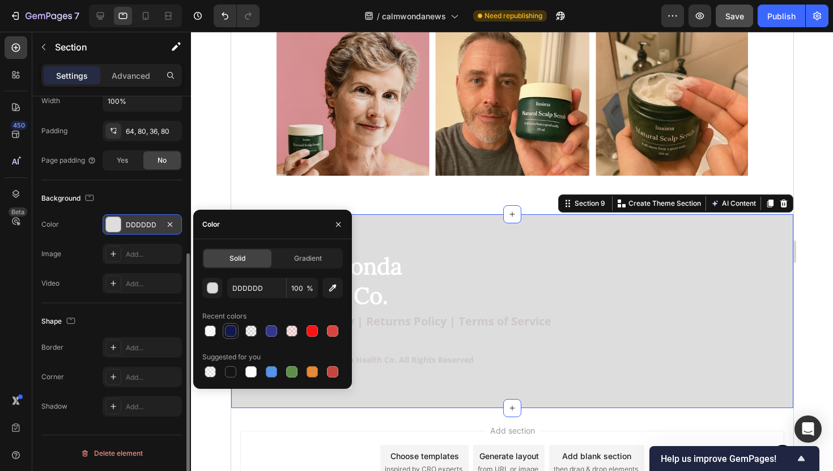
click at [235, 329] on div at bounding box center [230, 330] width 11 height 11
type input "13184C"
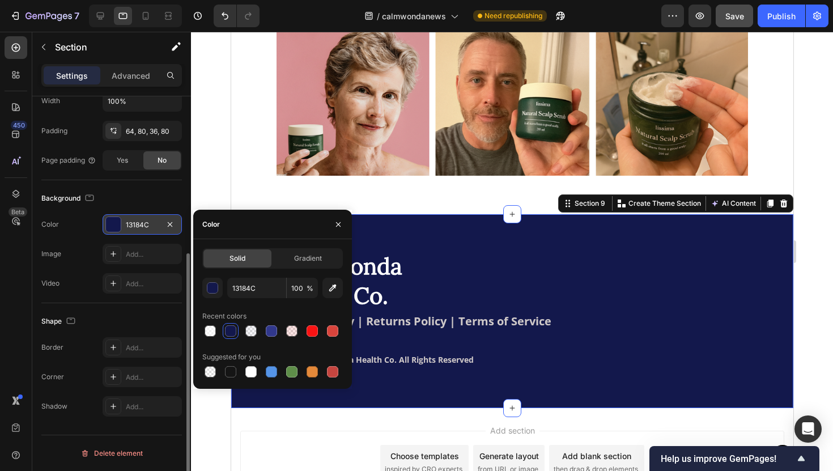
click at [218, 186] on div at bounding box center [512, 251] width 642 height 439
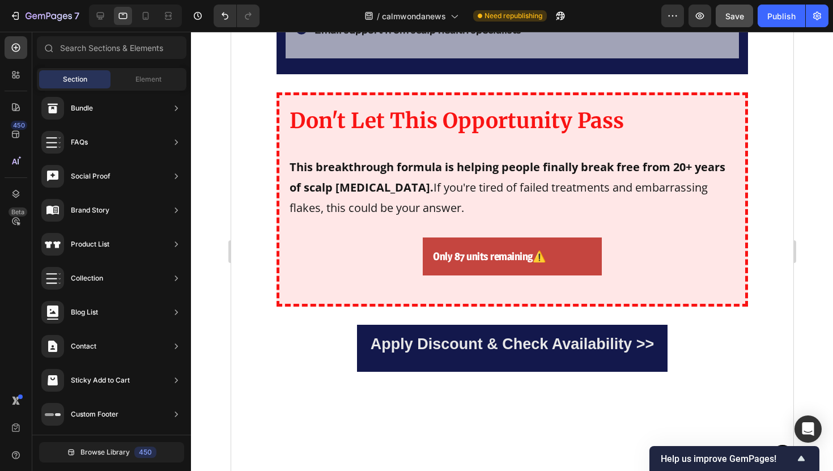
scroll to position [6622, 0]
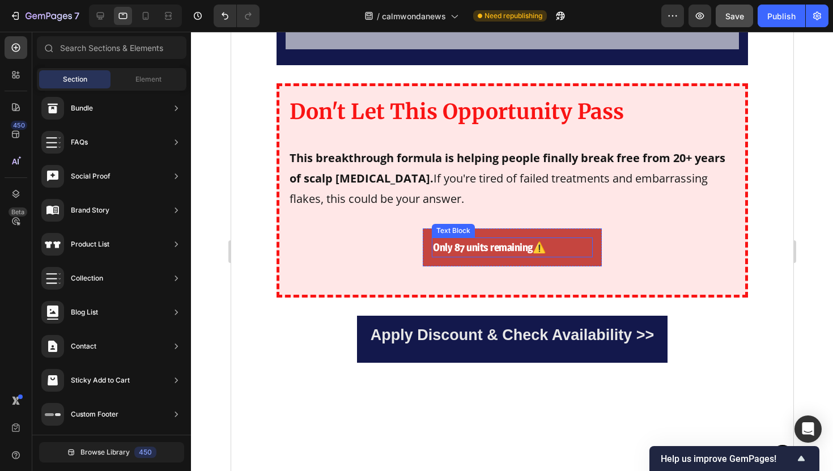
click at [541, 248] on strong "⚠️" at bounding box center [539, 247] width 14 height 13
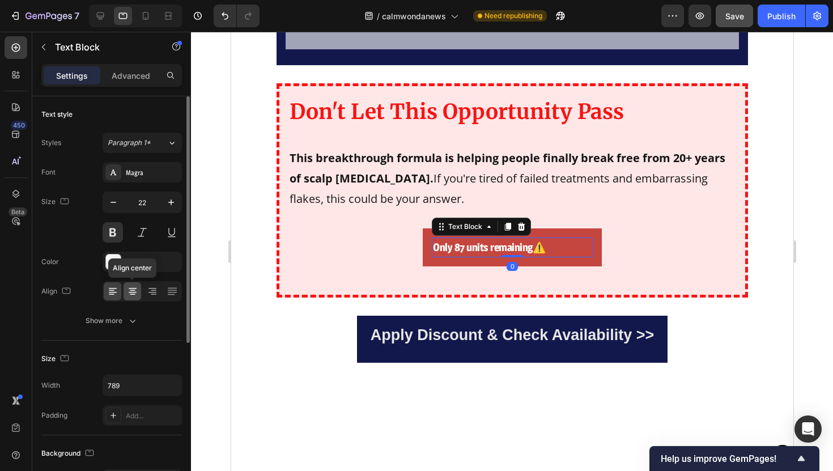
click at [139, 288] on div at bounding box center [132, 291] width 18 height 18
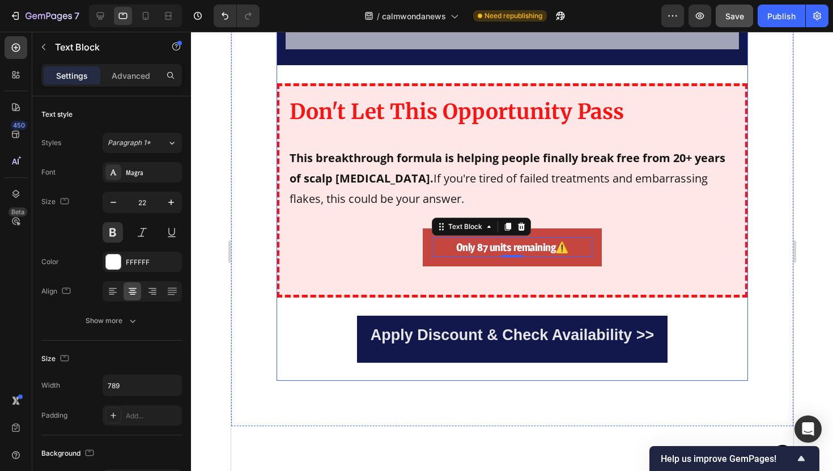
click at [329, 308] on div "Get Your Natural Scalp Scrub Risk-Free Text Block For a limited time only , you…" at bounding box center [511, 17] width 471 height 726
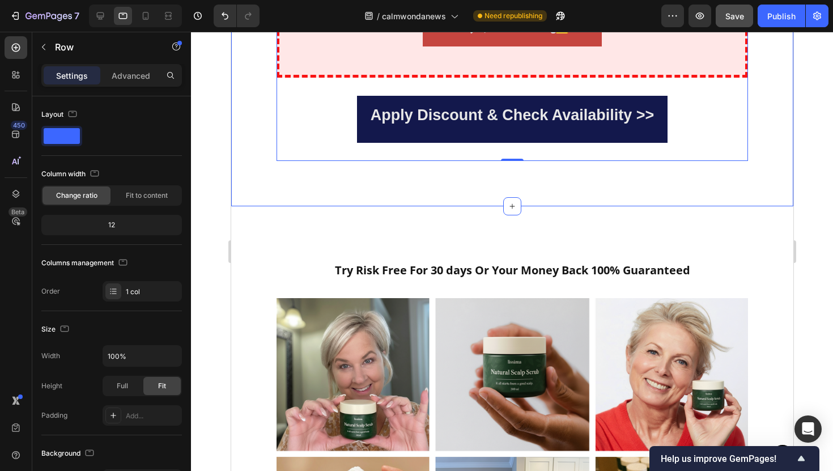
scroll to position [6830, 0]
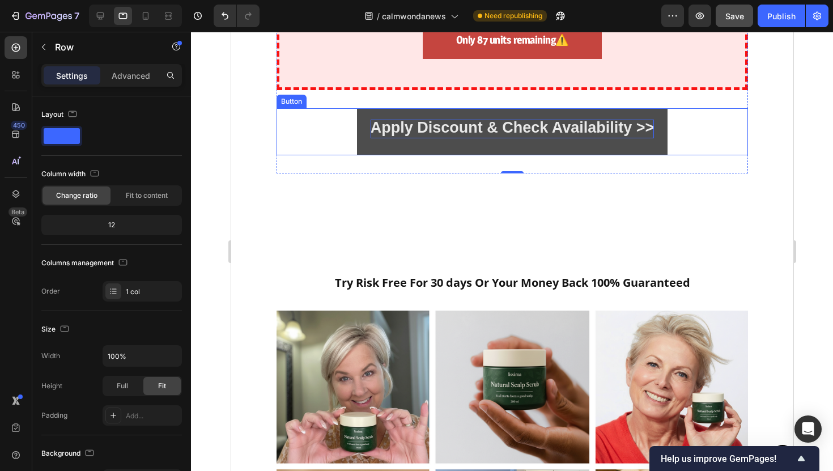
click at [396, 132] on strong "Apply Discount & Check Availability >>" at bounding box center [512, 127] width 284 height 17
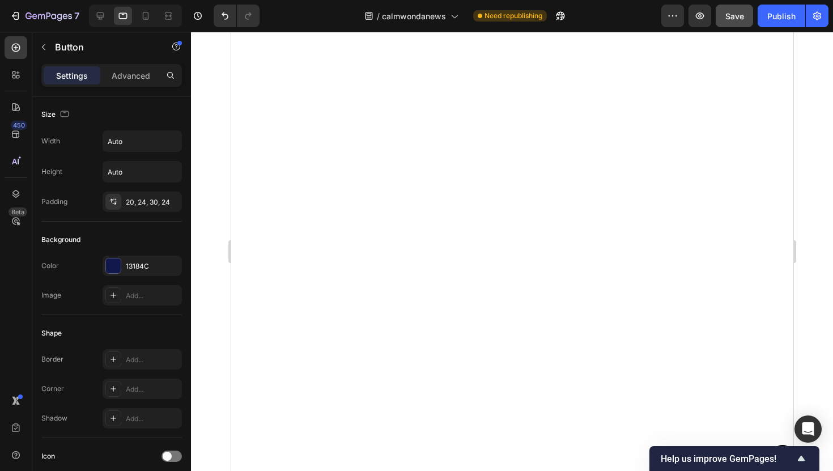
scroll to position [5456, 0]
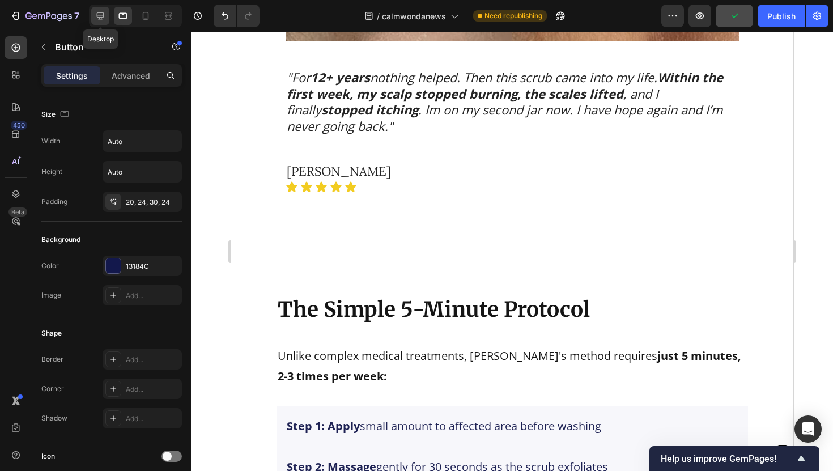
click at [108, 13] on div at bounding box center [100, 16] width 18 height 18
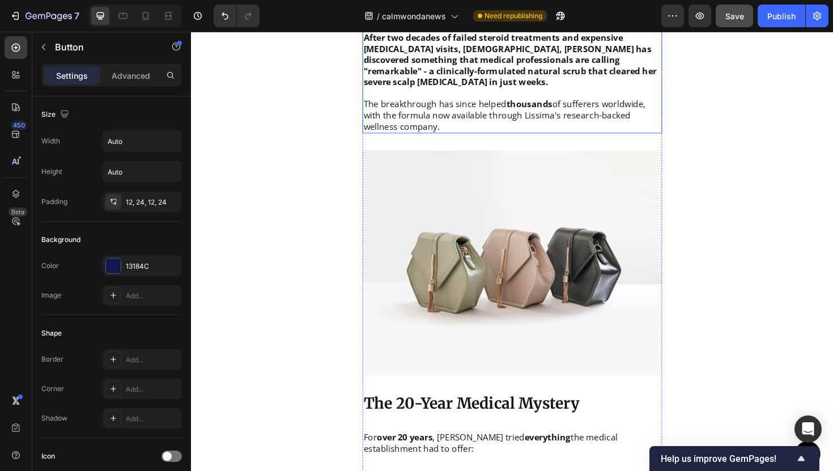
scroll to position [782, 0]
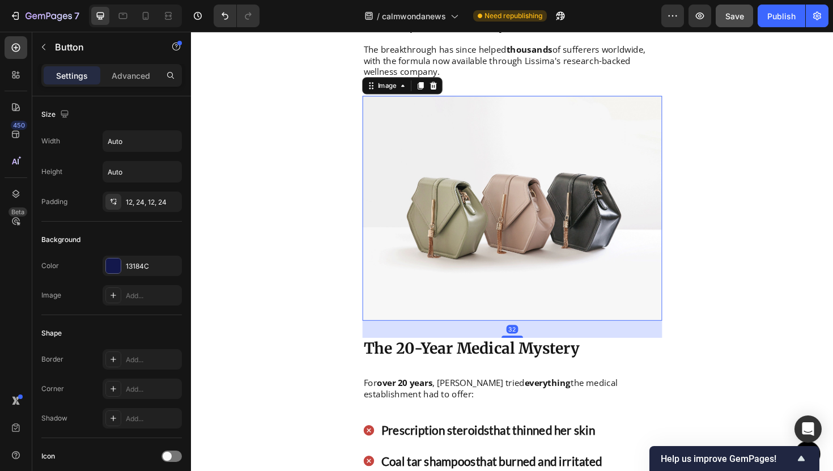
click at [424, 237] on img at bounding box center [530, 219] width 317 height 238
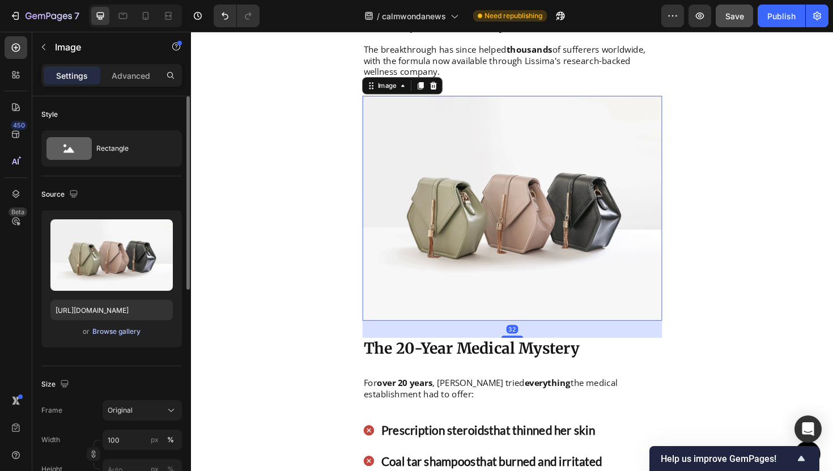
click at [125, 331] on div "Browse gallery" at bounding box center [116, 331] width 48 height 10
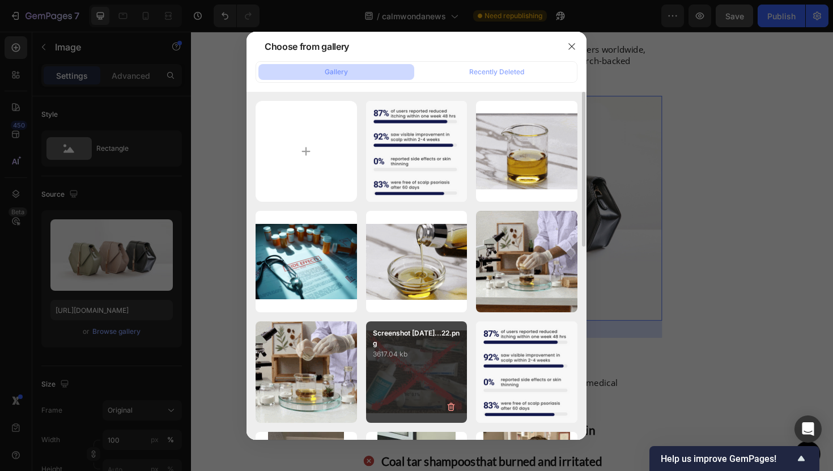
click at [391, 358] on p "3617.04 kb" at bounding box center [417, 353] width 88 height 11
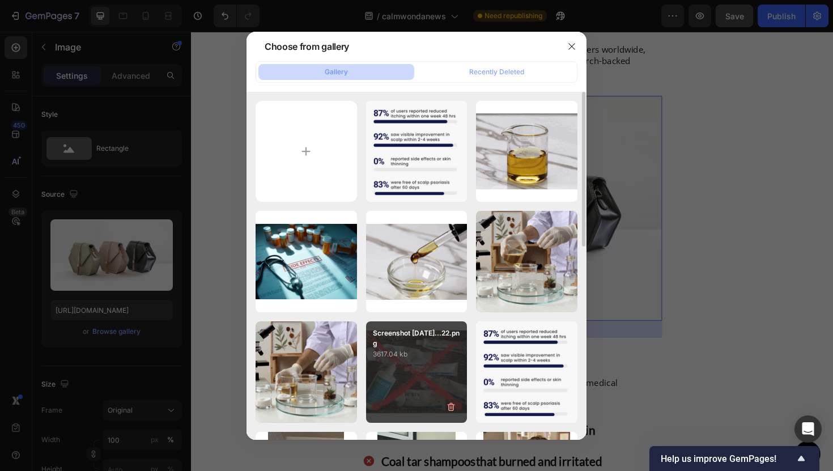
type input "[URL][DOMAIN_NAME]"
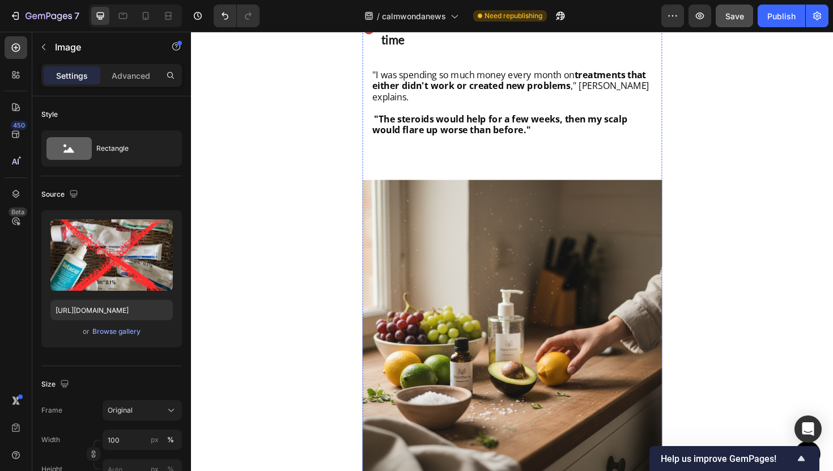
scroll to position [1470, 0]
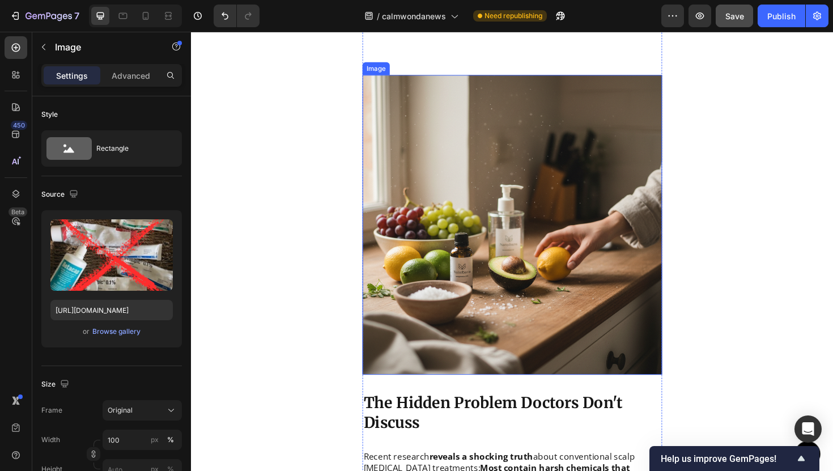
click at [407, 313] on img at bounding box center [530, 236] width 317 height 317
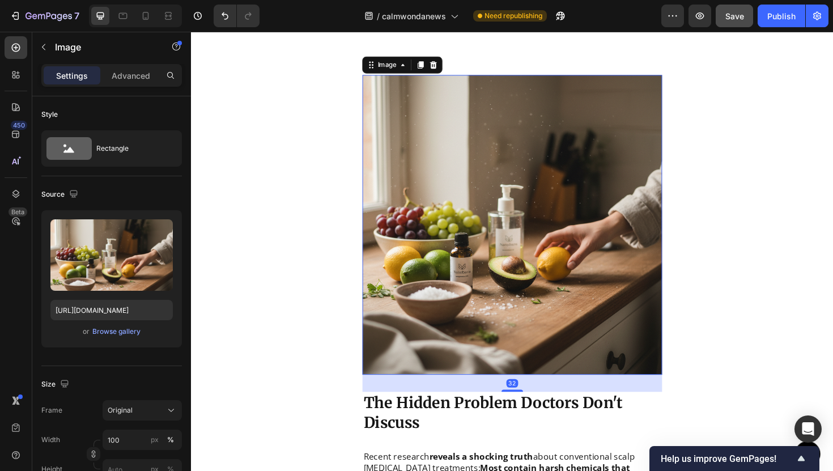
scroll to position [255, 0]
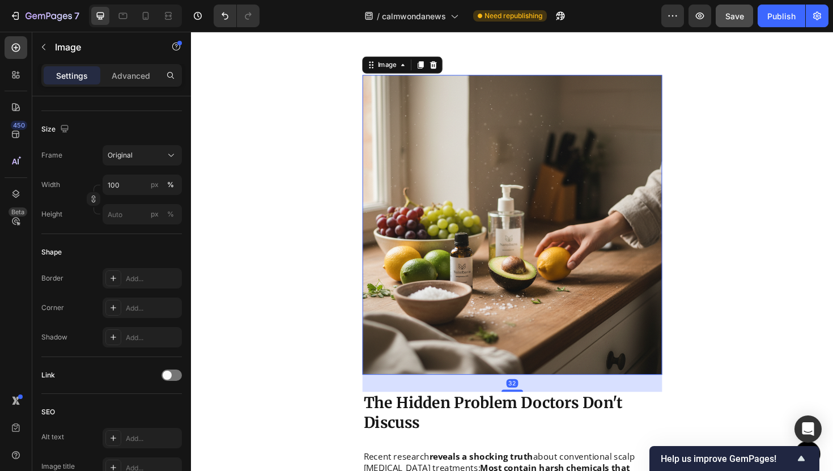
click at [50, 65] on div "Settings Advanced" at bounding box center [111, 75] width 140 height 23
click at [50, 56] on div at bounding box center [44, 47] width 18 height 18
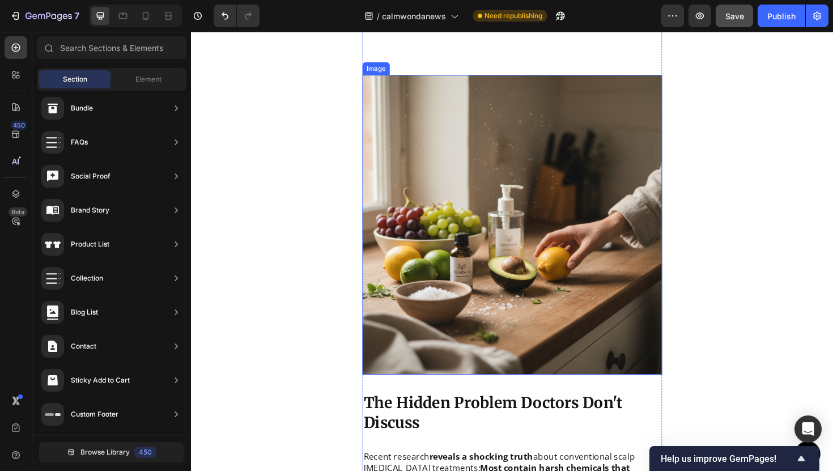
click at [385, 204] on img at bounding box center [530, 236] width 317 height 317
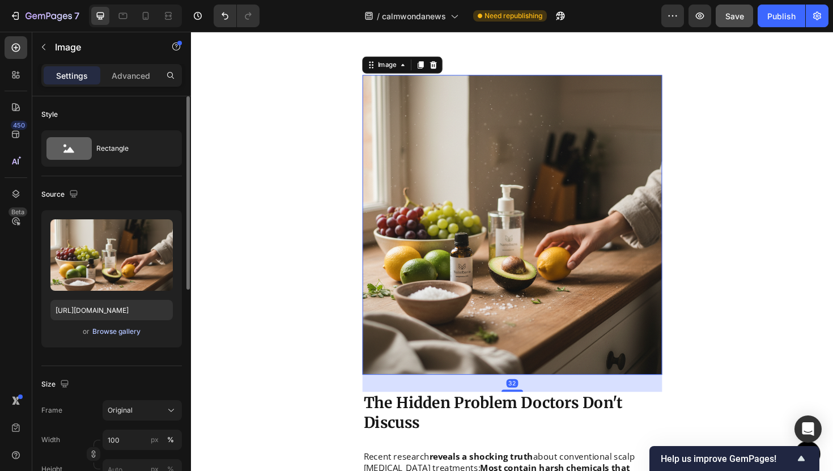
click at [130, 329] on div "Browse gallery" at bounding box center [116, 331] width 48 height 10
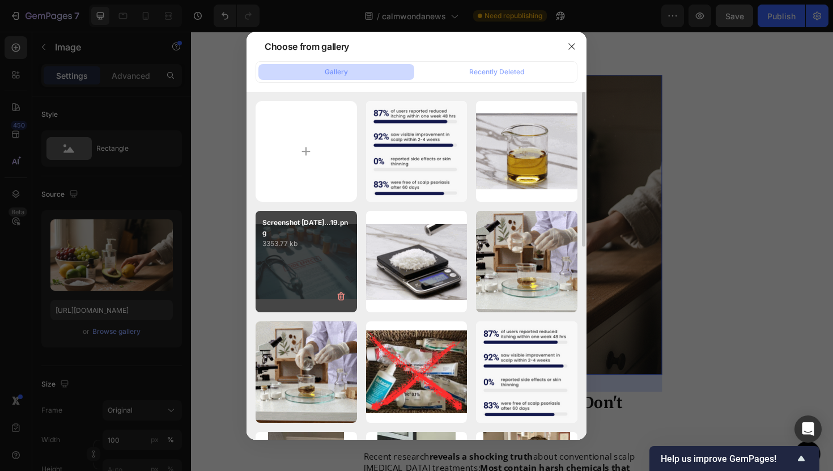
click at [337, 276] on div "Screenshot [DATE]...19.png 3353.77 kb" at bounding box center [305, 261] width 101 height 101
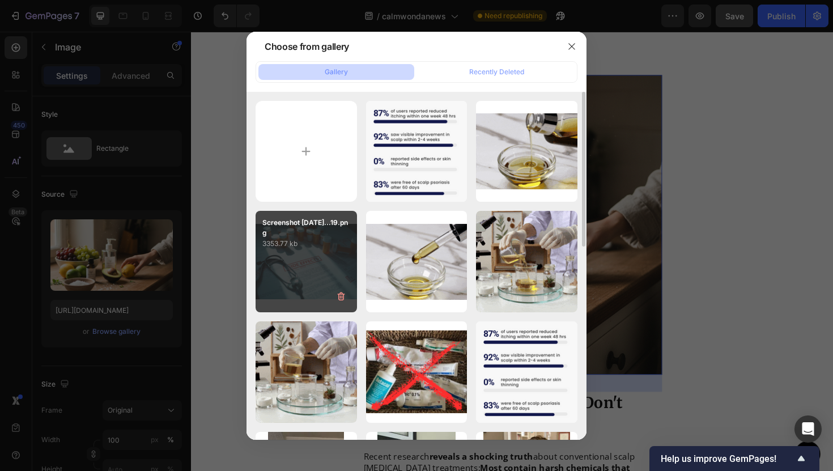
type input "[URL][DOMAIN_NAME]"
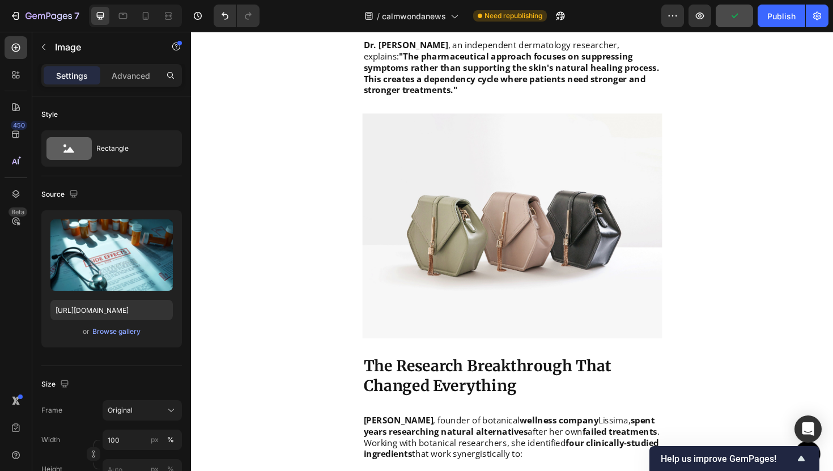
scroll to position [1904, 0]
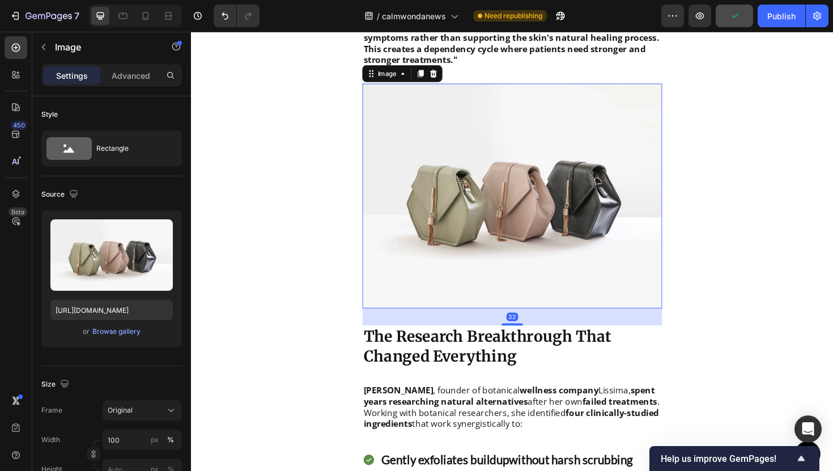
click at [500, 248] on img at bounding box center [530, 206] width 317 height 238
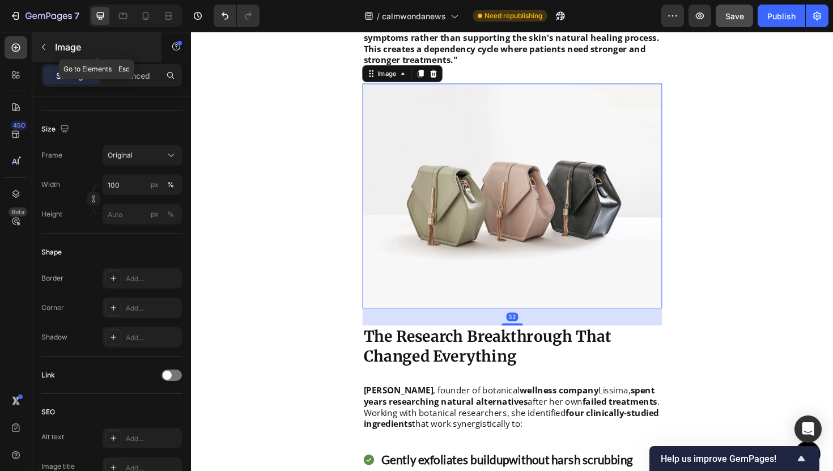
click at [48, 50] on icon "button" at bounding box center [43, 46] width 9 height 9
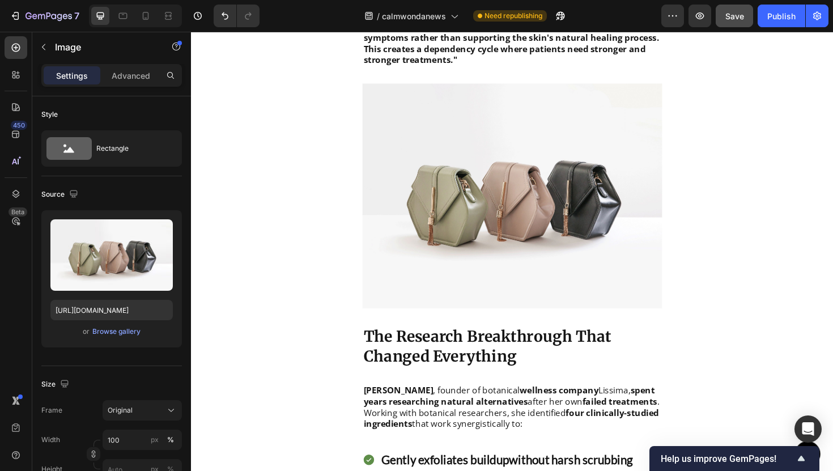
click at [387, 204] on img at bounding box center [530, 206] width 317 height 238
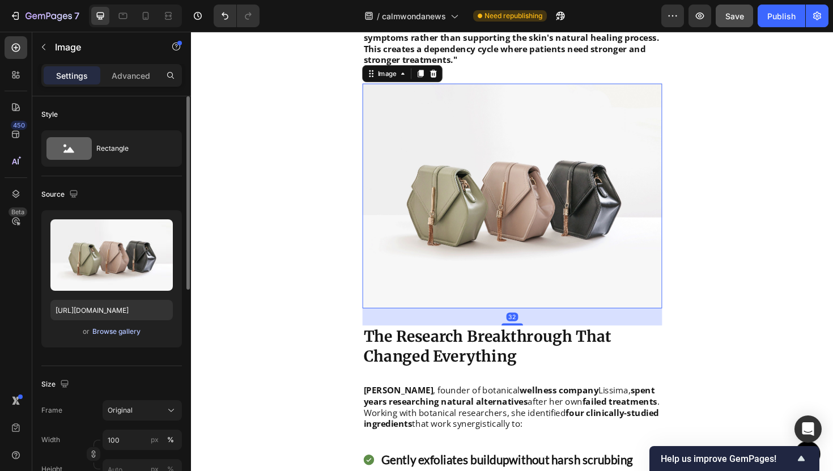
click at [131, 329] on div "Browse gallery" at bounding box center [116, 331] width 48 height 10
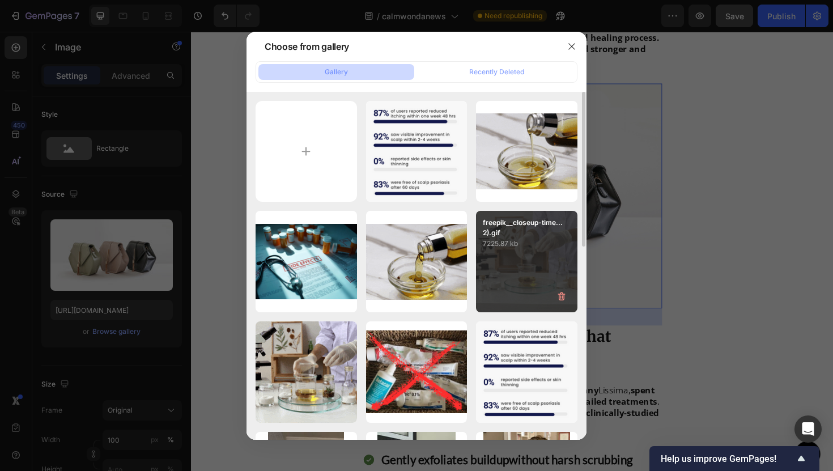
click at [494, 256] on div "freepik__closeup-time...2).gif 7225.87 kb" at bounding box center [526, 261] width 101 height 101
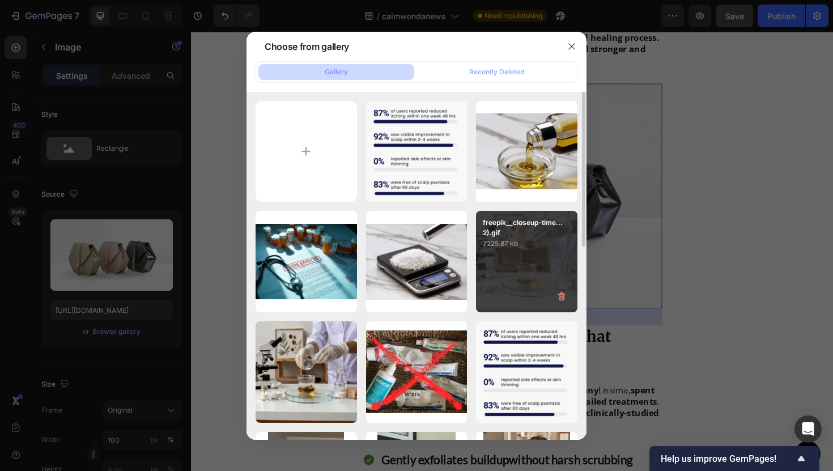
type input "[URL][DOMAIN_NAME]"
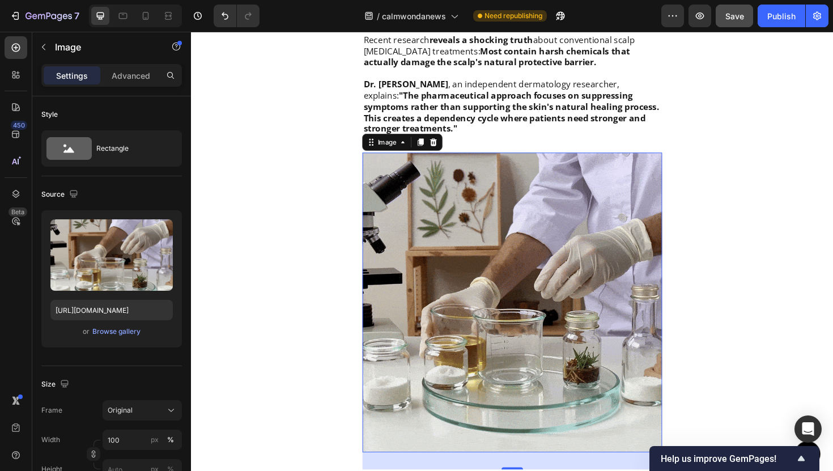
scroll to position [1836, 0]
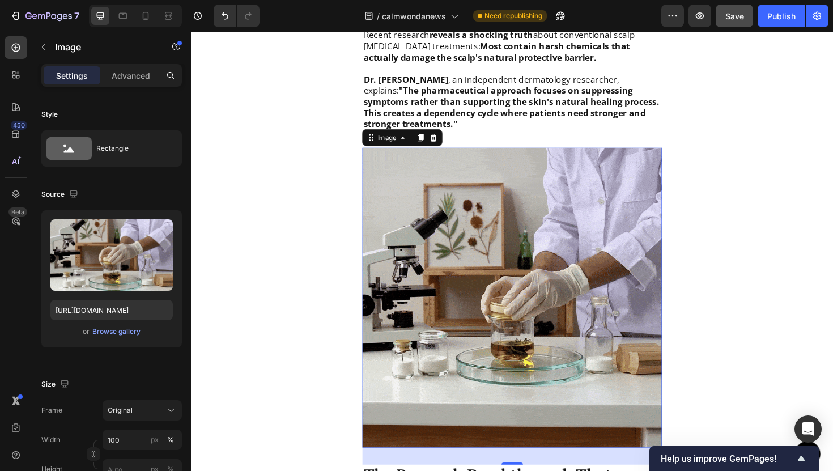
click at [509, 261] on img at bounding box center [530, 313] width 317 height 317
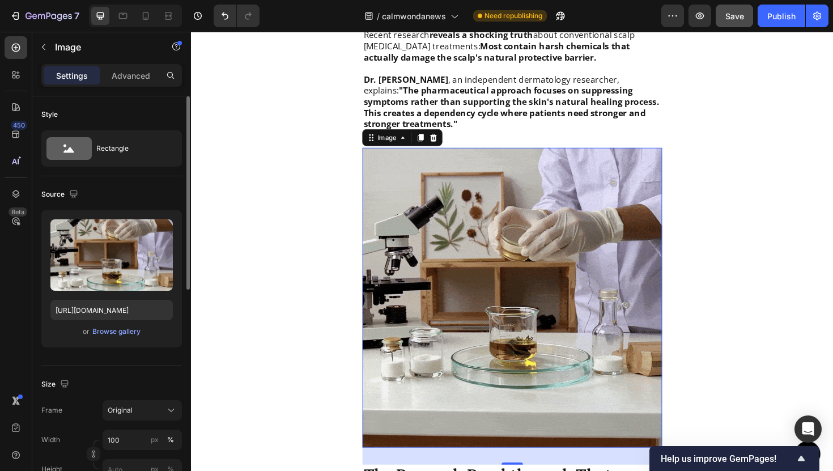
click at [148, 333] on div "or Browse gallery" at bounding box center [111, 332] width 122 height 14
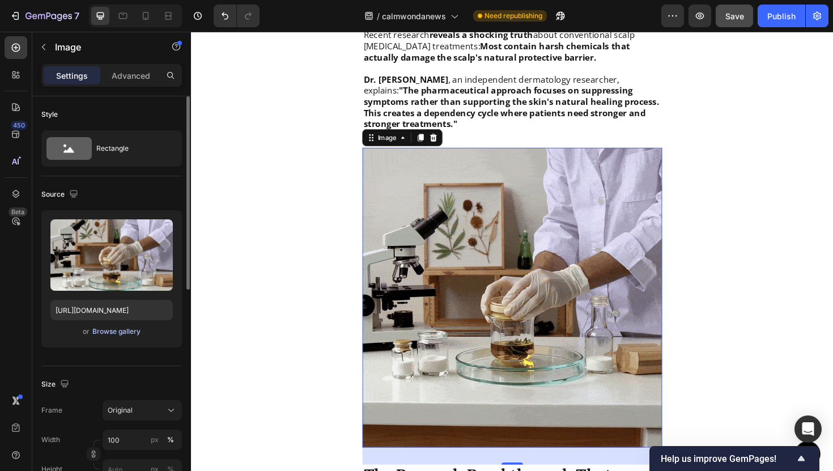
click at [139, 333] on div "Browse gallery" at bounding box center [116, 331] width 48 height 10
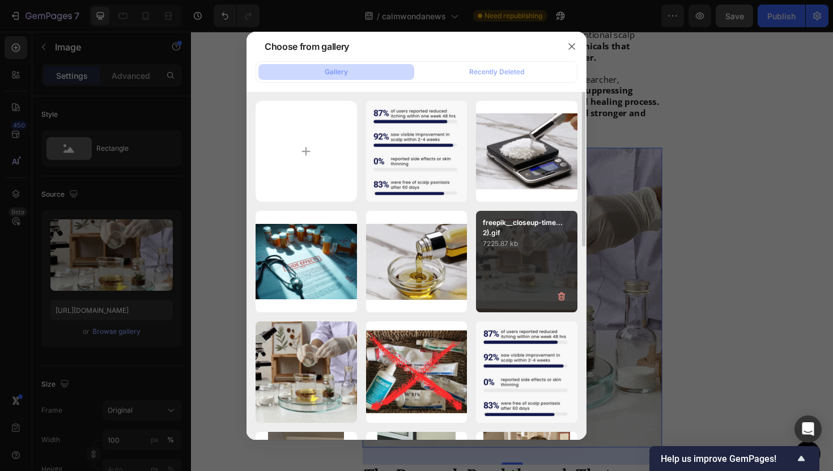
click at [513, 270] on div "freepik__closeup-time...2).gif 7225.87 kb" at bounding box center [526, 261] width 101 height 101
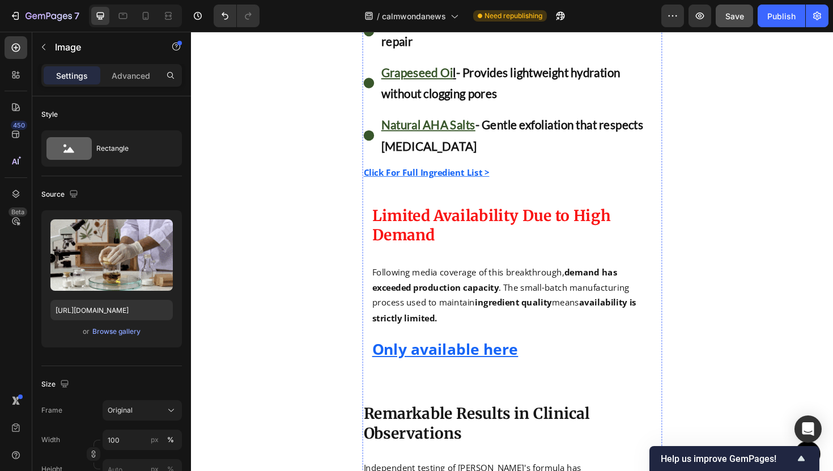
scroll to position [2795, 0]
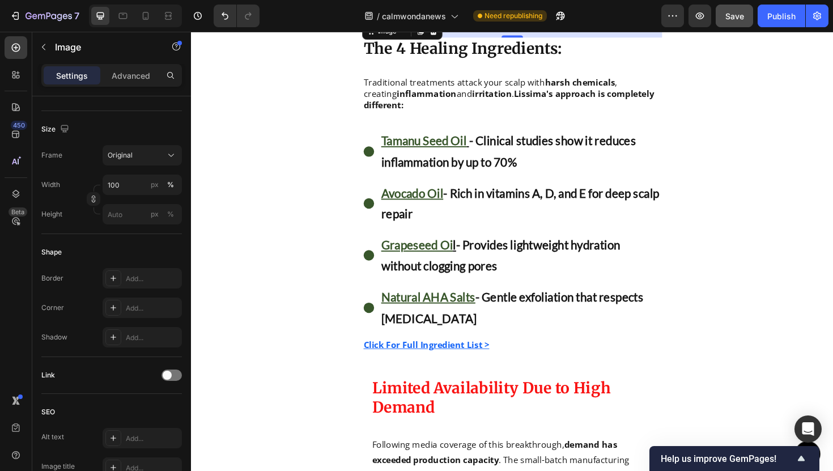
click at [426, 20] on img at bounding box center [530, 20] width 317 height 0
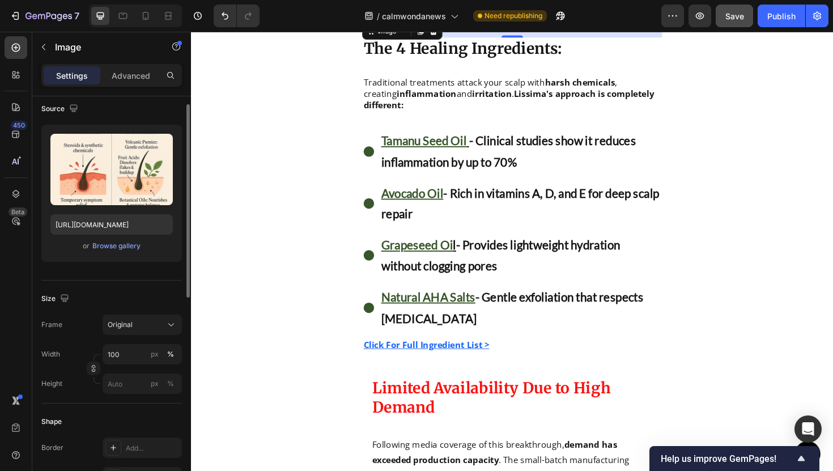
scroll to position [0, 0]
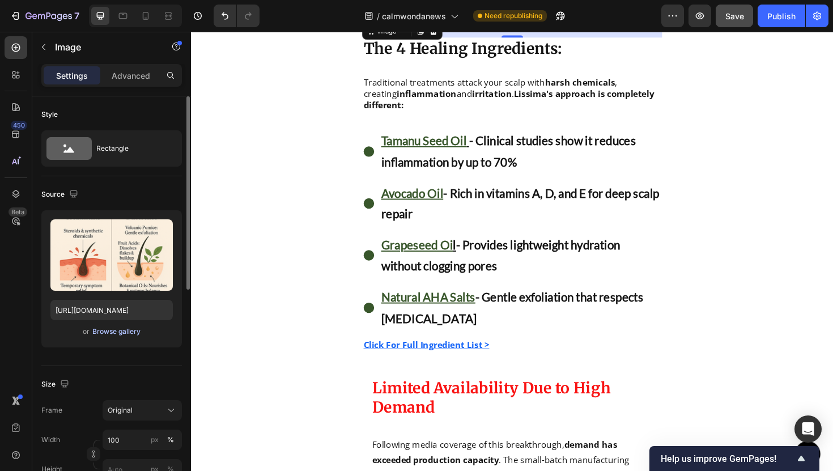
click at [127, 328] on div "Browse gallery" at bounding box center [116, 331] width 48 height 10
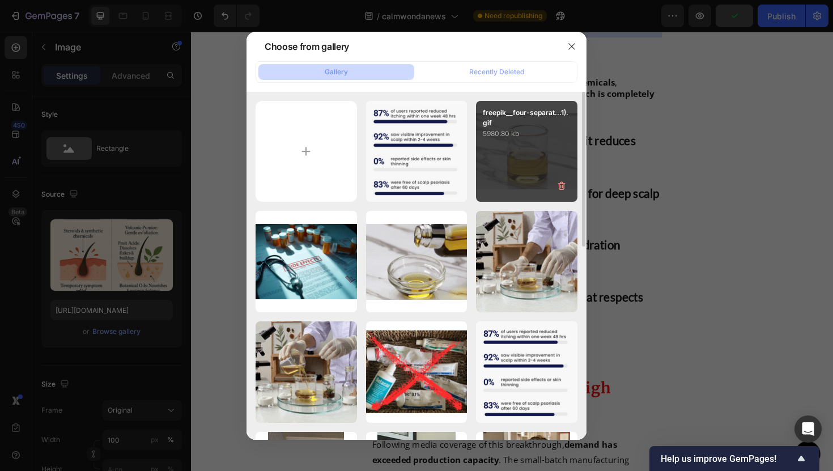
click at [514, 154] on div "freepik__four-separat...1).gif 5980.80 kb" at bounding box center [526, 151] width 101 height 101
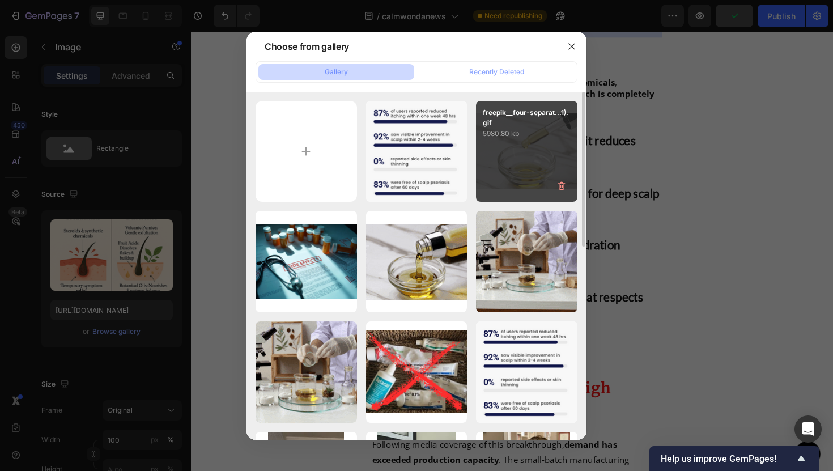
type input "[URL][DOMAIN_NAME]"
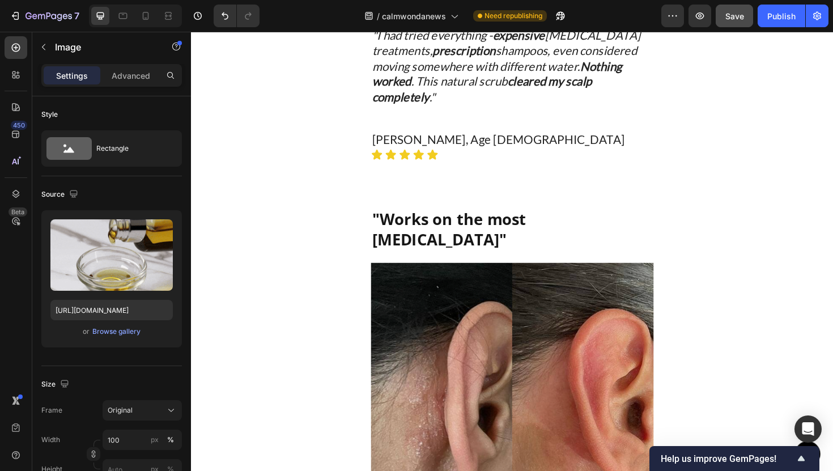
scroll to position [3447, 0]
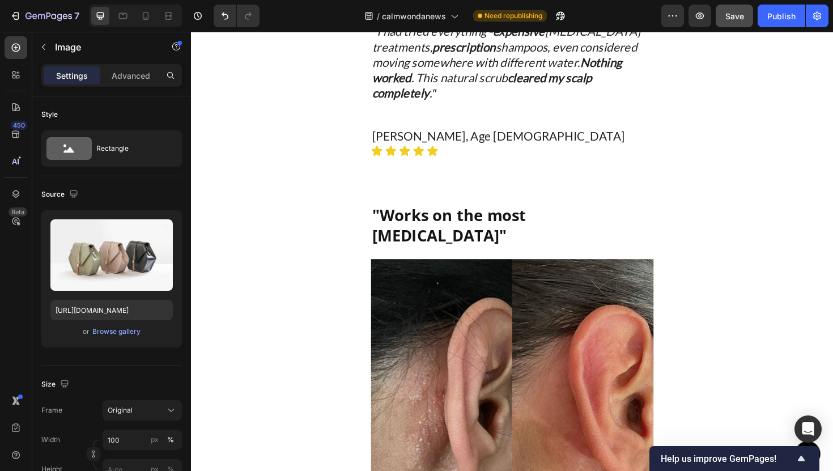
click at [126, 331] on div "Browse gallery" at bounding box center [116, 331] width 48 height 10
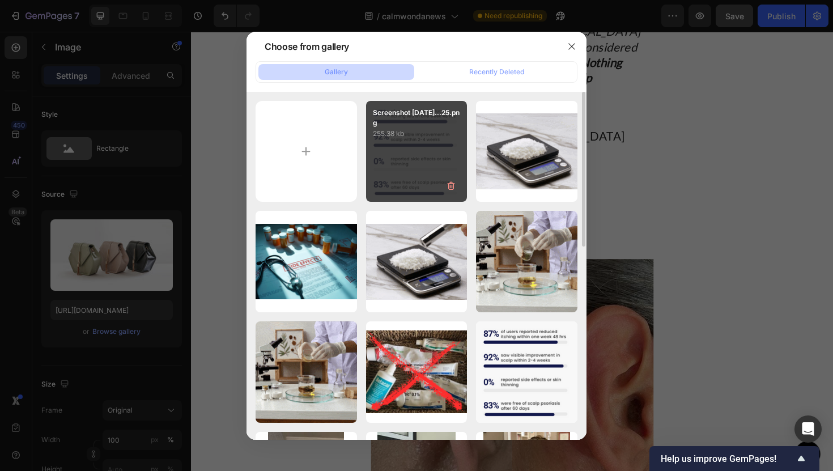
click at [417, 152] on div "Screenshot [DATE]...25.png 255.38 kb" at bounding box center [416, 151] width 101 height 101
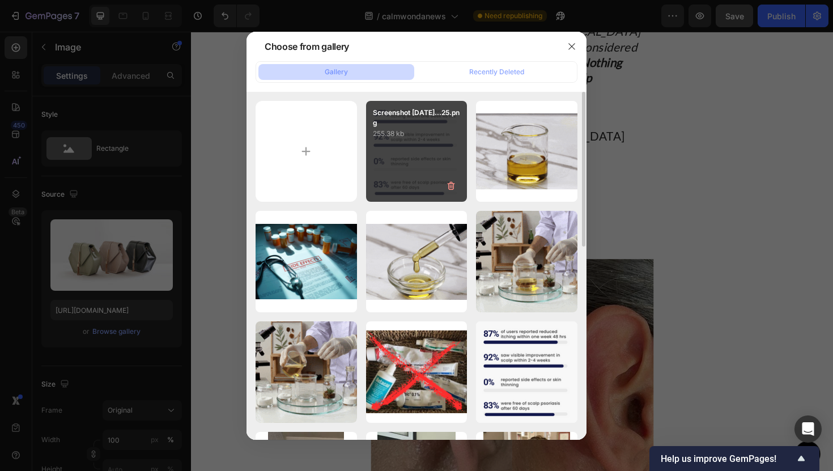
type input "[URL][DOMAIN_NAME]"
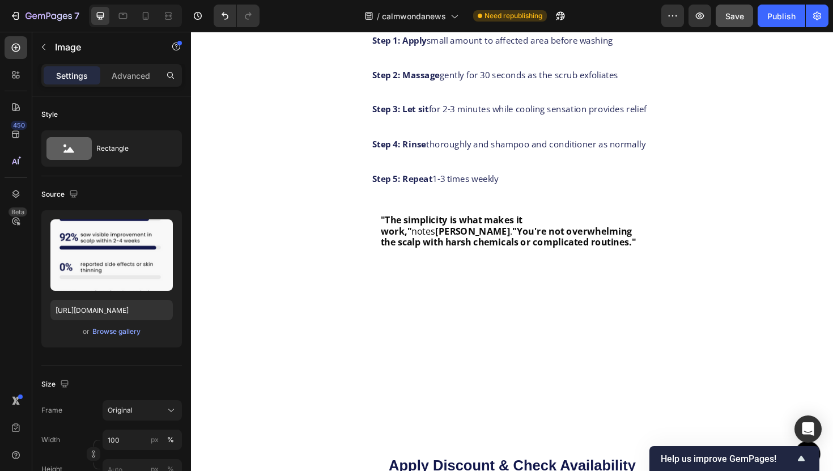
scroll to position [4478, 0]
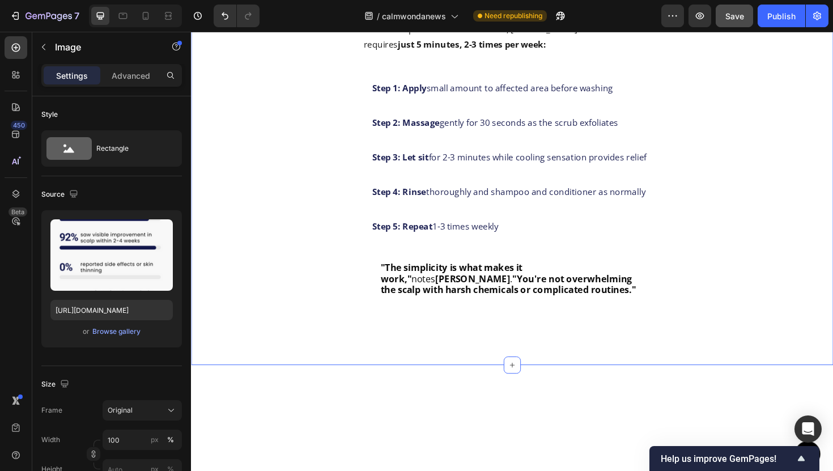
click at [368, 191] on div "The Simple 5-Minute Protocol Text Block Unlike complex medical treatments, [PER…" at bounding box center [531, 182] width 680 height 406
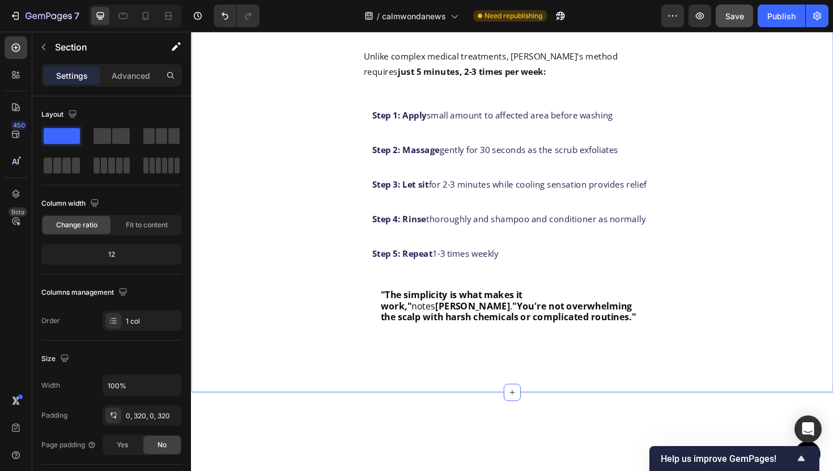
scroll to position [4391, 0]
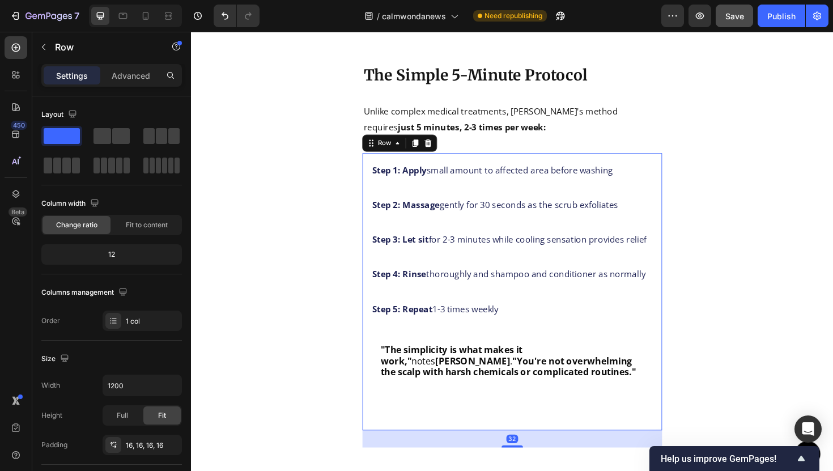
click at [379, 174] on div "Step 1: Apply small amount to affected area before washing Text Block Step 2: M…" at bounding box center [530, 306] width 317 height 293
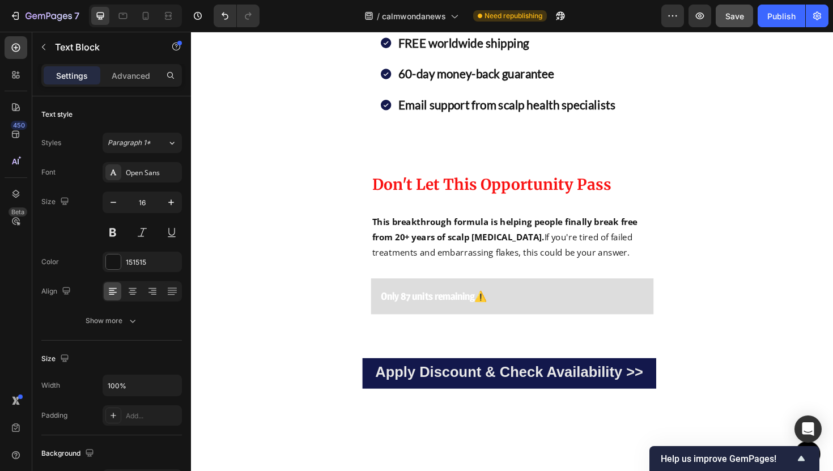
drag, startPoint x: 522, startPoint y: 415, endPoint x: 522, endPoint y: 406, distance: 9.6
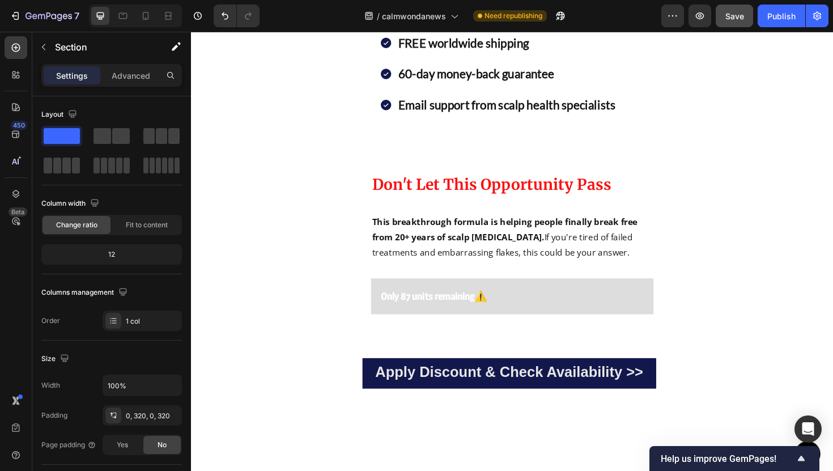
click at [144, 14] on icon at bounding box center [145, 15] width 11 height 11
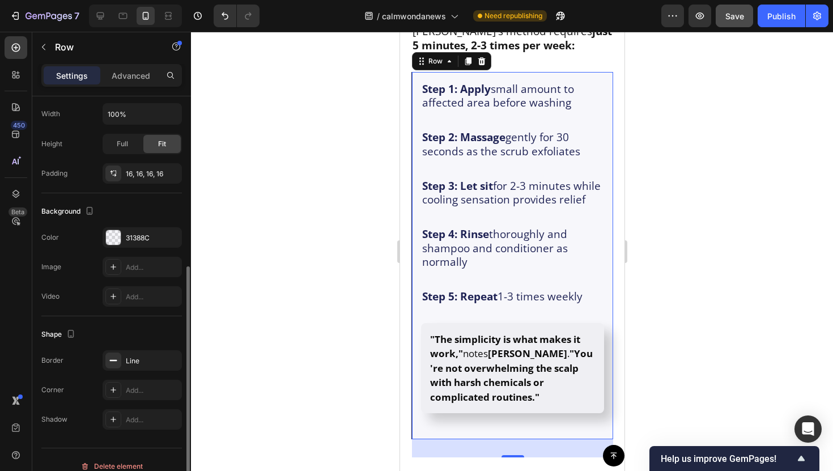
scroll to position [255, 0]
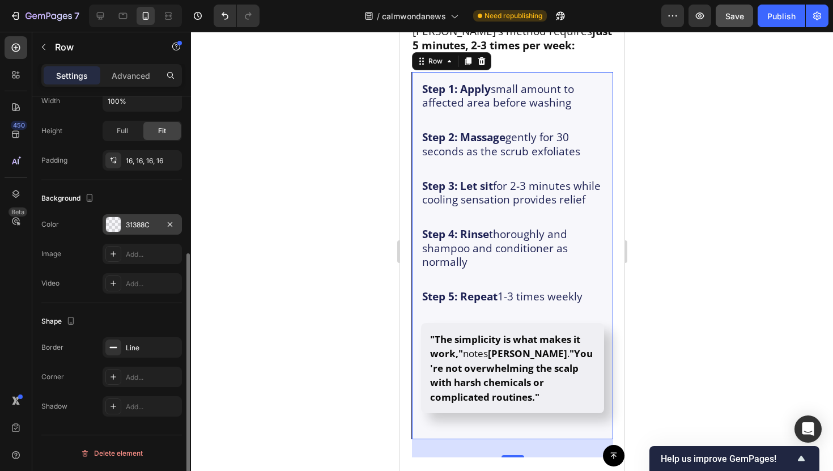
click at [149, 231] on div "31388C" at bounding box center [142, 224] width 79 height 20
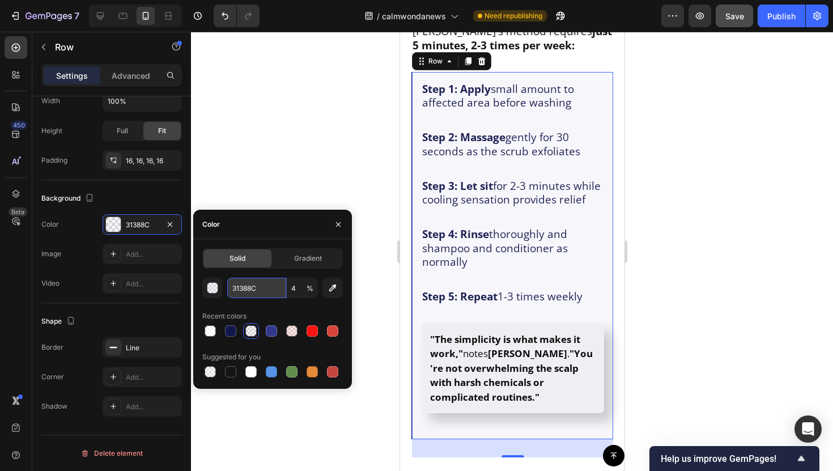
click at [246, 294] on input "31388C" at bounding box center [256, 288] width 59 height 20
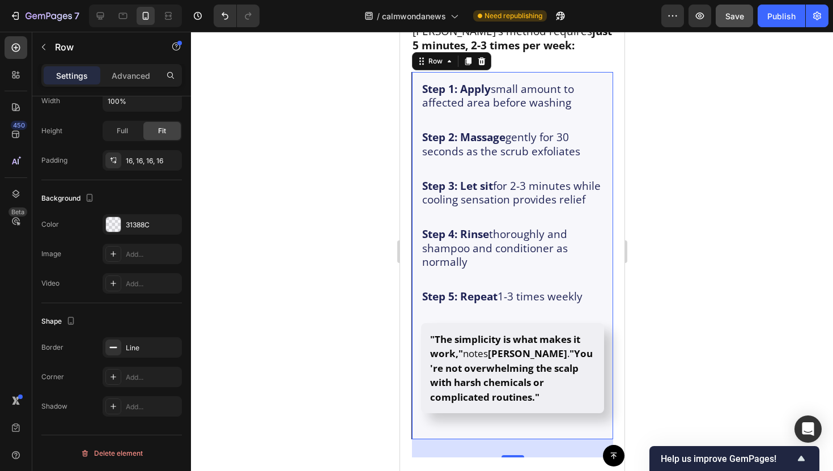
click at [108, 26] on div at bounding box center [135, 16] width 93 height 23
click at [107, 24] on div at bounding box center [100, 16] width 18 height 18
type input "1200"
type input "000000"
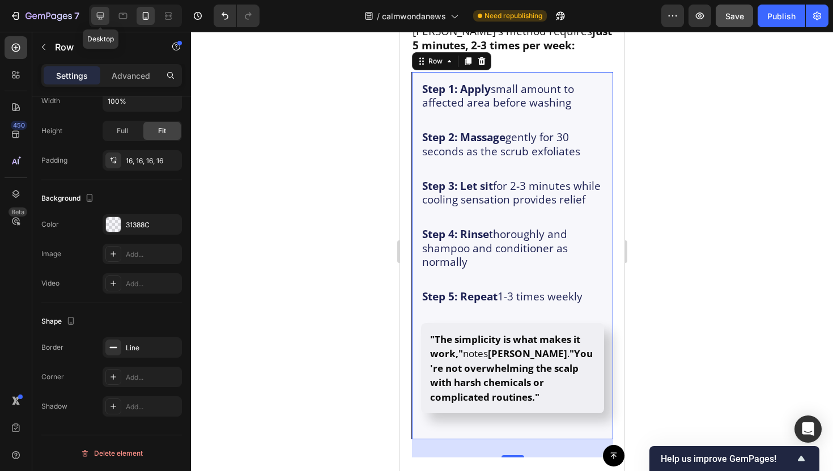
type input "100"
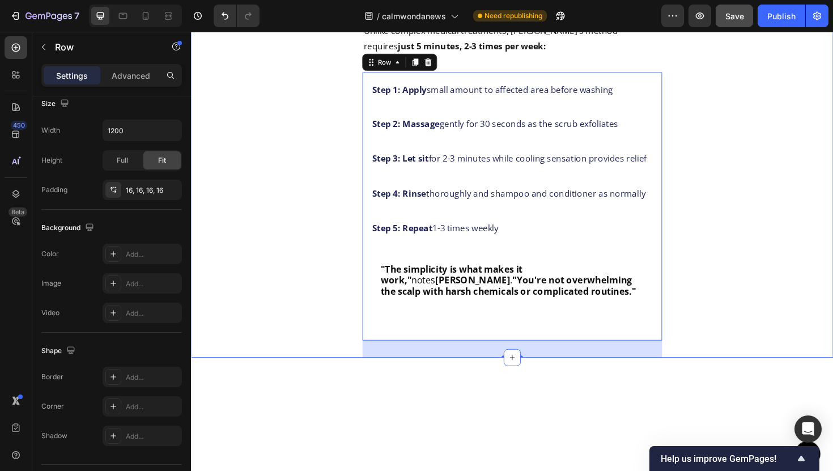
scroll to position [4080, 0]
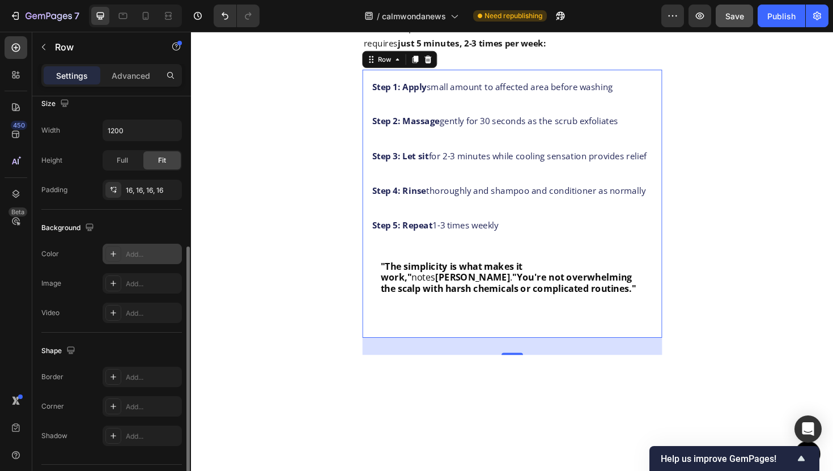
click at [141, 251] on div "Add..." at bounding box center [152, 254] width 53 height 10
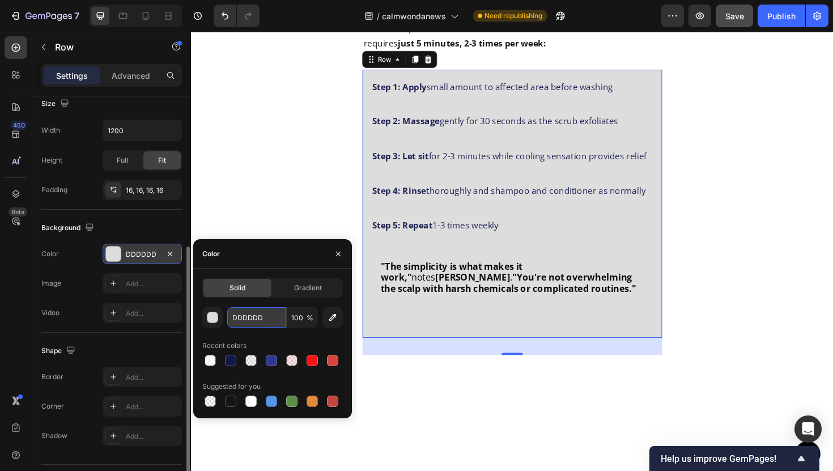
click at [242, 309] on input "DDDDDD" at bounding box center [256, 317] width 59 height 20
click at [244, 312] on input "DDDDDD" at bounding box center [256, 317] width 59 height 20
paste input "31388C"
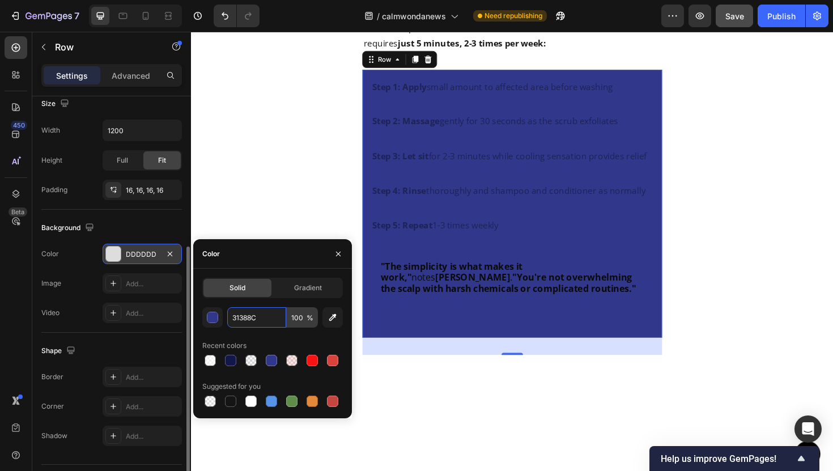
type input "31388C"
click at [296, 315] on input "100" at bounding box center [302, 317] width 31 height 20
type input "4"
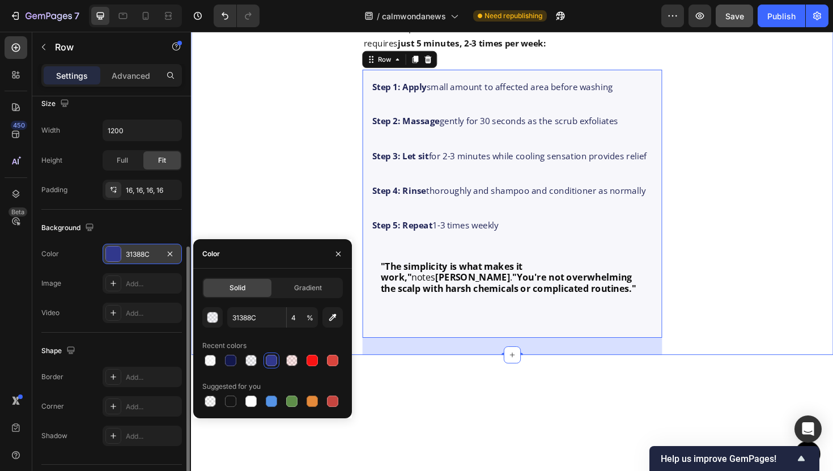
click at [284, 163] on div "The Simple 5-Minute Protocol Text Block Unlike complex medical treatments, [PER…" at bounding box center [531, 176] width 680 height 396
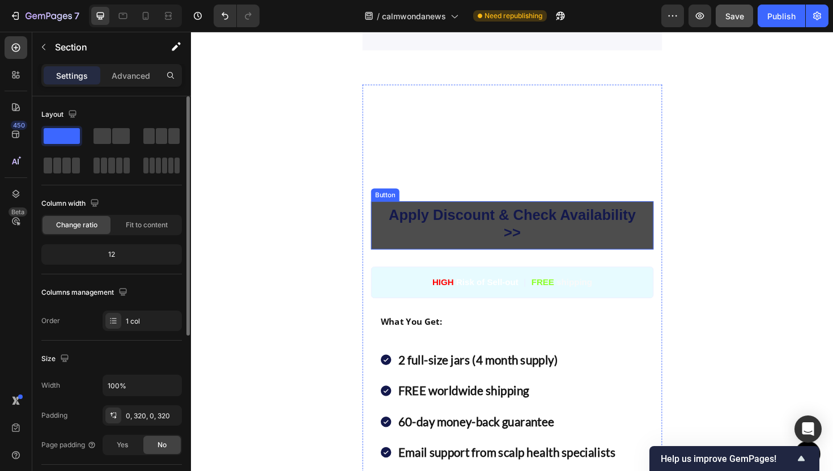
scroll to position [4351, 0]
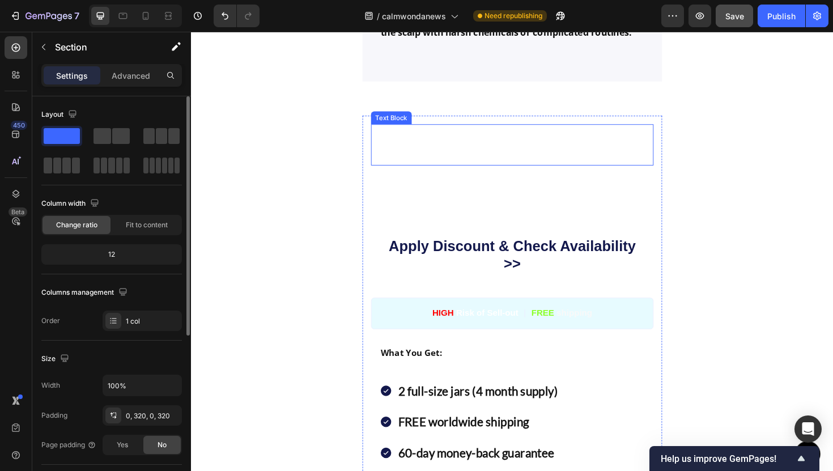
click at [413, 169] on span "Get Your Natural Scalp Scrub Risk-Free" at bounding box center [517, 151] width 271 height 41
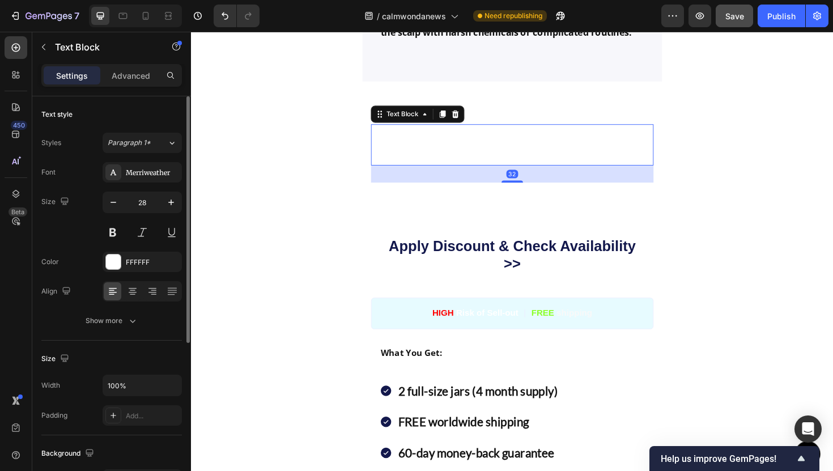
click at [381, 177] on div "32" at bounding box center [530, 182] width 299 height 18
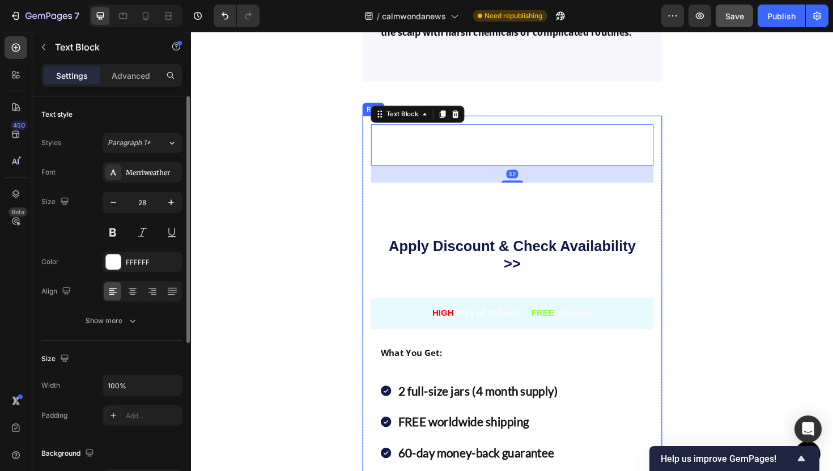
click at [372, 177] on div "Get Your Natural Scalp Scrub Risk-Free Text Block 32 For a limited time only , …" at bounding box center [531, 474] width 680 height 707
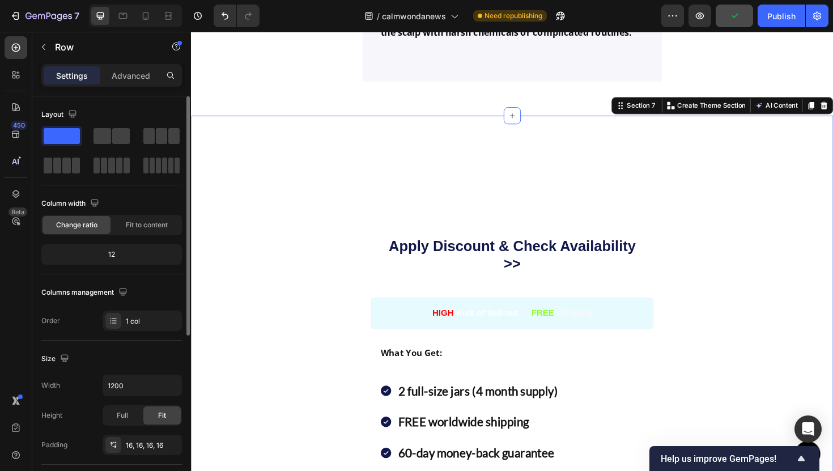
click at [374, 178] on div "Get Your Natural Scalp Scrub Risk-Free Text Block For a limited time only , you…" at bounding box center [530, 339] width 317 height 436
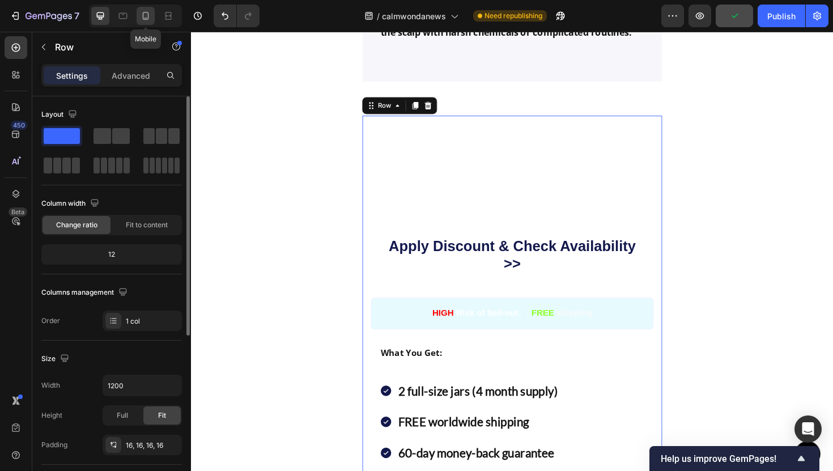
click at [151, 19] on div at bounding box center [146, 16] width 18 height 18
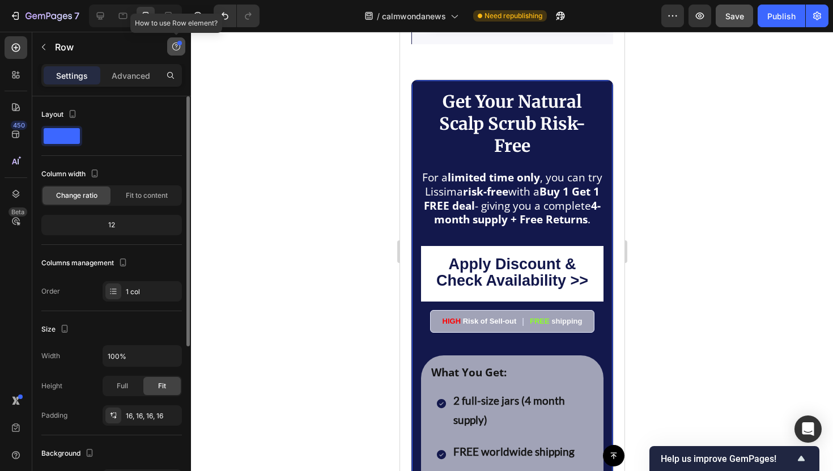
scroll to position [4523, 0]
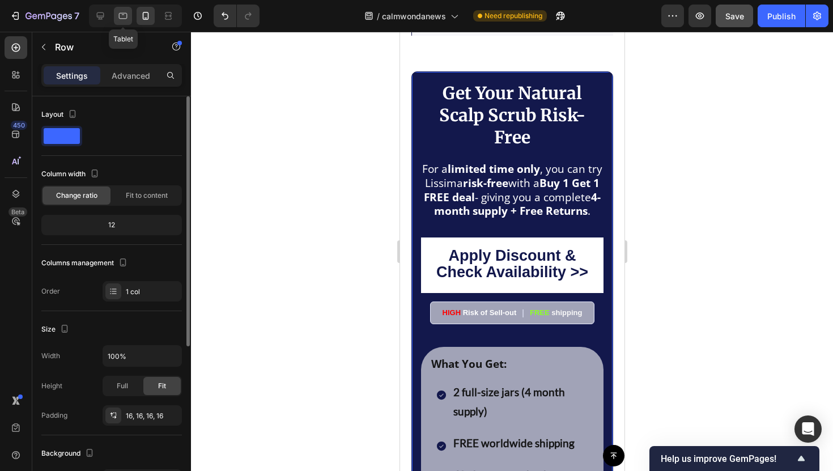
click at [117, 19] on icon at bounding box center [122, 15] width 11 height 11
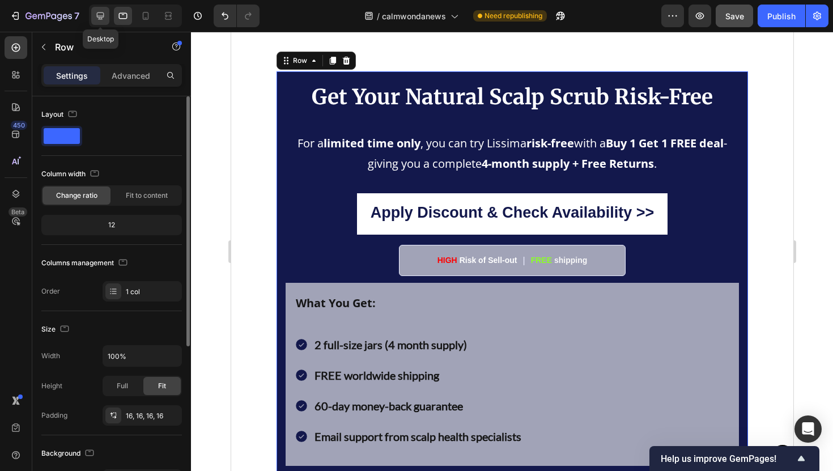
click at [100, 19] on icon at bounding box center [100, 15] width 7 height 7
type input "1200"
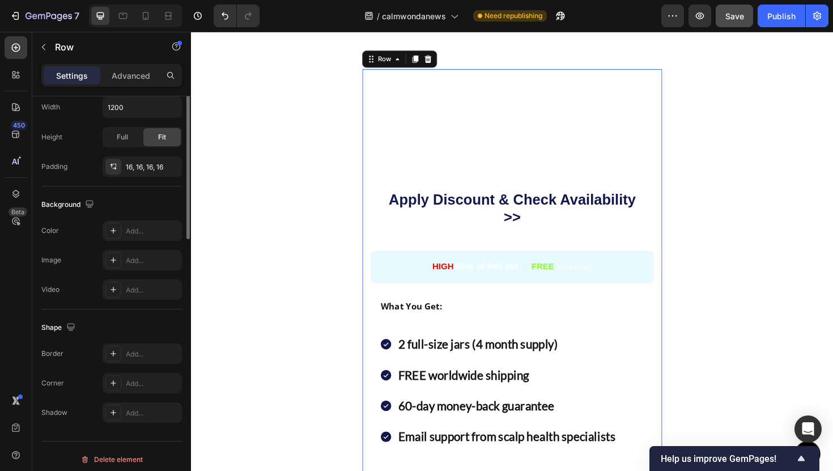
scroll to position [284, 0]
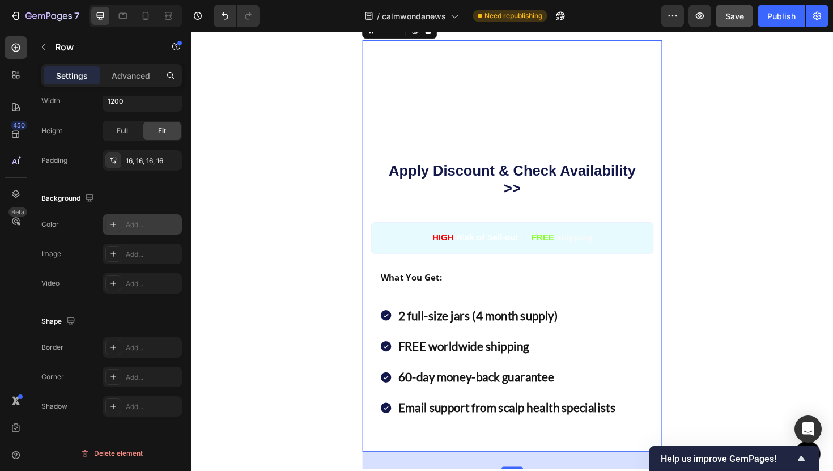
click at [133, 232] on div "Add..." at bounding box center [142, 224] width 79 height 20
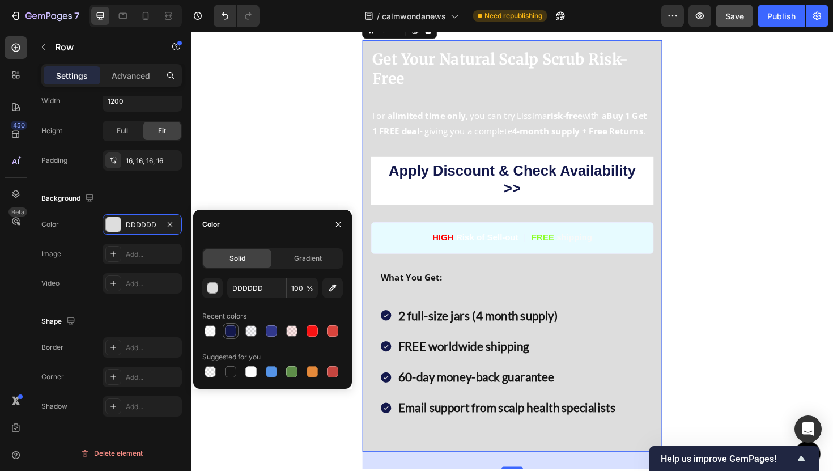
click at [233, 335] on div at bounding box center [230, 330] width 11 height 11
type input "13184C"
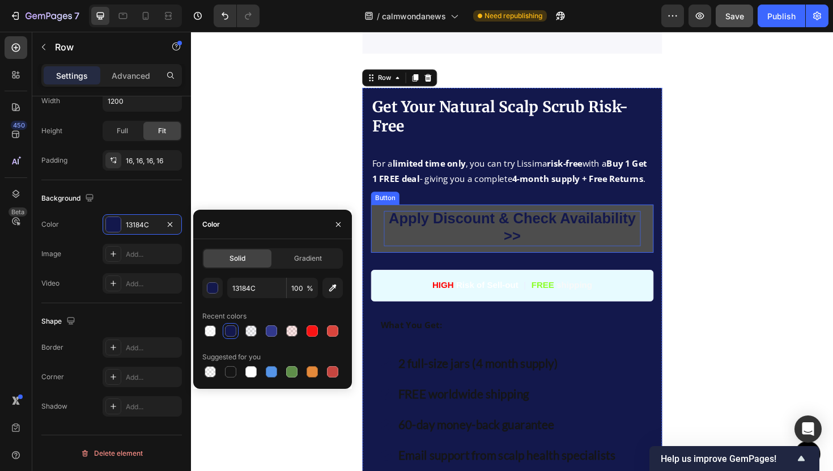
scroll to position [4333, 0]
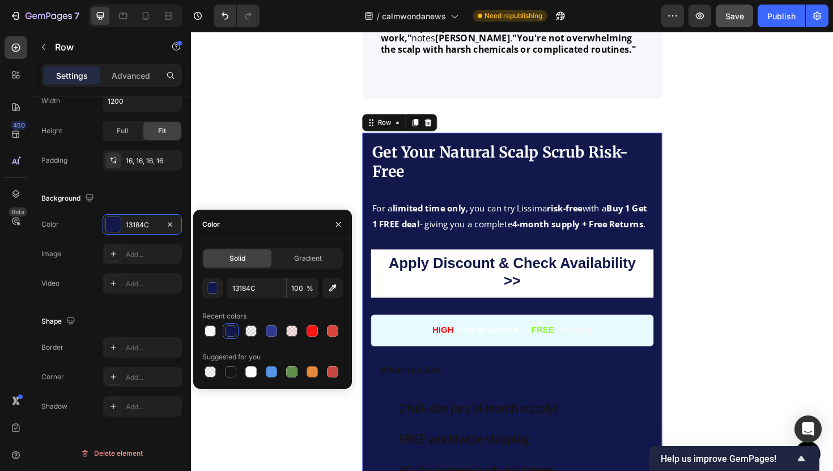
click at [412, 187] on span "Get Your Natural Scalp Scrub Risk-Free" at bounding box center [517, 169] width 271 height 41
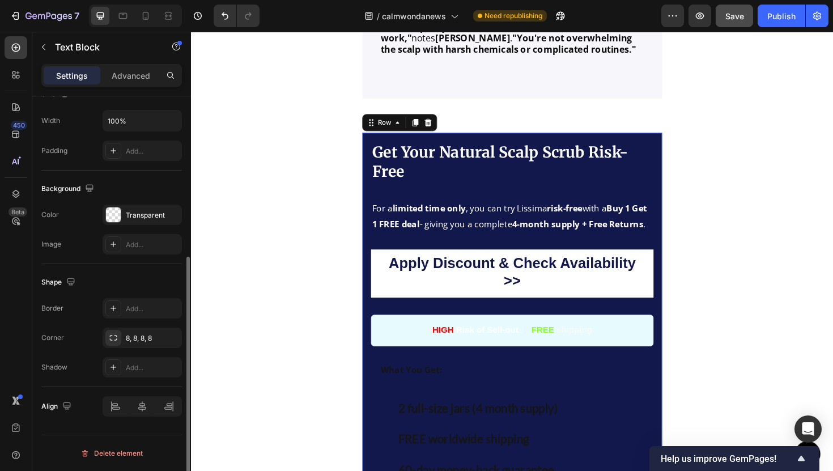
scroll to position [0, 0]
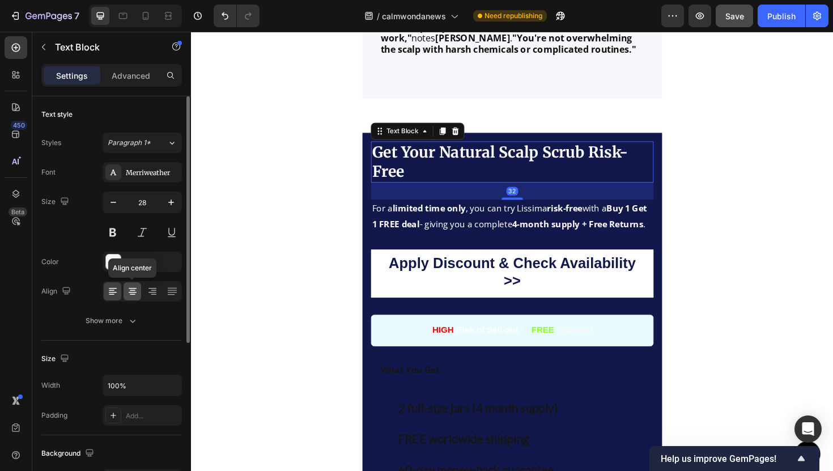
click at [135, 291] on icon at bounding box center [132, 290] width 11 height 11
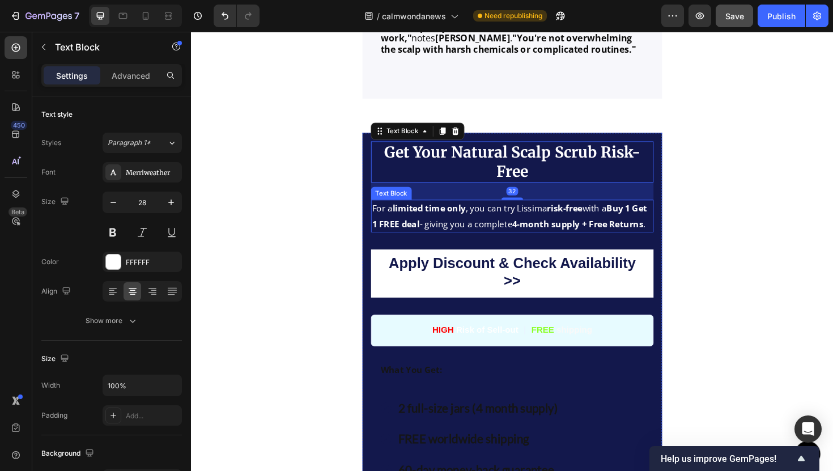
click at [401, 231] on strong "Buy 1 Get 1 FREE deal" at bounding box center [527, 226] width 291 height 29
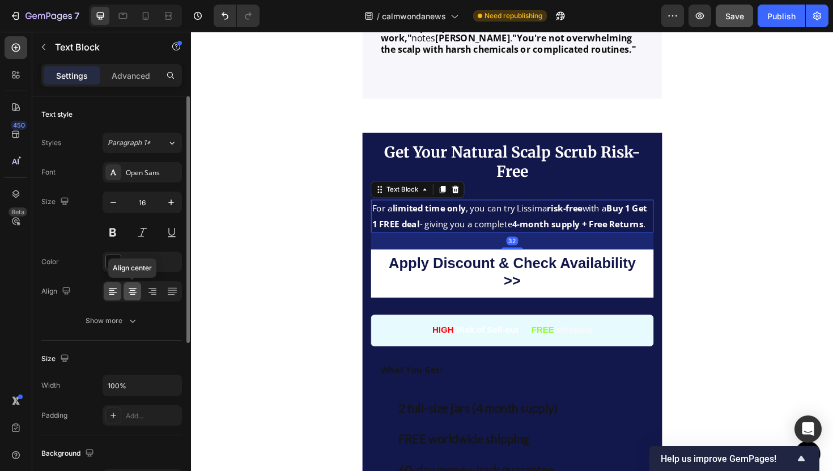
click at [133, 294] on icon at bounding box center [133, 294] width 6 height 1
click at [393, 364] on div "HIGH Risk of Sell-out Text Block | Text Block FREE shipping Text Block Row" at bounding box center [530, 347] width 299 height 33
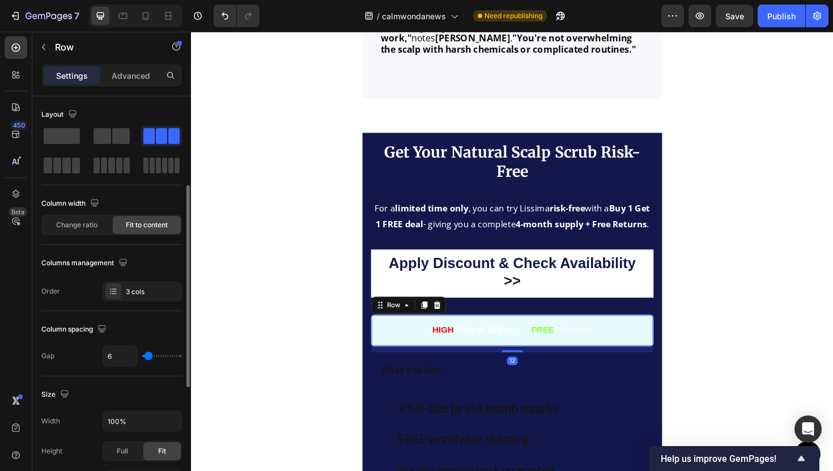
scroll to position [413, 0]
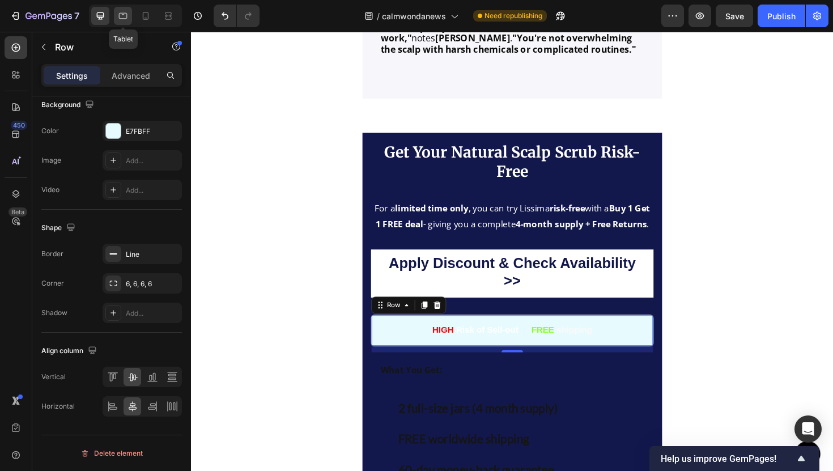
click at [129, 19] on icon at bounding box center [122, 15] width 11 height 11
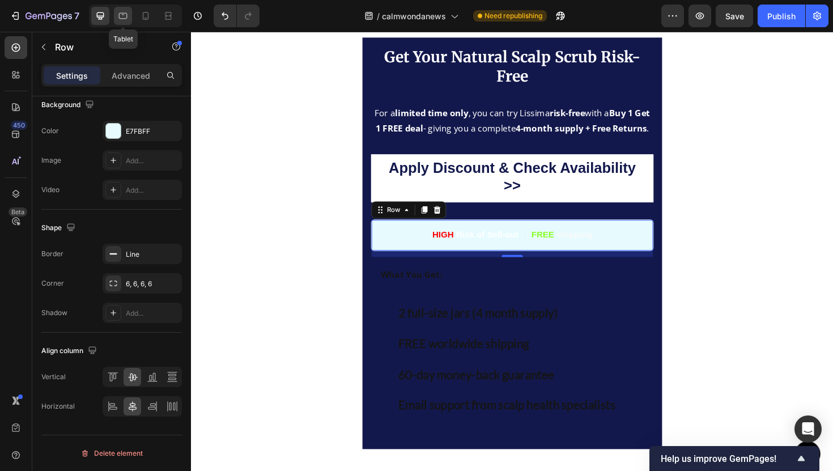
scroll to position [384, 0]
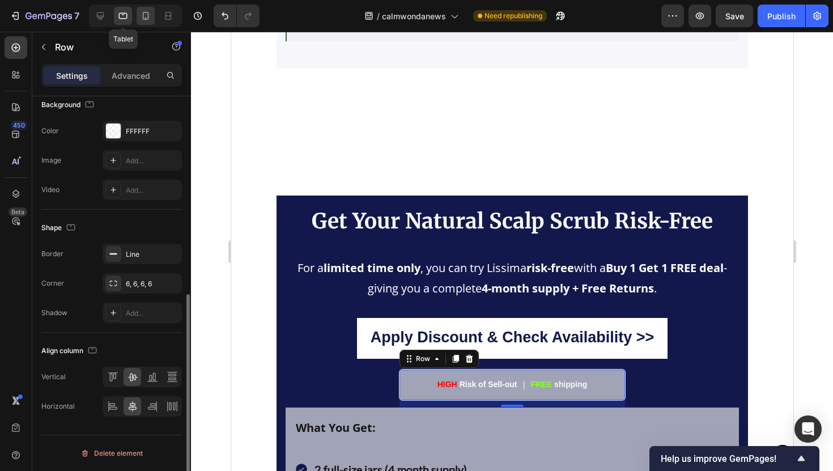
click at [139, 19] on div at bounding box center [146, 16] width 18 height 18
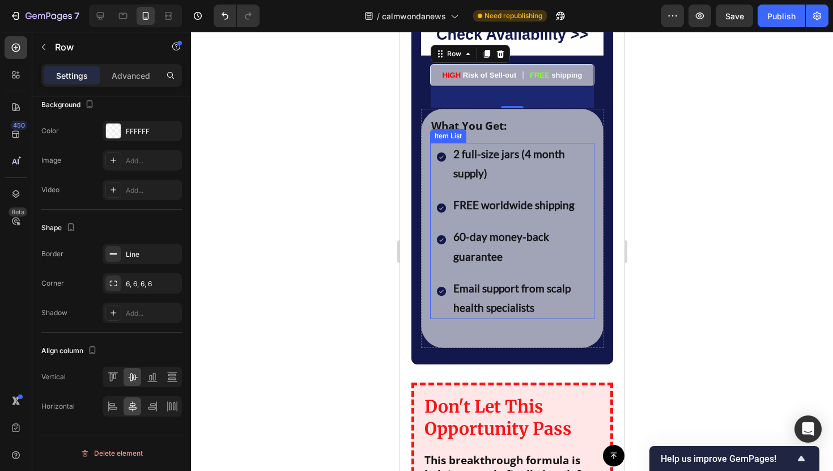
scroll to position [4609, 0]
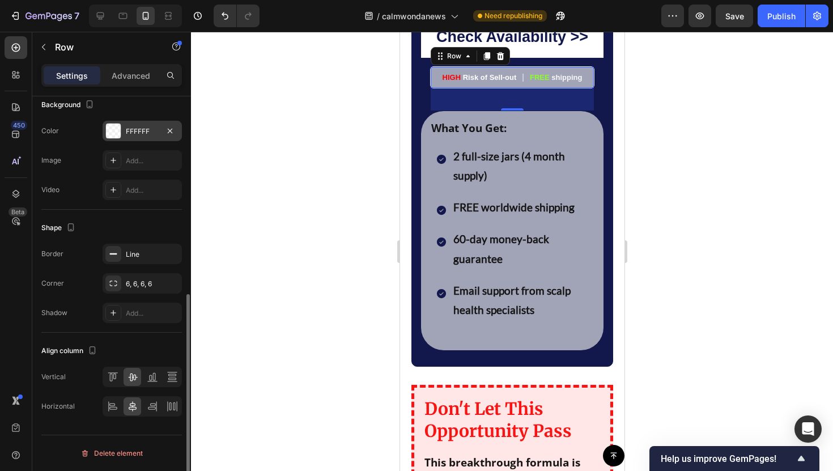
click at [130, 135] on div "FFFFFF" at bounding box center [142, 131] width 33 height 10
click at [101, 25] on div at bounding box center [135, 16] width 93 height 23
click at [101, 22] on div at bounding box center [100, 16] width 18 height 18
type input "100%"
type input "E7FBFF"
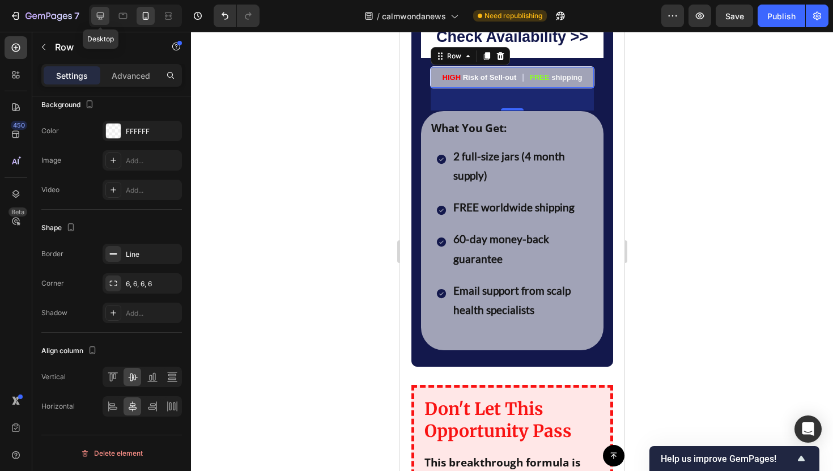
type input "100"
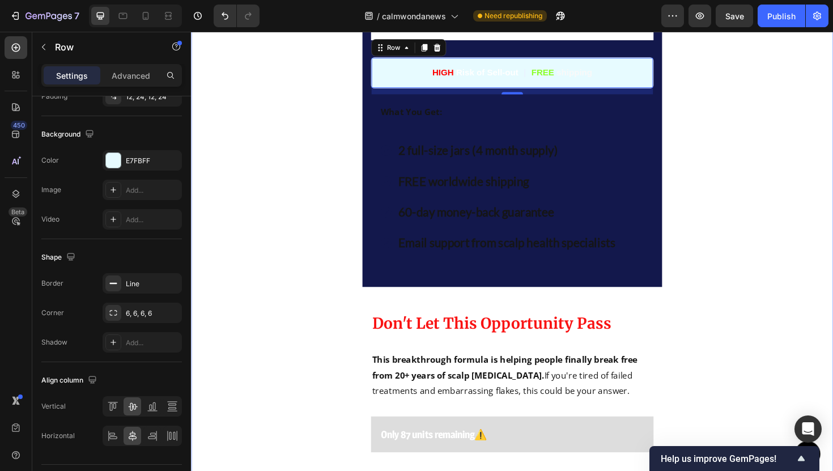
scroll to position [4569, 0]
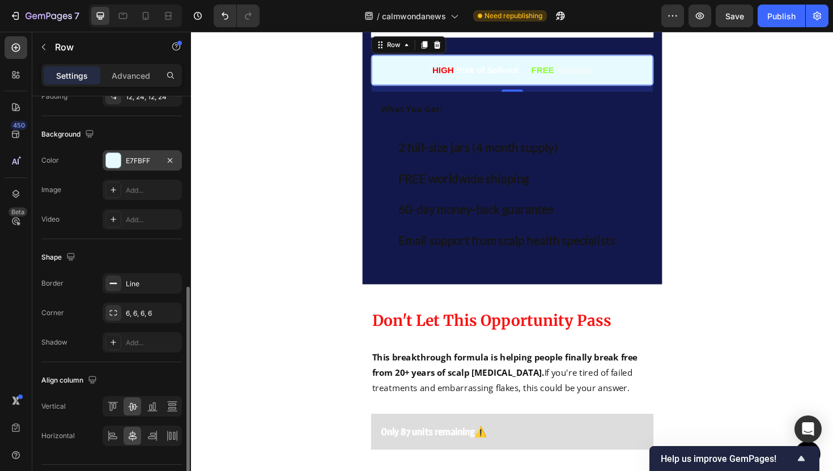
click at [136, 165] on div "E7FBFF" at bounding box center [142, 161] width 33 height 10
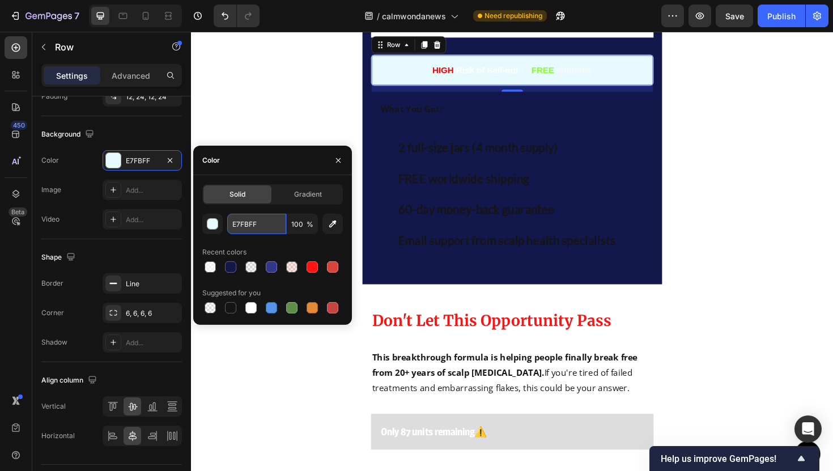
click at [254, 226] on input "E7FBFF" at bounding box center [256, 224] width 59 height 20
click at [255, 305] on div at bounding box center [250, 307] width 11 height 11
type input "FFFFFF"
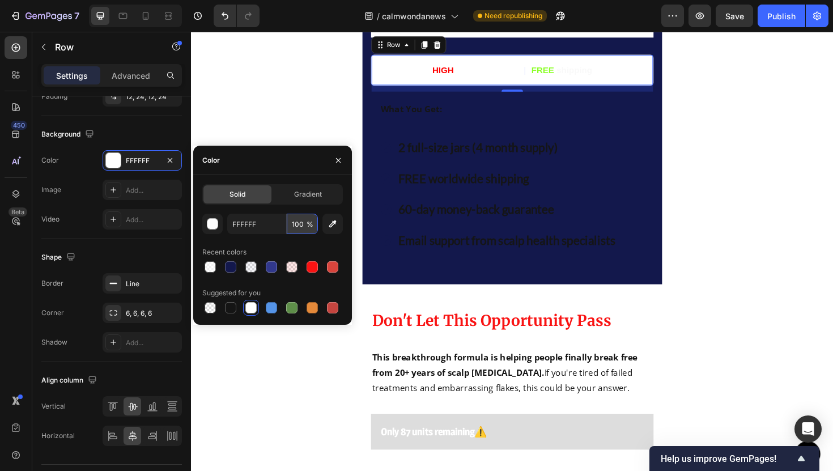
click at [294, 229] on input "100" at bounding box center [302, 224] width 31 height 20
type input "60"
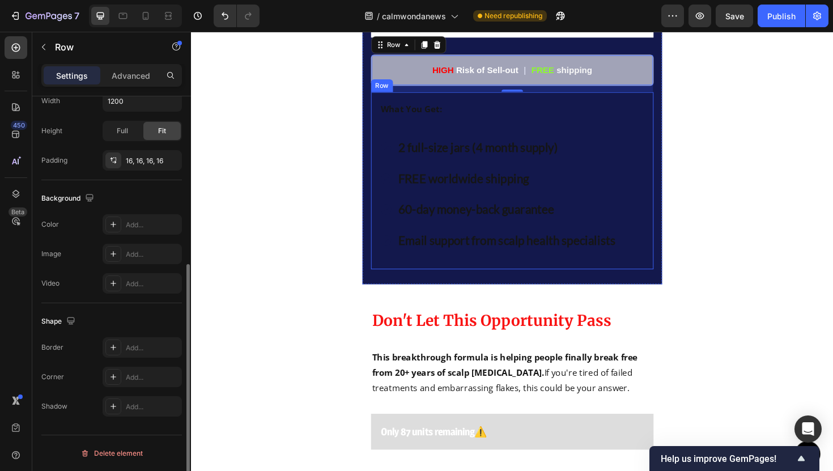
click at [385, 125] on div "What You Get: Text Block 2 full-size jars (4 month supply) FREE worldwide shipp…" at bounding box center [530, 189] width 299 height 187
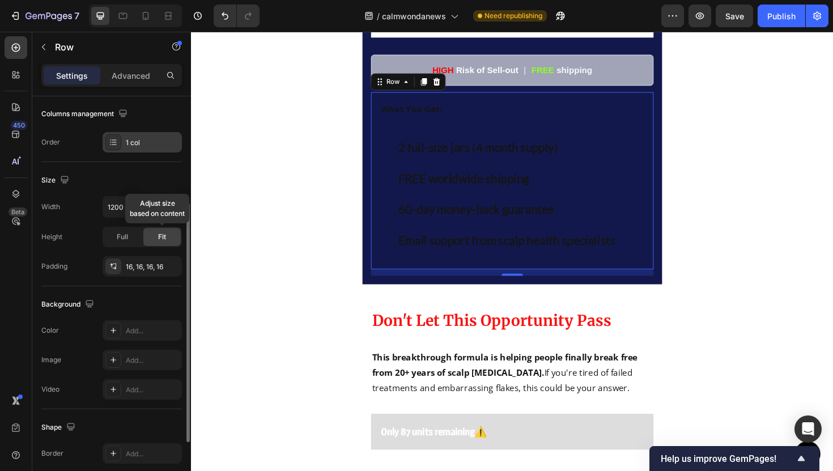
scroll to position [187, 0]
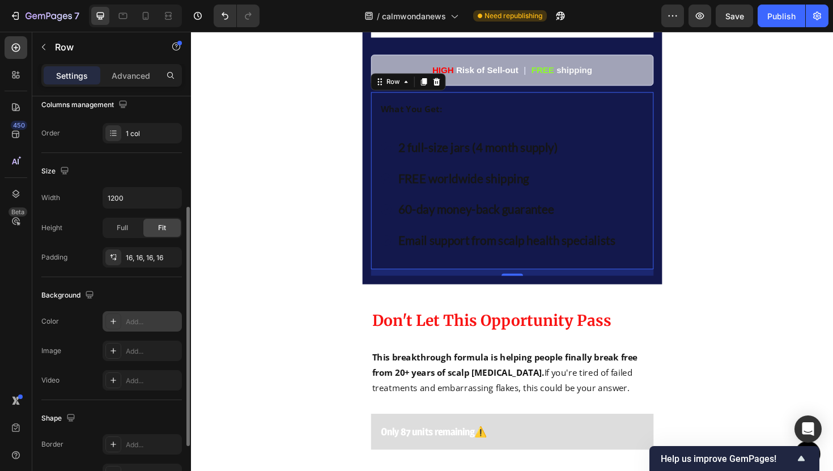
click at [136, 319] on div "Add..." at bounding box center [152, 322] width 53 height 10
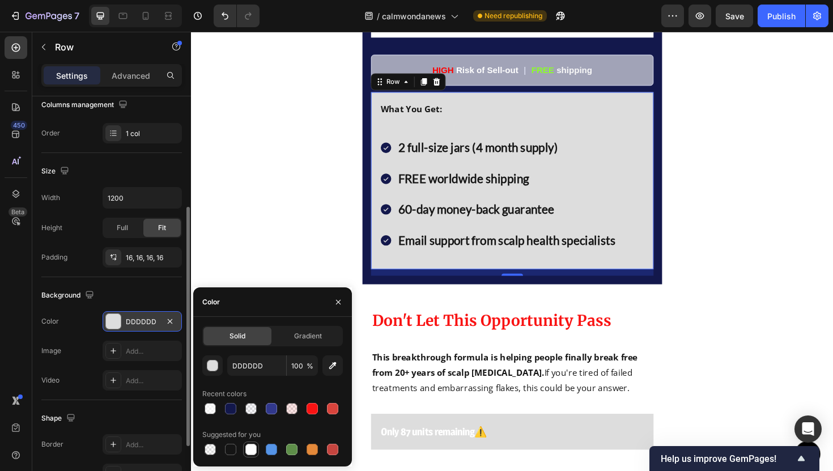
click at [253, 445] on div at bounding box center [250, 448] width 11 height 11
type input "FFFFFF"
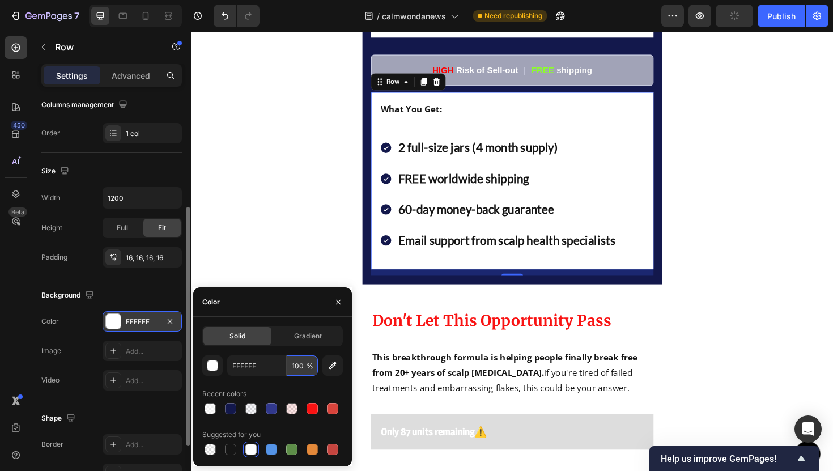
click at [296, 369] on input "100" at bounding box center [302, 365] width 31 height 20
type input "60"
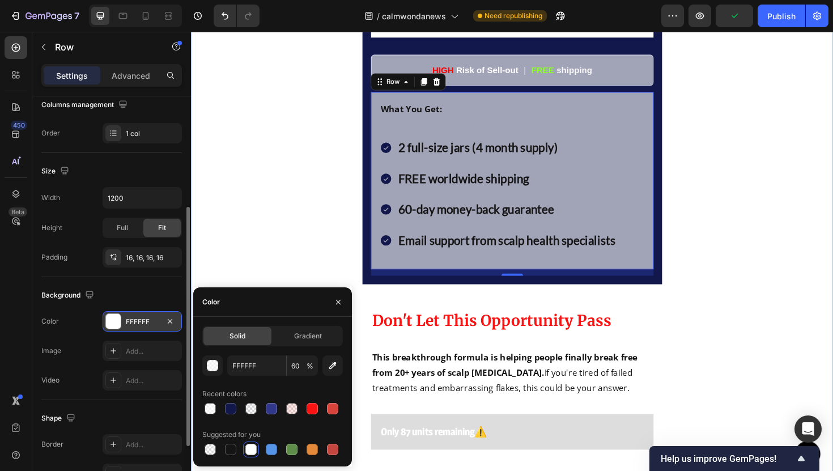
click at [320, 223] on div "Get Your Natural Scalp Scrub Risk-Free Text Block For a limited time only , you…" at bounding box center [531, 216] width 680 height 707
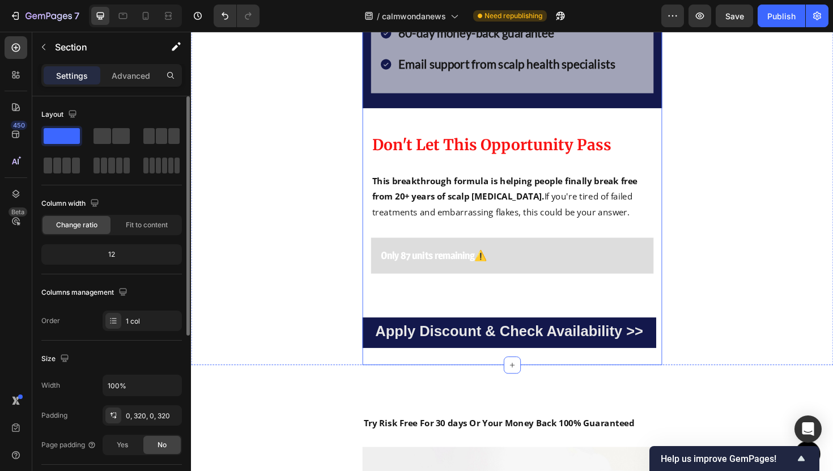
scroll to position [4769, 0]
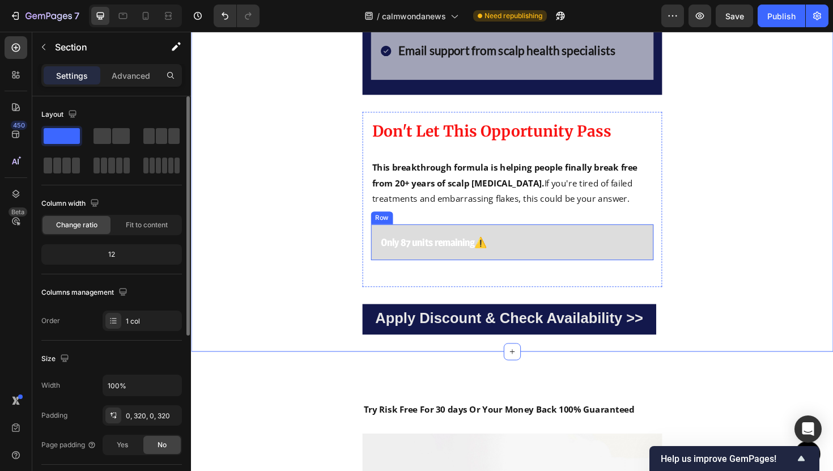
click at [458, 274] on div "Only 87 units remaining ⚠️ Text Block Row" at bounding box center [530, 255] width 299 height 38
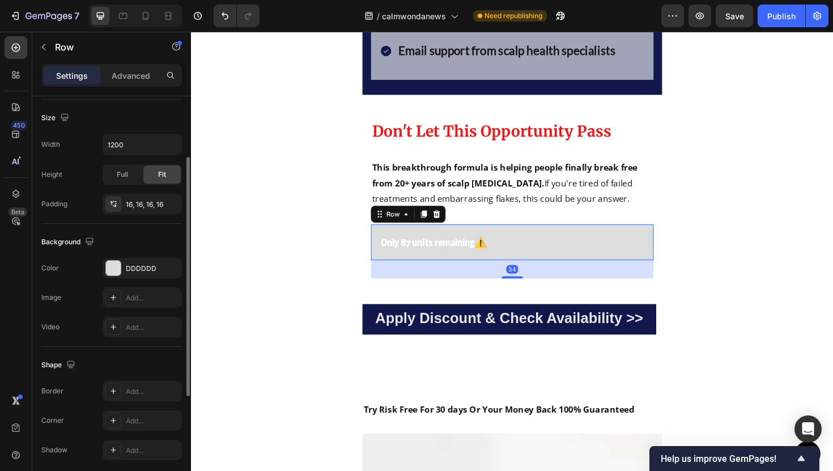
scroll to position [284, 0]
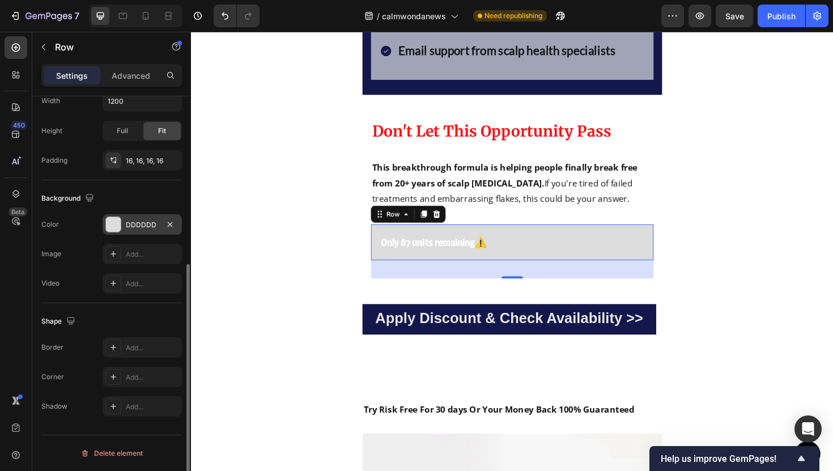
click at [137, 218] on div "DDDDDD" at bounding box center [142, 224] width 79 height 20
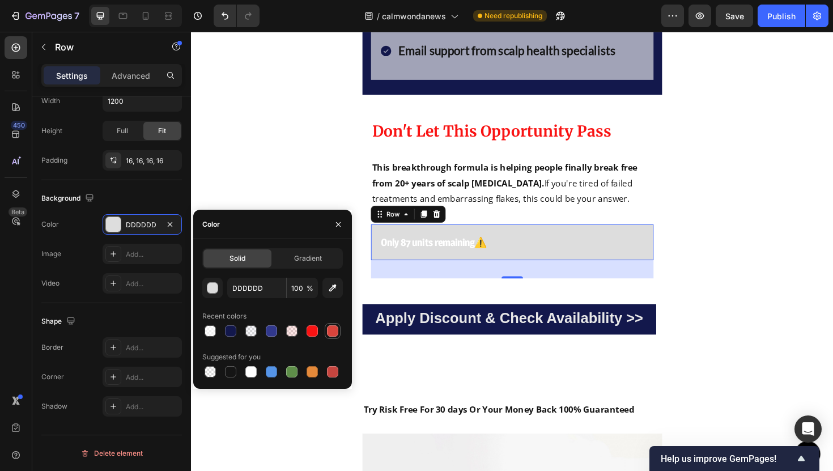
click at [332, 334] on div at bounding box center [332, 330] width 11 height 11
type input "D8443C"
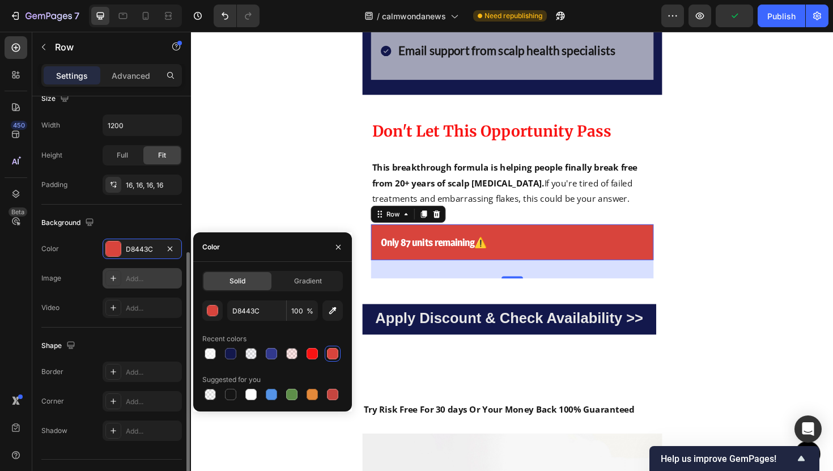
scroll to position [253, 0]
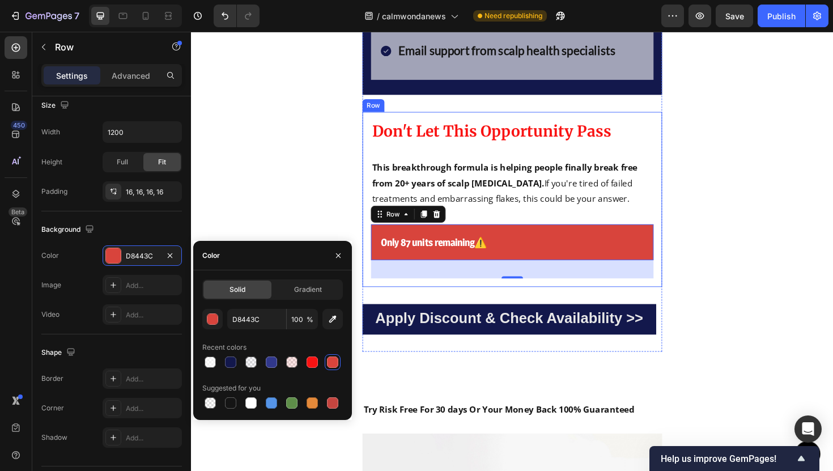
click at [376, 164] on div "Don't Let This Opportunity Pass Text Block This breakthrough formula is helping…" at bounding box center [530, 209] width 317 height 185
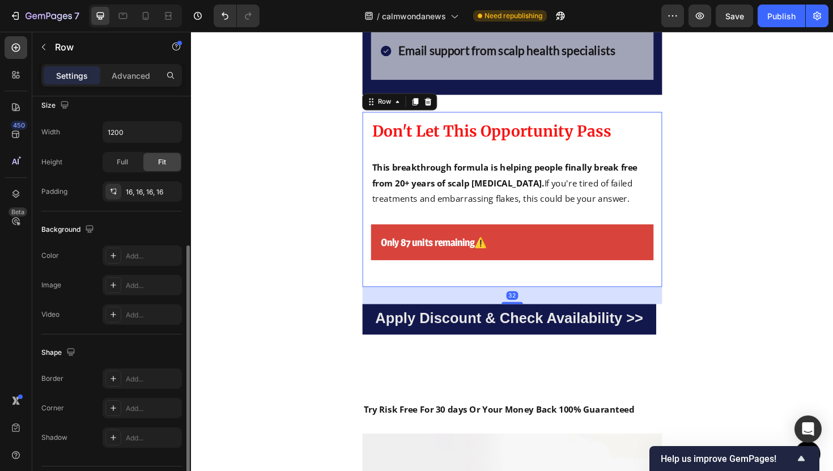
scroll to position [284, 0]
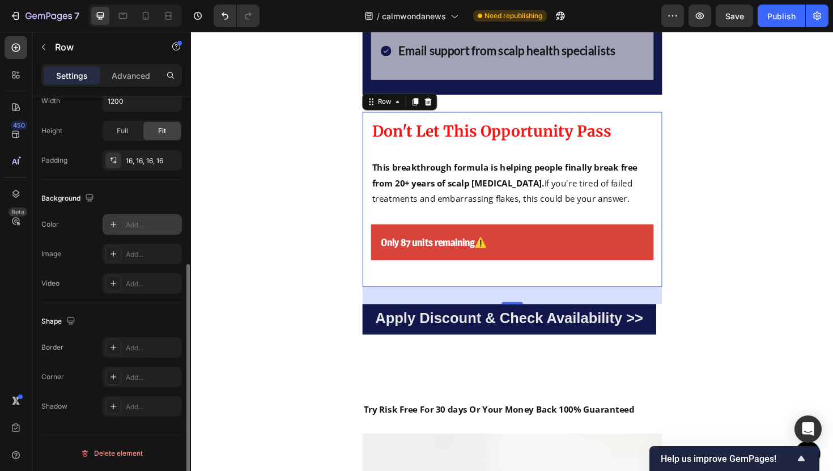
click at [136, 226] on div "Add..." at bounding box center [152, 225] width 53 height 10
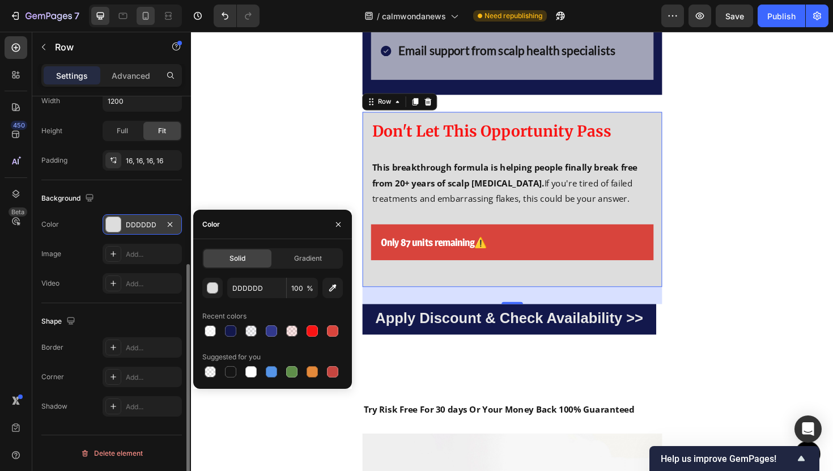
click at [137, 22] on div at bounding box center [146, 16] width 18 height 18
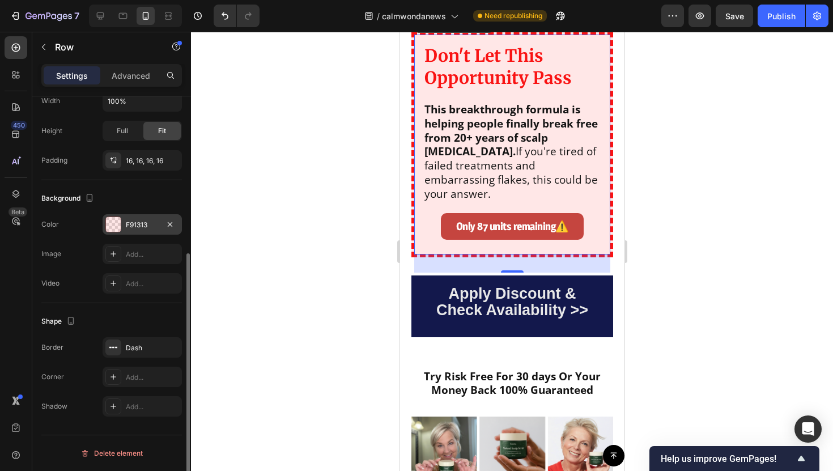
scroll to position [4937, 0]
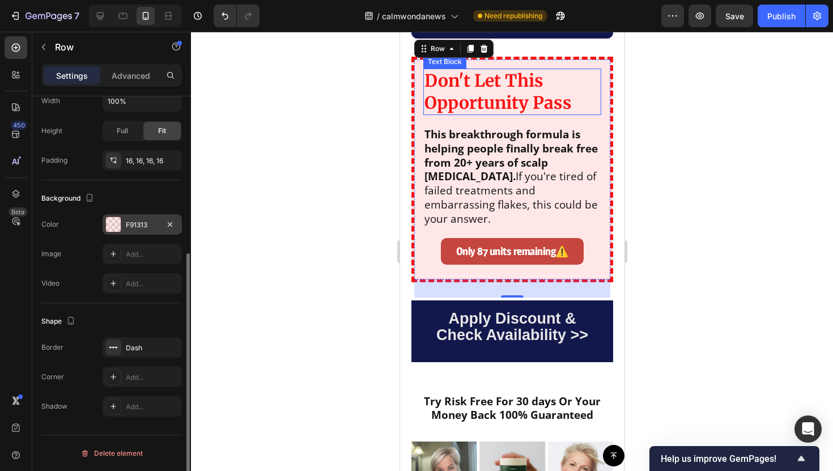
click at [600, 136] on div "Don't Let This Opportunity Pass Text Block This breakthrough formula is helping…" at bounding box center [512, 170] width 178 height 202
click at [138, 227] on div "F91313" at bounding box center [142, 225] width 33 height 10
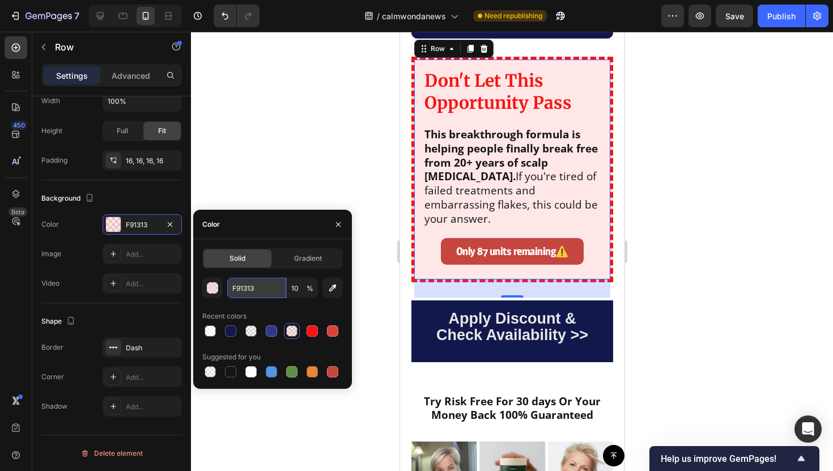
click at [257, 295] on input "F91313" at bounding box center [256, 288] width 59 height 20
click at [101, 19] on icon at bounding box center [100, 15] width 7 height 7
type input "1200"
type input "DDDDDD"
type input "100"
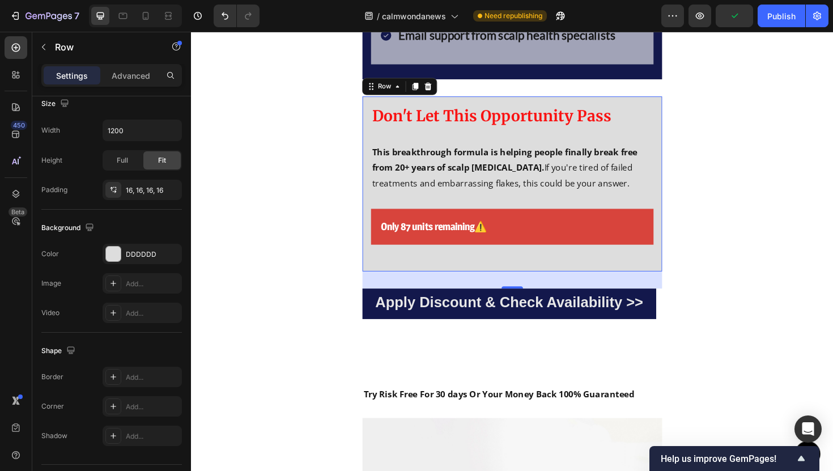
scroll to position [4830, 0]
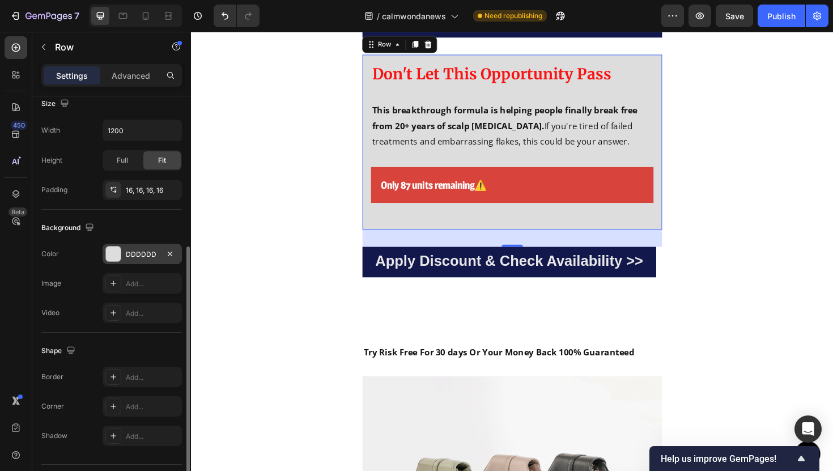
click at [139, 259] on div "DDDDDD" at bounding box center [142, 254] width 79 height 20
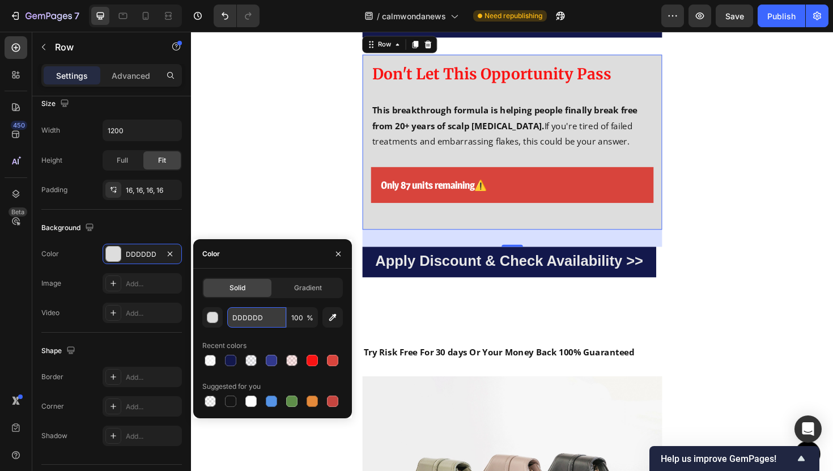
click at [241, 320] on input "DDDDDD" at bounding box center [256, 317] width 59 height 20
paste input "F91313"
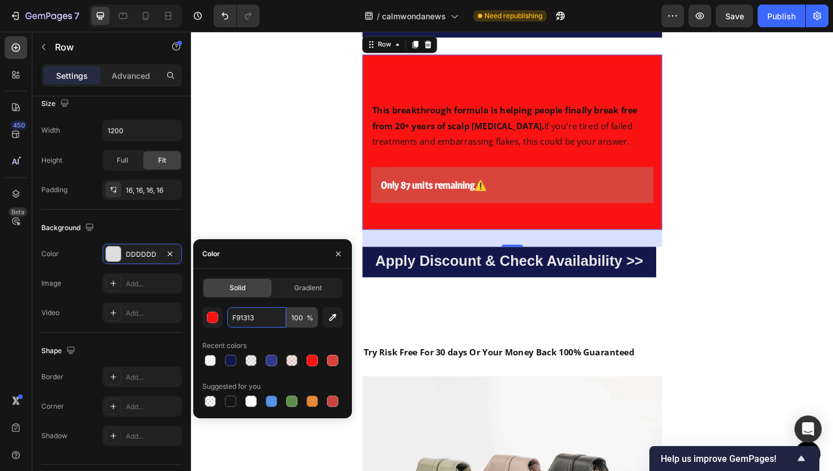
type input "F91313"
click at [300, 315] on input "100" at bounding box center [302, 317] width 31 height 20
type input "10"
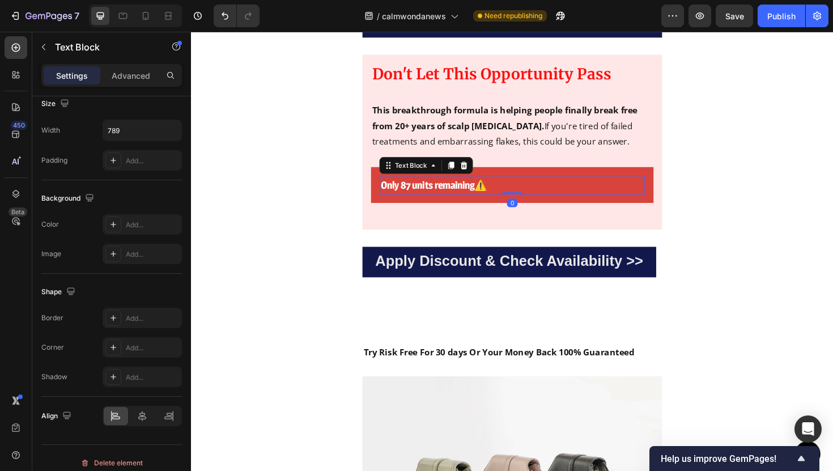
click at [480, 201] on strong "Only 87 units remaining" at bounding box center [441, 193] width 100 height 13
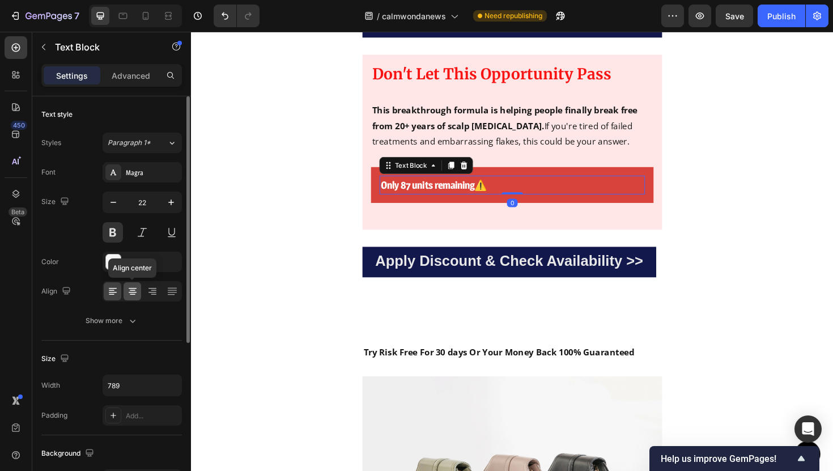
click at [128, 295] on icon at bounding box center [132, 290] width 11 height 11
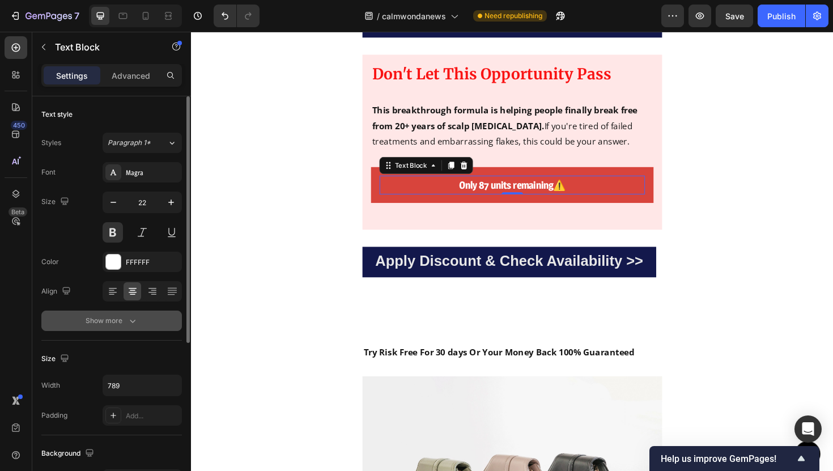
click at [118, 318] on div "Show more" at bounding box center [112, 320] width 53 height 11
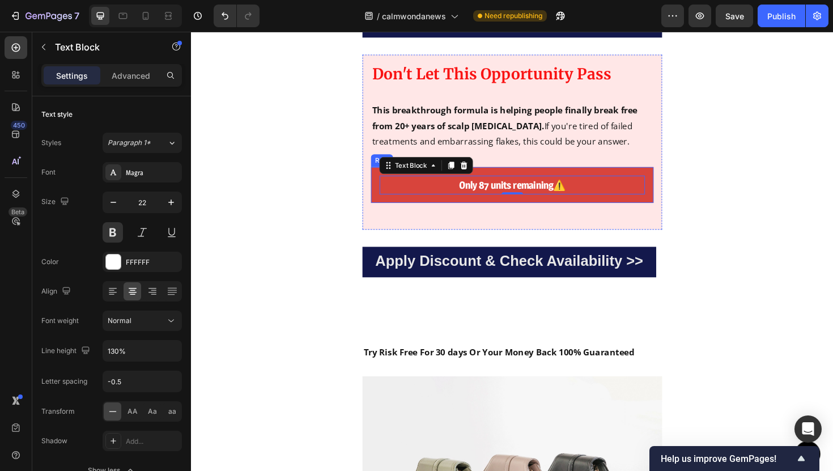
click at [385, 207] on div "Only 87 units remaining ⚠️ Text Block 0 Row" at bounding box center [530, 194] width 299 height 38
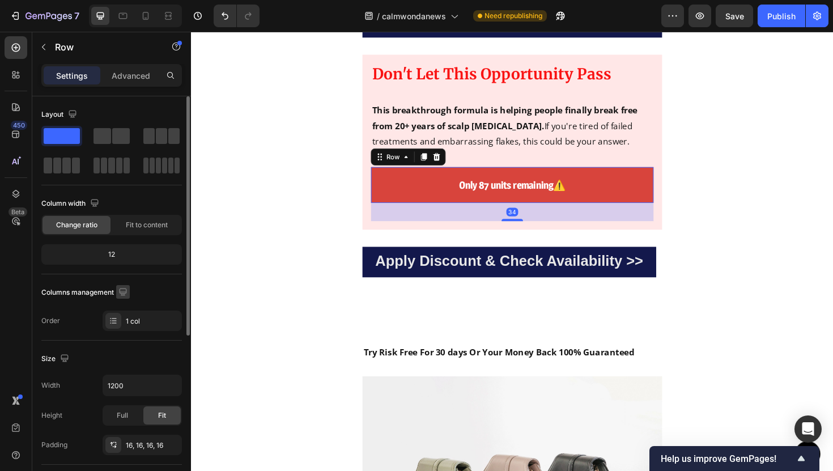
scroll to position [97, 0]
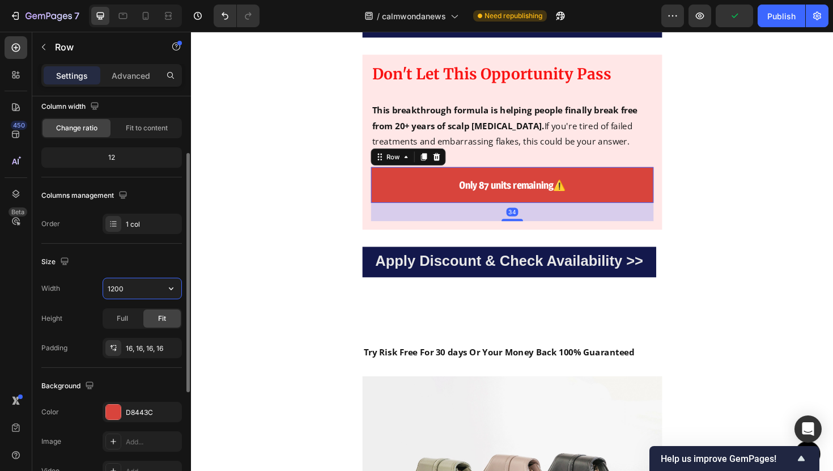
click at [125, 295] on input "1200" at bounding box center [142, 288] width 78 height 20
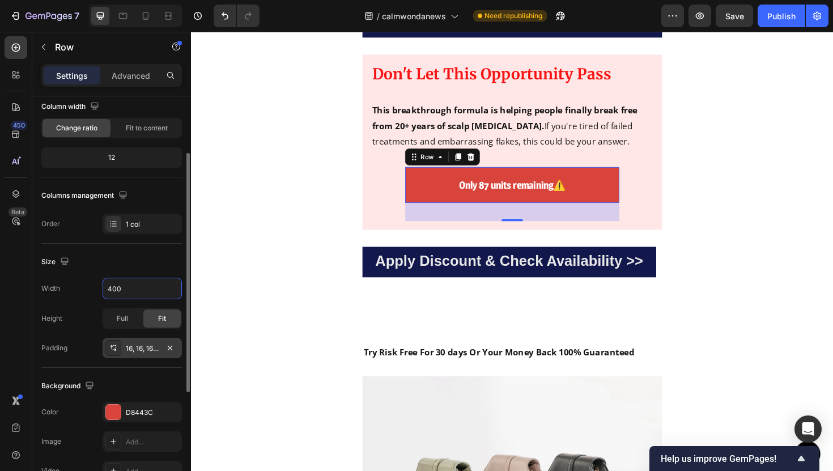
type input "400"
click at [148, 338] on div "16, 16, 16, 16" at bounding box center [142, 348] width 79 height 20
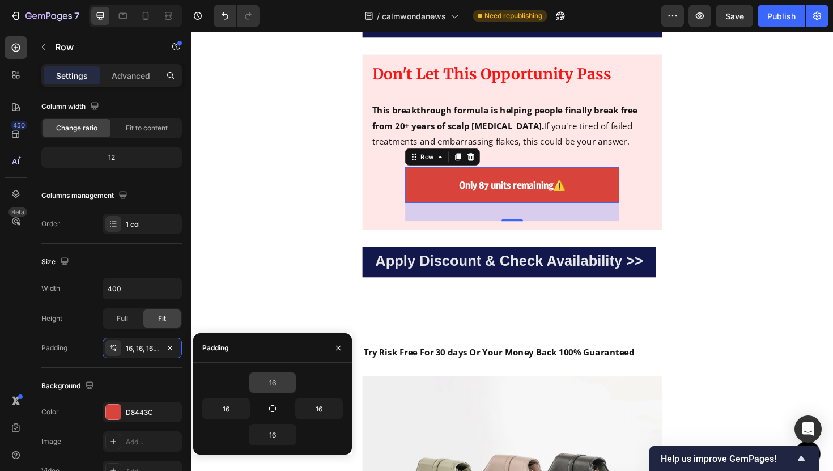
click at [268, 372] on div "16" at bounding box center [273, 383] width 48 height 22
click at [268, 372] on input "16" at bounding box center [272, 382] width 46 height 20
type input "1"
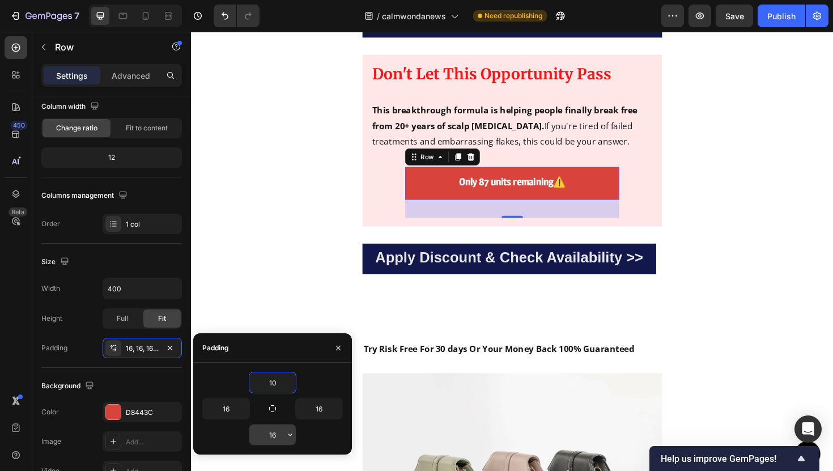
type input "10"
click at [277, 438] on input "16" at bounding box center [272, 434] width 46 height 20
type input "10"
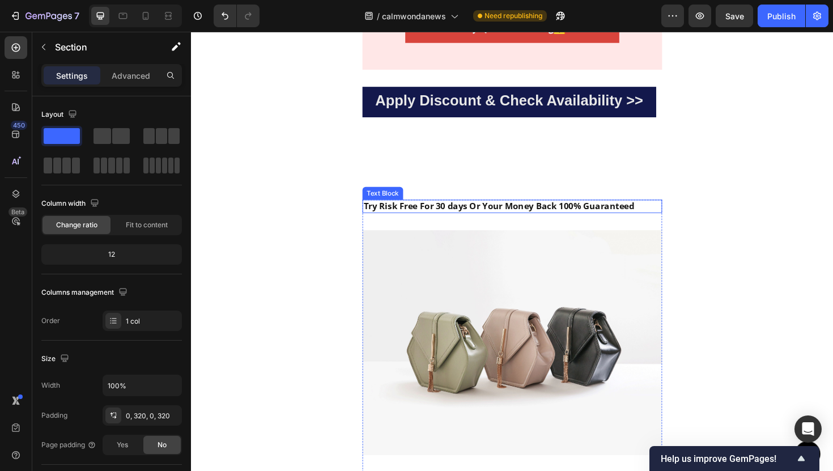
scroll to position [4989, 0]
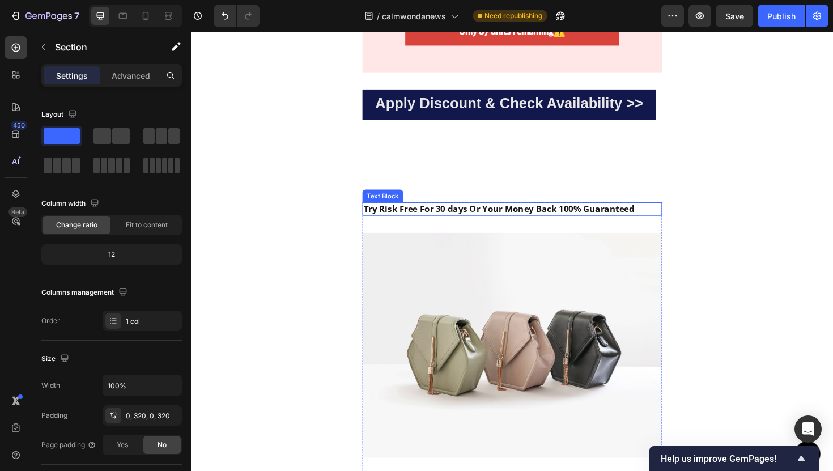
click at [381, 274] on img at bounding box center [530, 364] width 317 height 238
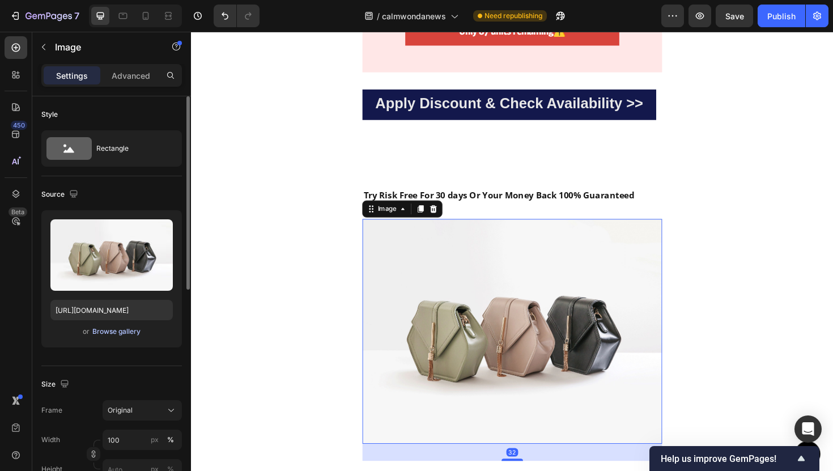
click at [128, 335] on div "Browse gallery" at bounding box center [116, 331] width 48 height 10
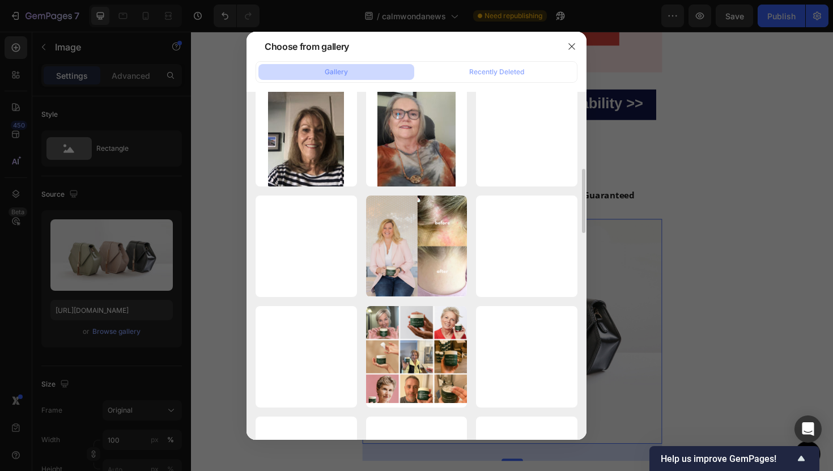
scroll to position [359, 0]
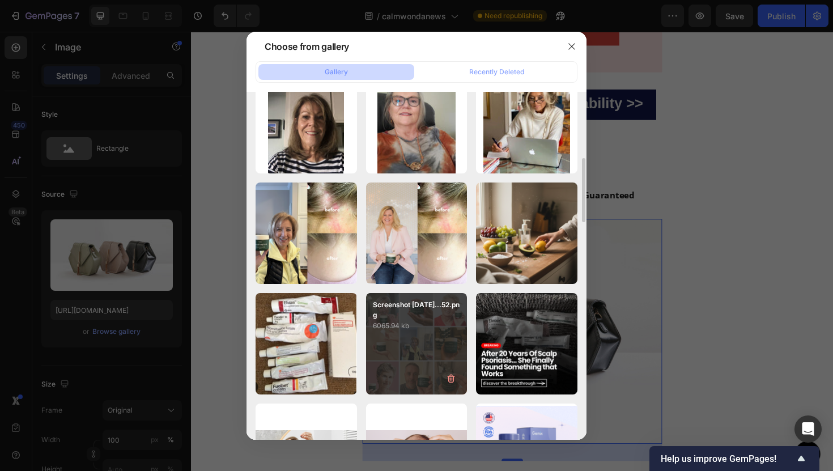
click at [382, 302] on p "Screenshot [DATE]...52.png" at bounding box center [417, 310] width 88 height 20
type input "[URL][DOMAIN_NAME]"
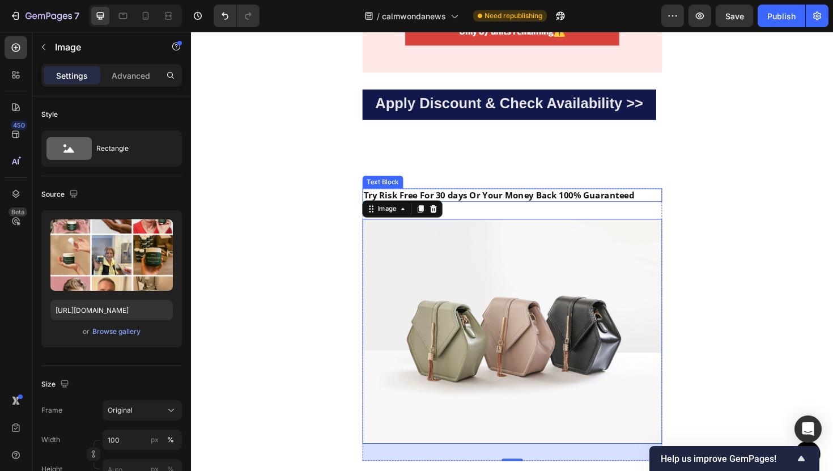
click at [485, 211] on strong "Try Risk Free For 30 days Or Your Money Back 100% Guaranteed" at bounding box center [516, 204] width 287 height 12
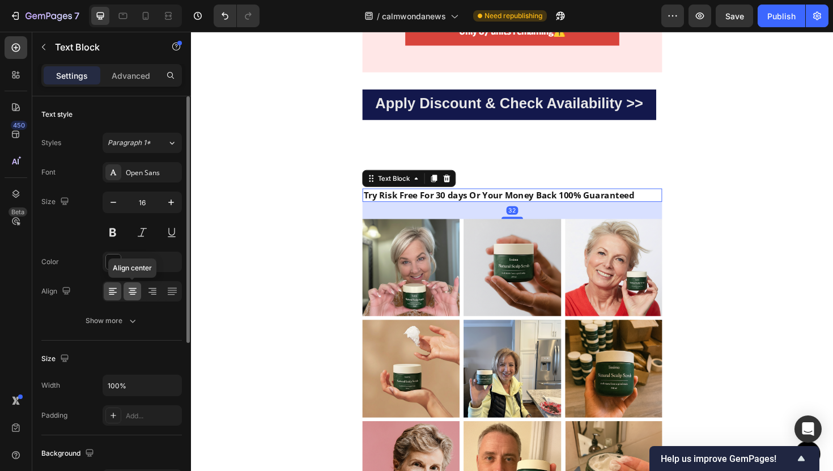
click at [138, 289] on div at bounding box center [132, 291] width 18 height 18
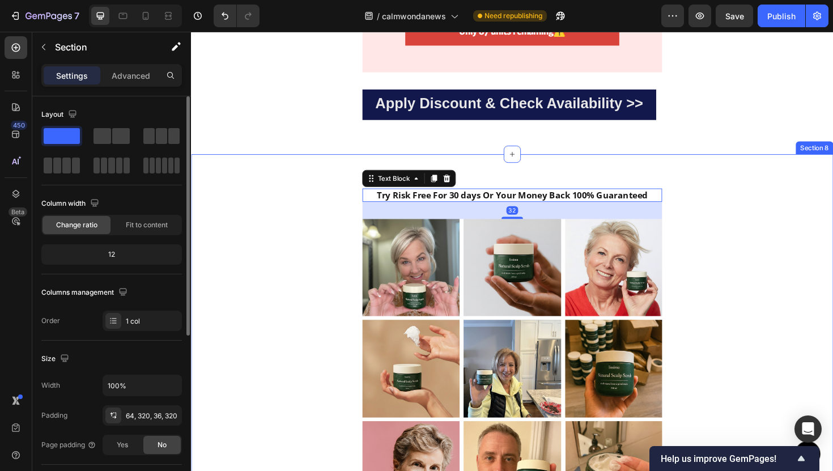
click at [281, 295] on div "Try Risk Free For 30 days Or Your Money Back 100% Guaranteed Text Block 32 Imag…" at bounding box center [531, 373] width 680 height 424
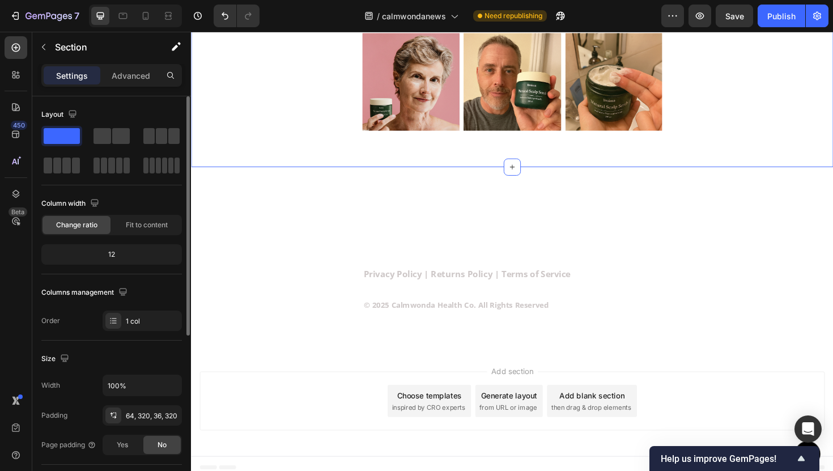
scroll to position [5423, 0]
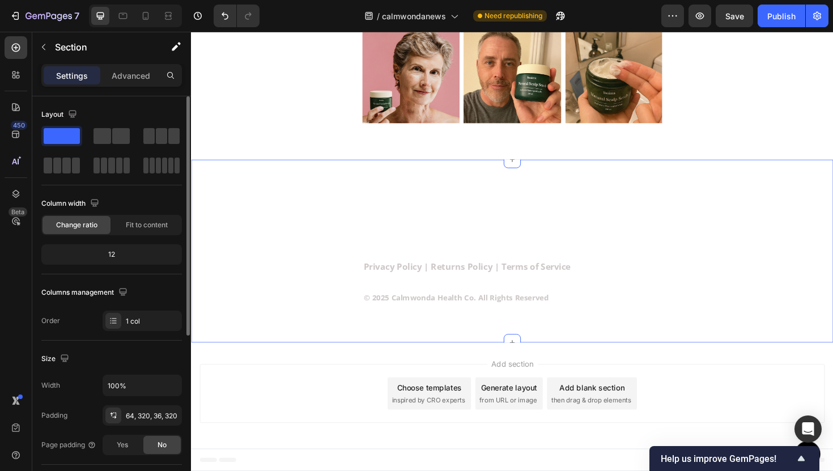
click at [316, 220] on div "Calmwonda Health Co. Heading Privacy Policy | Returns Policy | Terms of Service…" at bounding box center [531, 264] width 680 height 194
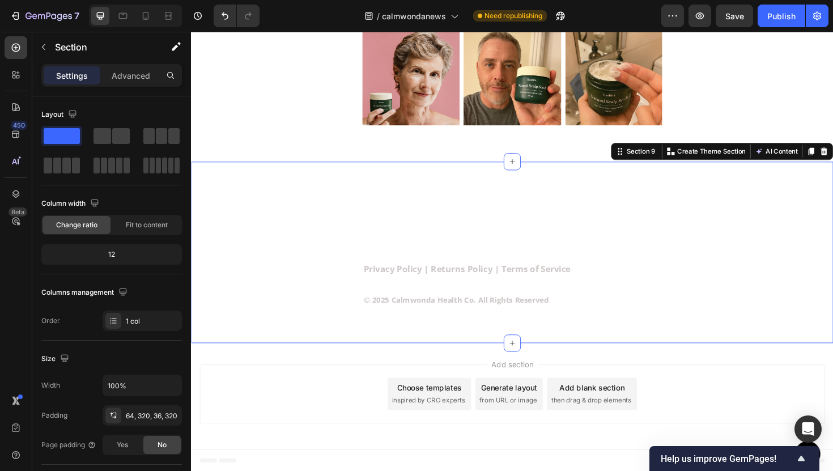
click at [222, 201] on div "Calmwonda Health Co. Heading Privacy Policy | Returns Policy | Terms of Service…" at bounding box center [531, 264] width 680 height 191
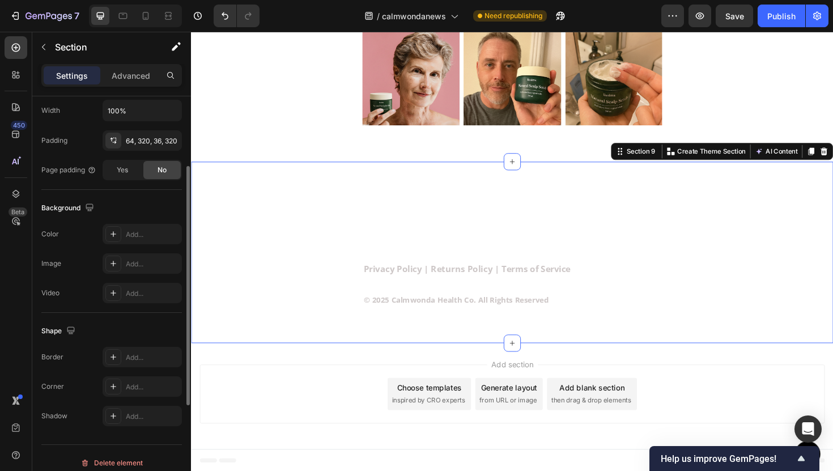
scroll to position [284, 0]
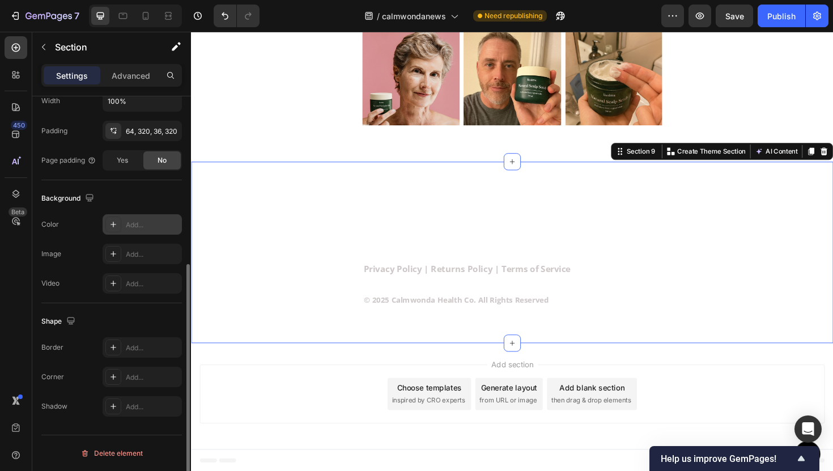
click at [128, 228] on div "Add..." at bounding box center [152, 225] width 53 height 10
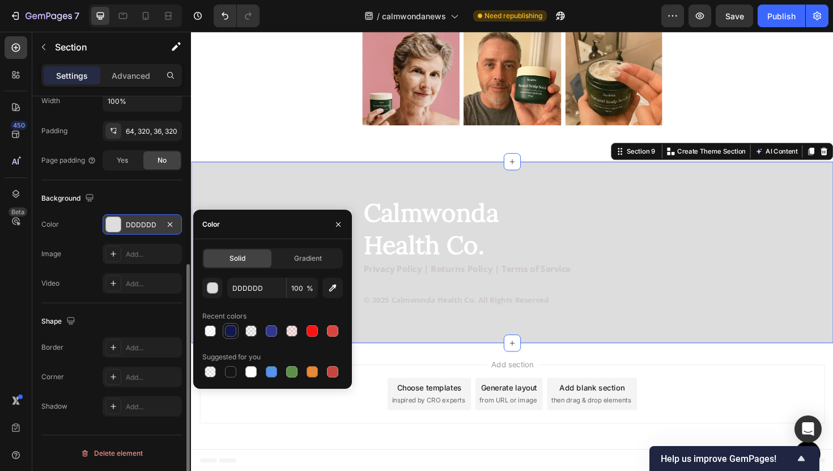
click at [232, 331] on div at bounding box center [230, 330] width 11 height 11
type input "13184C"
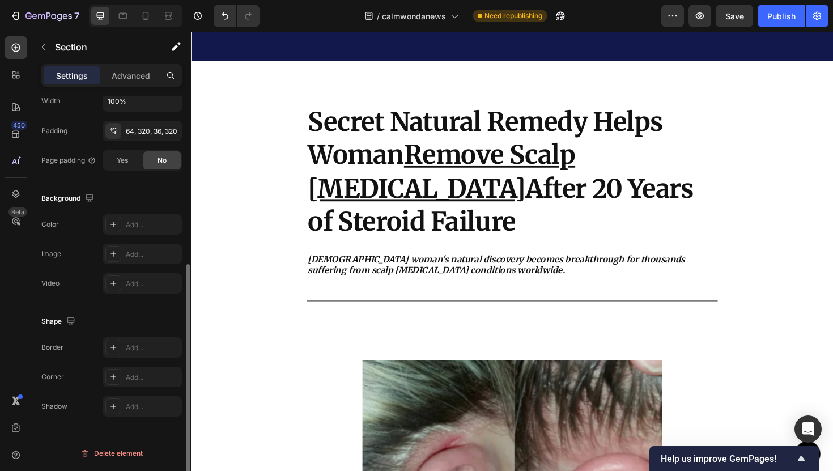
scroll to position [0, 0]
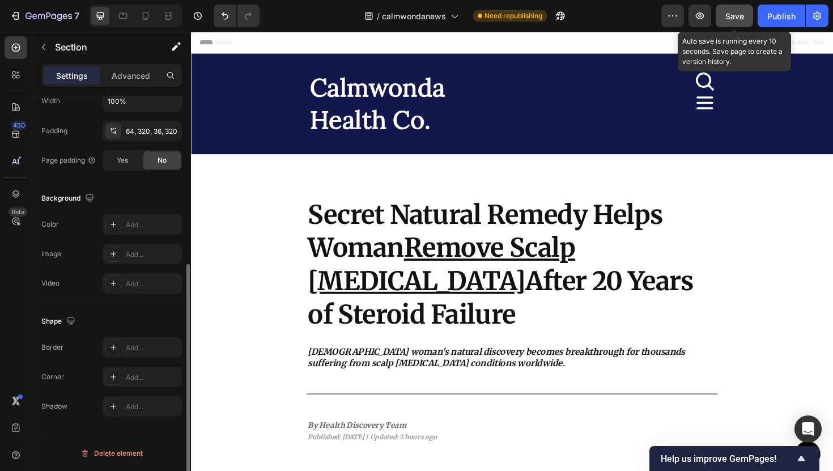
click at [724, 26] on button "Save" at bounding box center [733, 16] width 37 height 23
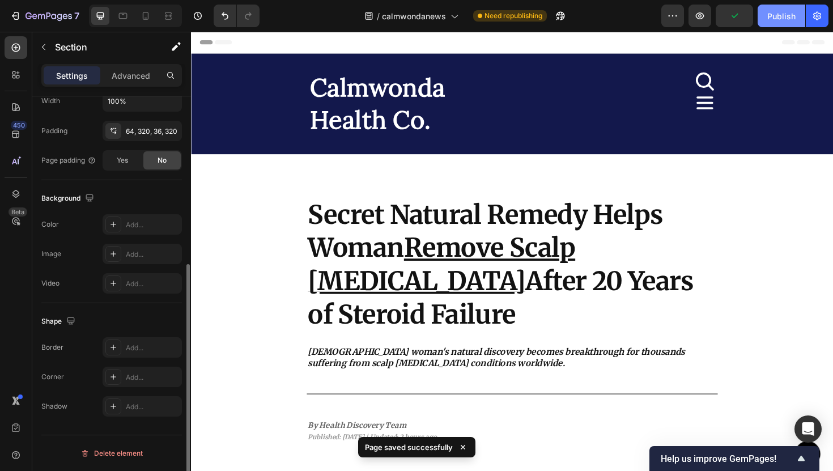
click at [766, 17] on button "Publish" at bounding box center [781, 16] width 48 height 23
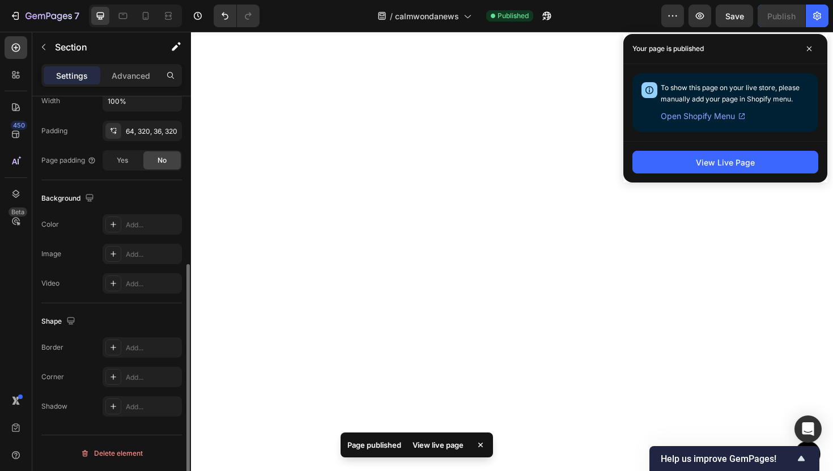
scroll to position [4725, 0]
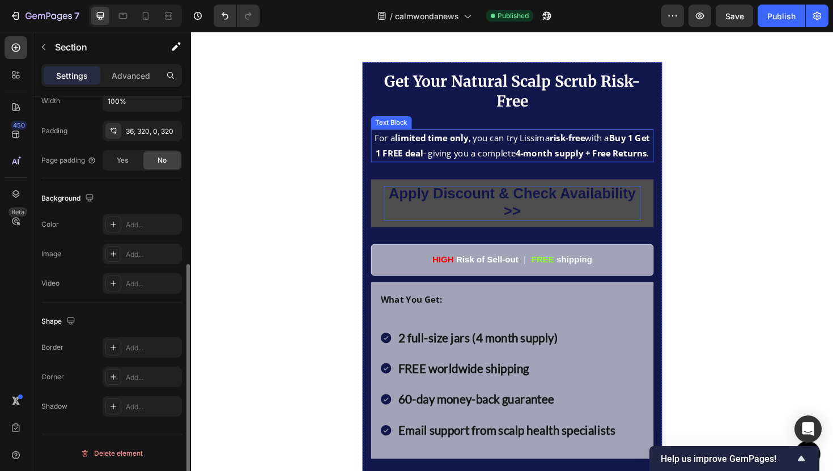
scroll to position [5905, 0]
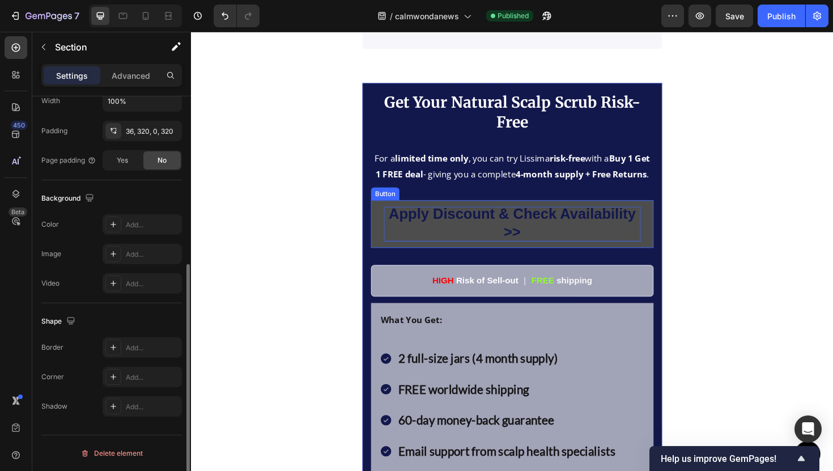
click at [564, 254] on p "Apply Discount & Check Availability >>" at bounding box center [531, 235] width 272 height 37
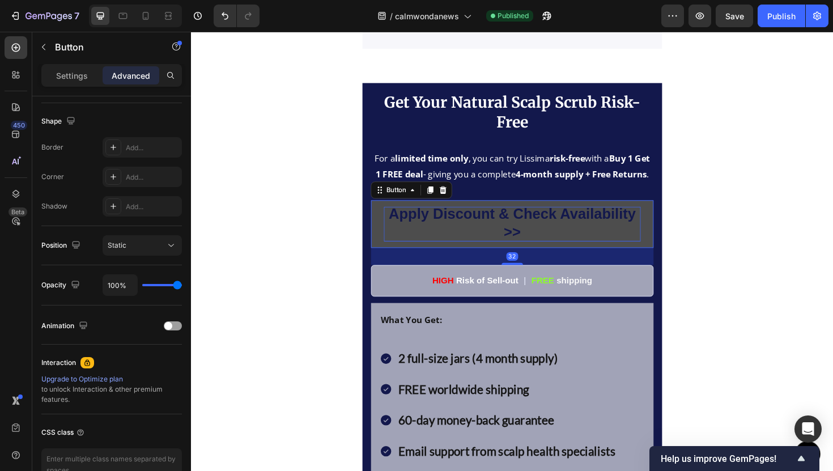
scroll to position [0, 0]
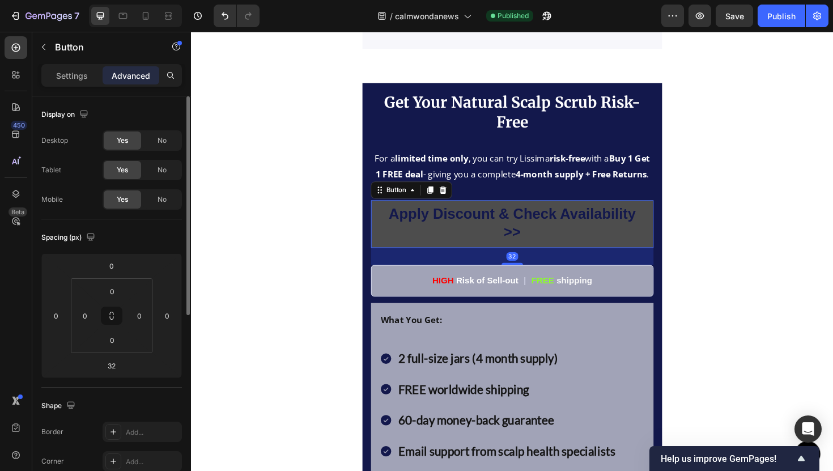
click at [564, 261] on link "Apply Discount & Check Availability >>" at bounding box center [530, 235] width 299 height 51
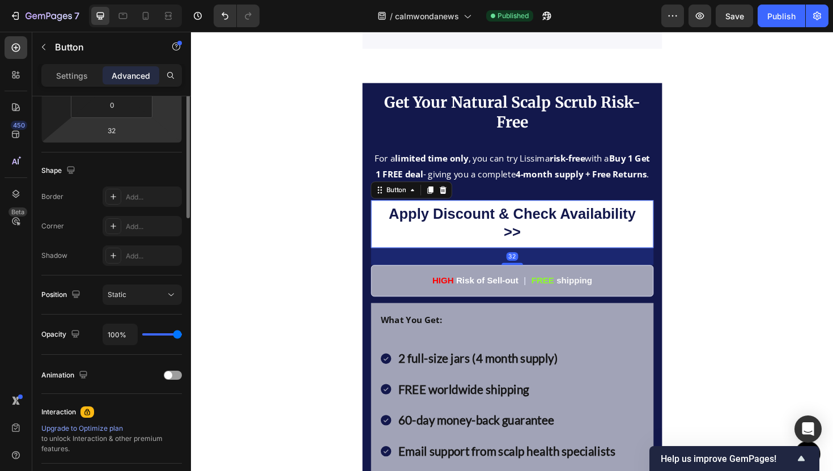
scroll to position [349, 0]
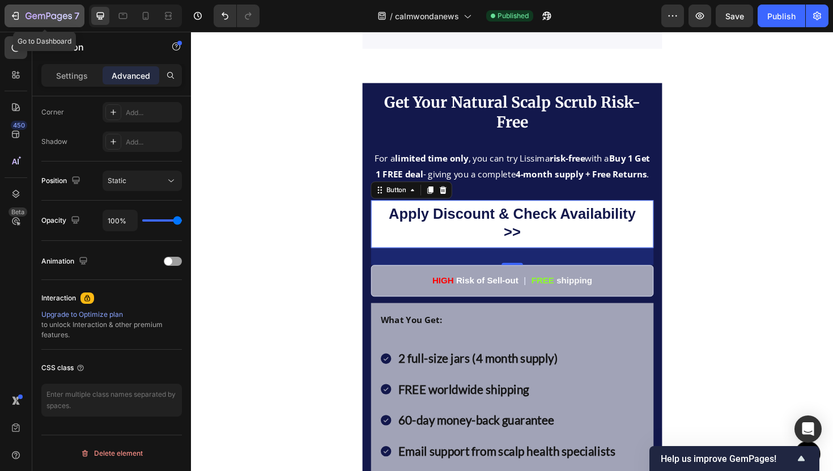
click at [18, 19] on icon "button" at bounding box center [16, 16] width 5 height 8
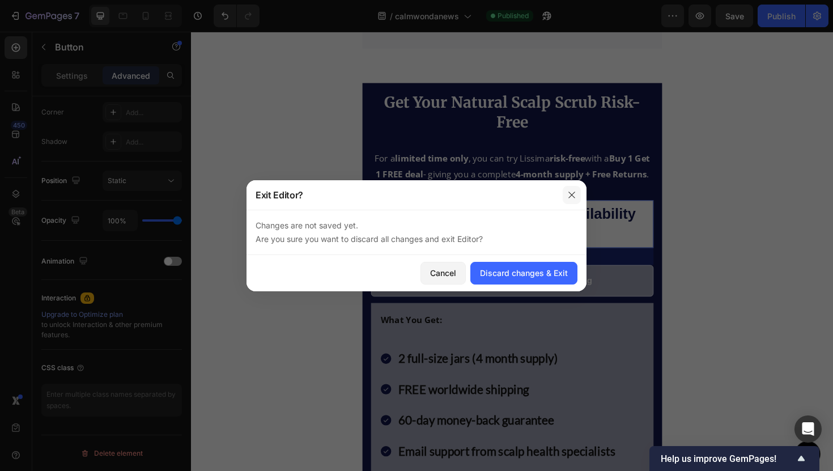
click at [562, 196] on button "button" at bounding box center [571, 195] width 18 height 18
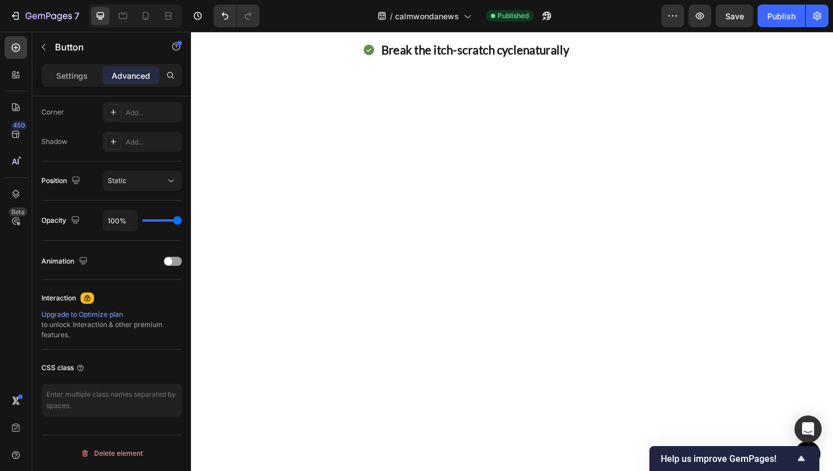
scroll to position [1741, 0]
